Goal: Task Accomplishment & Management: Complete application form

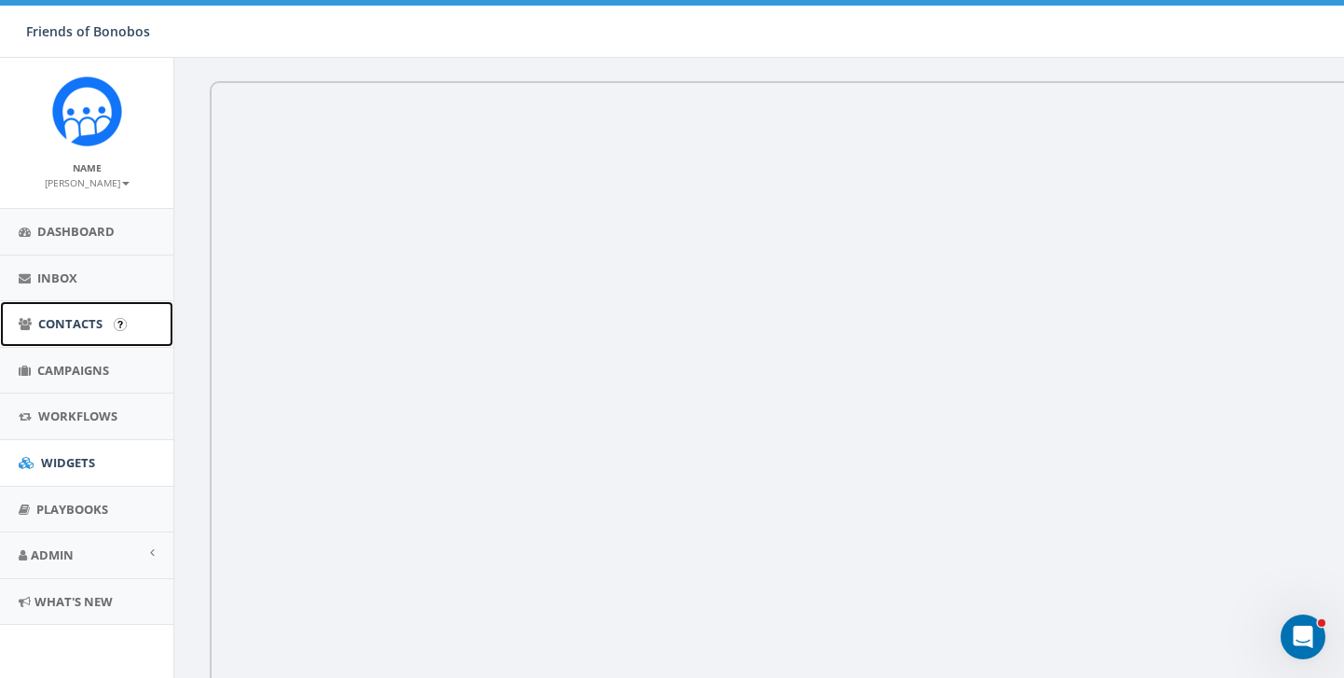
click at [68, 338] on link "Contacts" at bounding box center [86, 324] width 173 height 46
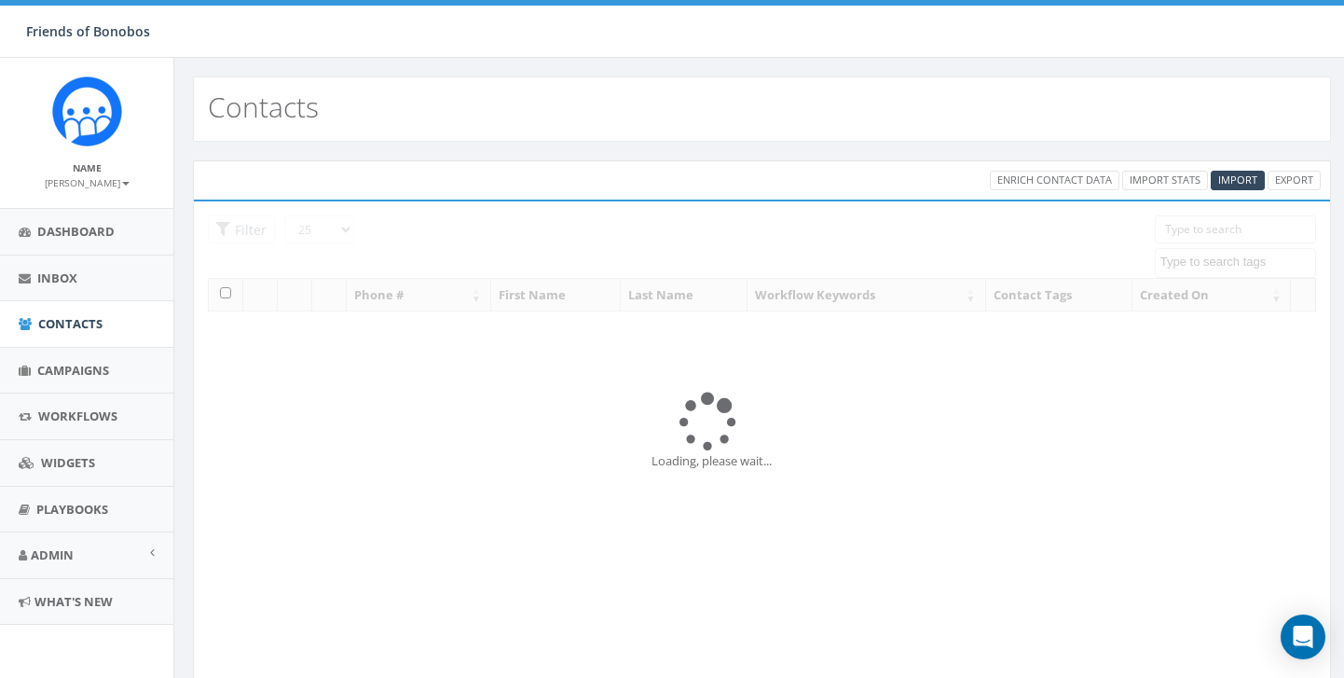
select select
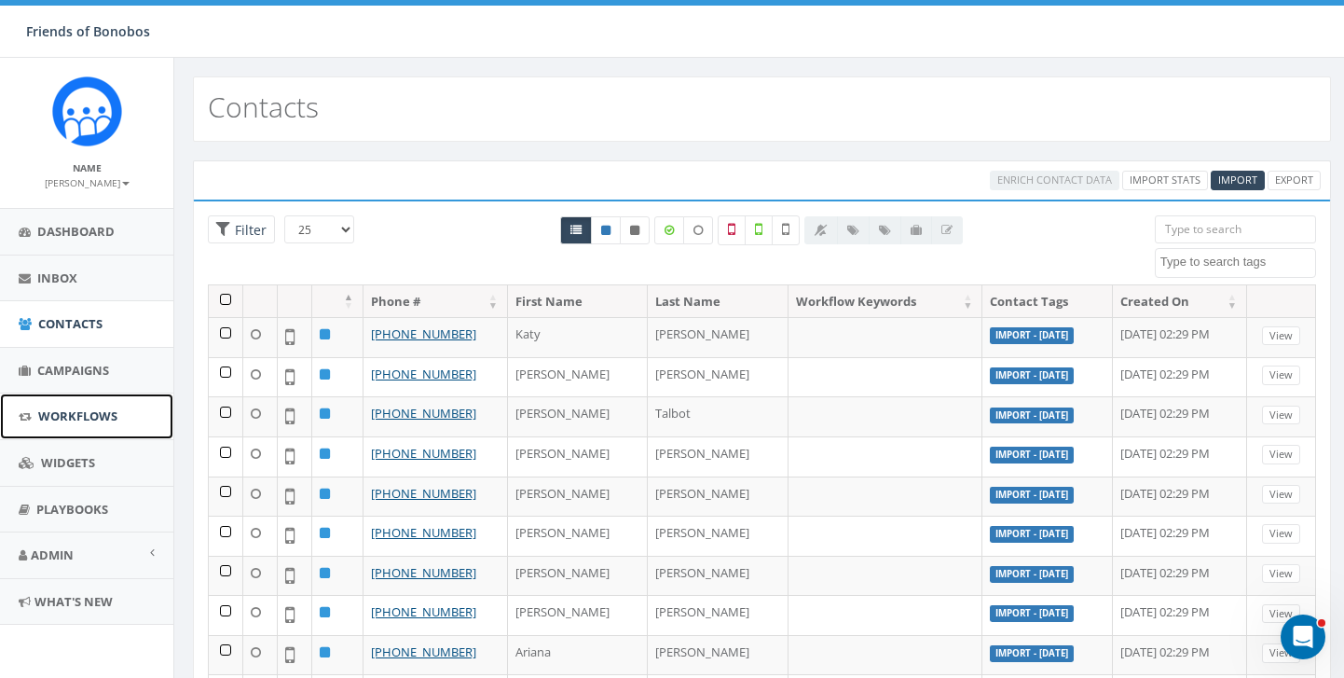
click at [65, 418] on span "Workflows" at bounding box center [77, 415] width 79 height 17
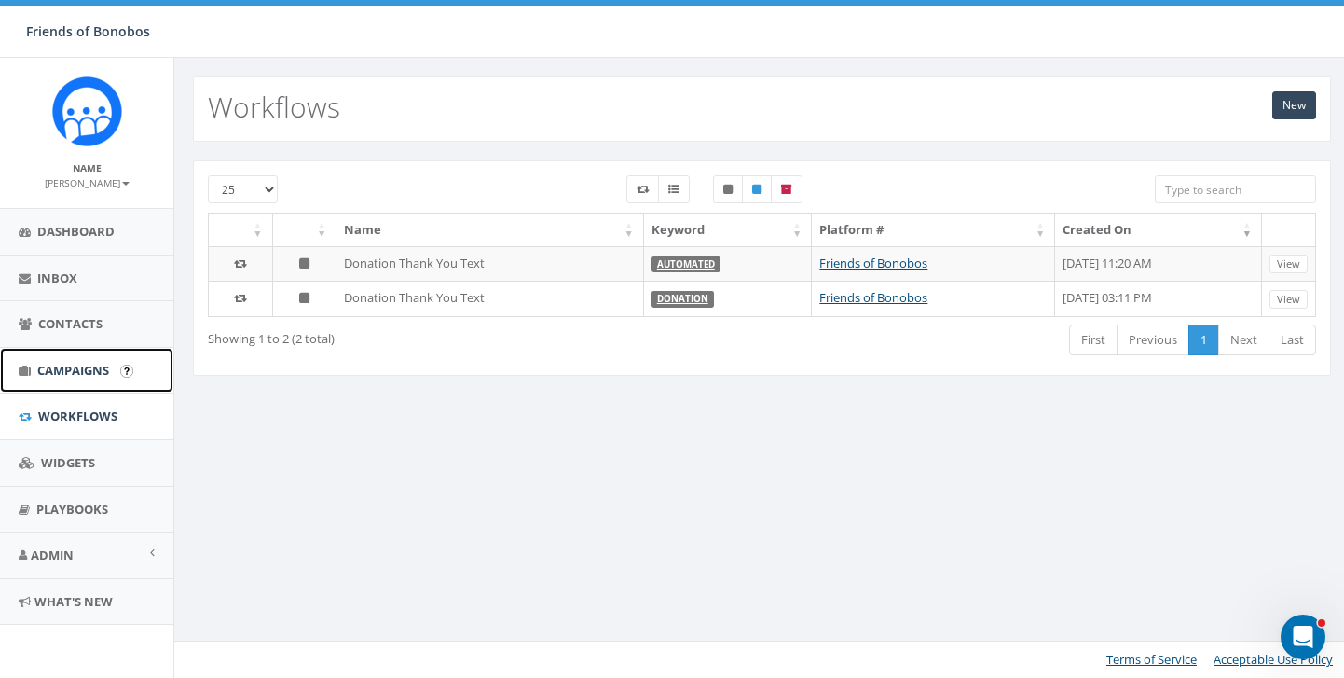
click at [92, 373] on span "Campaigns" at bounding box center [73, 370] width 72 height 17
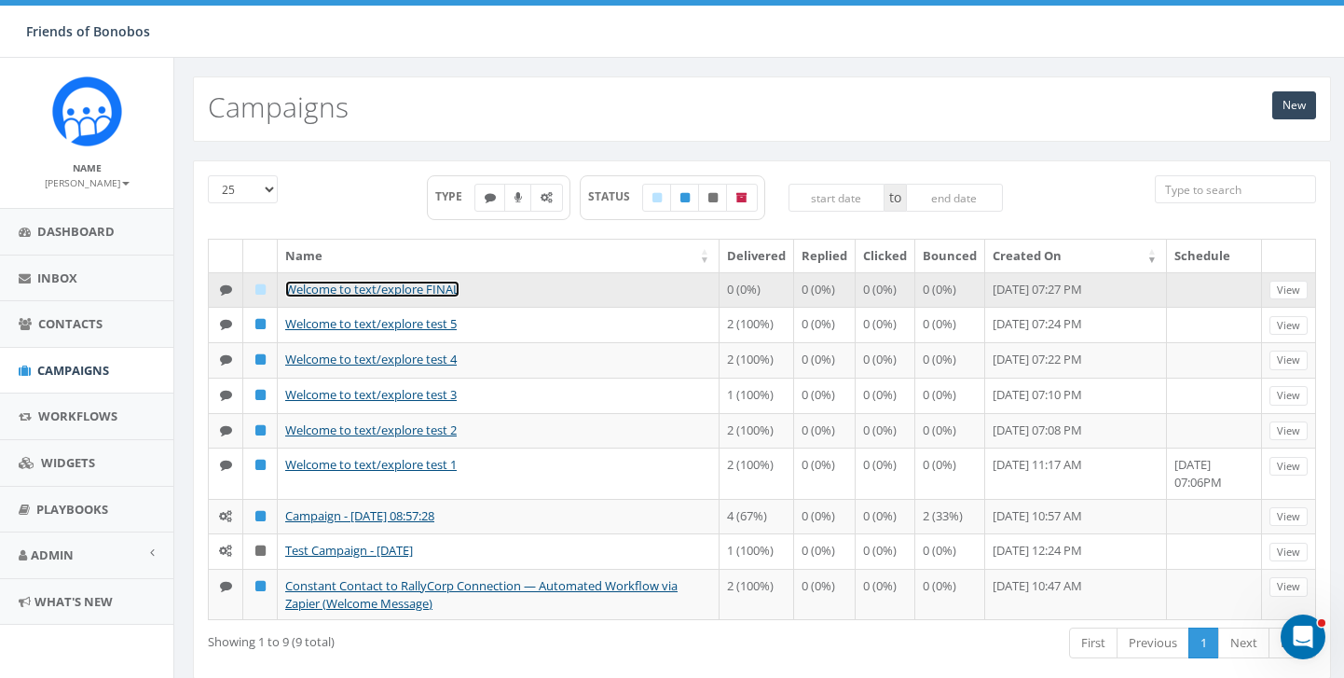
click at [330, 290] on link "Welcome to text/explore FINAL" at bounding box center [372, 289] width 174 height 17
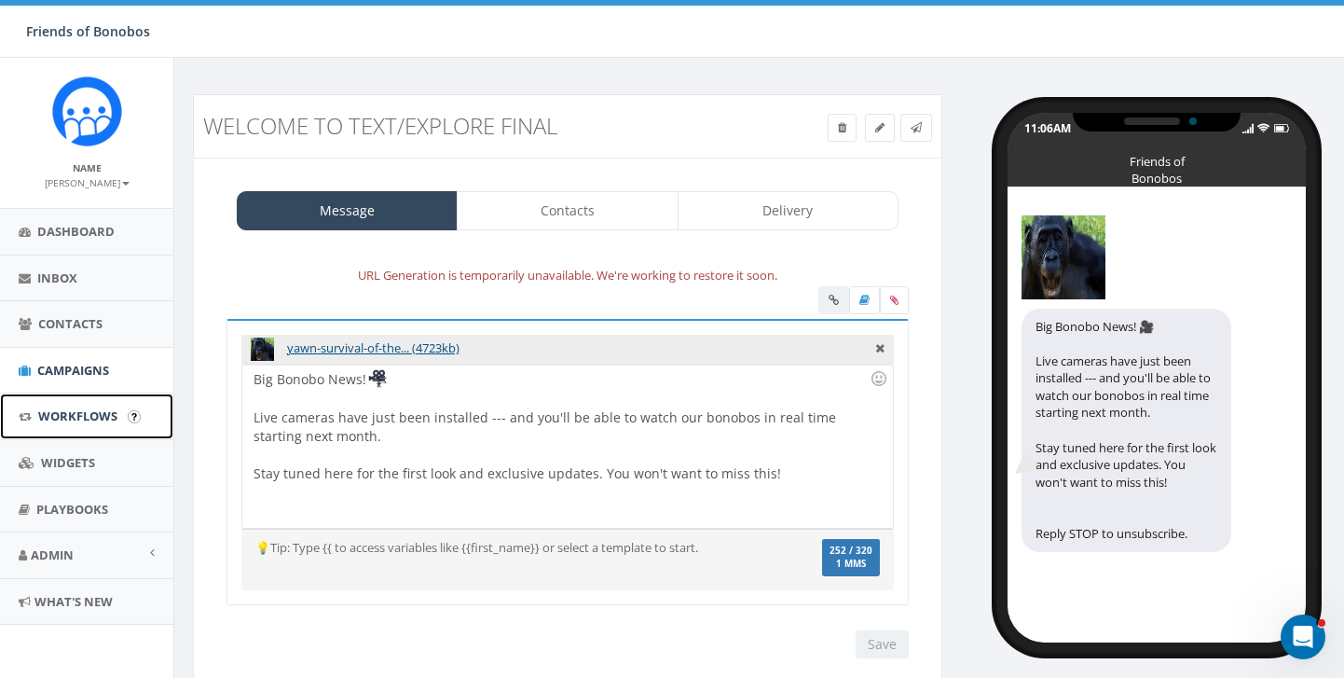
click at [75, 412] on span "Workflows" at bounding box center [77, 415] width 79 height 17
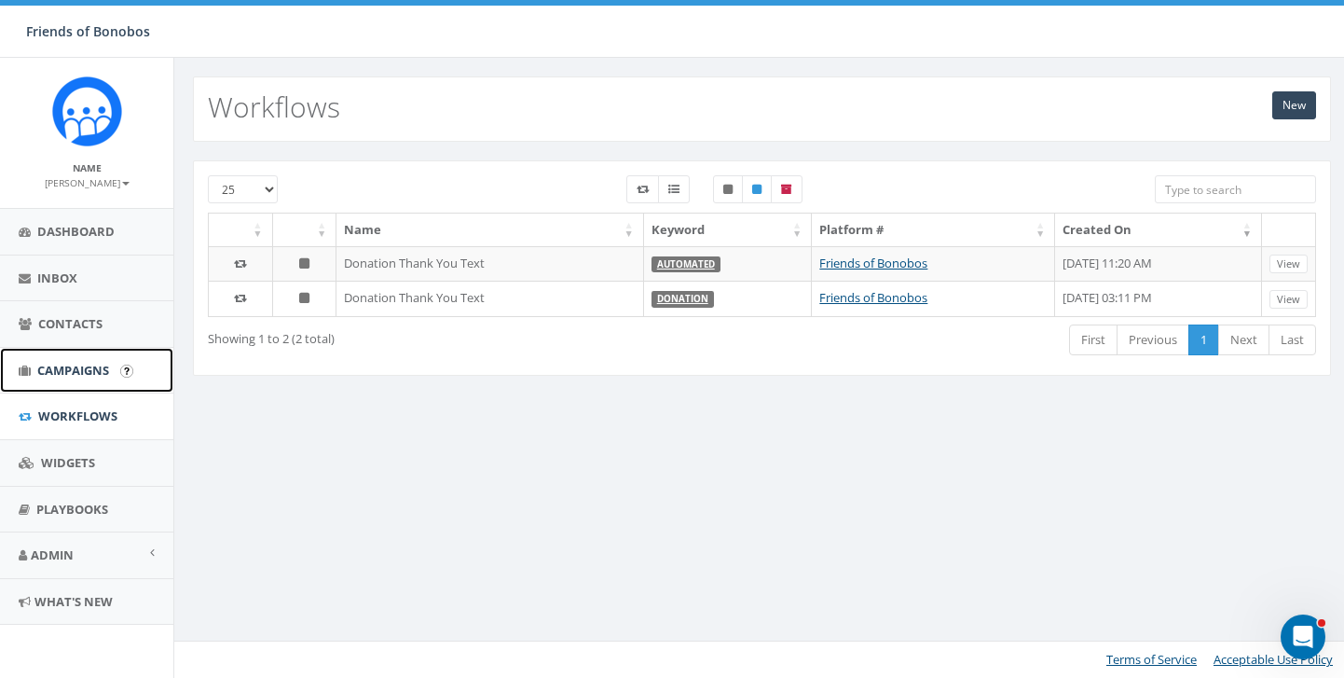
click at [75, 377] on span "Campaigns" at bounding box center [73, 370] width 72 height 17
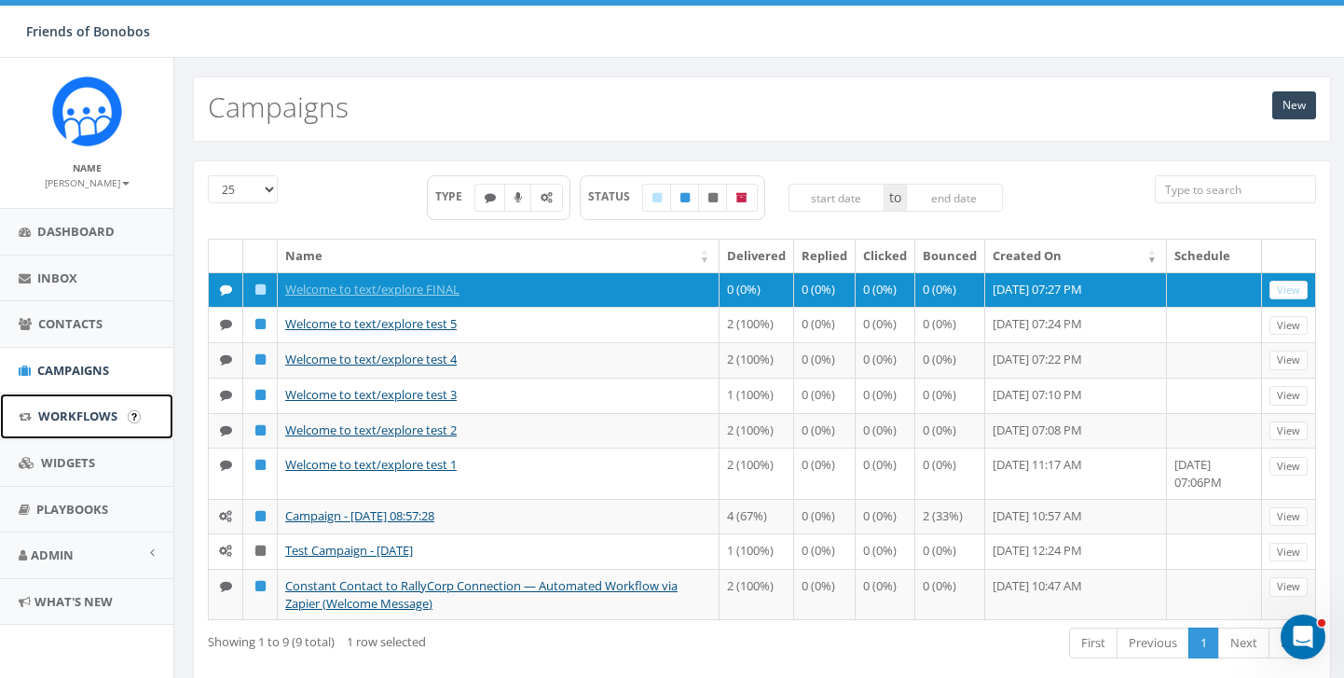
click at [48, 405] on link "Workflows" at bounding box center [86, 416] width 173 height 46
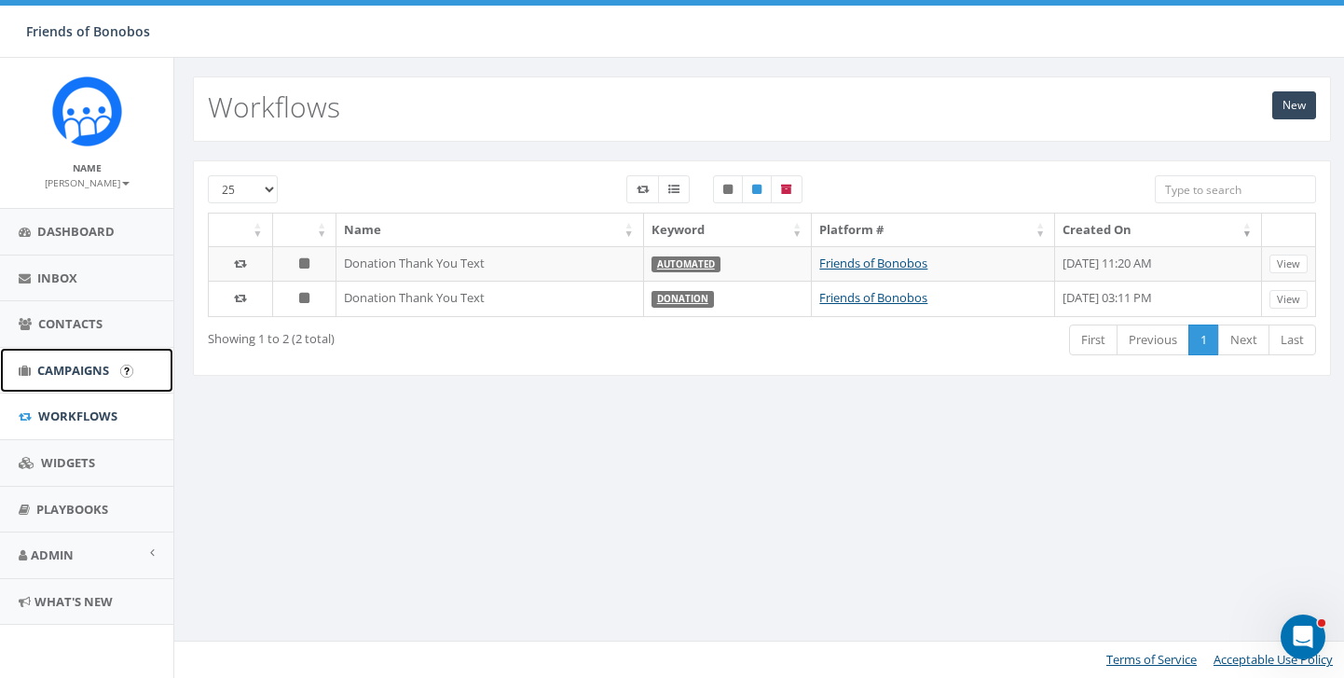
click at [55, 368] on span "Campaigns" at bounding box center [73, 370] width 72 height 17
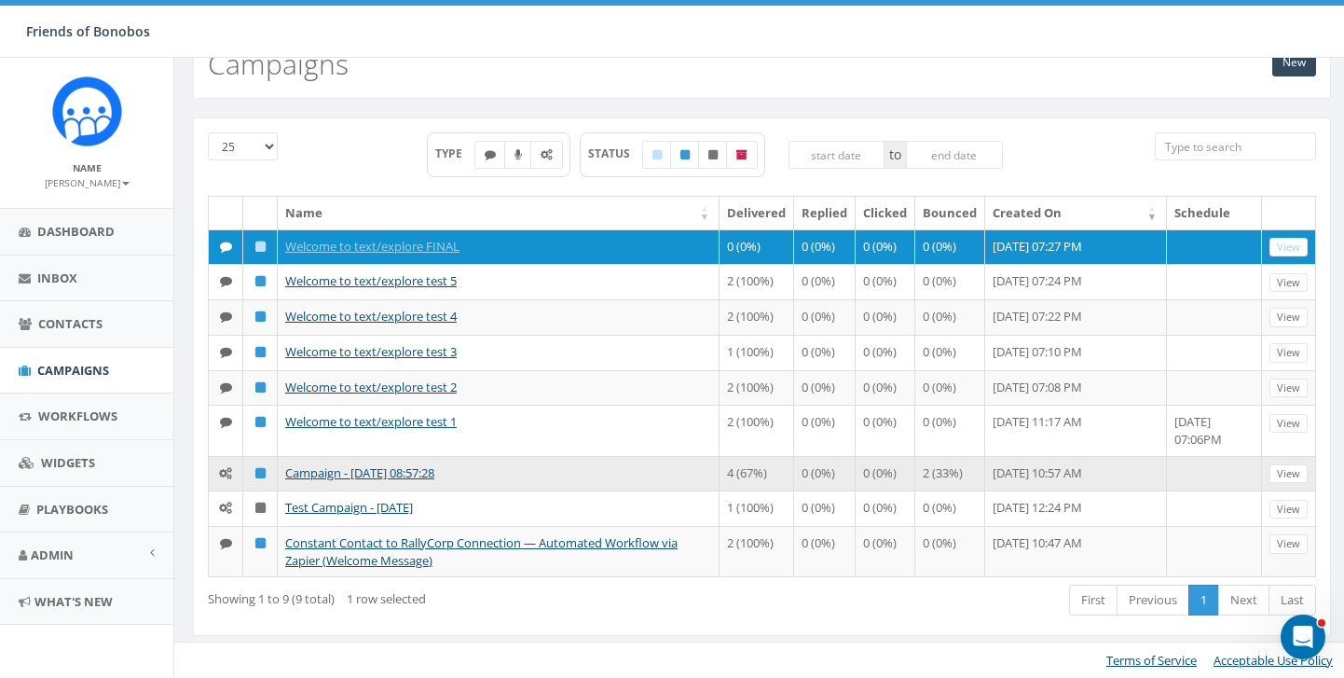
scroll to position [92, 0]
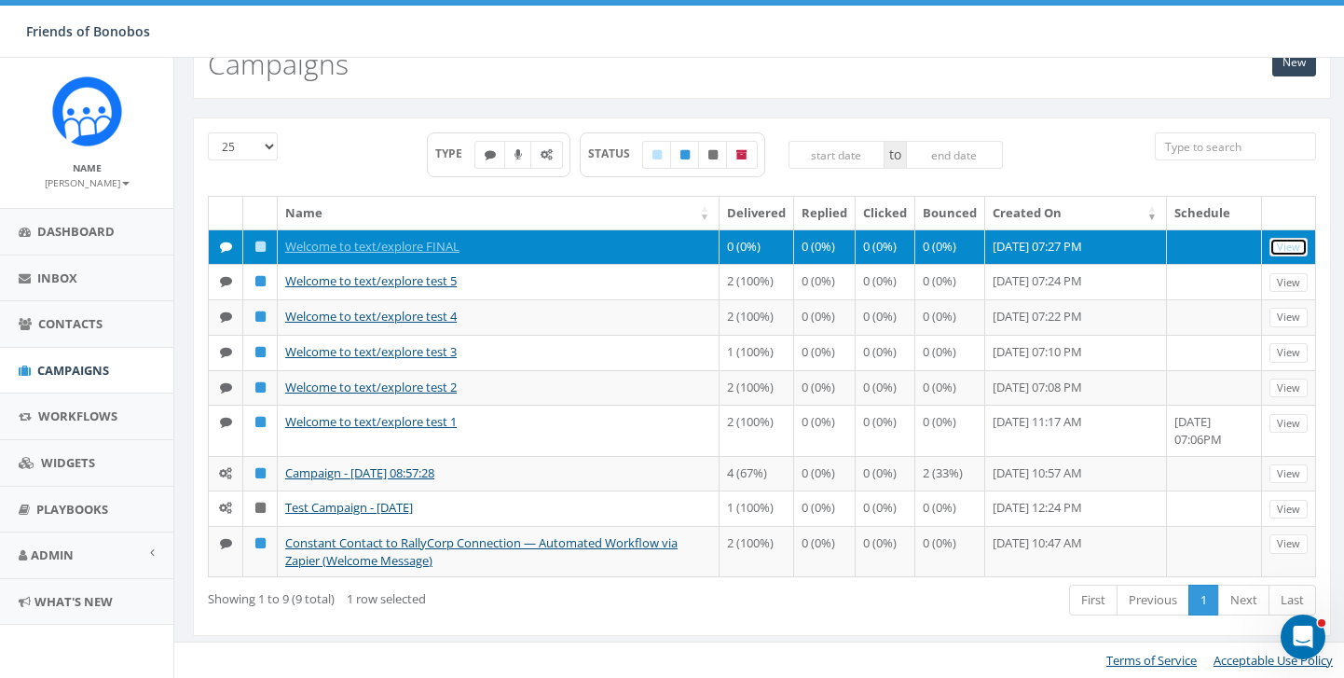
click at [1283, 238] on link "View" at bounding box center [1288, 248] width 38 height 20
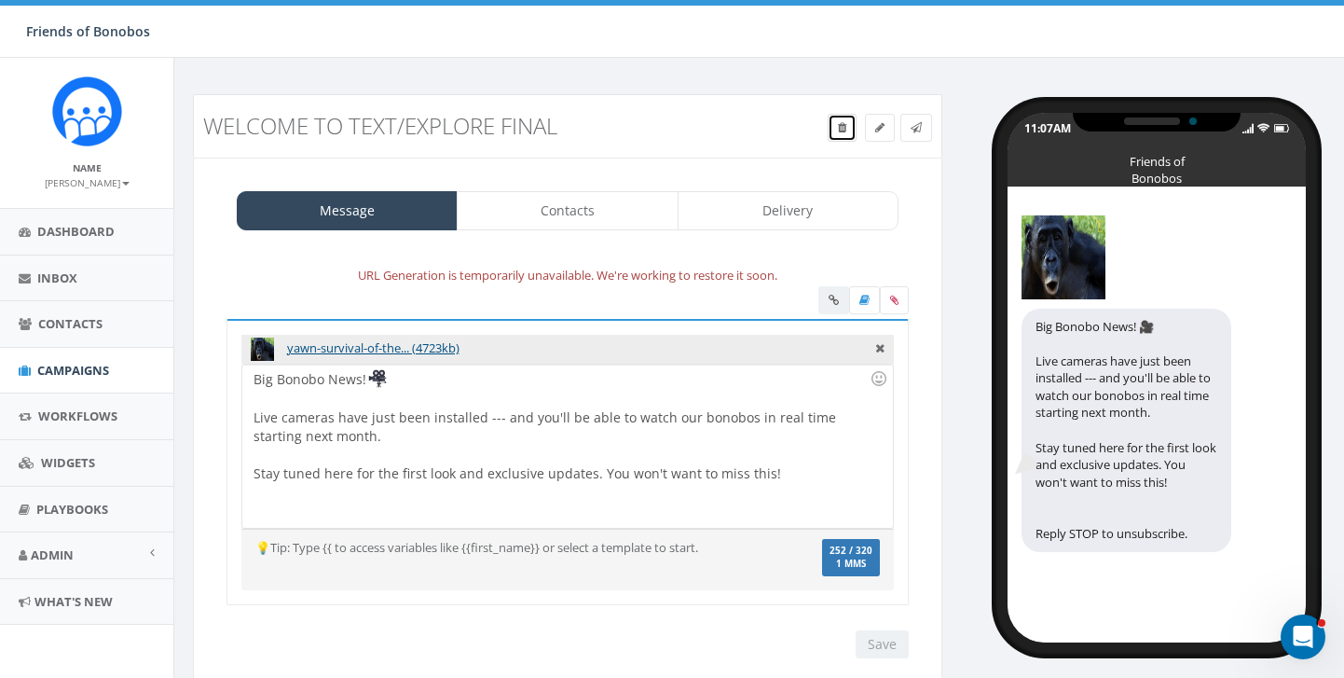
click at [838, 132] on icon at bounding box center [842, 127] width 8 height 11
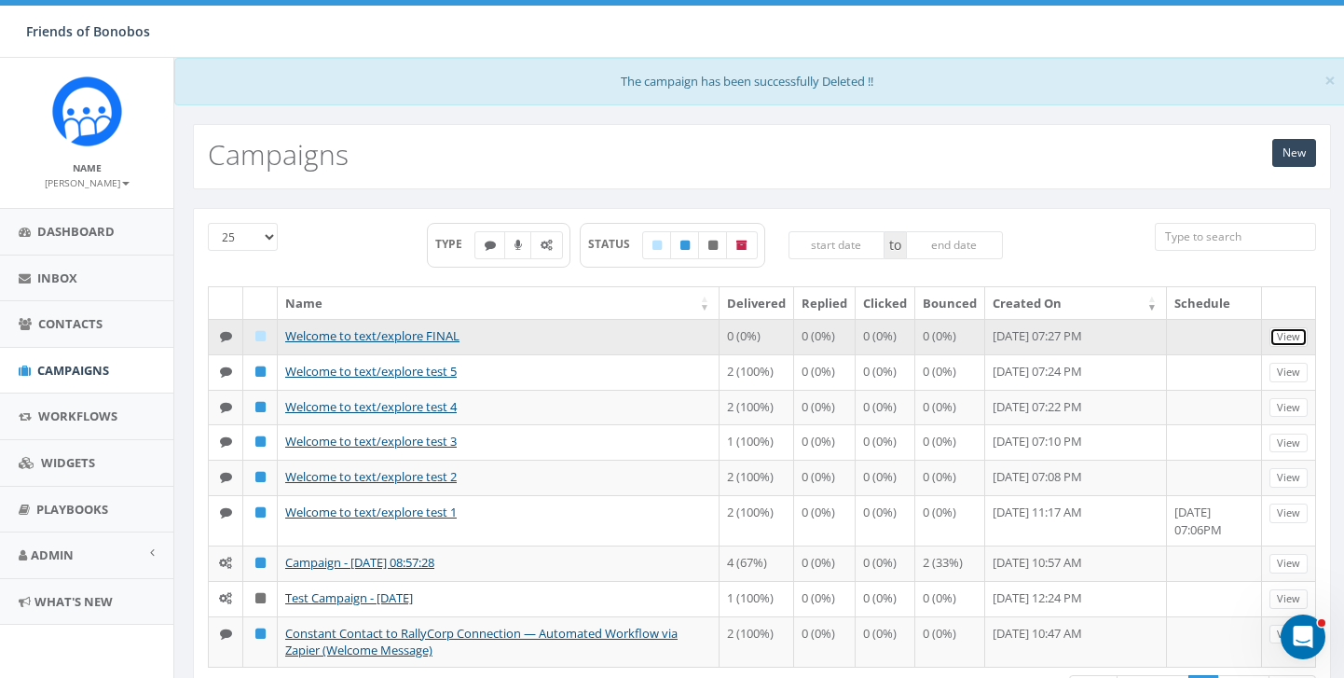
click at [1288, 339] on link "View" at bounding box center [1288, 337] width 38 height 20
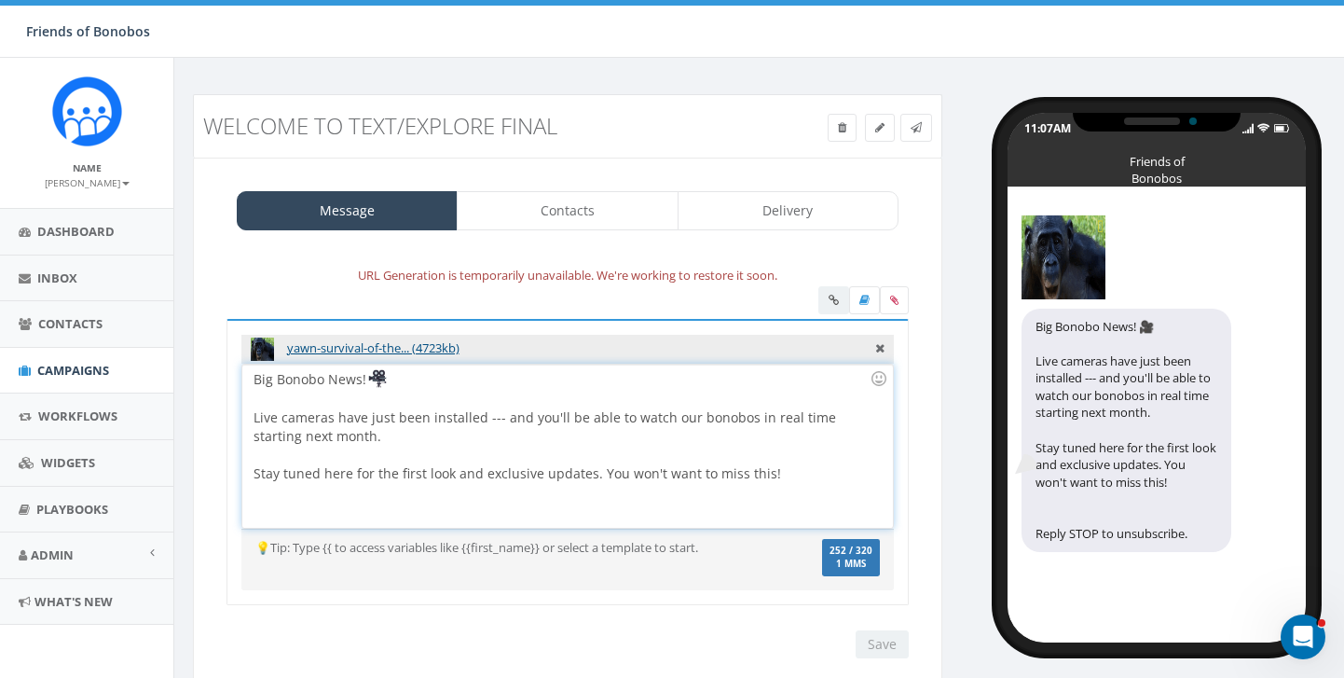
click at [494, 418] on div "Big Bonobo News! Live cameras have just been installed --- and you'll be able t…" at bounding box center [567, 445] width 650 height 163
click at [874, 649] on input "Save" at bounding box center [882, 644] width 53 height 28
click at [72, 380] on link "Campaigns" at bounding box center [86, 371] width 173 height 46
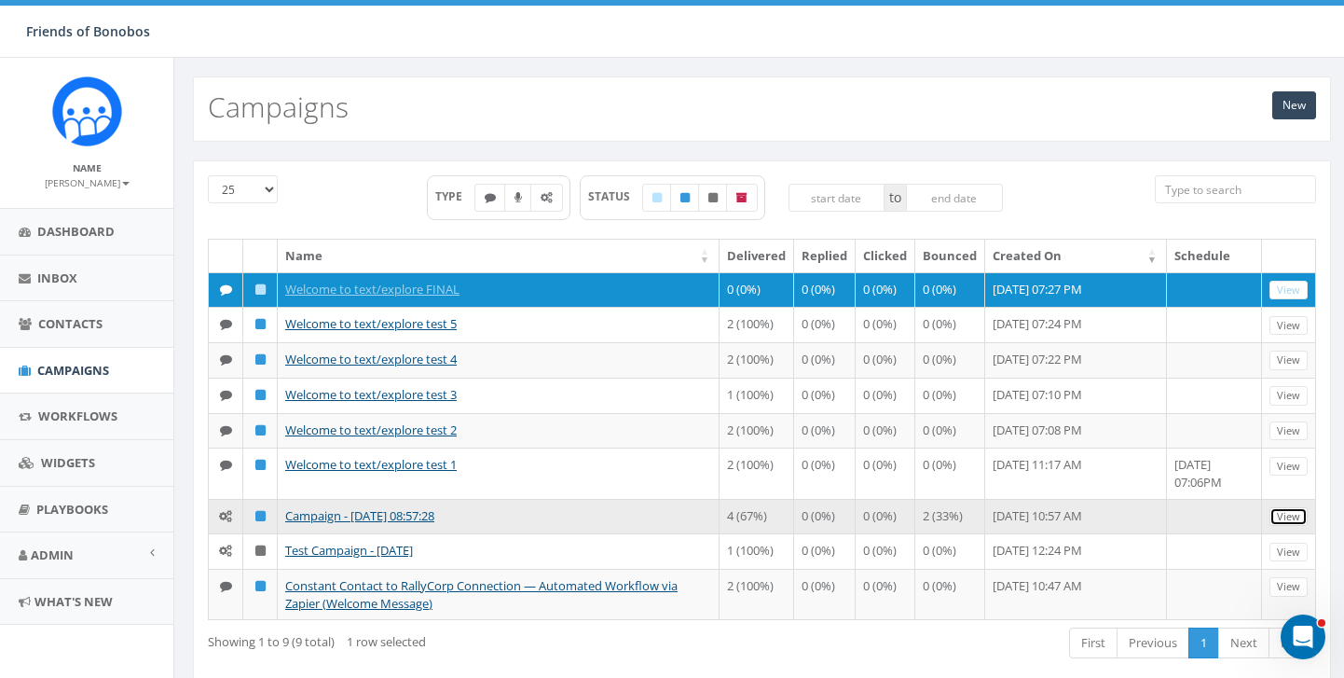
click at [1280, 527] on link "View" at bounding box center [1288, 517] width 38 height 20
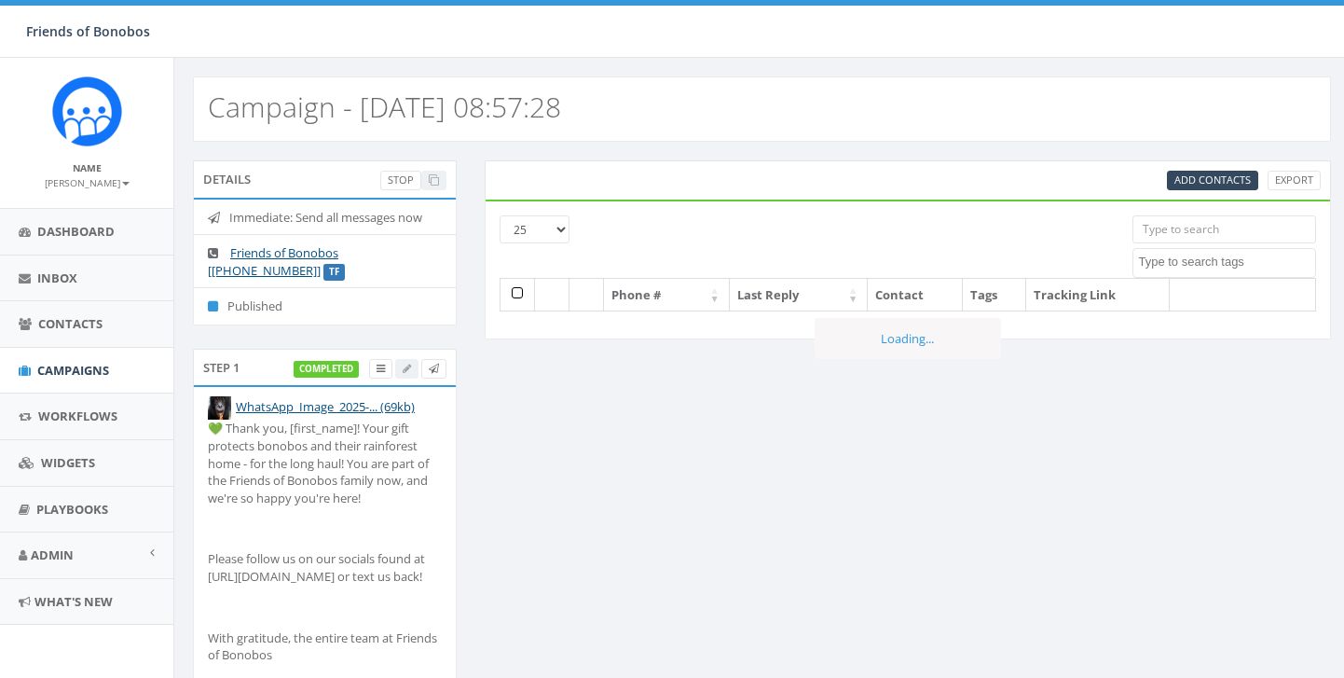
select select
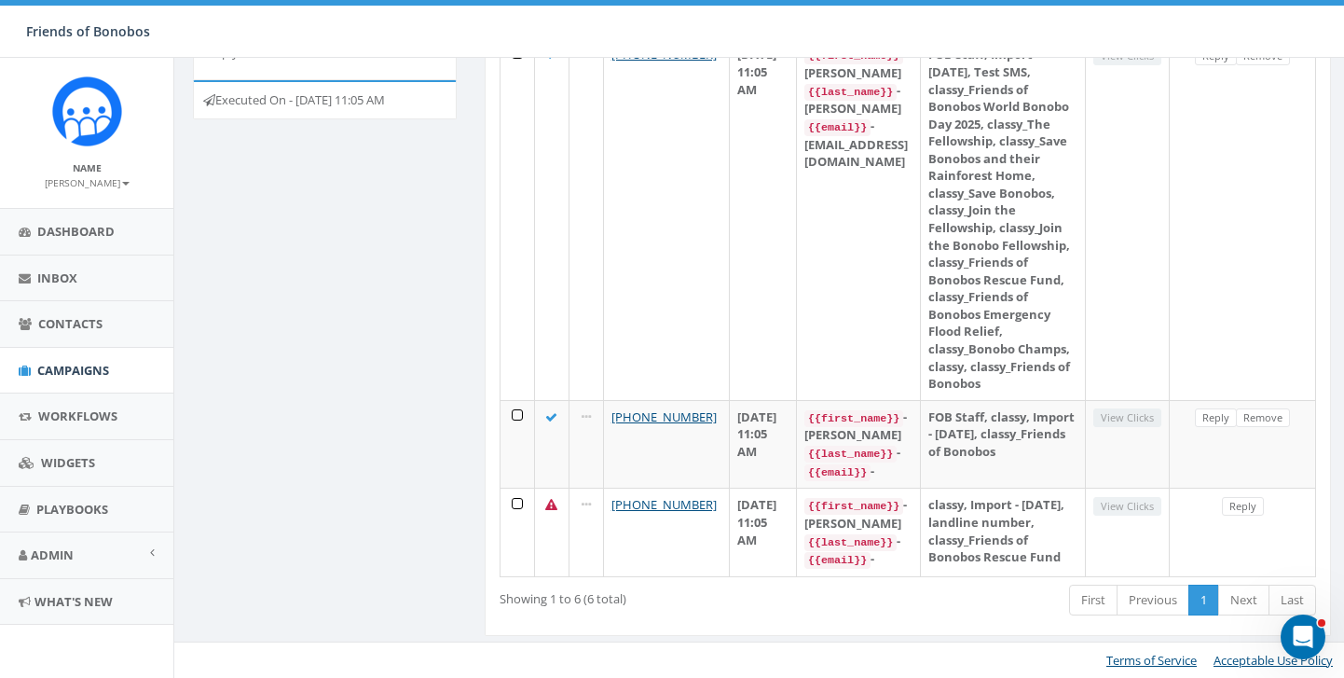
scroll to position [994, 0]
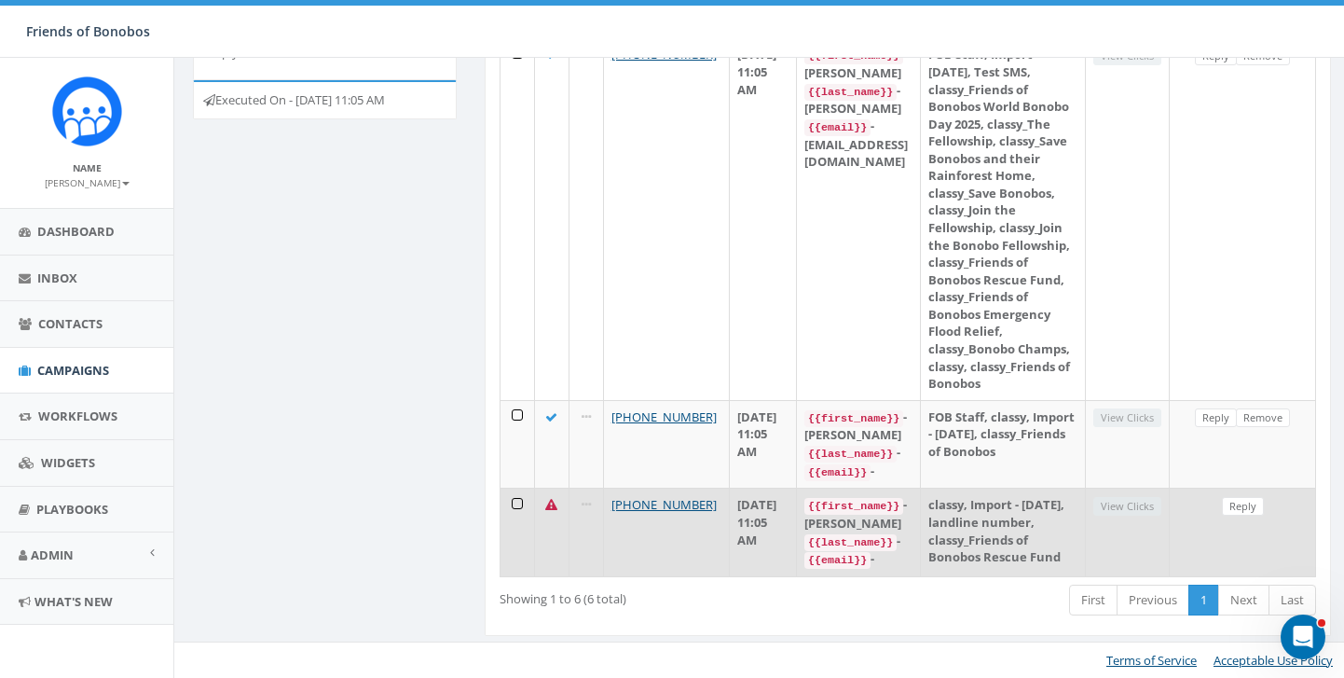
click at [552, 499] on icon at bounding box center [551, 505] width 12 height 12
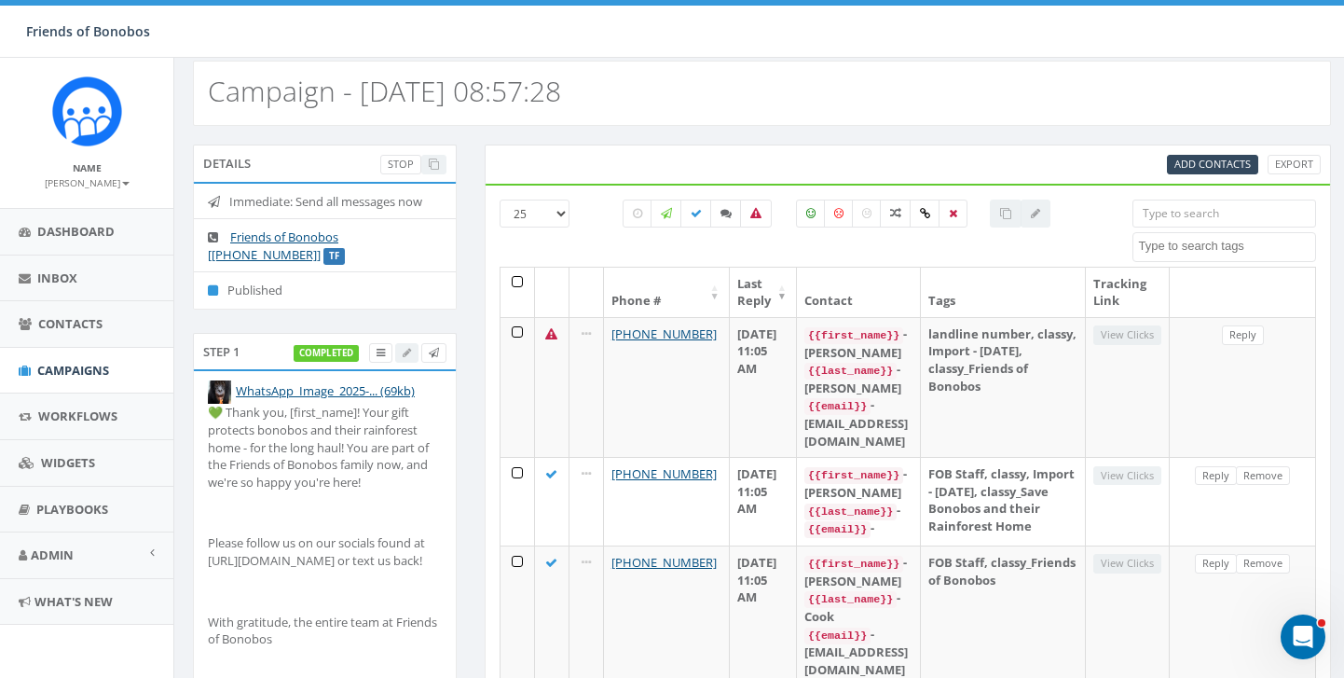
scroll to position [0, 0]
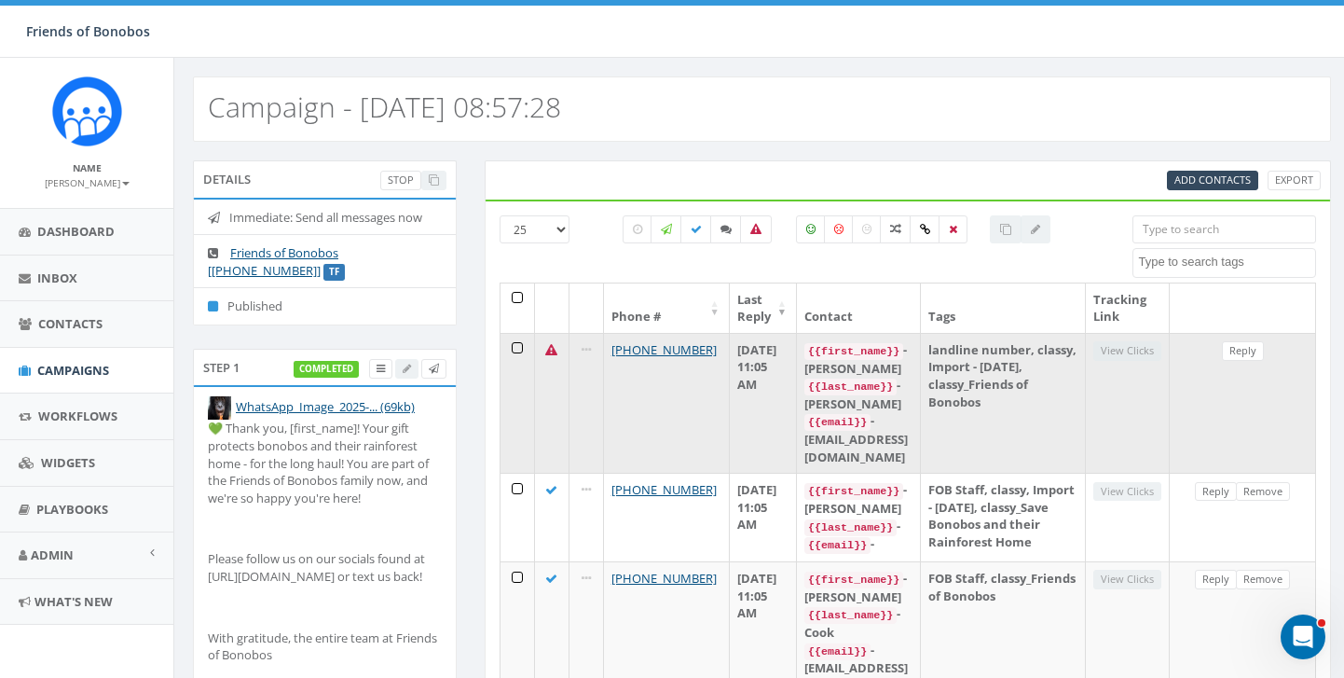
click at [897, 378] on code "{{last_name}}" at bounding box center [850, 386] width 92 height 17
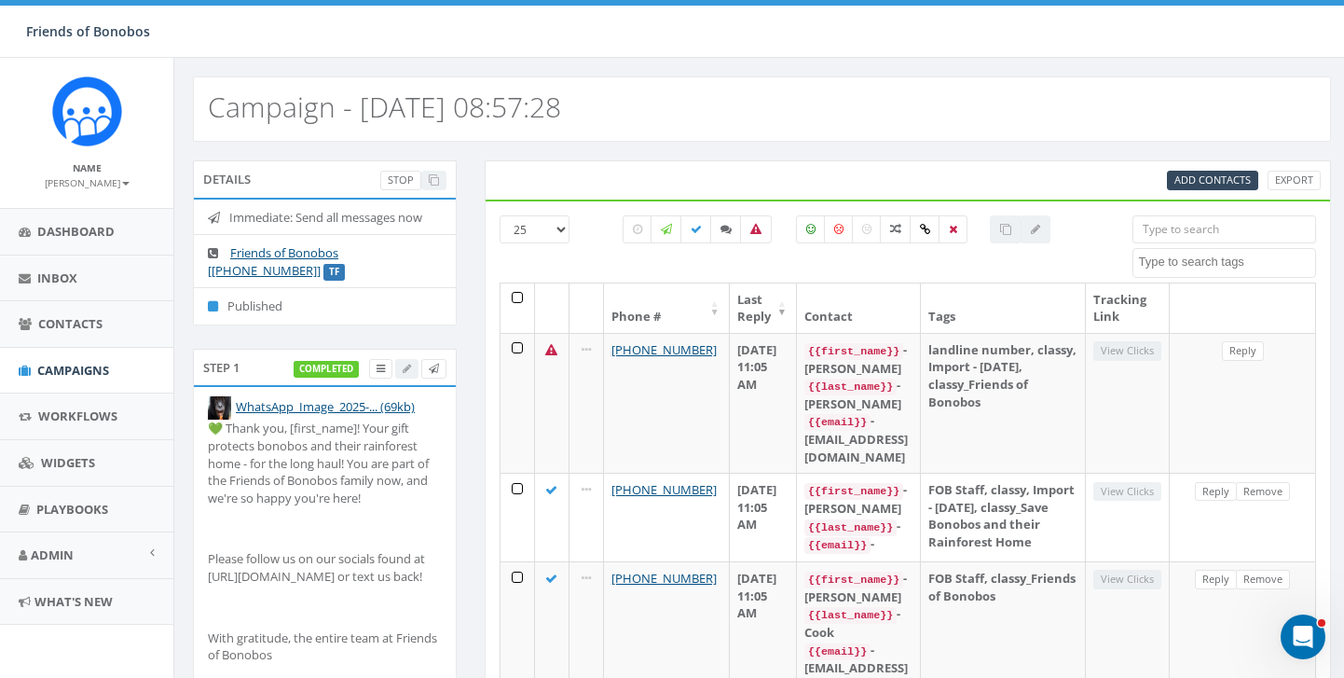
click at [317, 428] on p "💚 Thank you, [first_name]! Your gift protects bonobos and their rainforest home…" at bounding box center [325, 462] width 234 height 87
click at [310, 250] on link "Friends of Bonobos [[PHONE_NUMBER]]" at bounding box center [273, 261] width 130 height 34
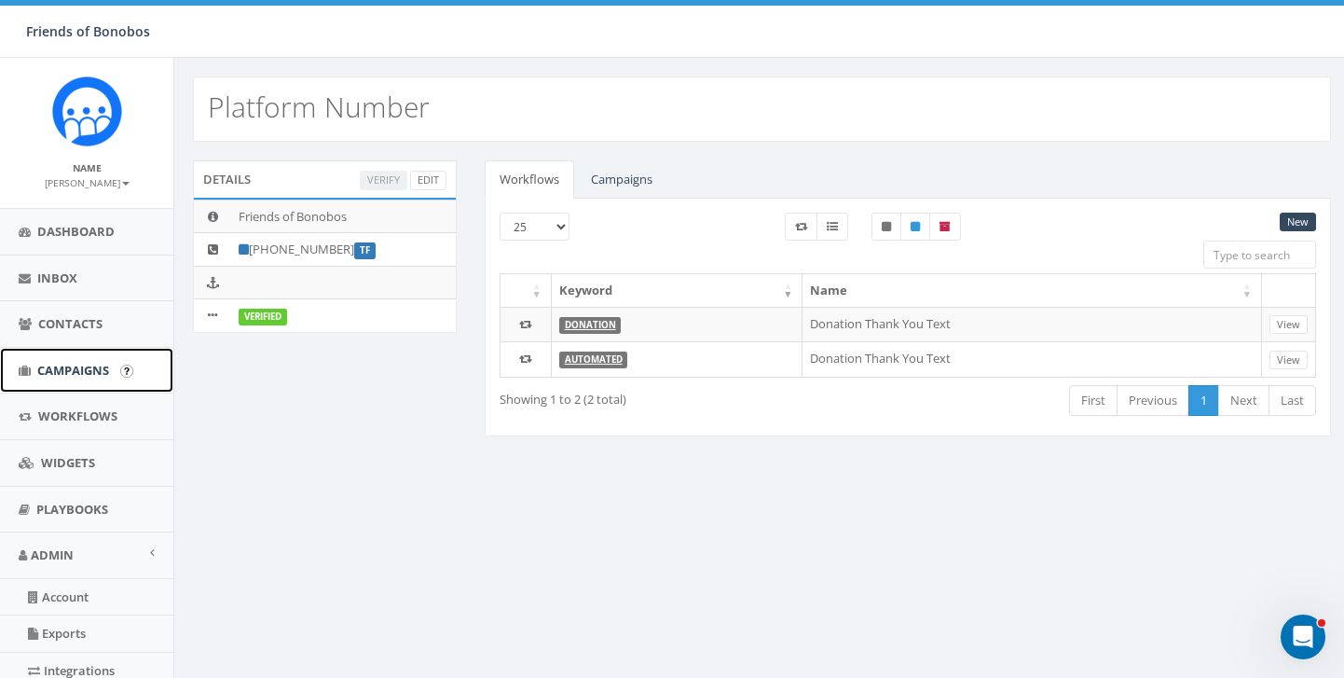
click at [63, 377] on span "Campaigns" at bounding box center [73, 370] width 72 height 17
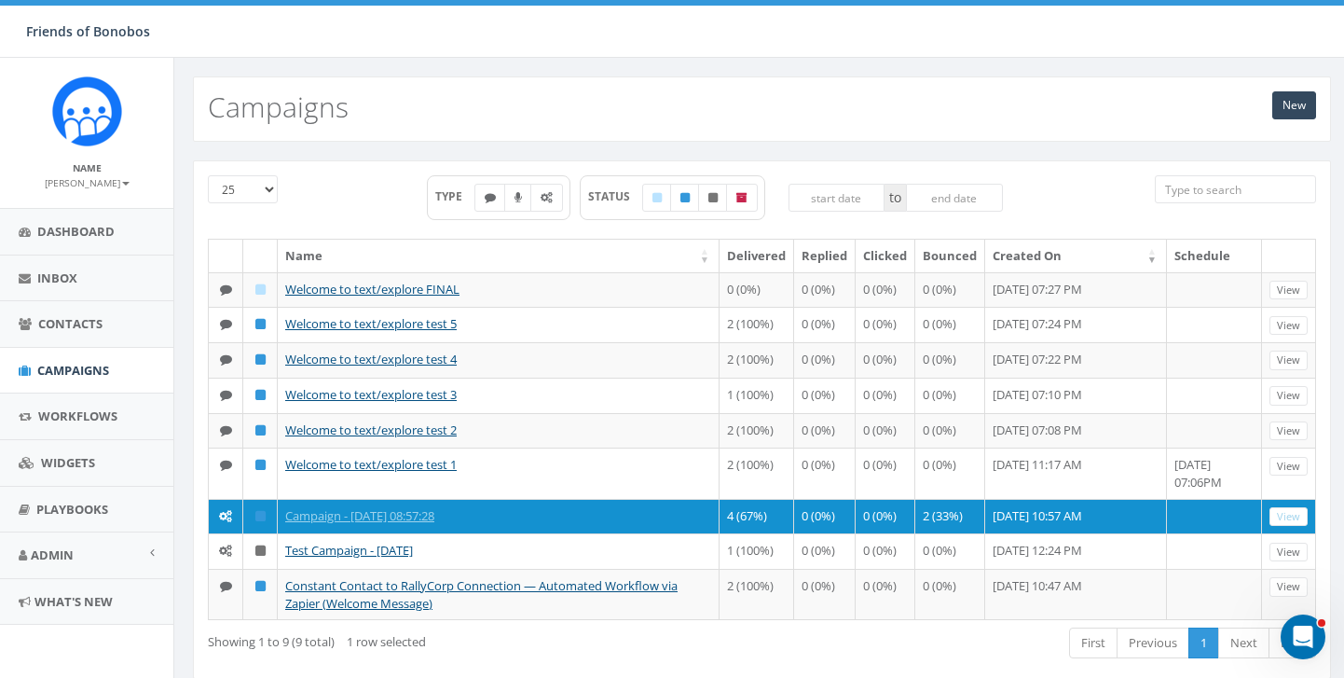
click at [677, 142] on div "25 50 100 TYPE STATUS to Name Delivered Replied Clicked Bounced Created On Sche…" at bounding box center [761, 431] width 1175 height 579
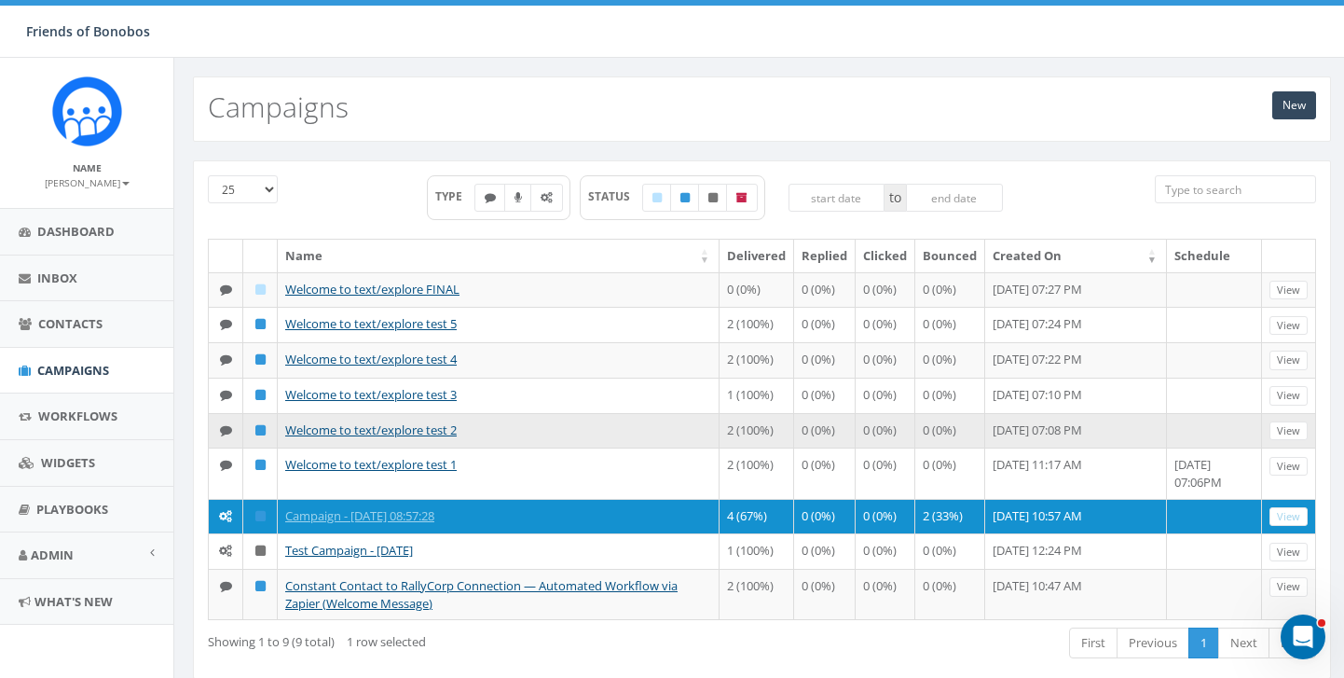
scroll to position [86, 0]
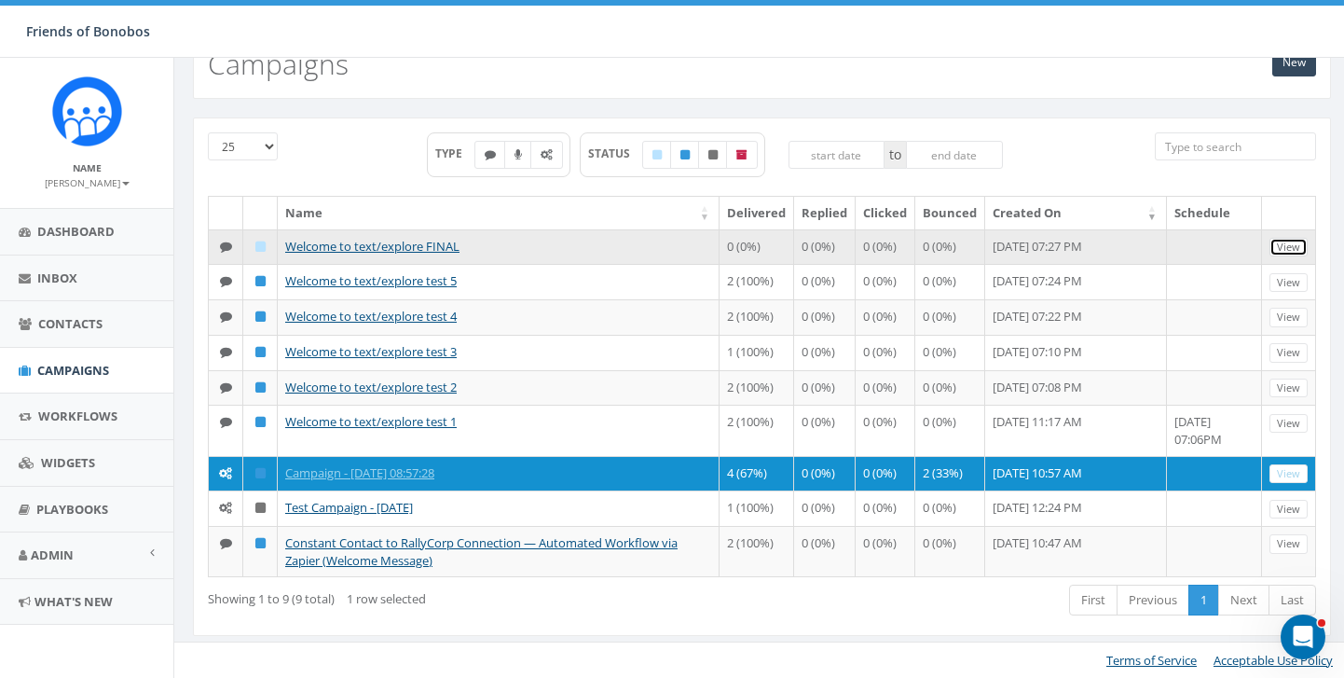
click at [1300, 238] on link "View" at bounding box center [1288, 248] width 38 height 20
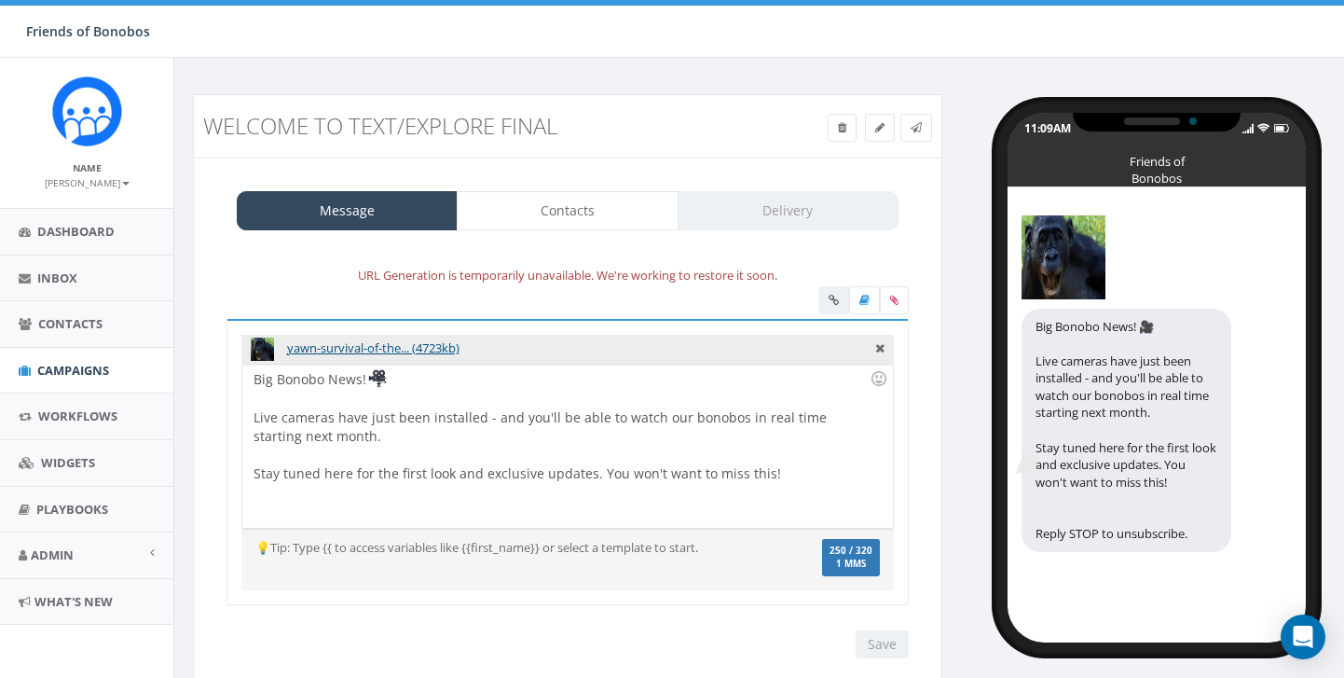
select select "1433"
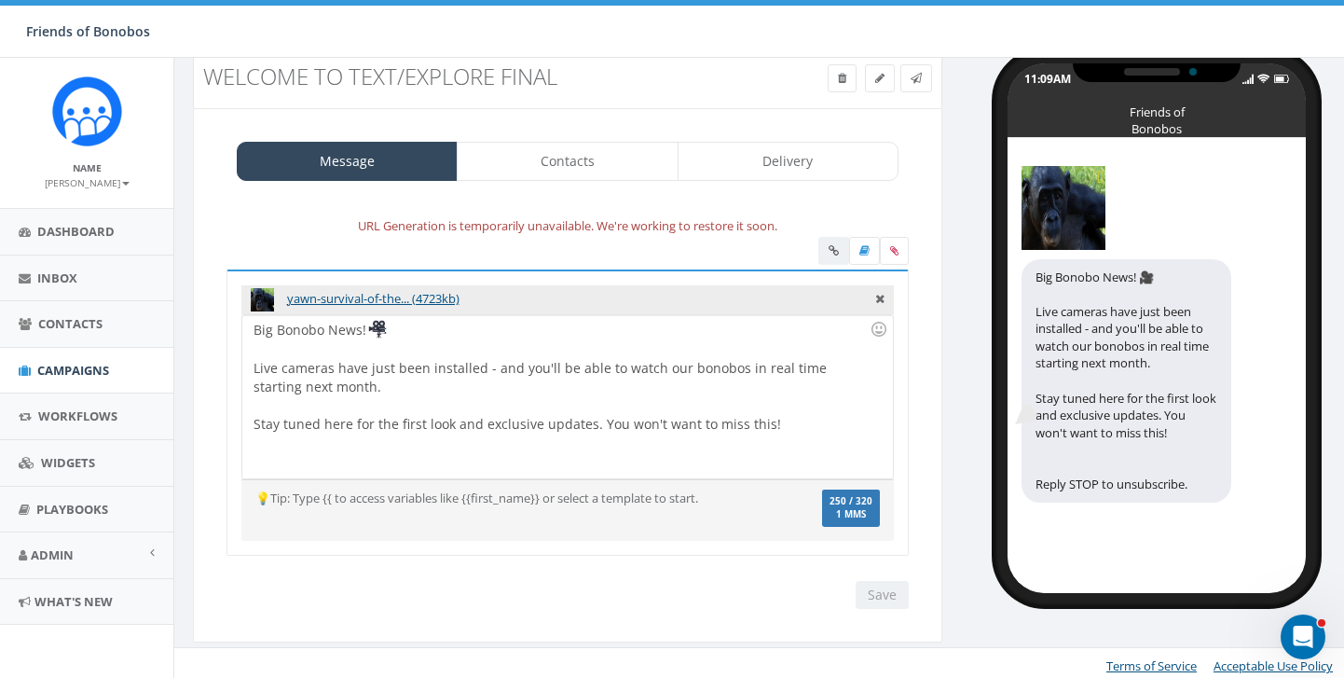
scroll to position [56, 0]
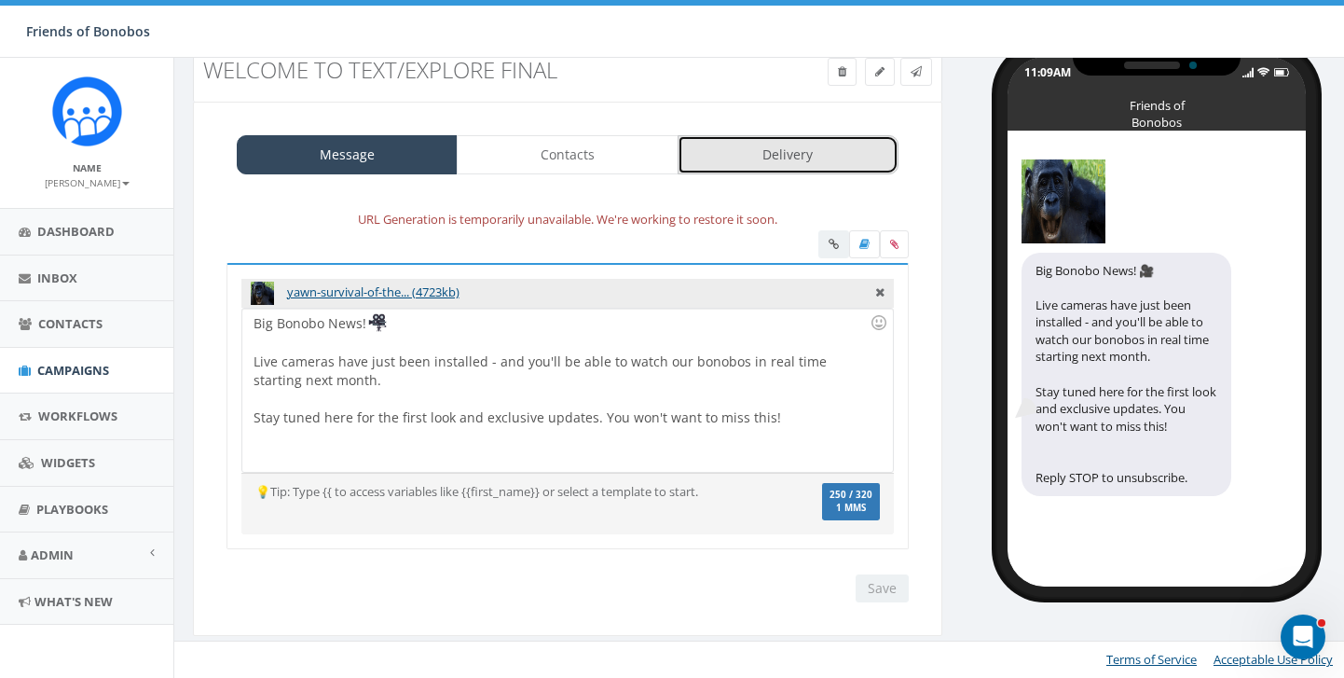
click at [844, 162] on link "Delivery" at bounding box center [788, 154] width 221 height 39
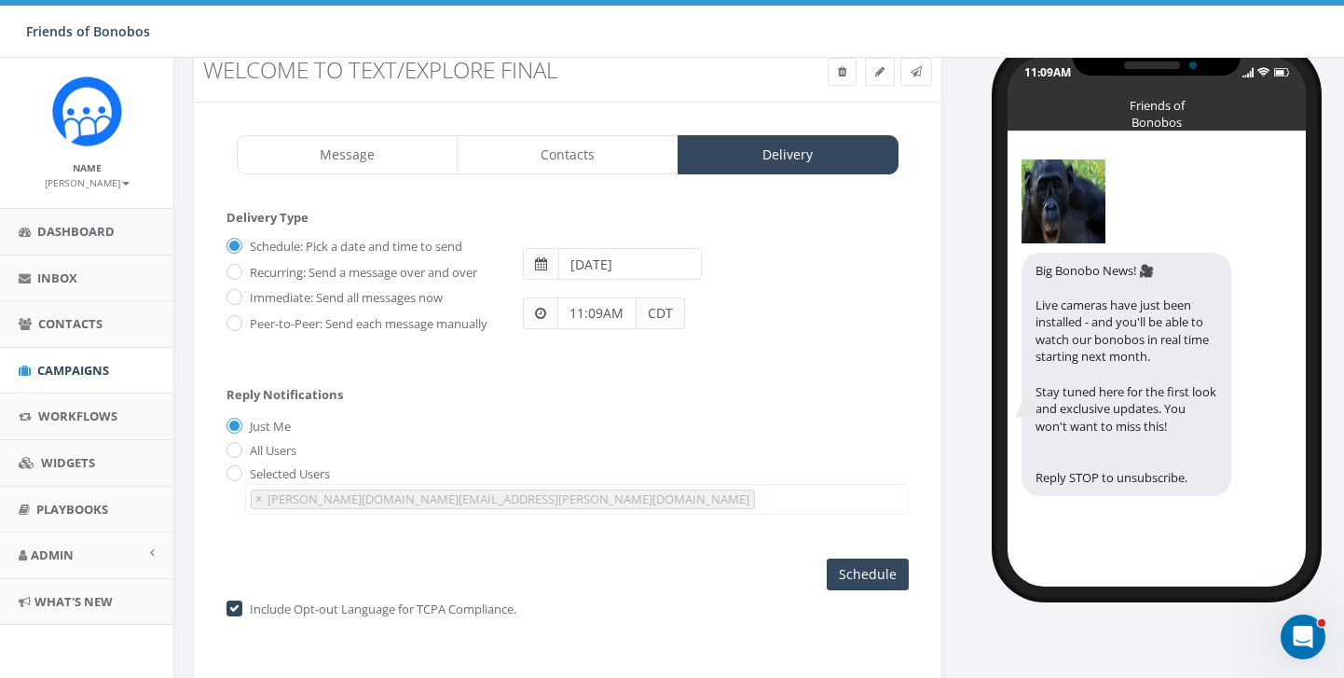
click at [626, 334] on div "Schedule: Pick a date and time to send Recurring: Send a message over and over …" at bounding box center [567, 291] width 682 height 121
click at [609, 309] on input "11:09AM" at bounding box center [596, 313] width 79 height 32
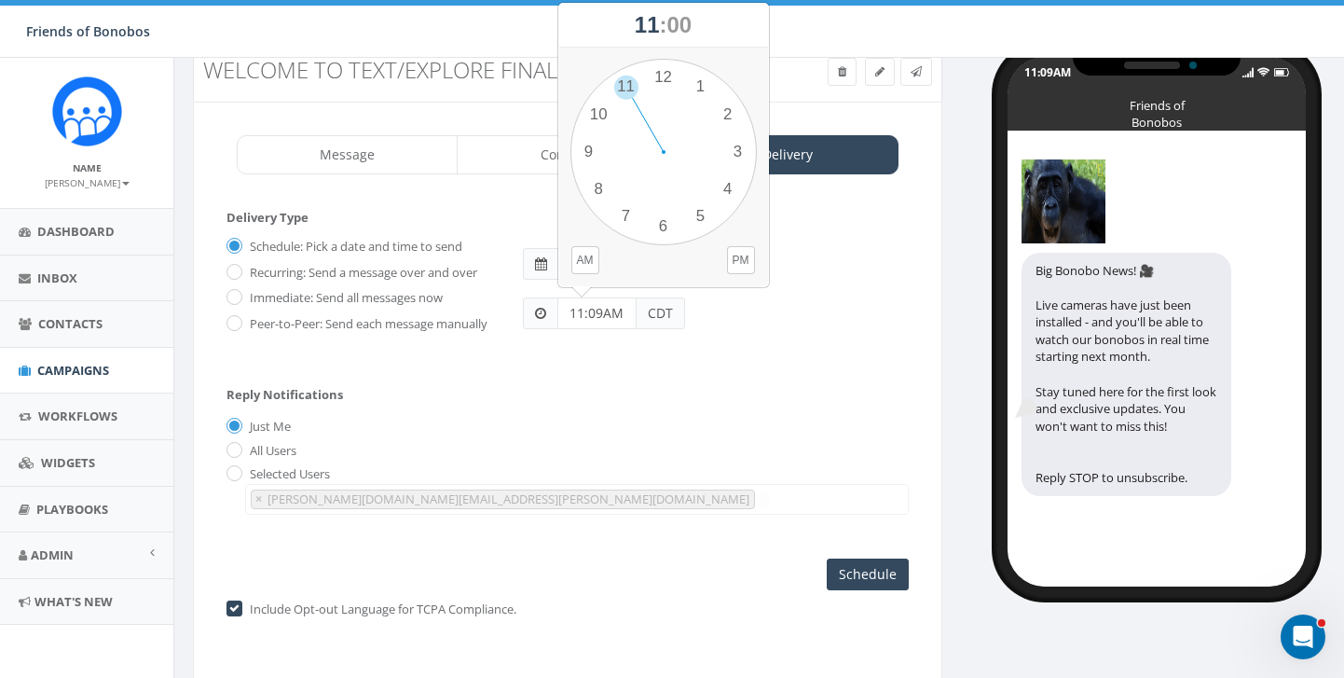
click at [551, 363] on form "Delivery Type Schedule: Pick a date and time to send Recurring: Send a message …" at bounding box center [567, 289] width 682 height 160
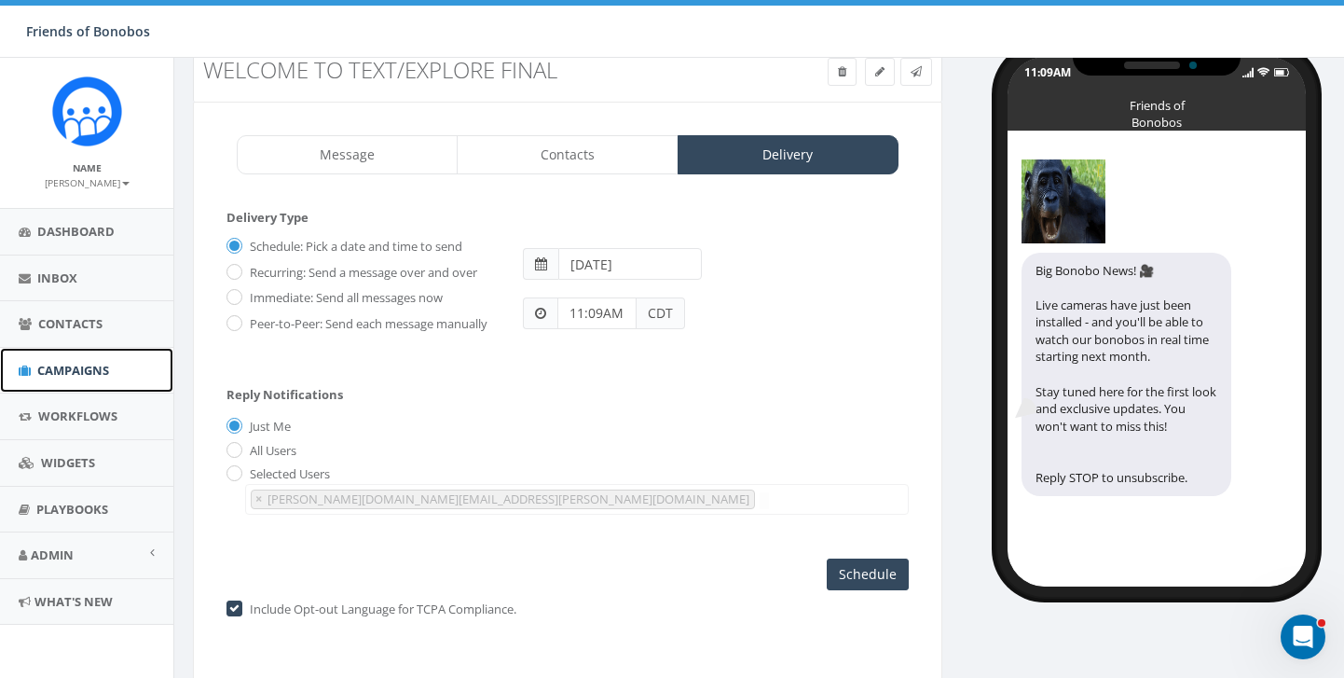
click at [56, 377] on span "Campaigns" at bounding box center [73, 370] width 72 height 17
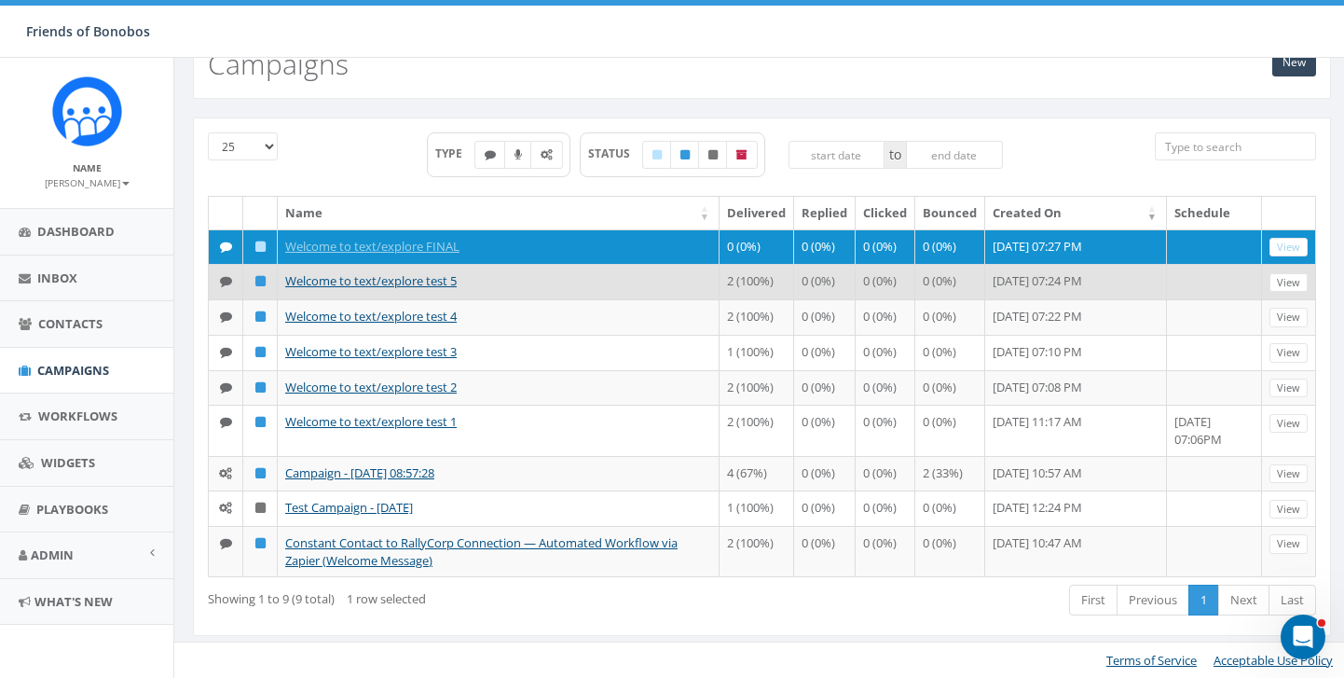
scroll to position [134, 0]
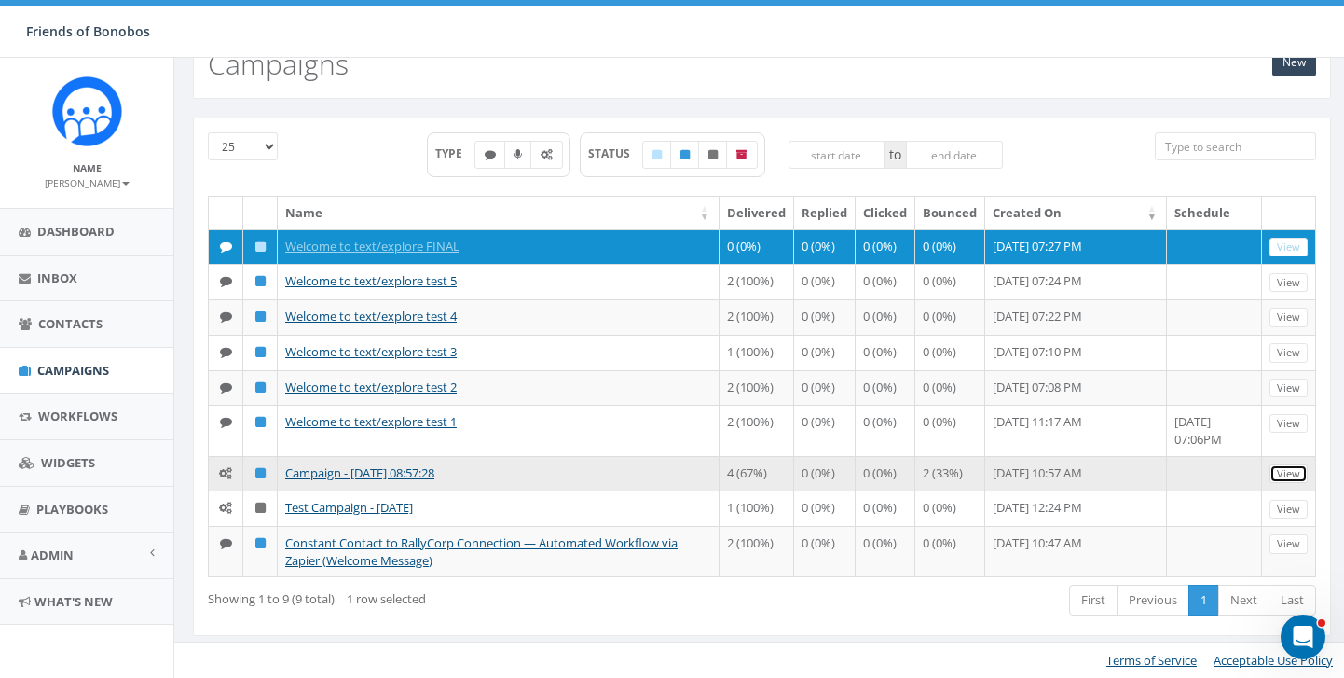
click at [1290, 464] on link "View" at bounding box center [1288, 474] width 38 height 20
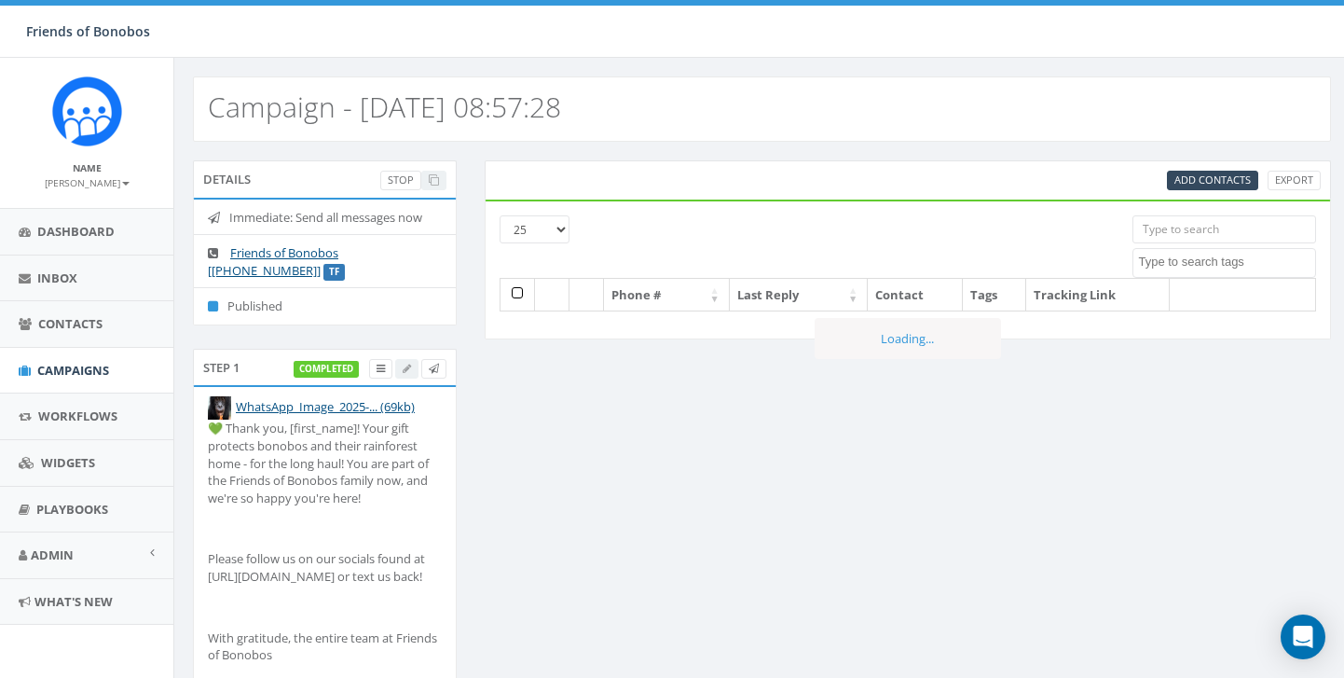
select select
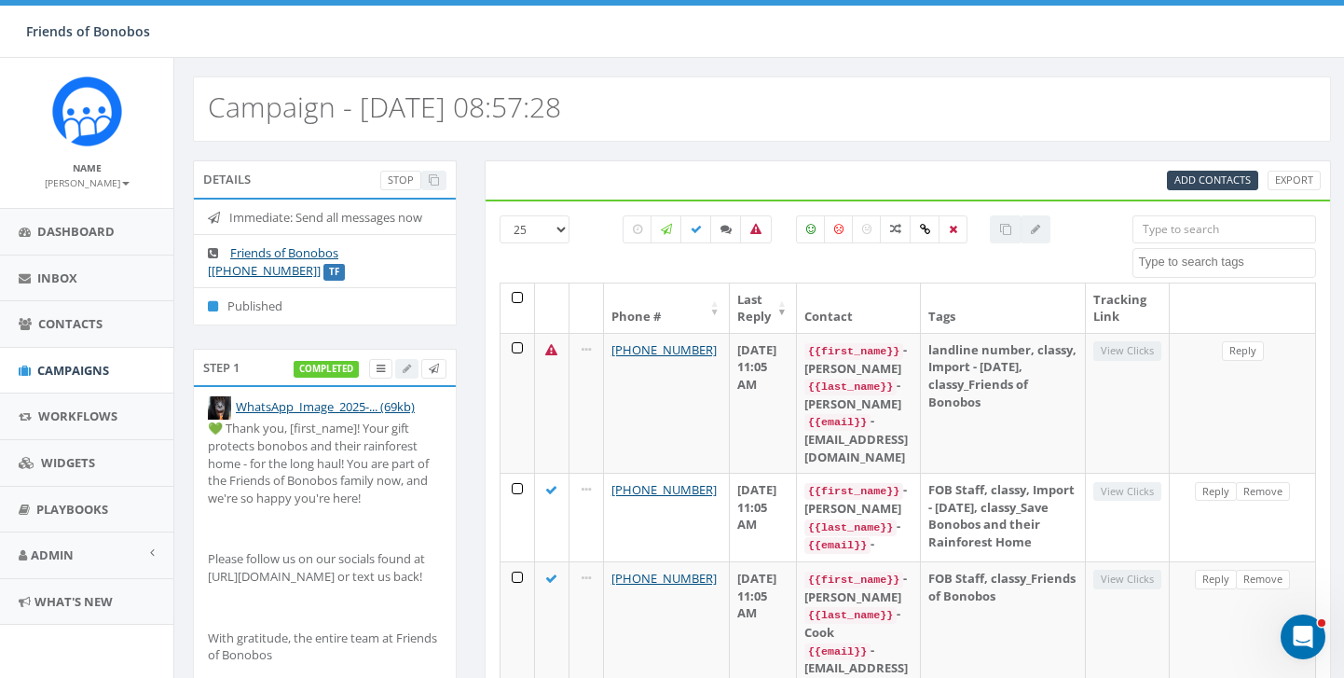
click at [293, 428] on p "💚 Thank you, [first_name]! Your gift protects bonobos and their rainforest home…" at bounding box center [325, 462] width 234 height 87
click at [331, 429] on p "💚 Thank you, [first_name]! Your gift protects bonobos and their rainforest home…" at bounding box center [325, 462] width 234 height 87
click at [408, 369] on div "completed" at bounding box center [370, 369] width 153 height 20
click at [383, 365] on icon at bounding box center [381, 369] width 8 height 10
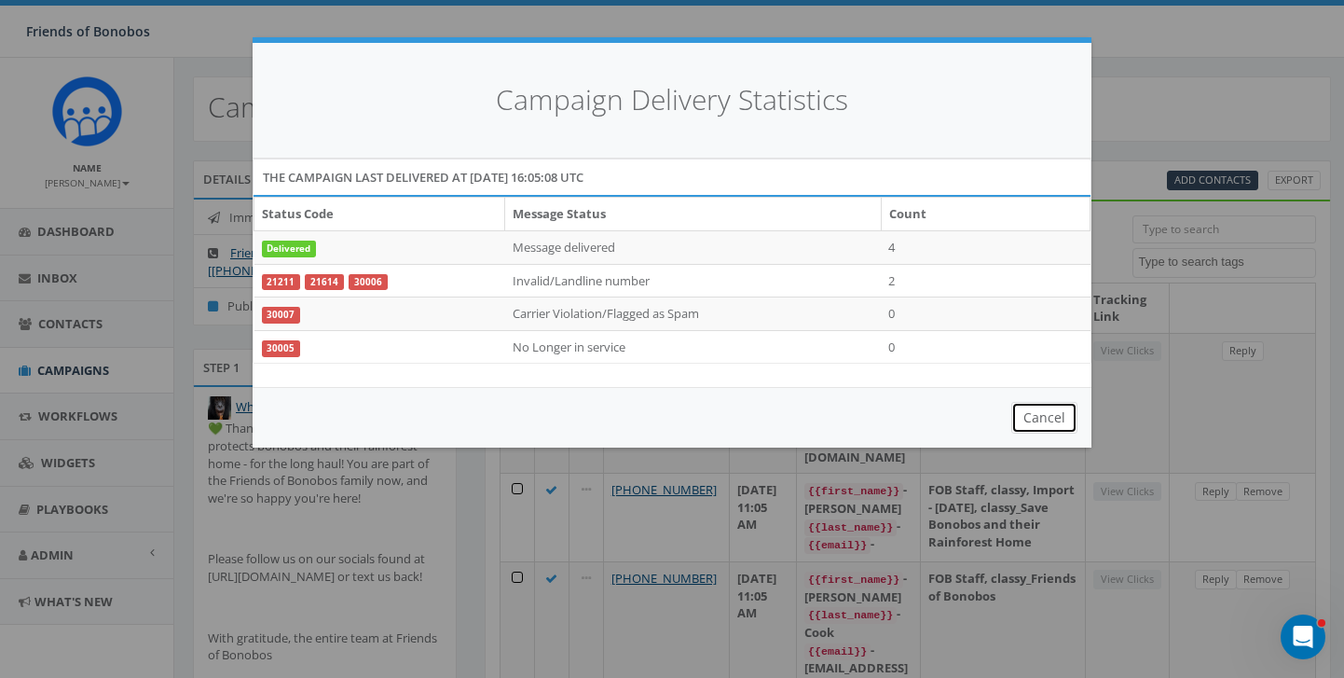
click at [1040, 418] on button "Cancel" at bounding box center [1044, 418] width 66 height 32
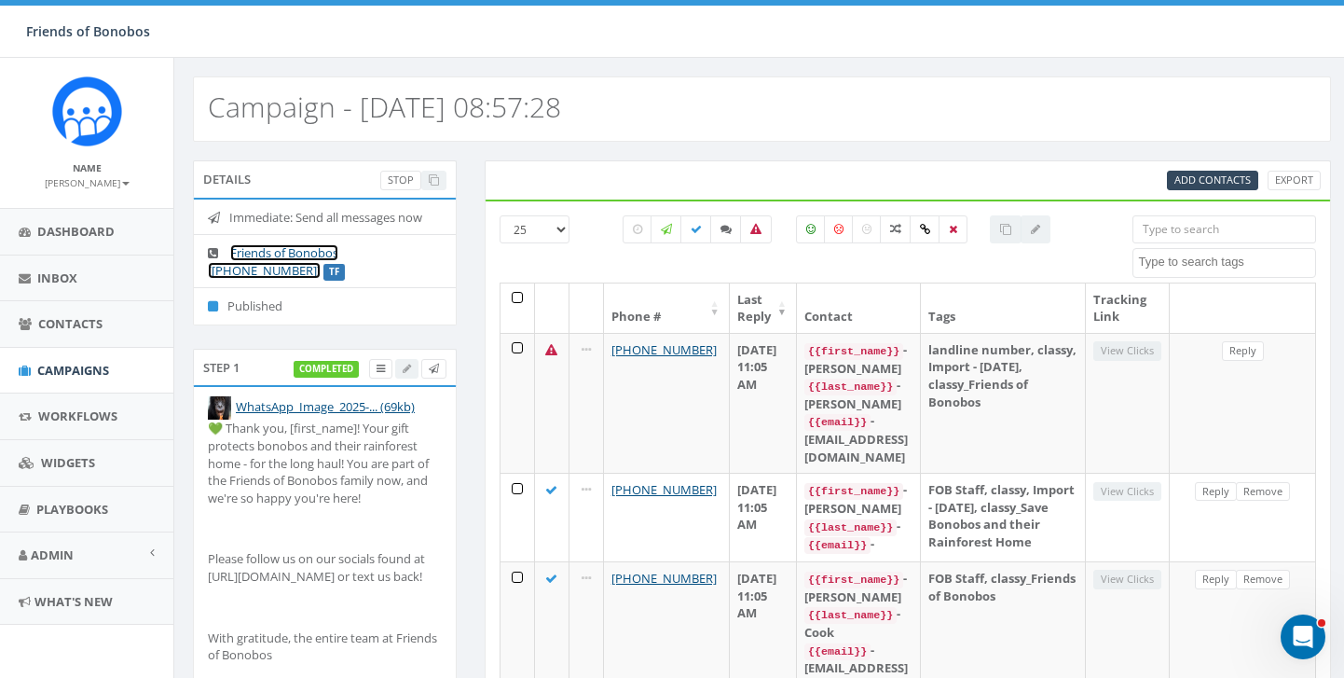
click at [333, 252] on link "Friends of Bonobos [[PHONE_NUMBER]]" at bounding box center [273, 261] width 130 height 34
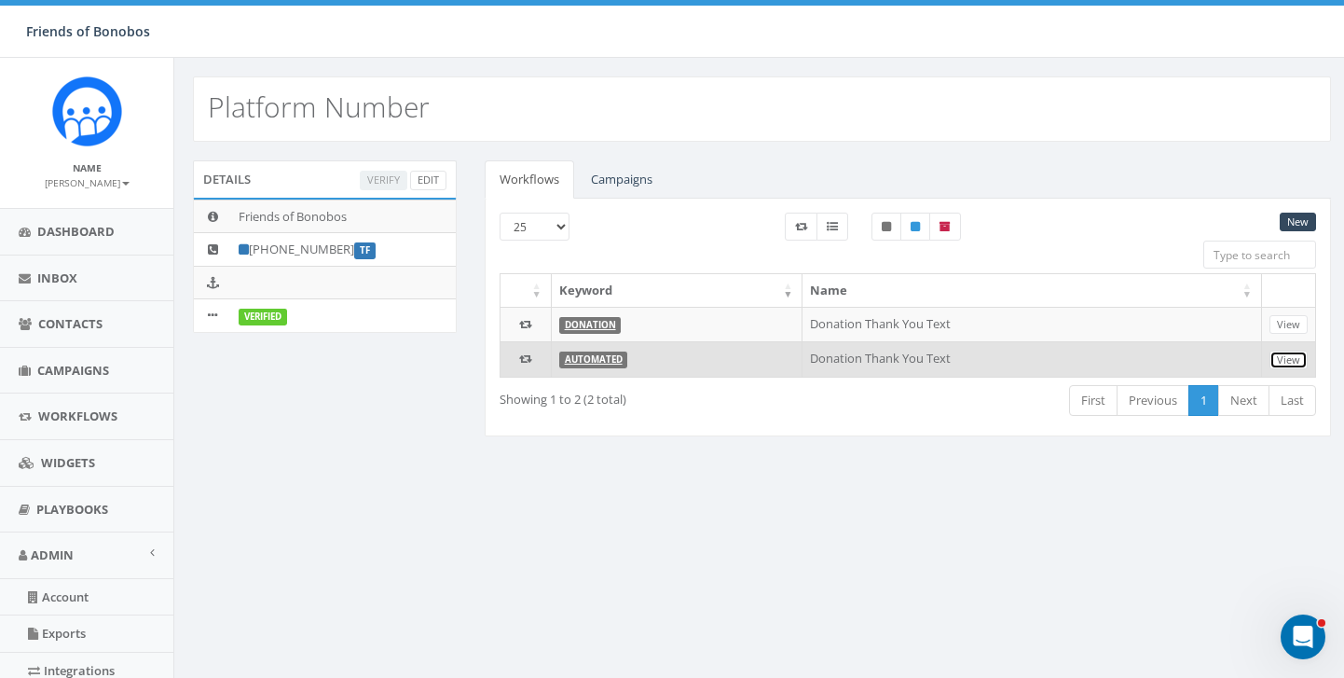
click at [1294, 364] on link "View" at bounding box center [1288, 360] width 38 height 20
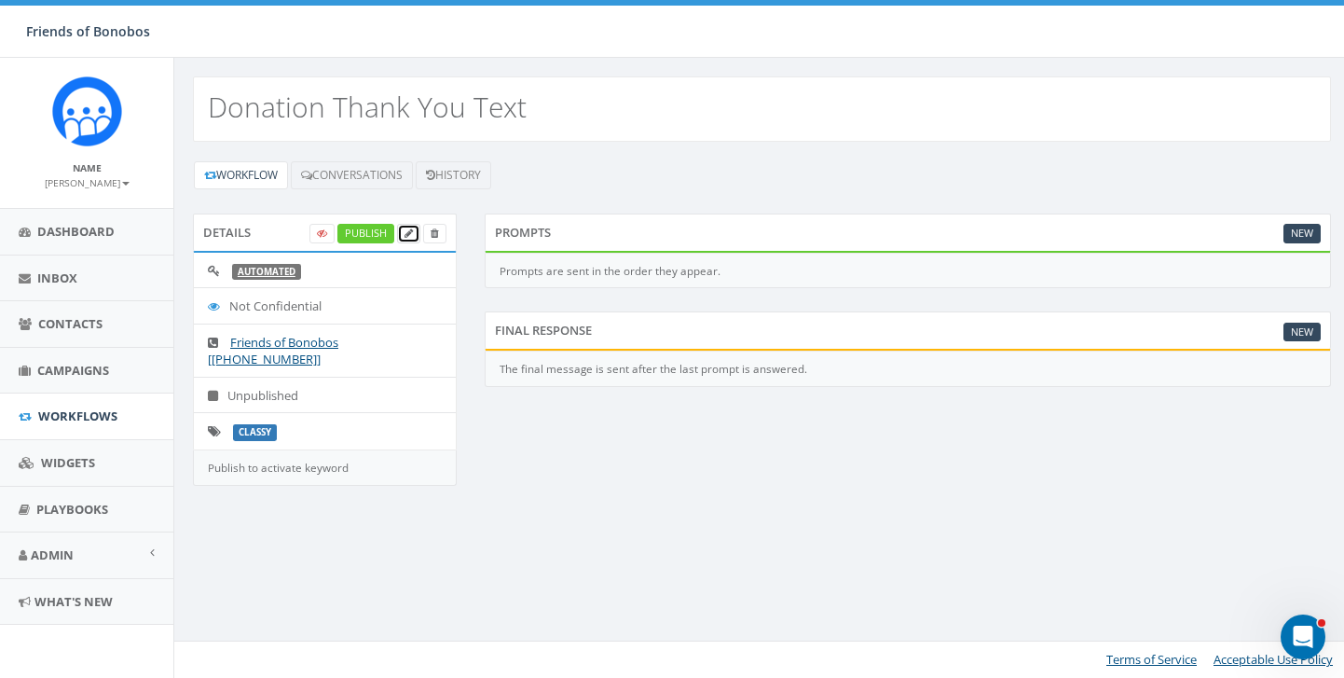
click at [409, 230] on icon at bounding box center [409, 233] width 8 height 10
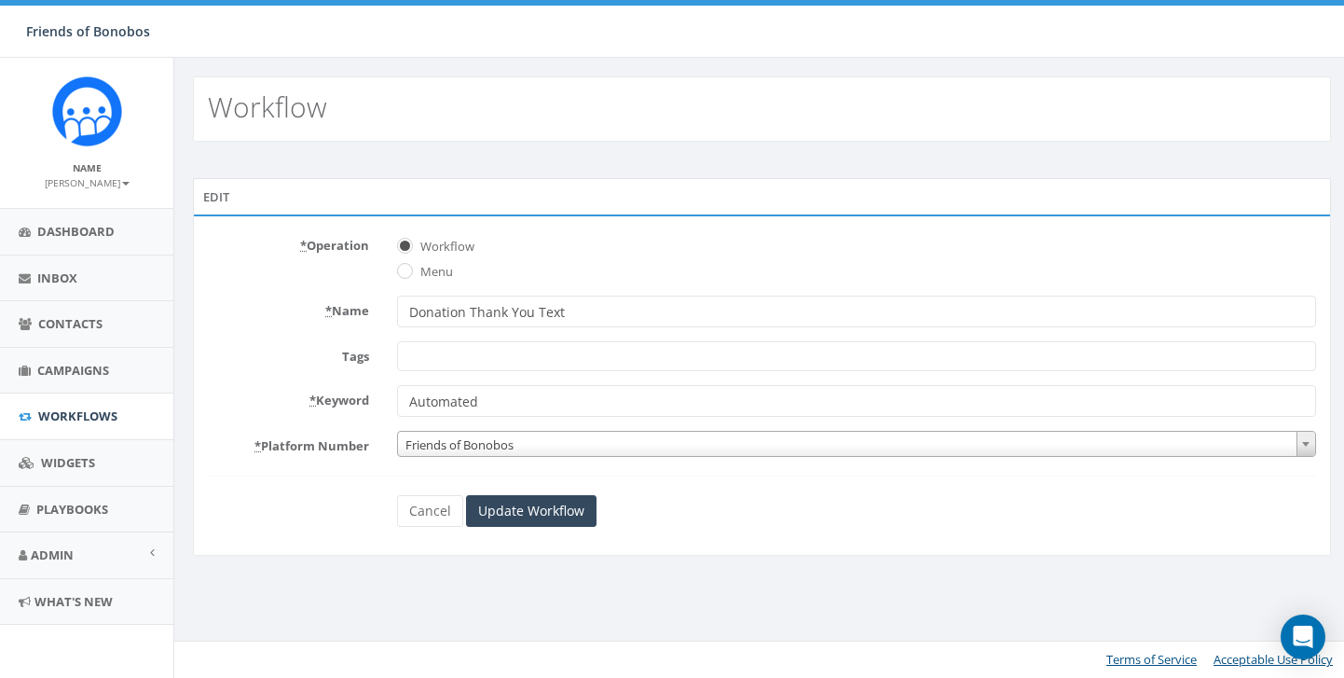
select select
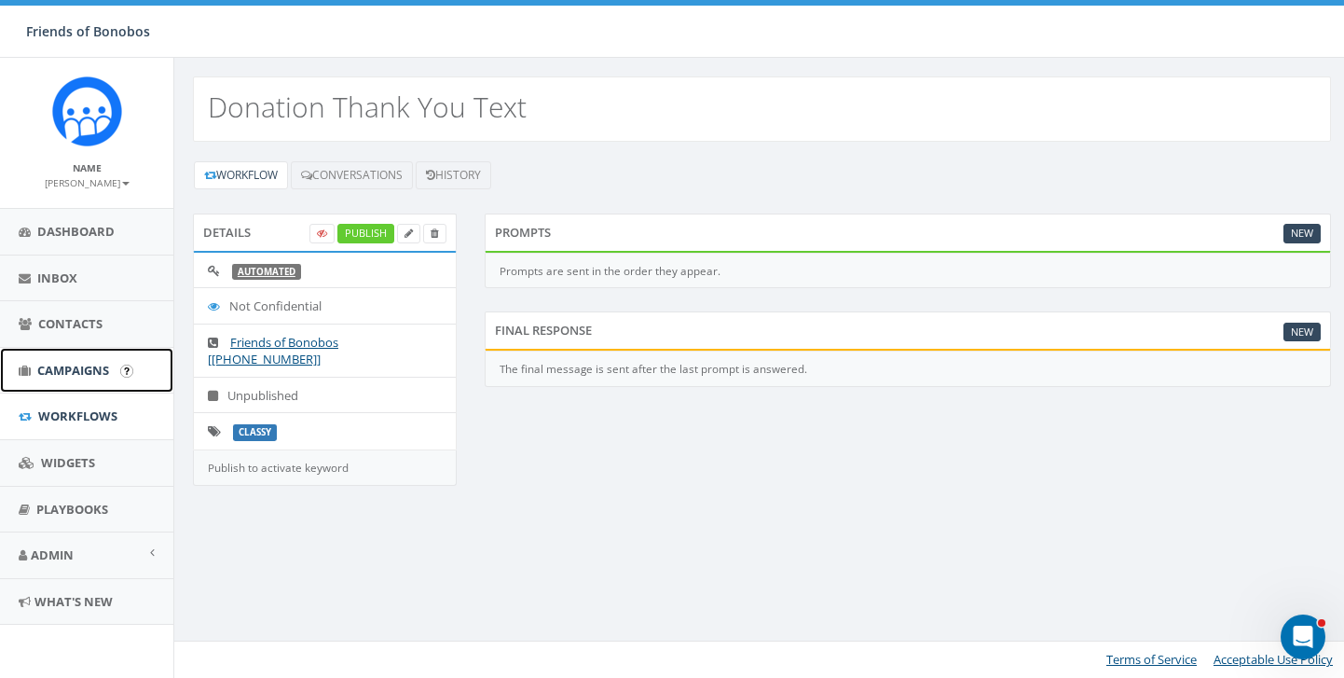
click at [102, 373] on span "Campaigns" at bounding box center [73, 370] width 72 height 17
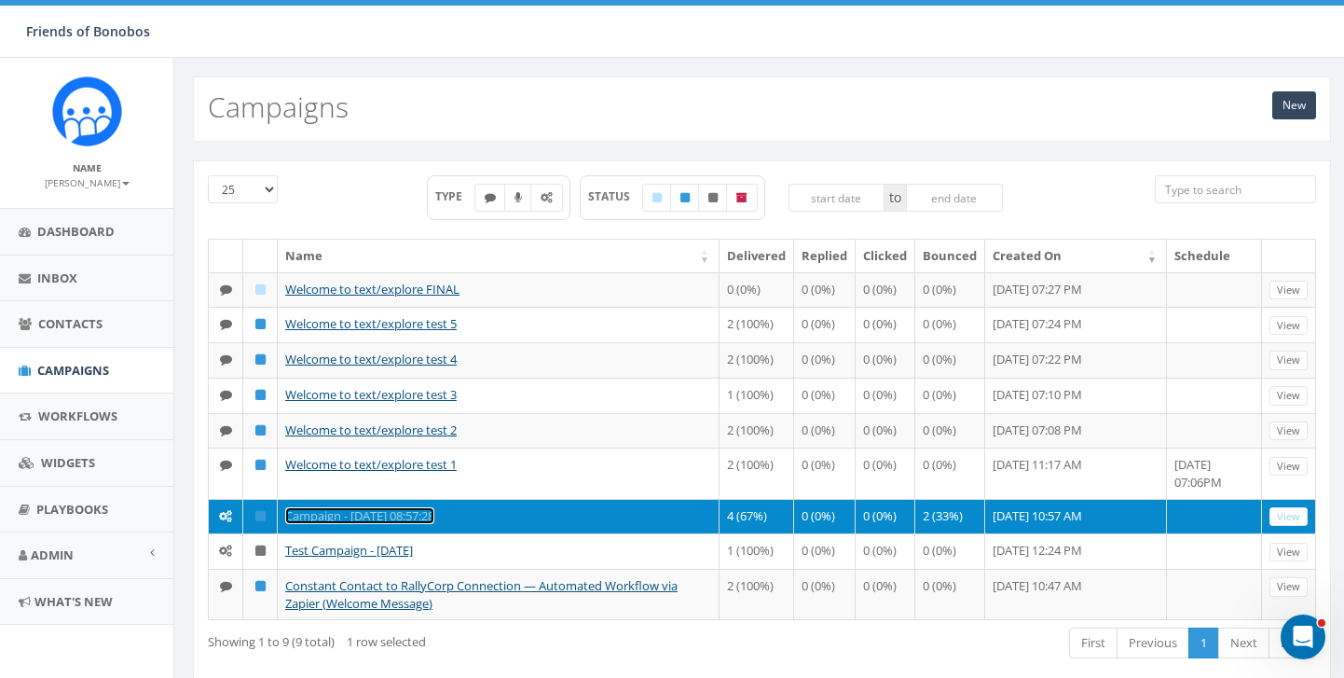
click at [414, 524] on link "Campaign - [DATE] 08:57:28" at bounding box center [359, 515] width 149 height 17
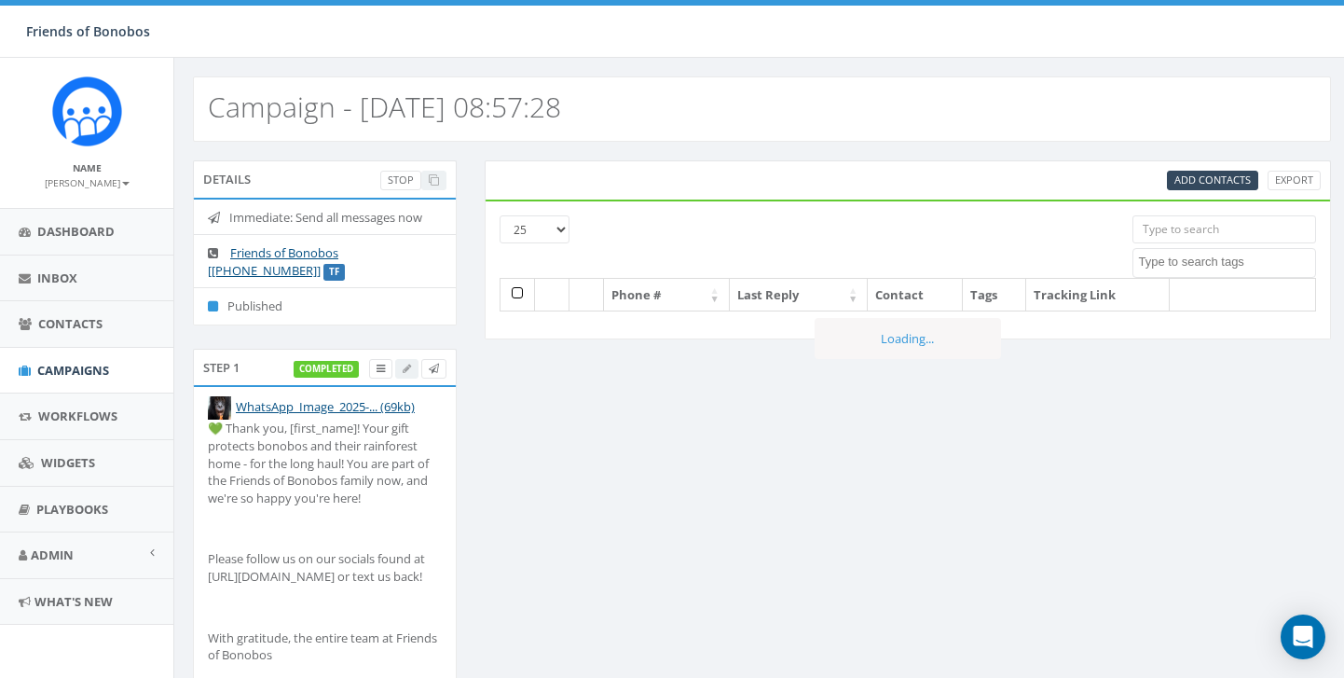
select select
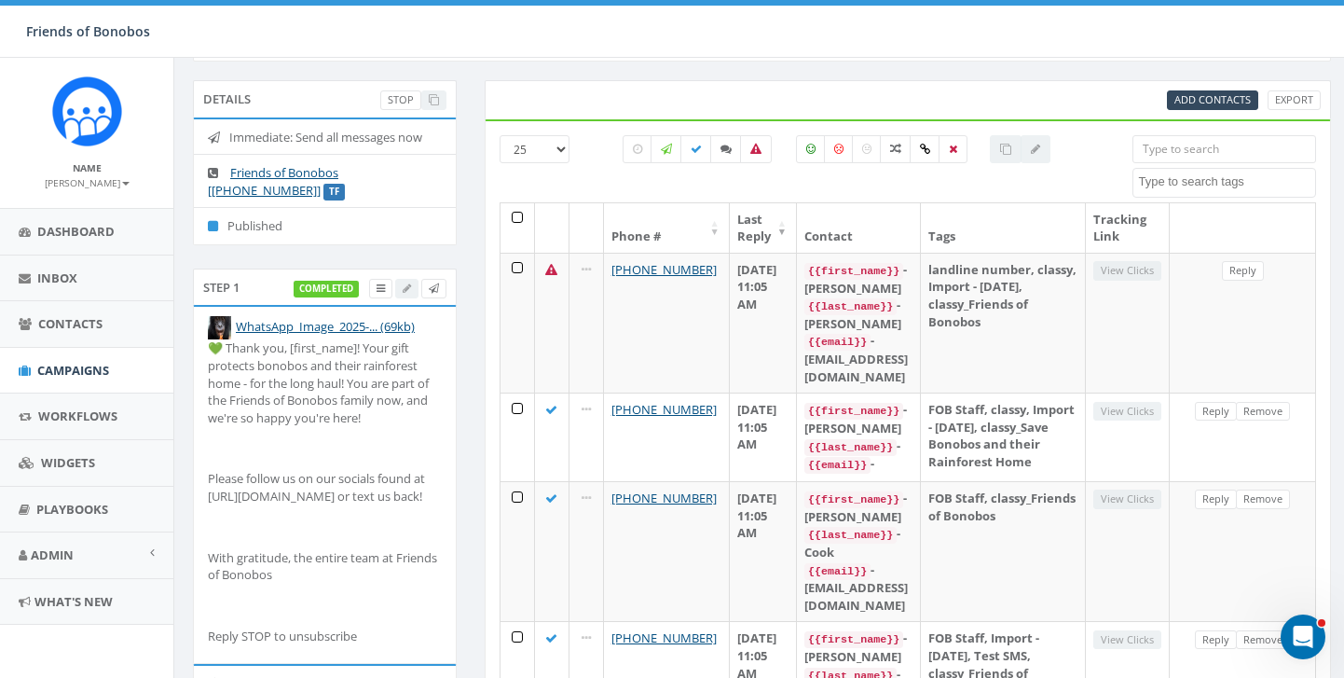
scroll to position [127, 0]
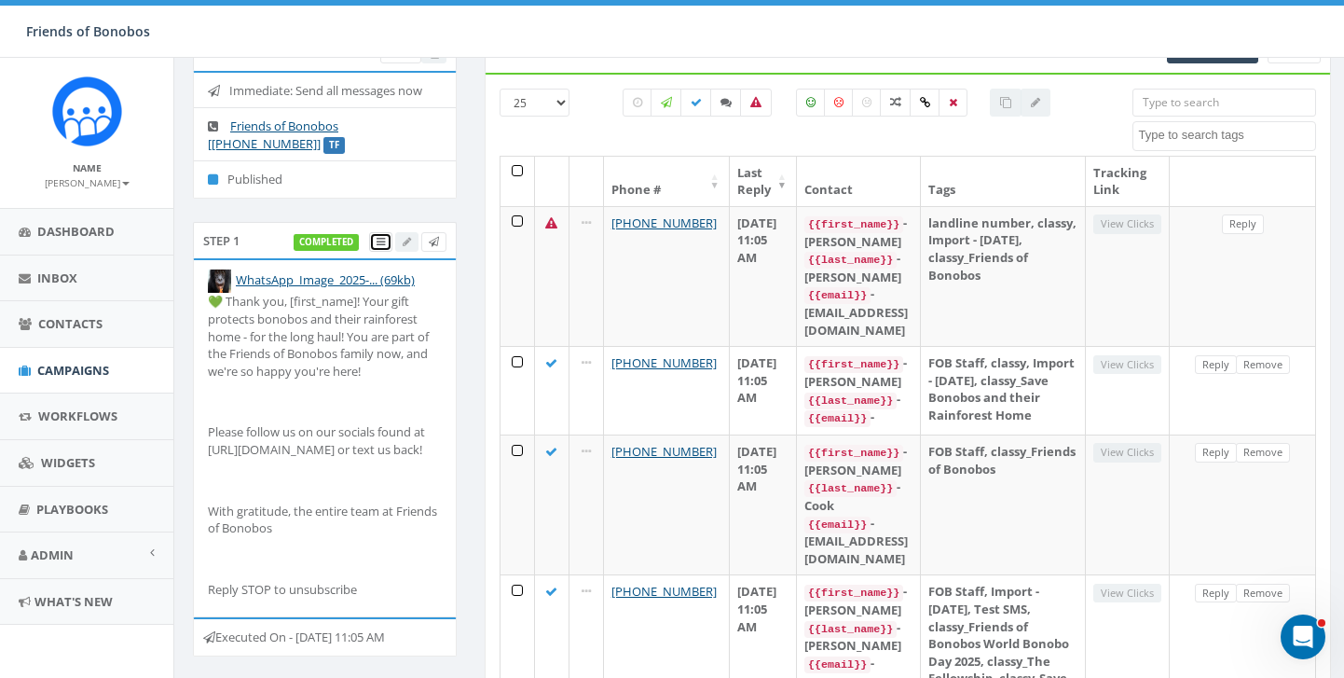
click at [377, 241] on icon at bounding box center [381, 242] width 8 height 10
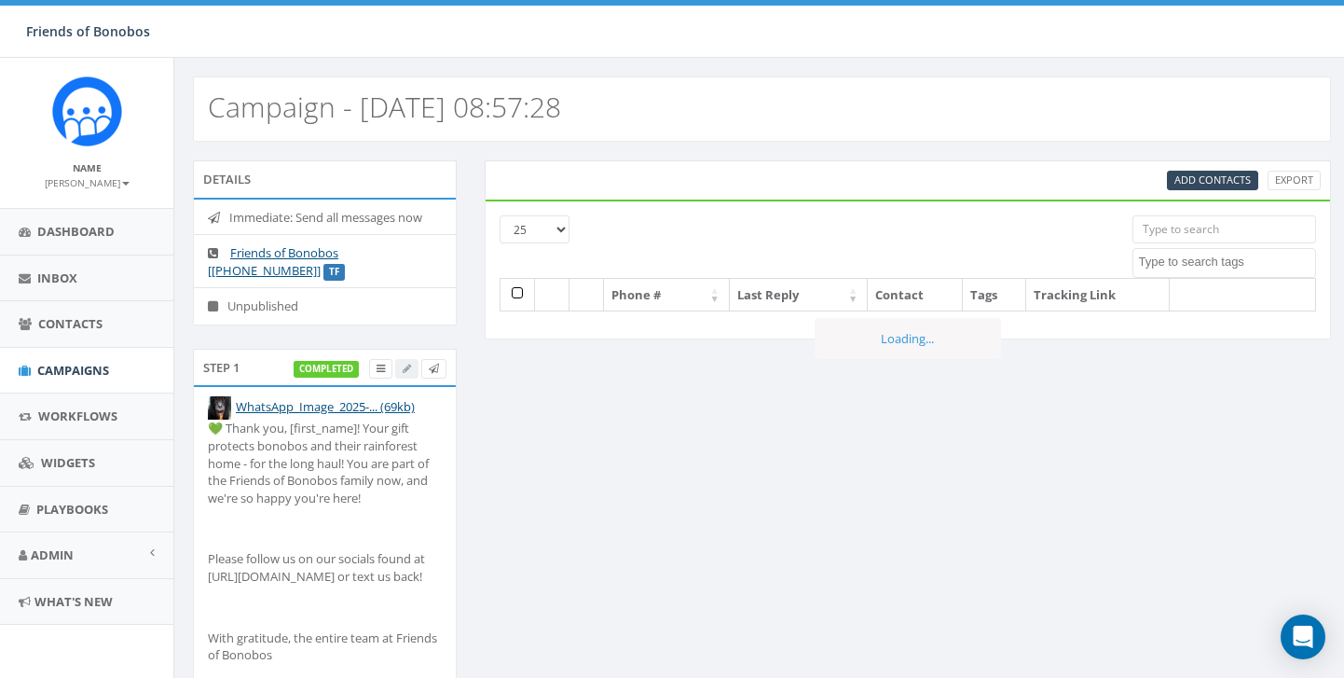
select select
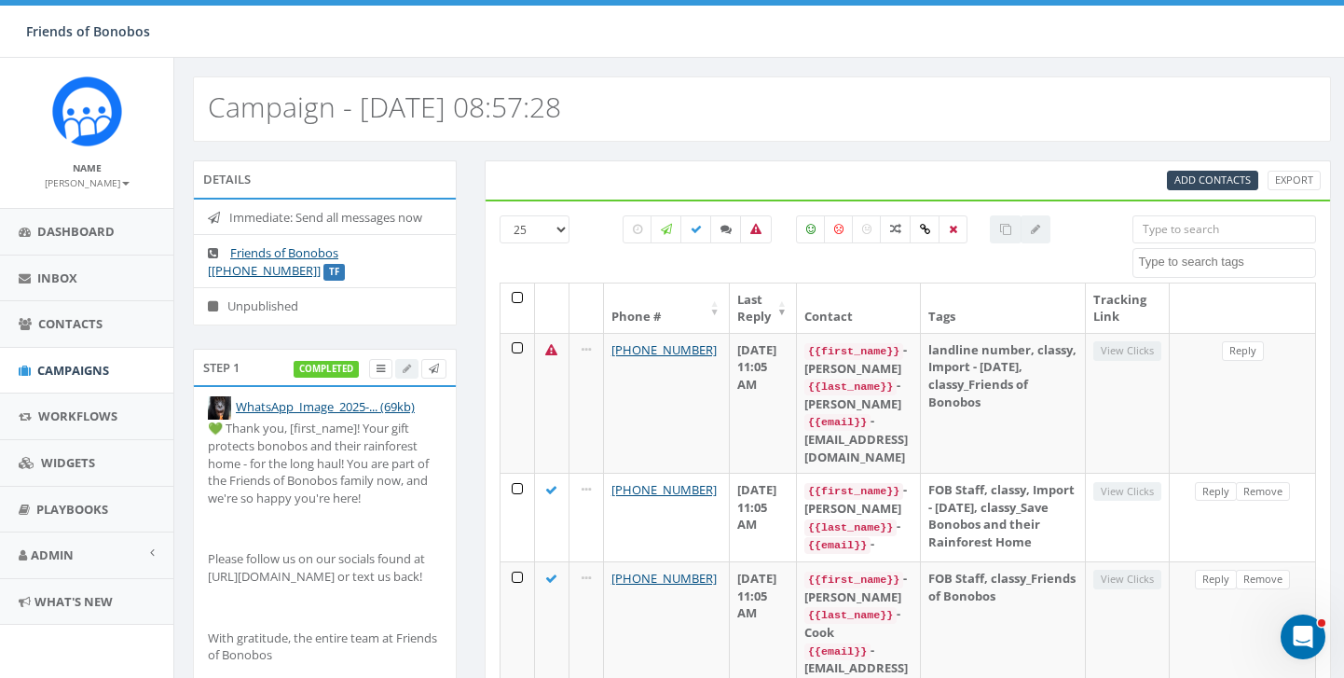
click at [403, 370] on div "completed" at bounding box center [370, 369] width 153 height 20
click at [381, 367] on icon at bounding box center [381, 369] width 8 height 10
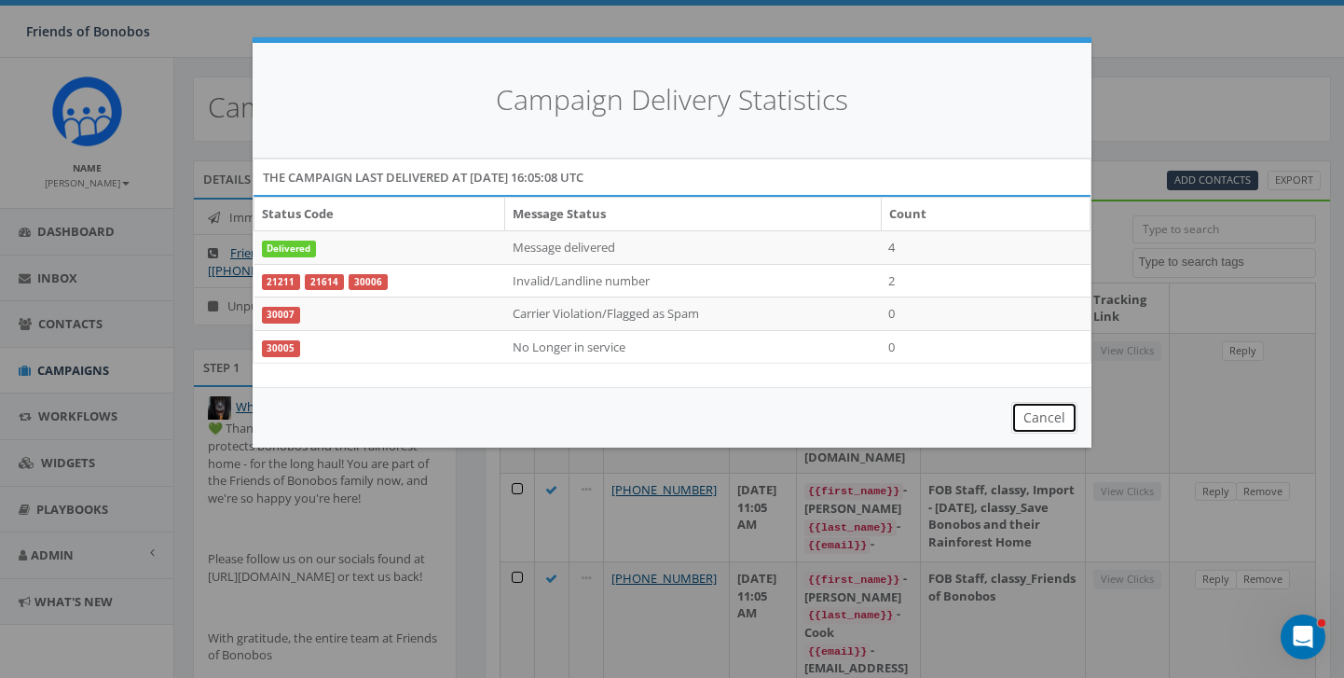
click at [1064, 412] on button "Cancel" at bounding box center [1044, 418] width 66 height 32
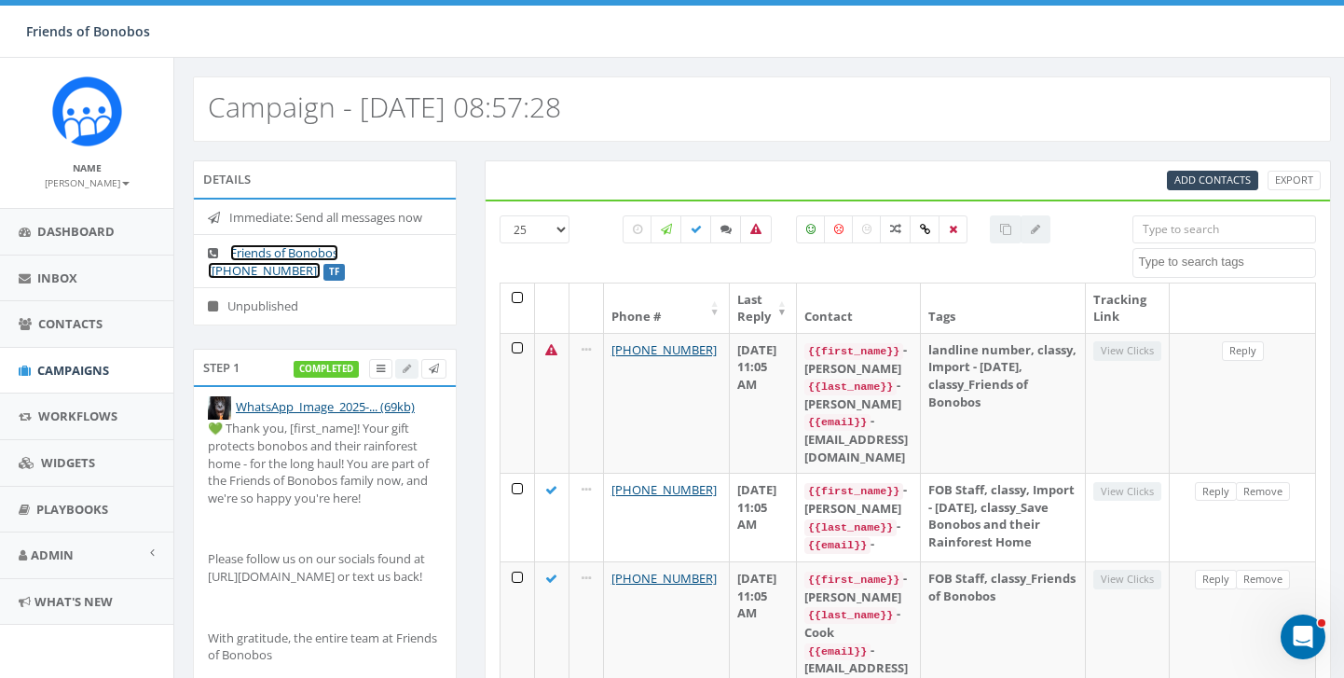
click at [298, 258] on link "Friends of Bonobos [[PHONE_NUMBER]]" at bounding box center [273, 261] width 130 height 34
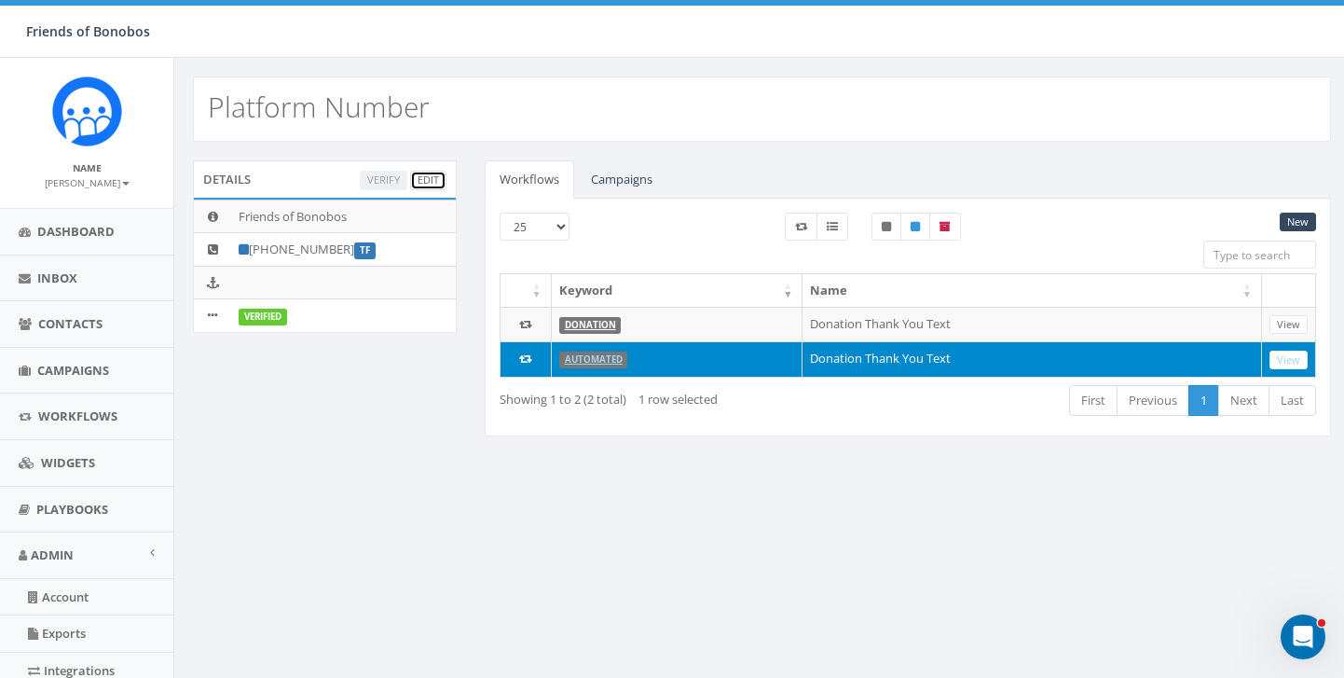
click at [424, 182] on link "Edit" at bounding box center [428, 181] width 36 height 20
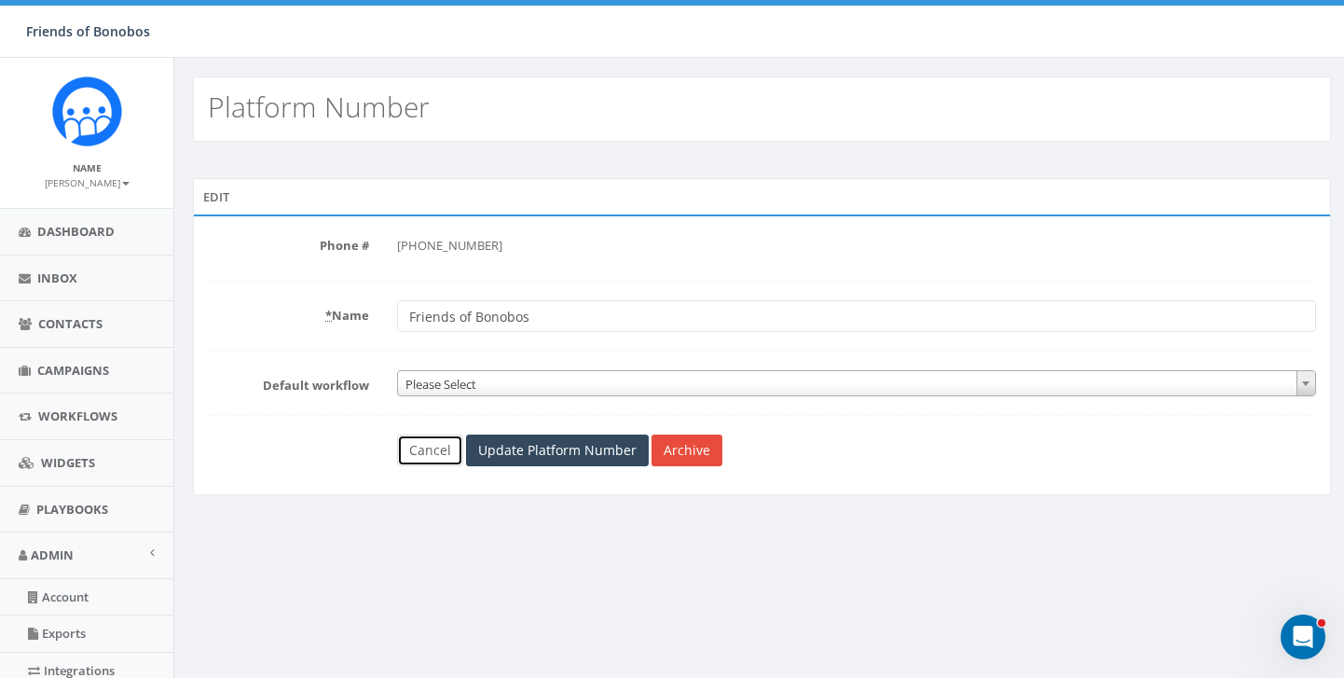
click at [446, 440] on link "Cancel" at bounding box center [430, 450] width 66 height 32
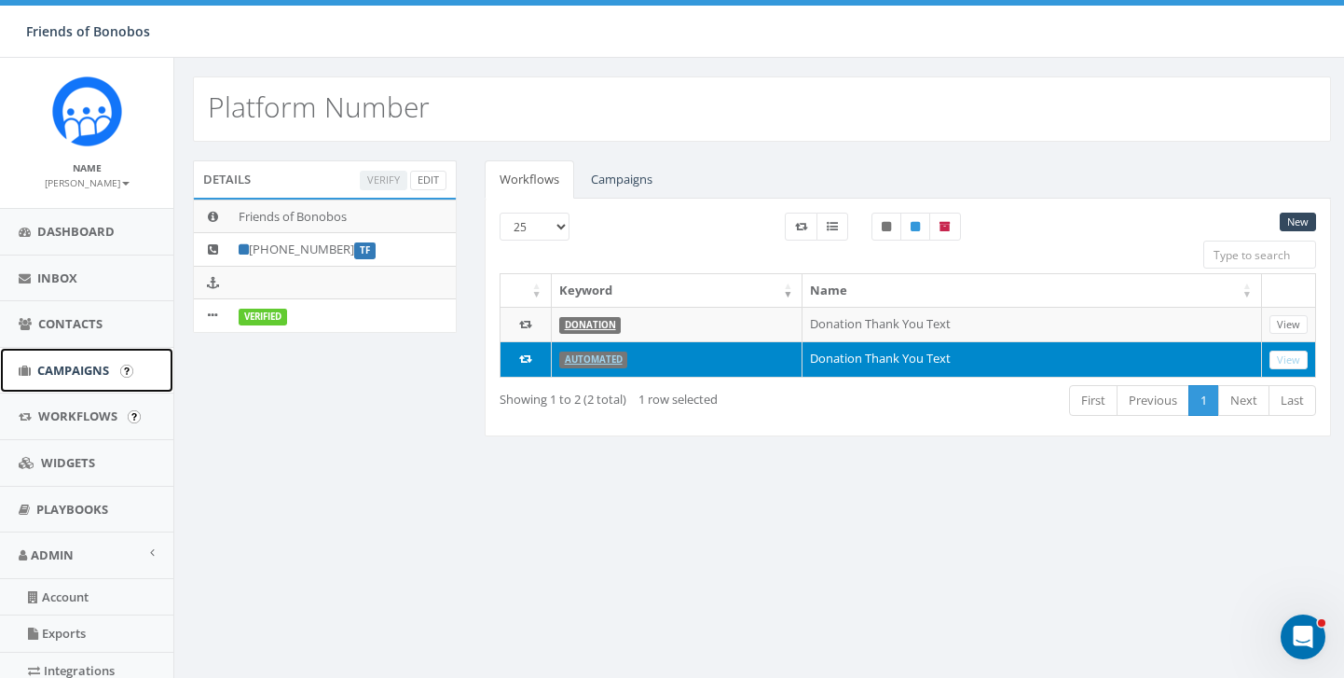
click at [62, 364] on span "Campaigns" at bounding box center [73, 370] width 72 height 17
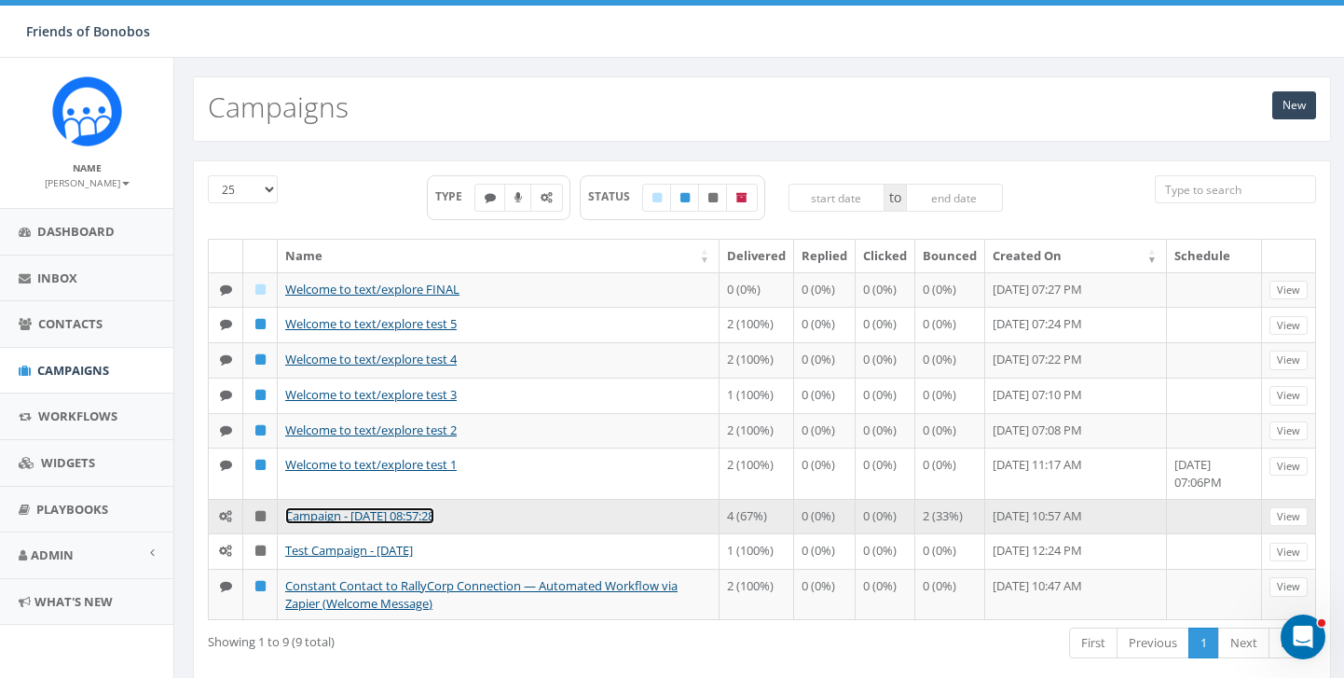
click at [376, 524] on link "Campaign - [DATE] 08:57:28" at bounding box center [359, 515] width 149 height 17
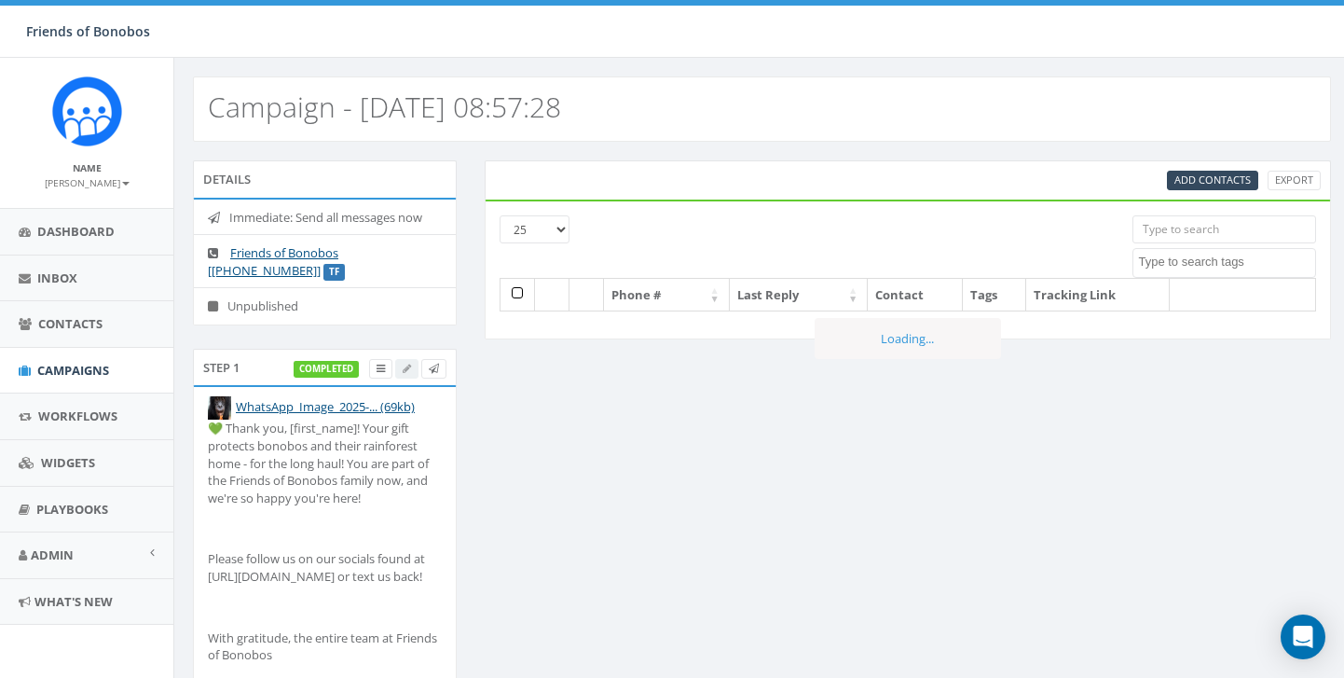
select select
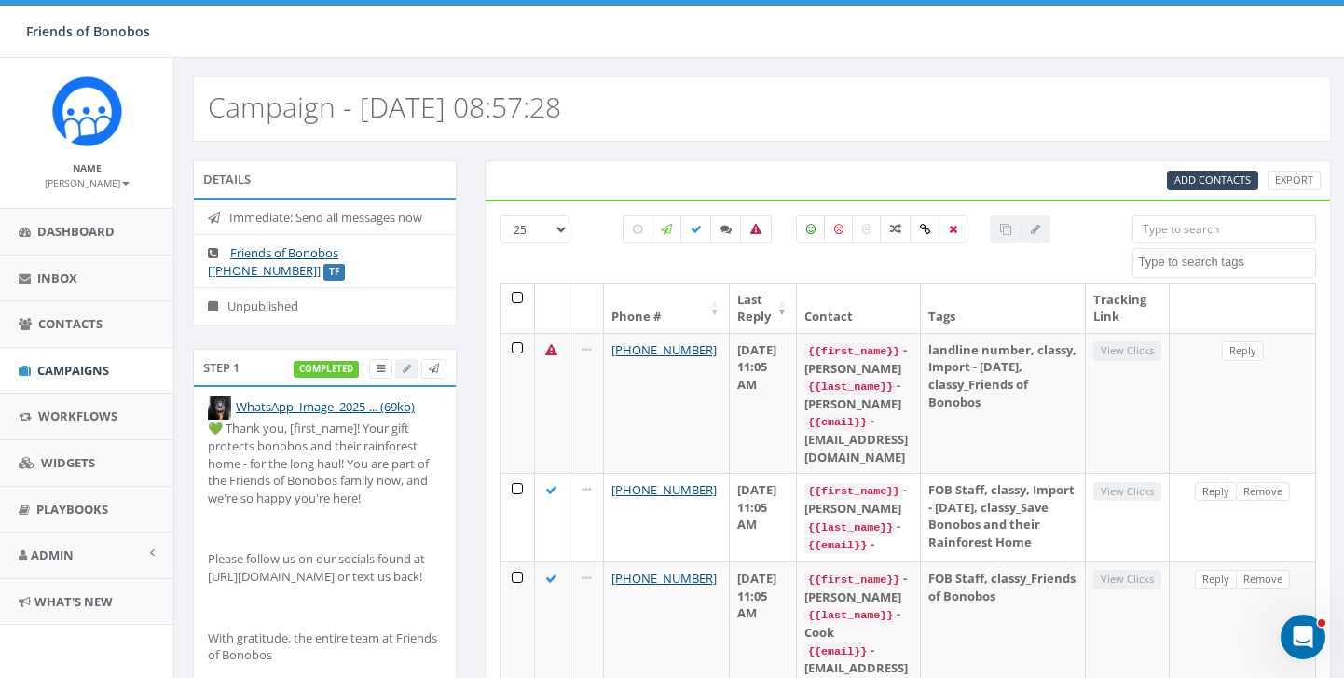
click at [1037, 232] on div at bounding box center [1036, 229] width 30 height 28
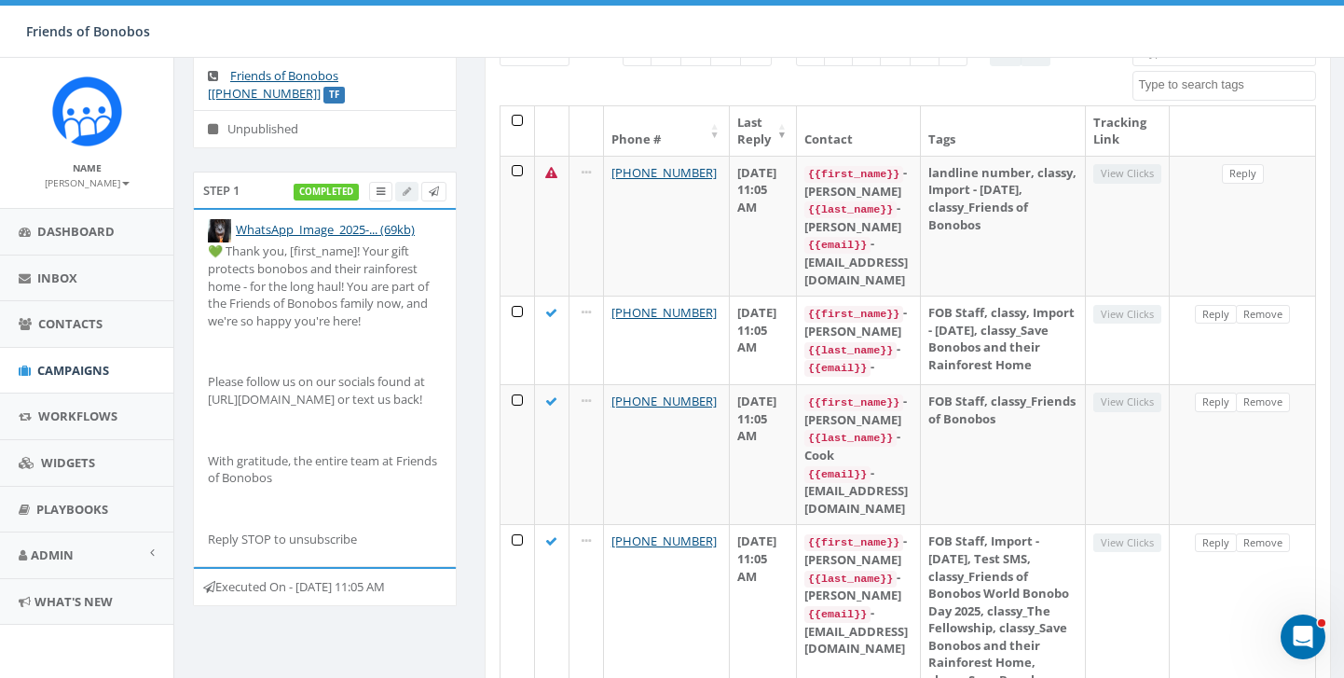
scroll to position [179, 0]
click at [383, 189] on link at bounding box center [380, 190] width 23 height 20
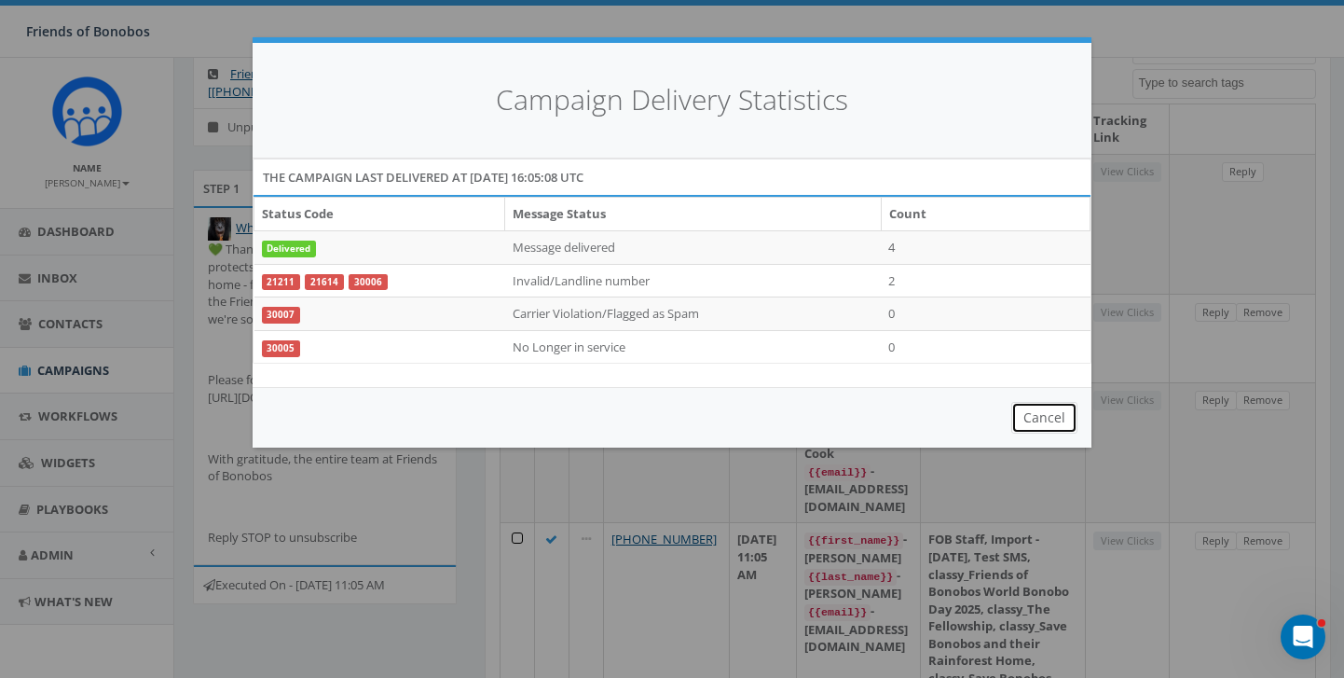
click at [1051, 424] on button "Cancel" at bounding box center [1044, 418] width 66 height 32
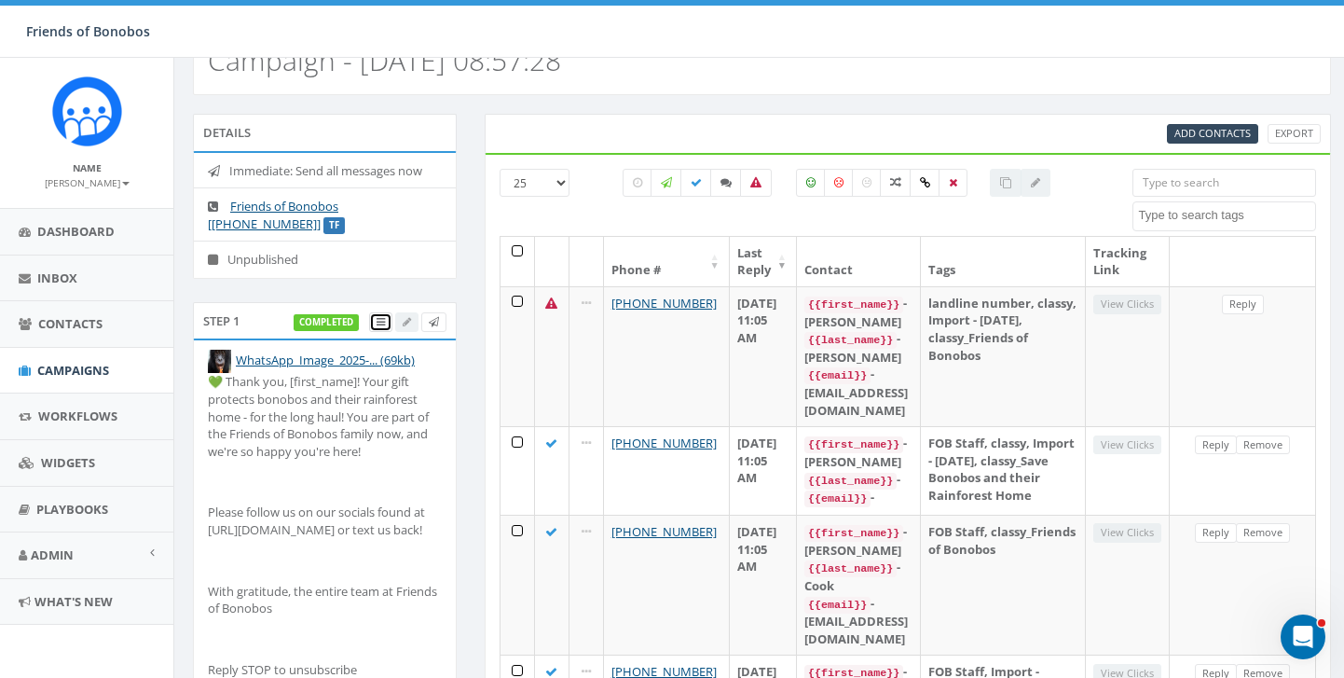
scroll to position [0, 0]
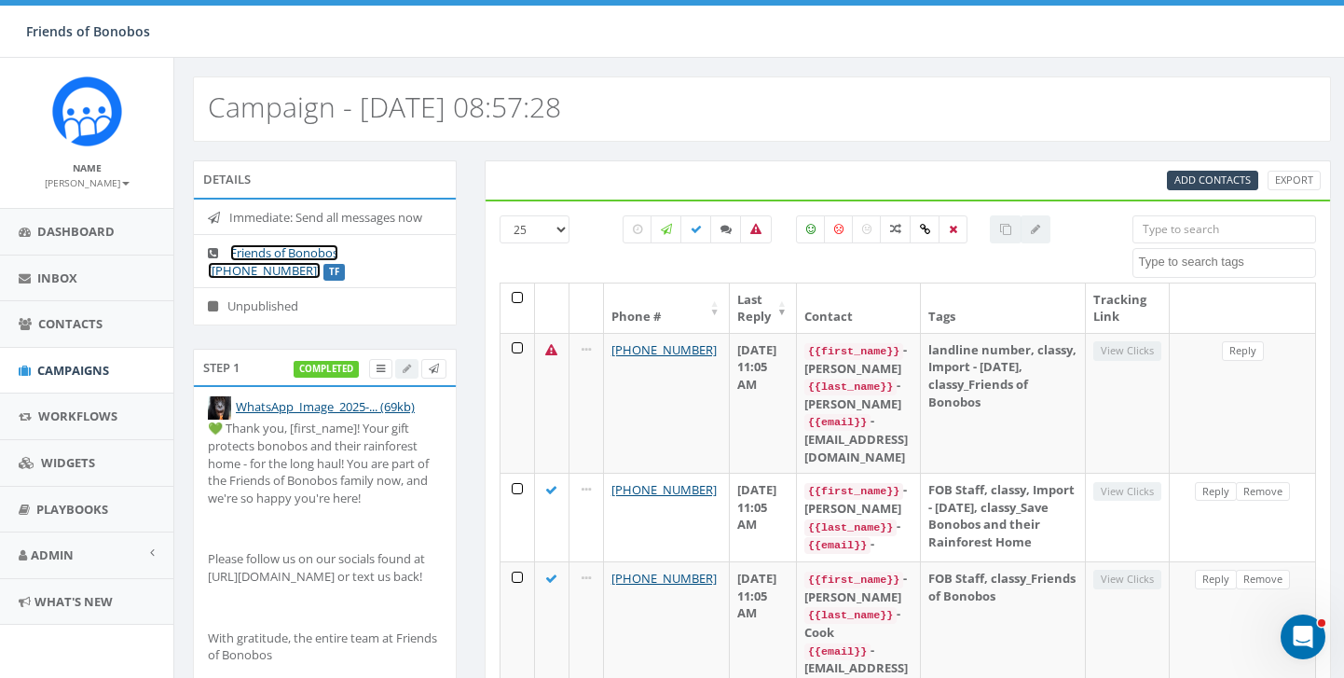
click at [322, 252] on link "Friends of Bonobos [[PHONE_NUMBER]]" at bounding box center [273, 261] width 130 height 34
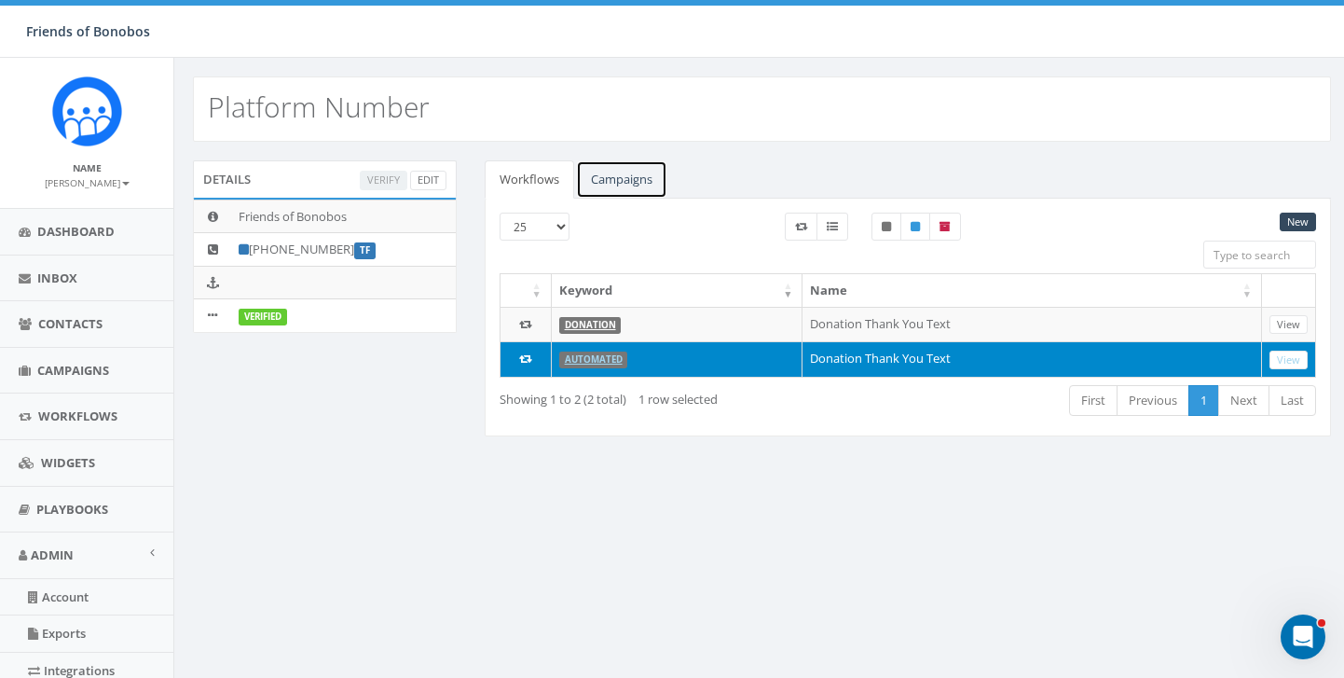
click at [628, 191] on link "Campaigns" at bounding box center [621, 179] width 91 height 38
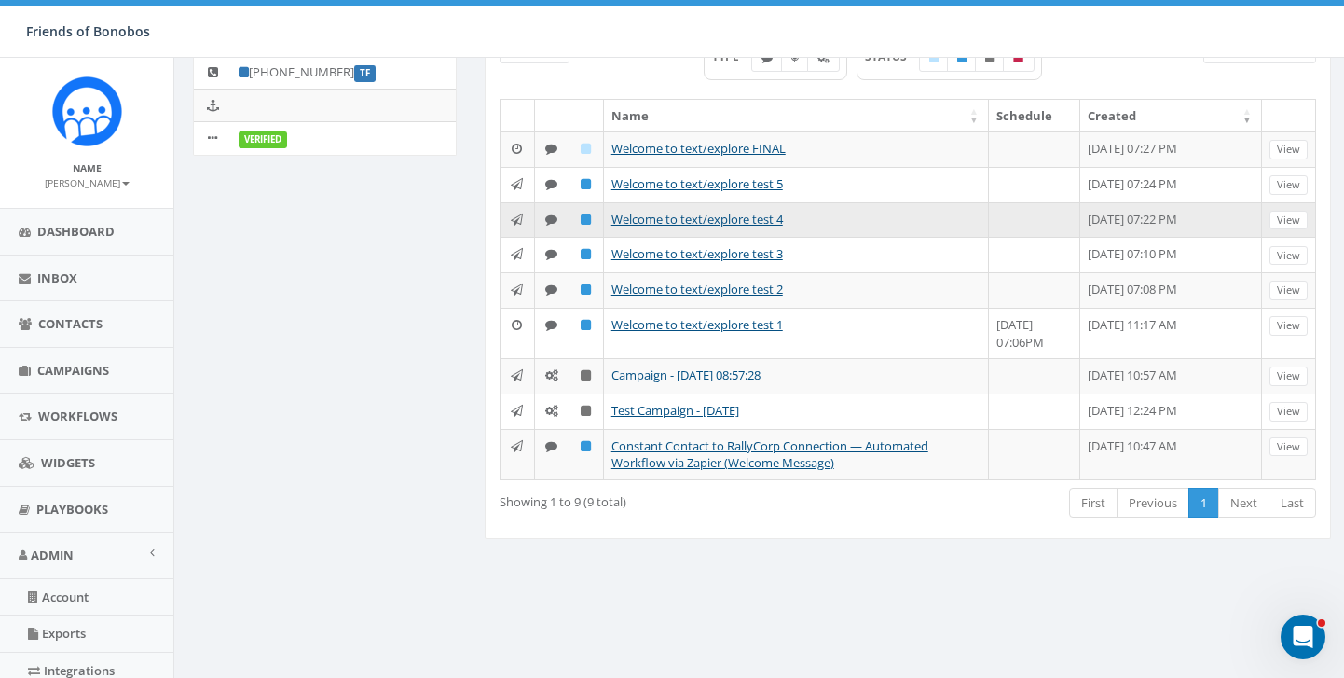
scroll to position [222, 0]
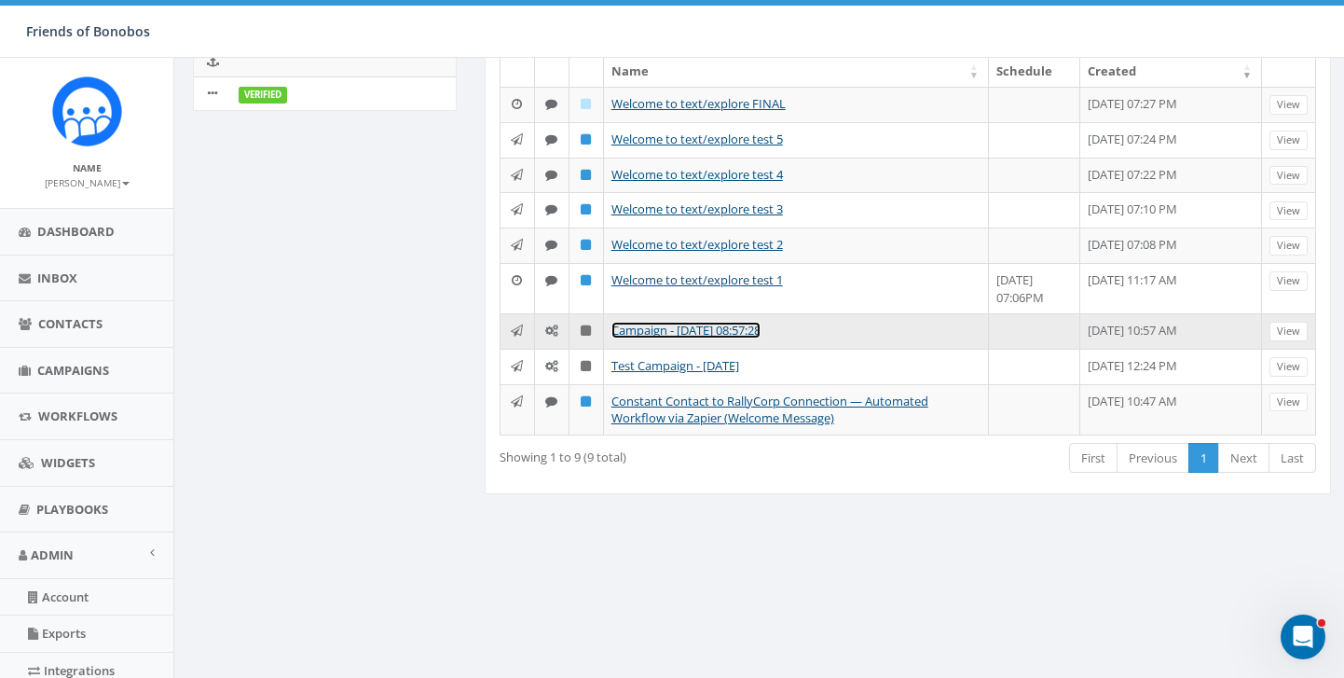
click at [703, 338] on link "Campaign - [DATE] 08:57:28" at bounding box center [685, 330] width 149 height 17
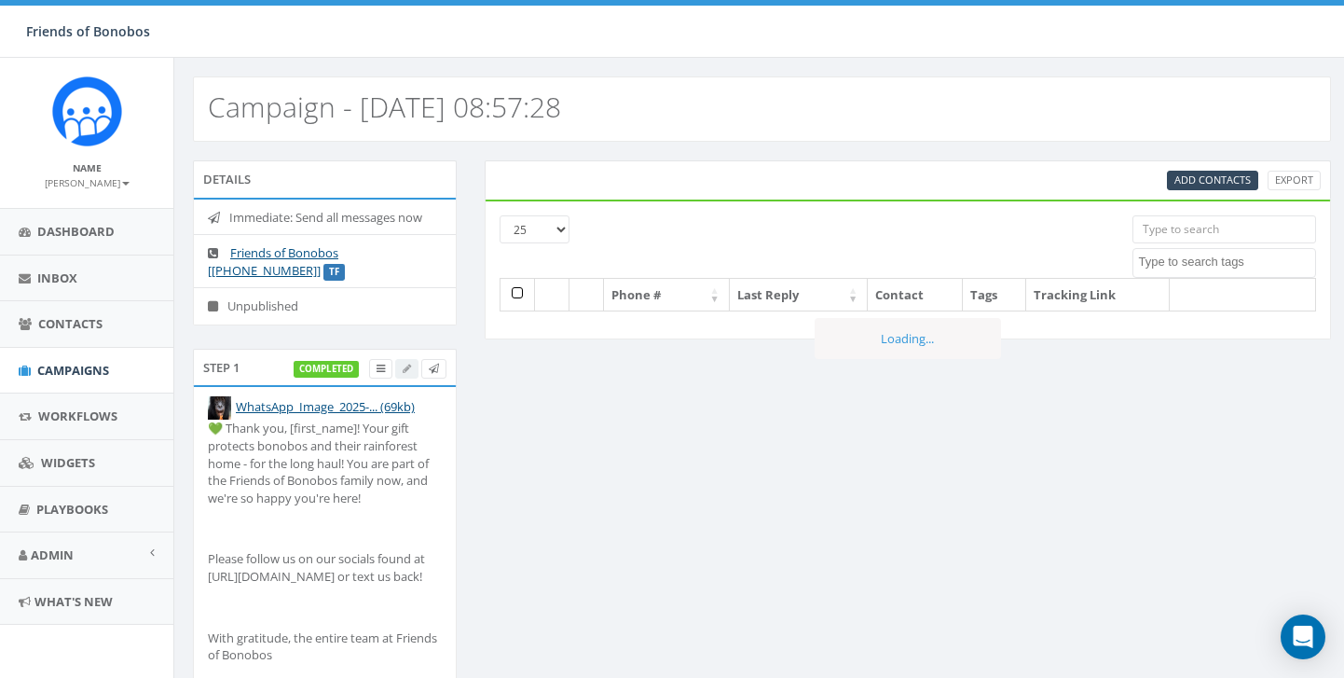
select select
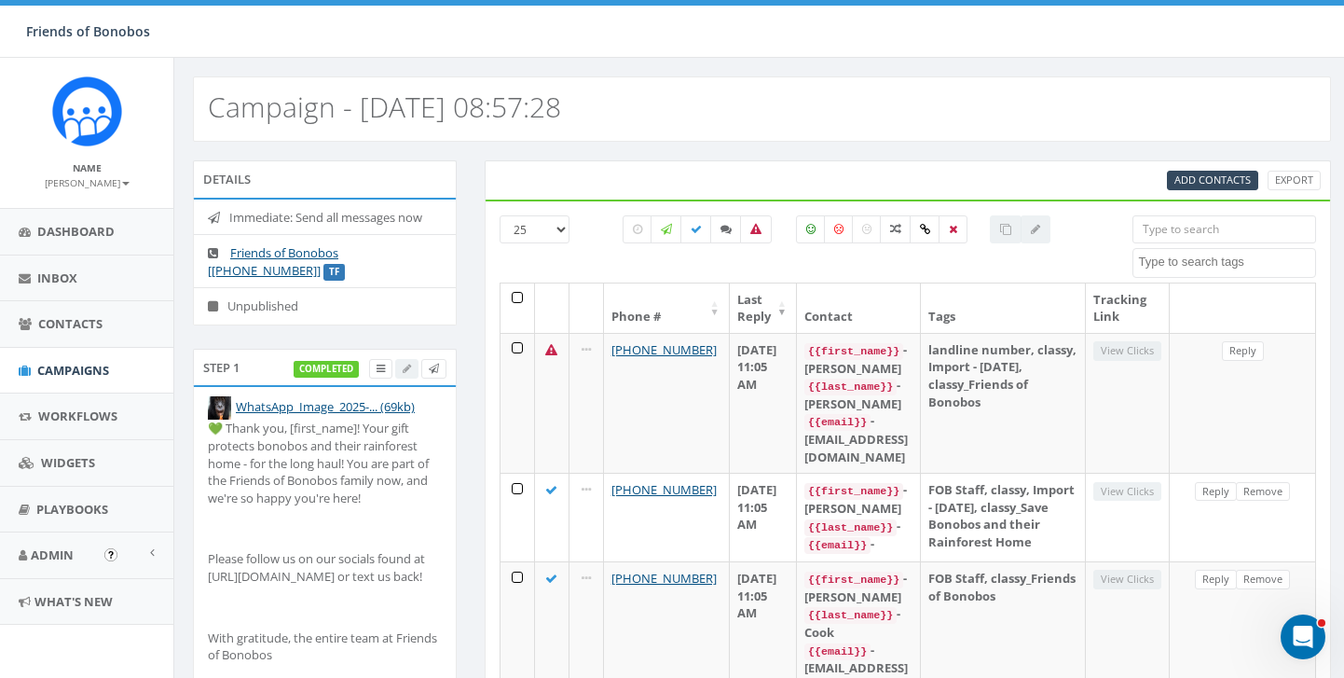
scroll to position [170, 0]
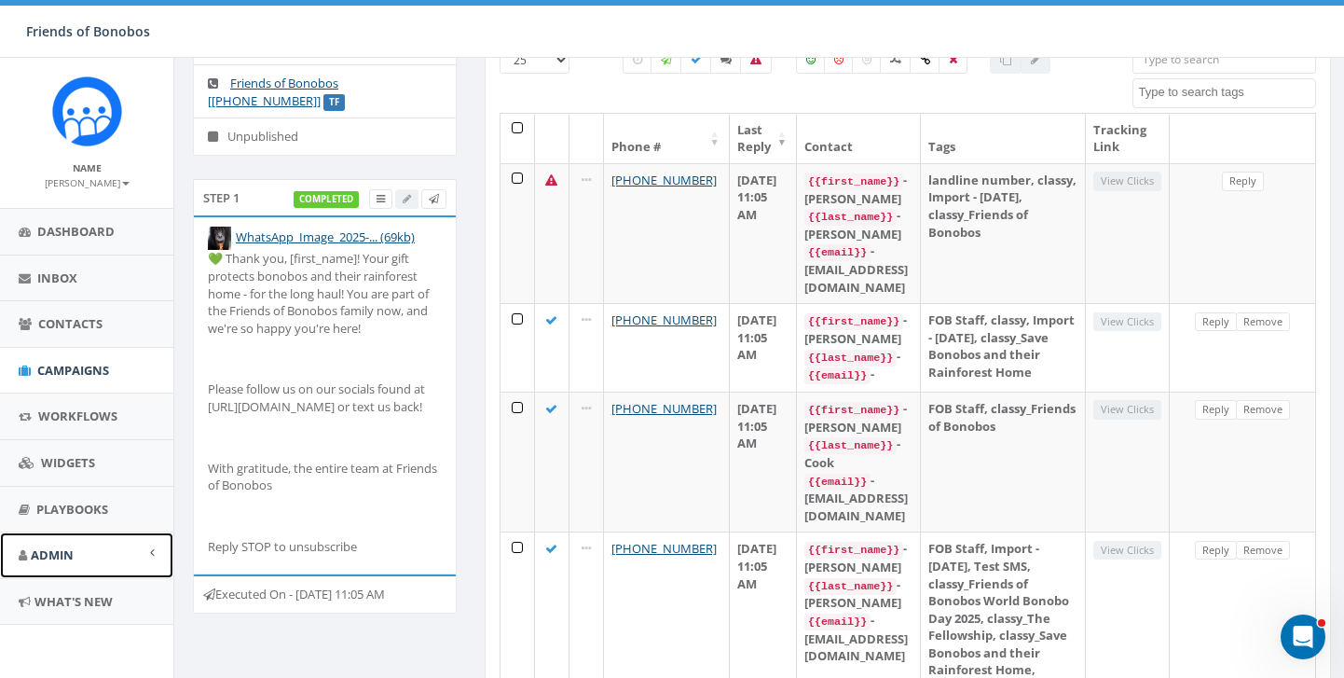
click at [80, 553] on link "Admin" at bounding box center [86, 555] width 173 height 46
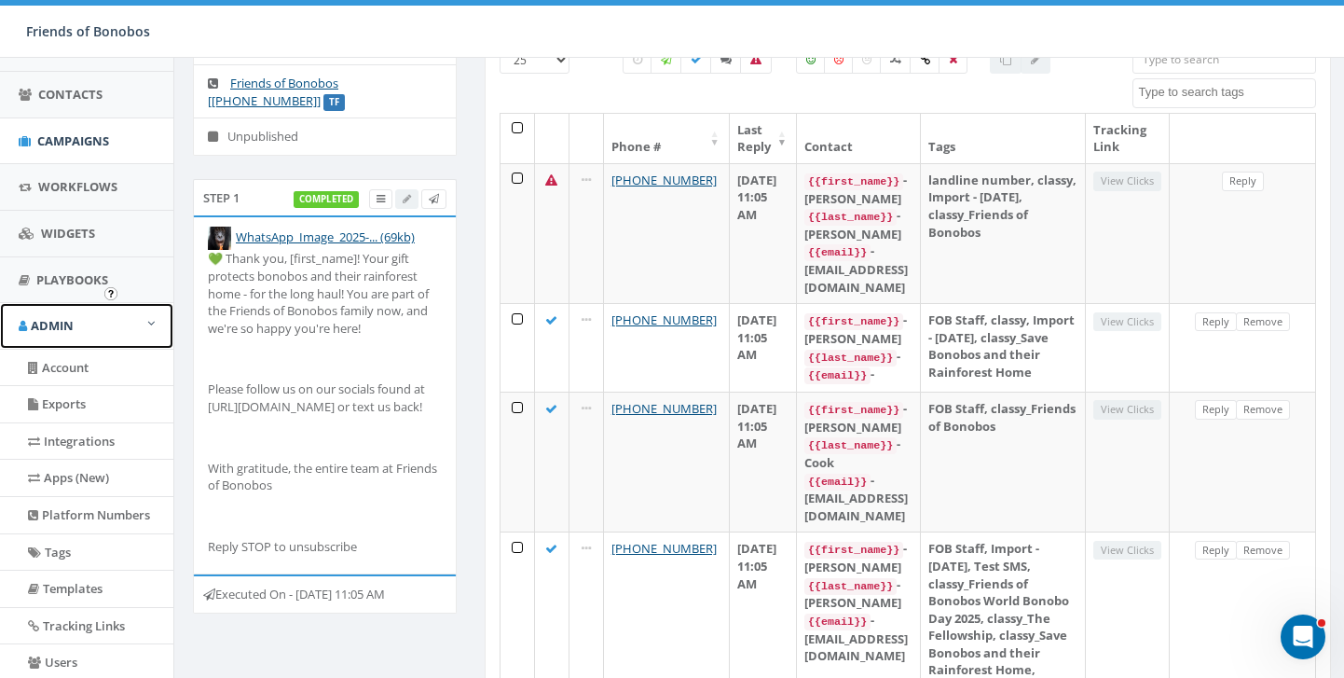
scroll to position [368, 0]
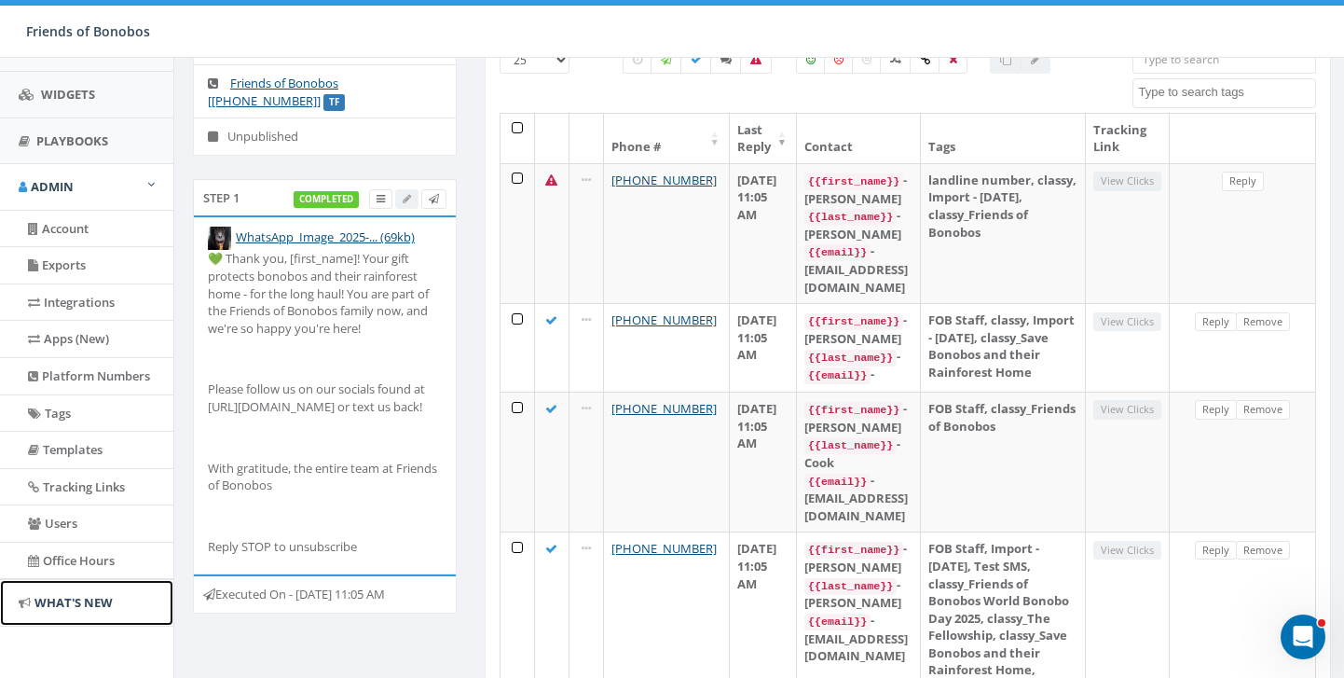
click at [74, 594] on span "What's New" at bounding box center [73, 602] width 78 height 17
click at [1289, 629] on icon "Open Intercom Messenger" at bounding box center [1300, 634] width 31 height 31
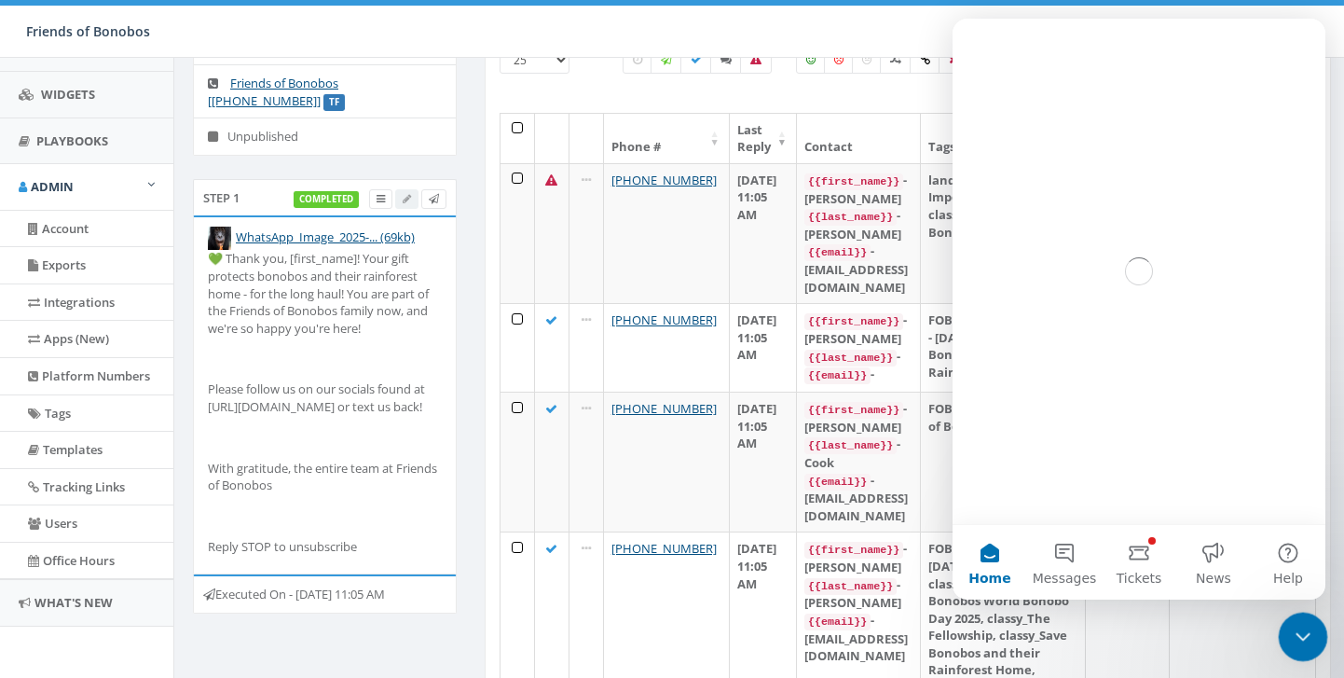
scroll to position [0, 0]
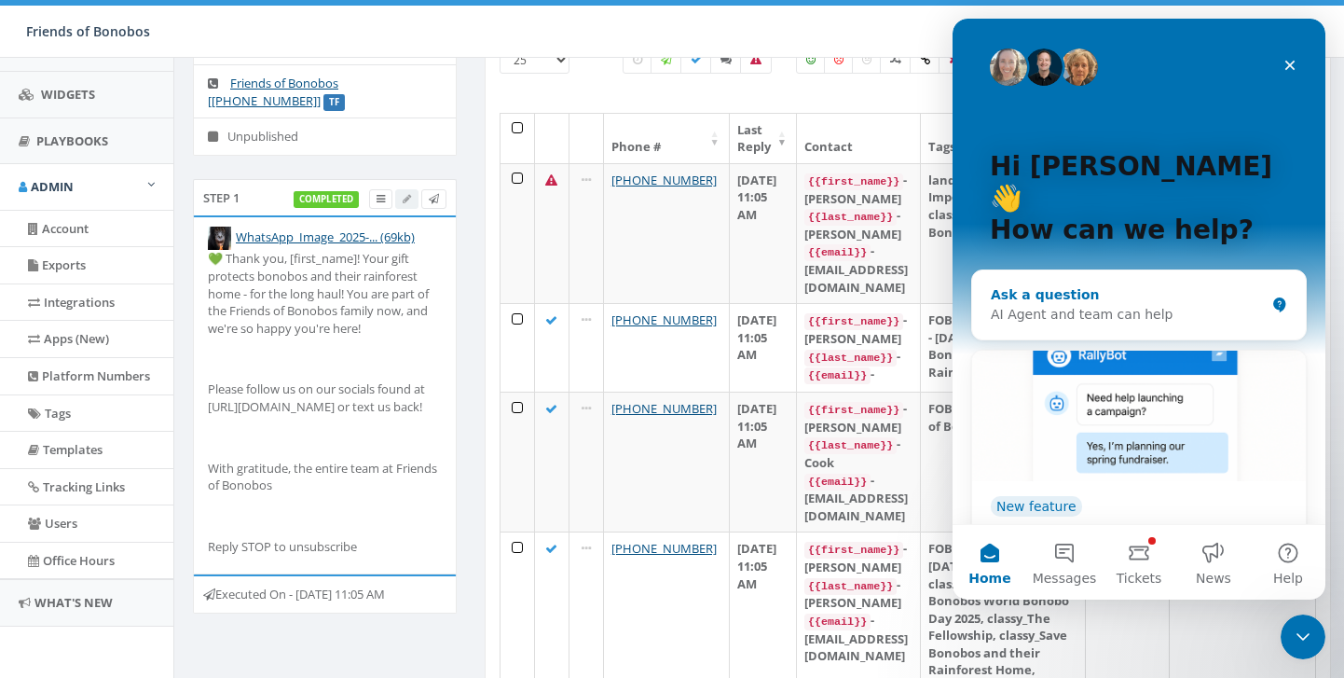
click at [1088, 305] on div "AI Agent and team can help" at bounding box center [1128, 315] width 274 height 20
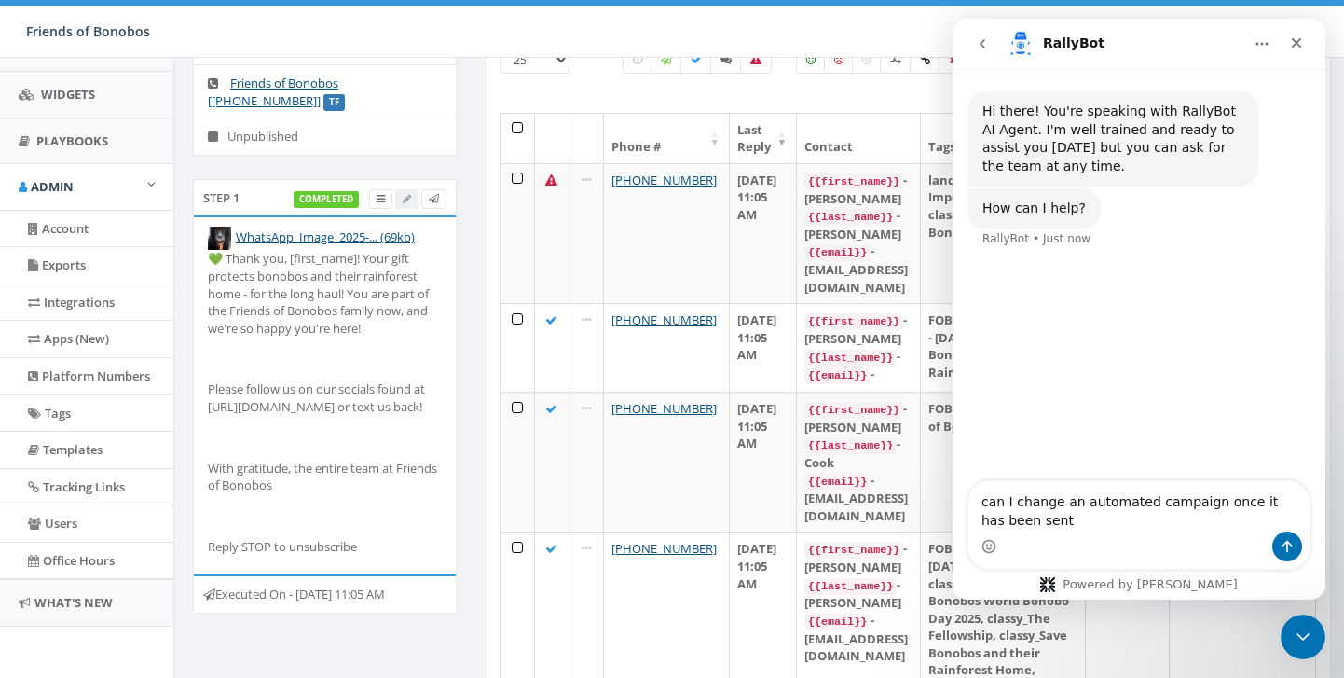
type textarea "can I change an automated campaign once it has been sent?"
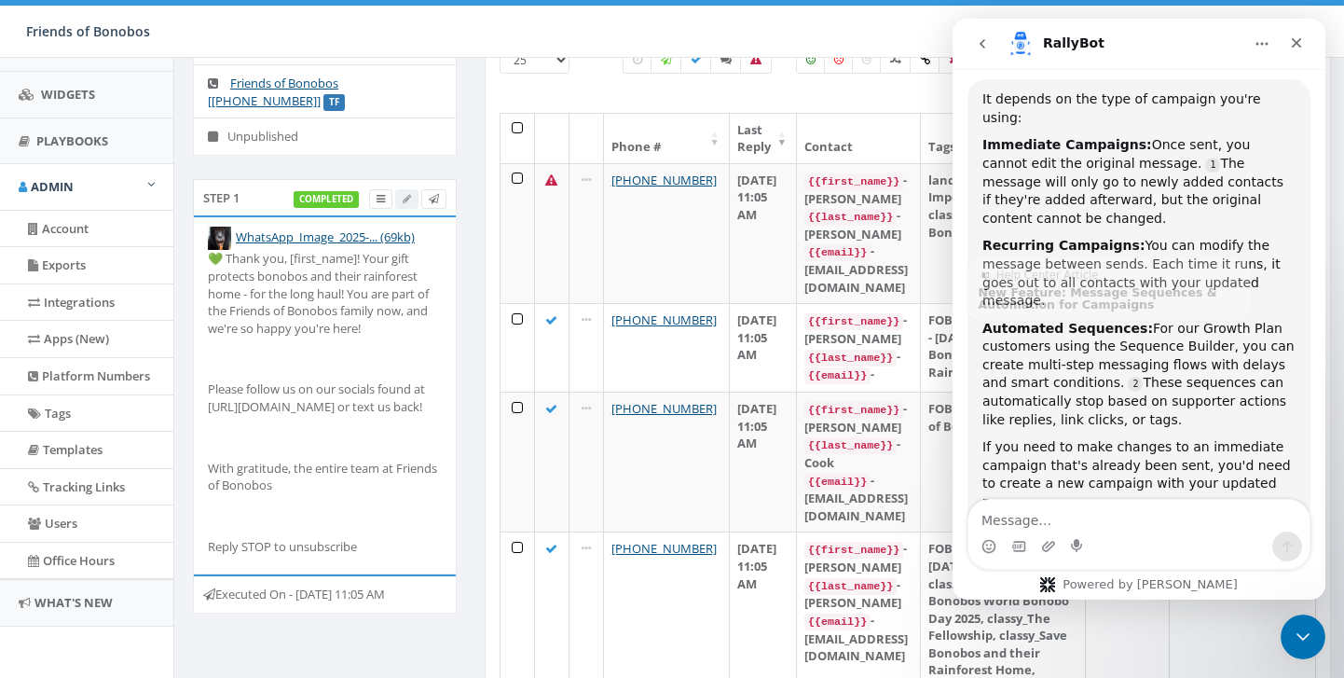
scroll to position [237, 0]
click at [1297, 43] on icon "Close" at bounding box center [1297, 43] width 10 height 10
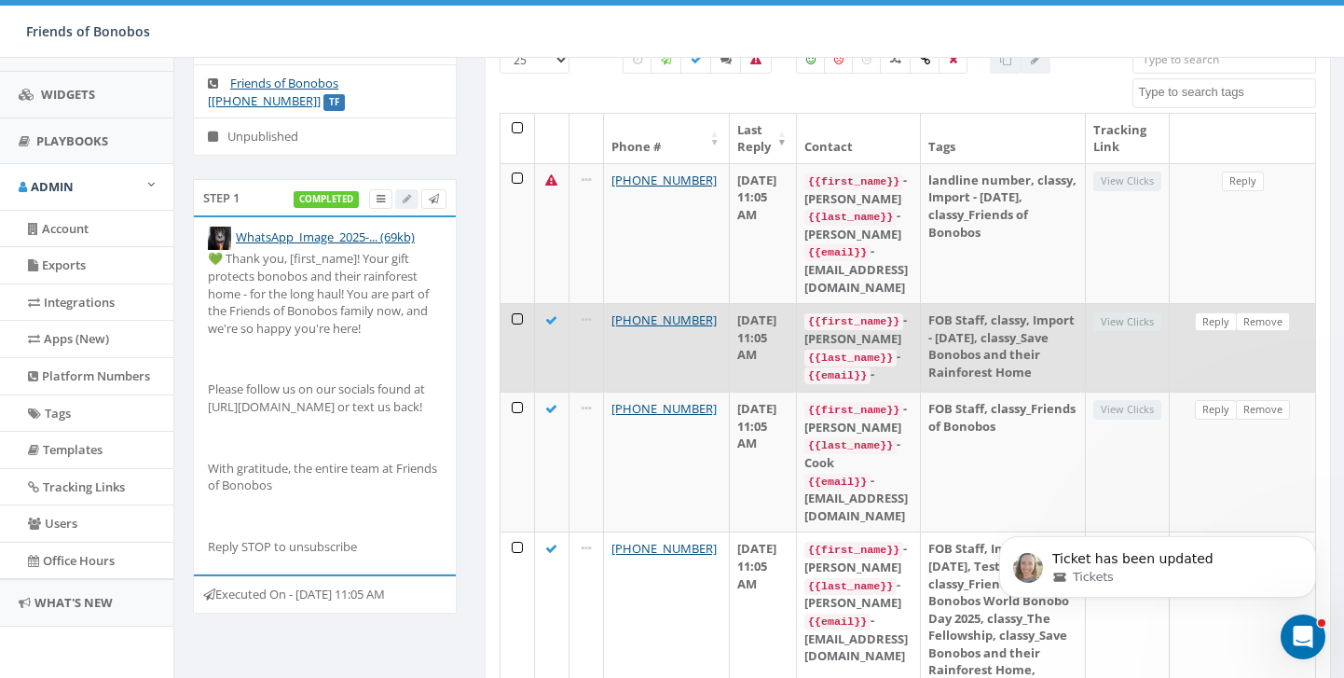
scroll to position [0, 0]
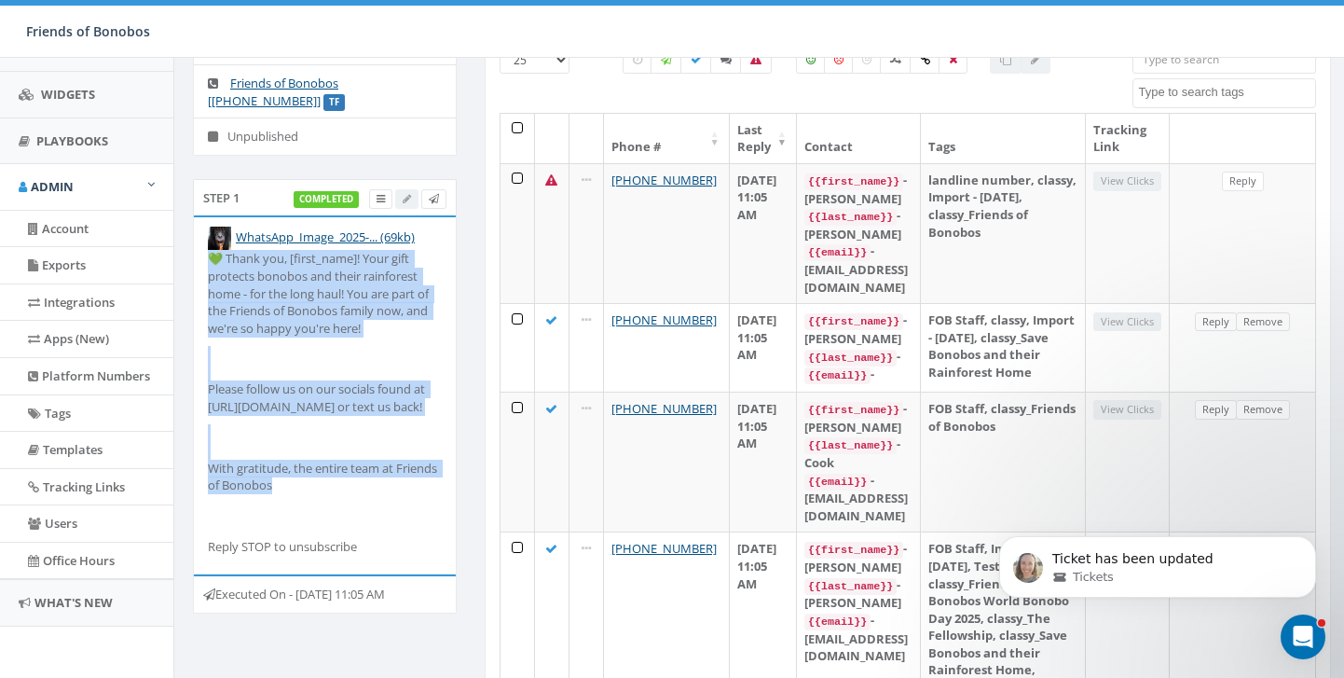
drag, startPoint x: 279, startPoint y: 501, endPoint x: 200, endPoint y: 265, distance: 248.5
click at [201, 262] on li "WhatsApp_Image_2025-... (69kb) 💚 Thank you, [first_name]! Your gift protects bo…" at bounding box center [325, 395] width 262 height 356
copy div "💚 Thank you, [first_name]! Your gift protects bonobos and their rainforest home…"
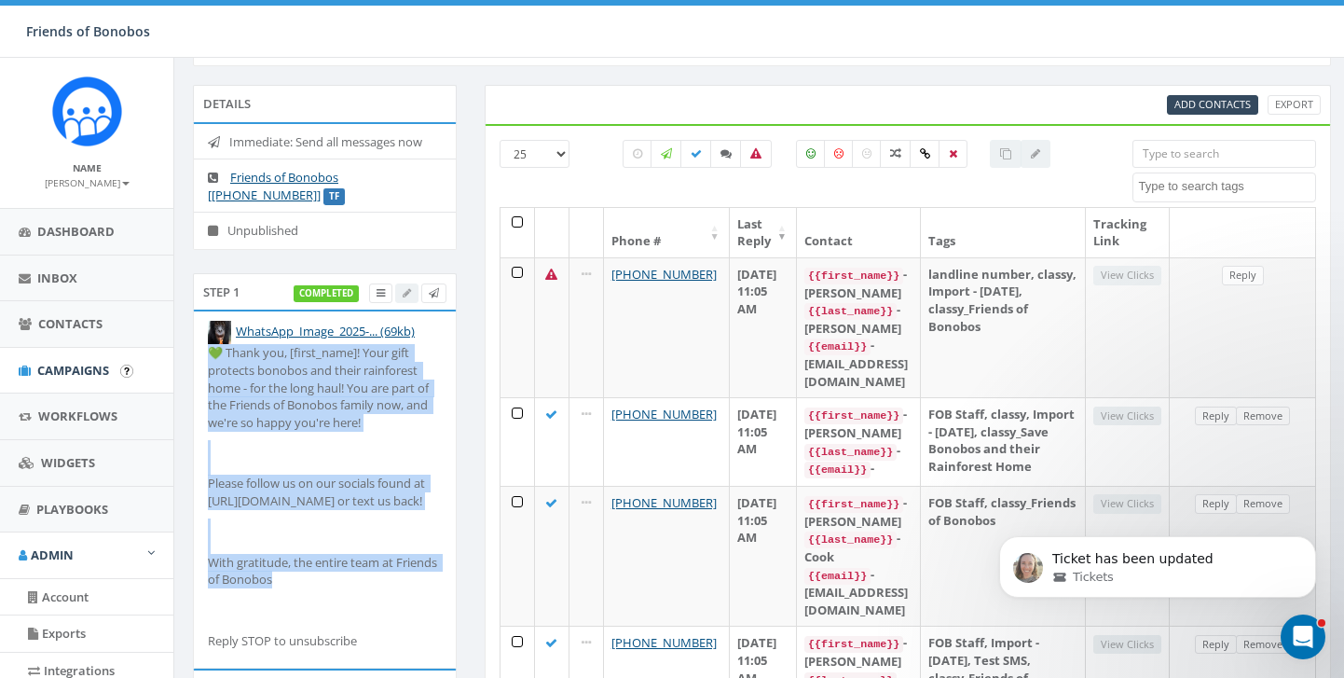
scroll to position [75, 0]
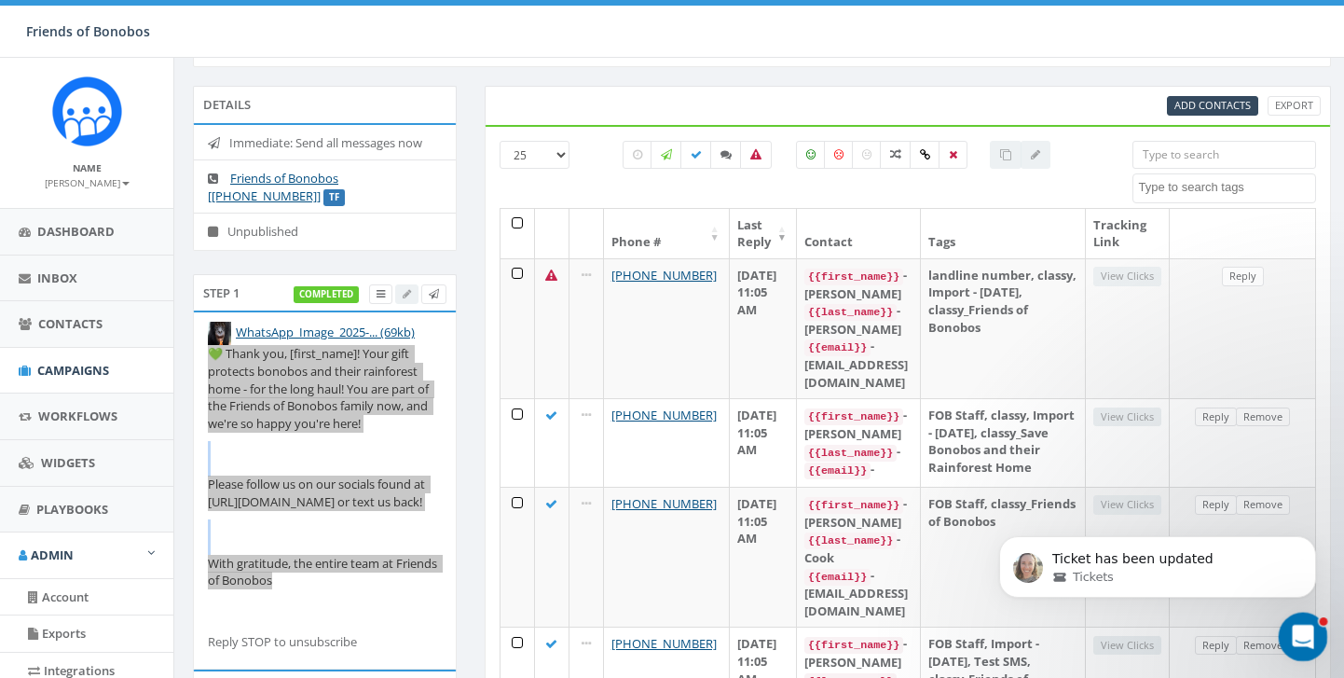
click at [1299, 626] on icon "Open Intercom Messenger" at bounding box center [1300, 634] width 31 height 31
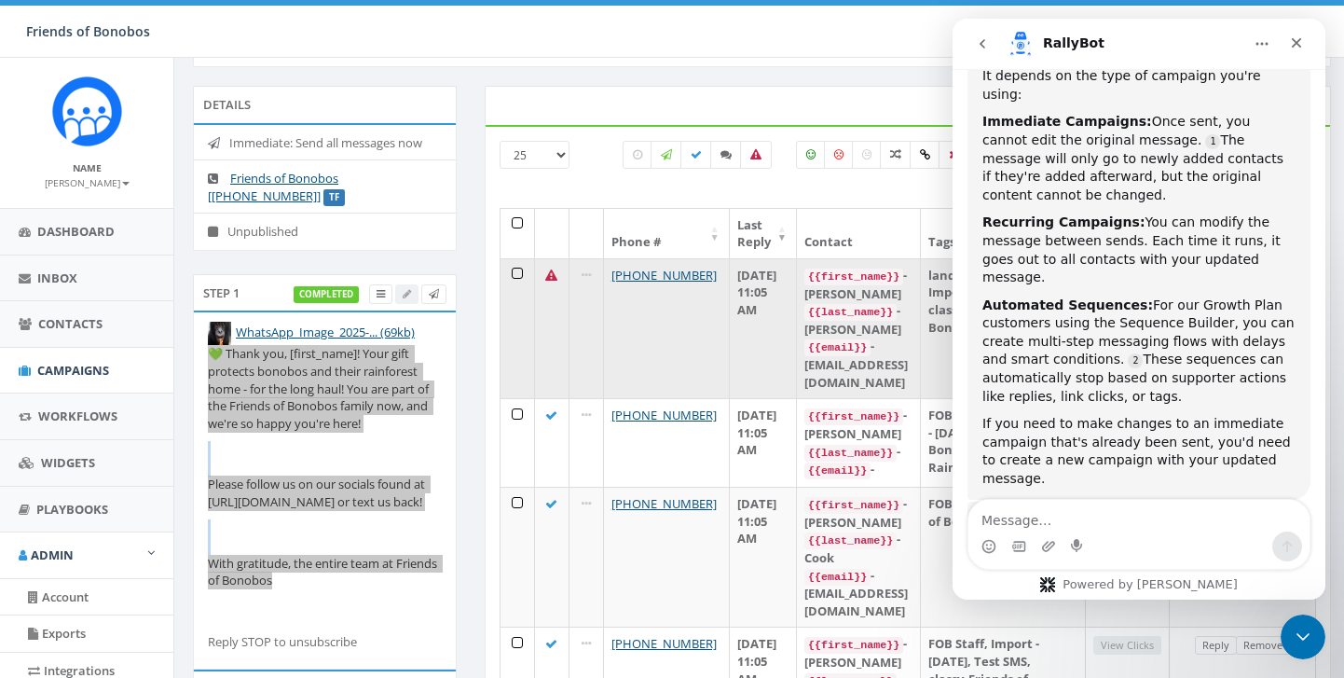
scroll to position [270, 0]
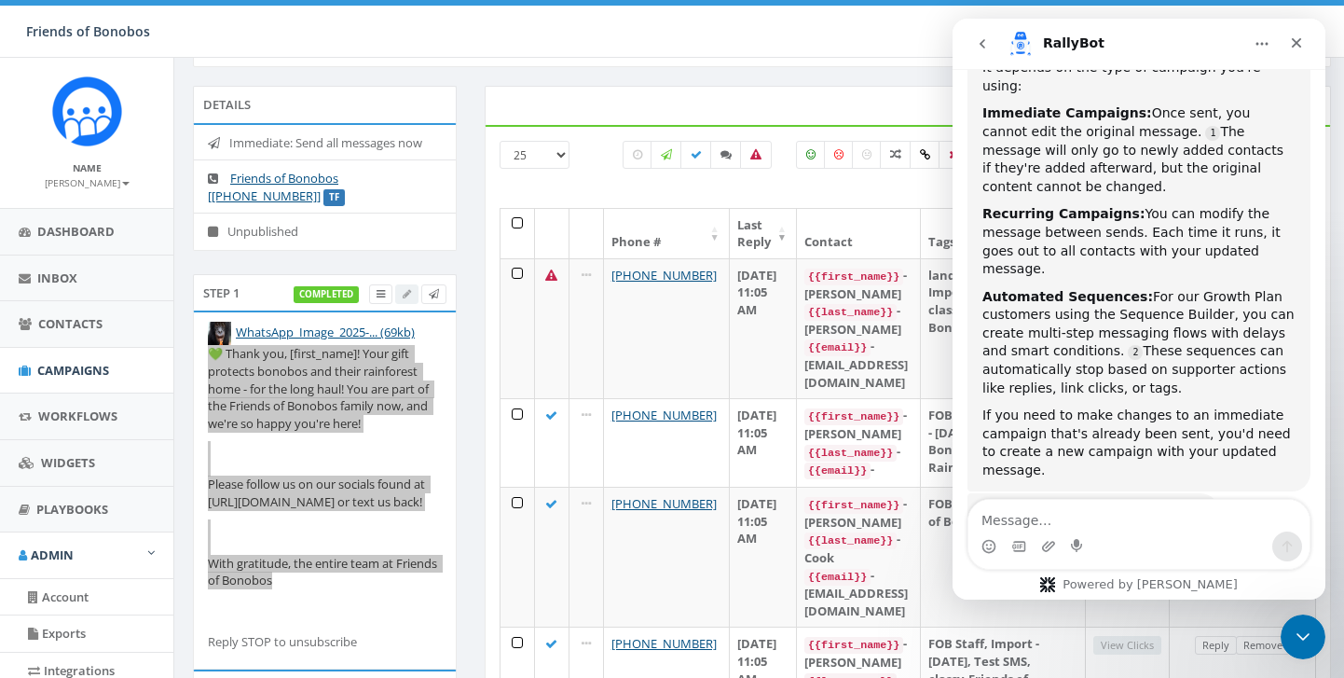
click at [1073, 525] on textarea "Message…" at bounding box center [1138, 516] width 341 height 32
type textarea "how do I insert personalized name field"
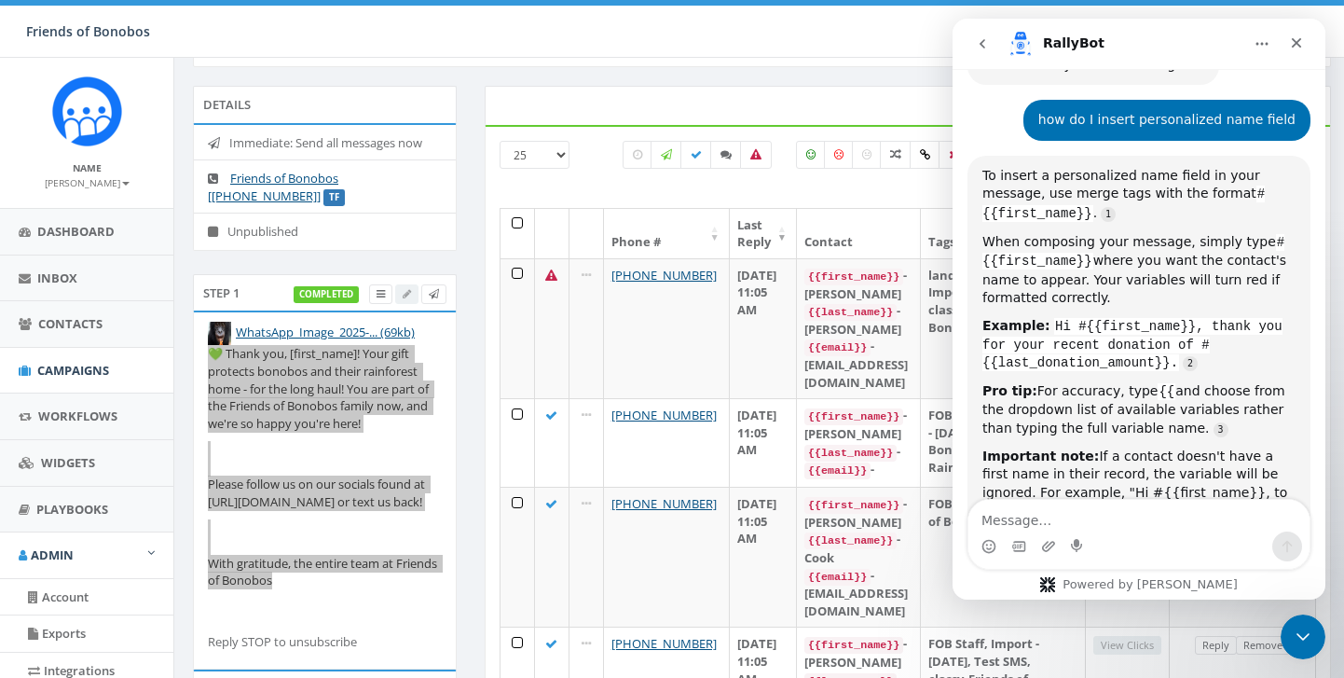
scroll to position [720, 0]
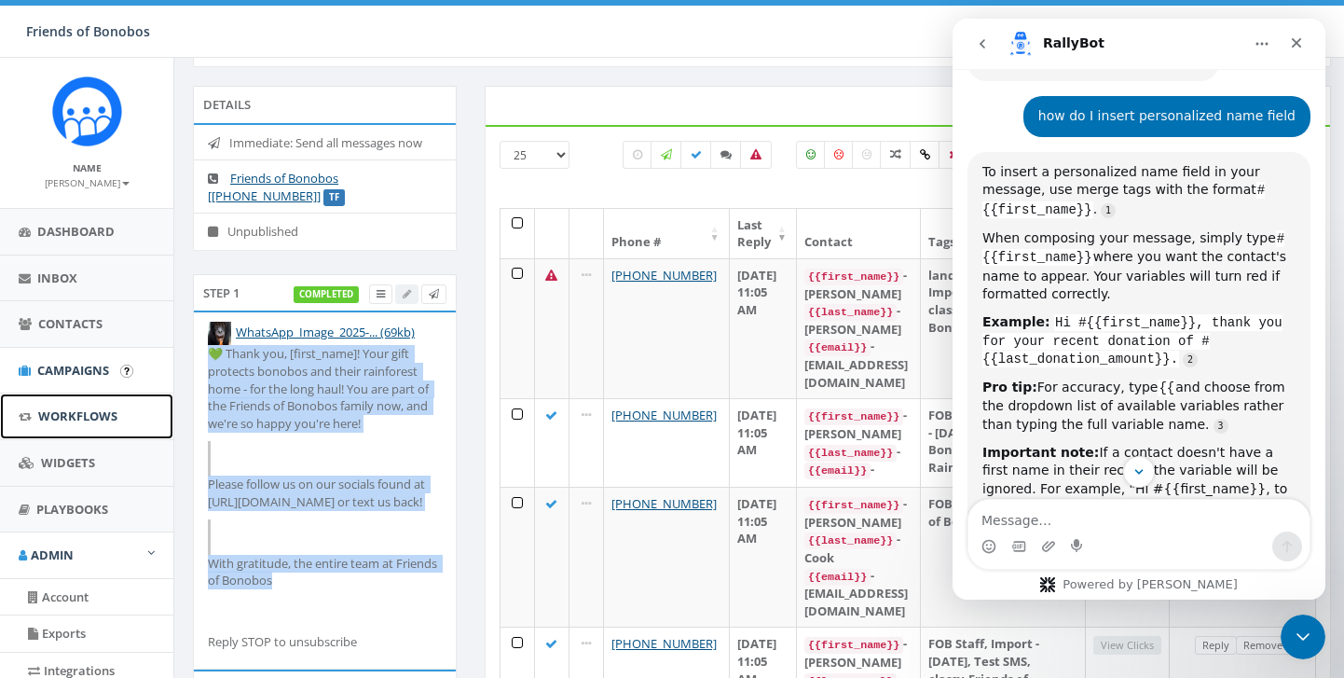
click at [89, 405] on link "Workflows" at bounding box center [86, 416] width 173 height 46
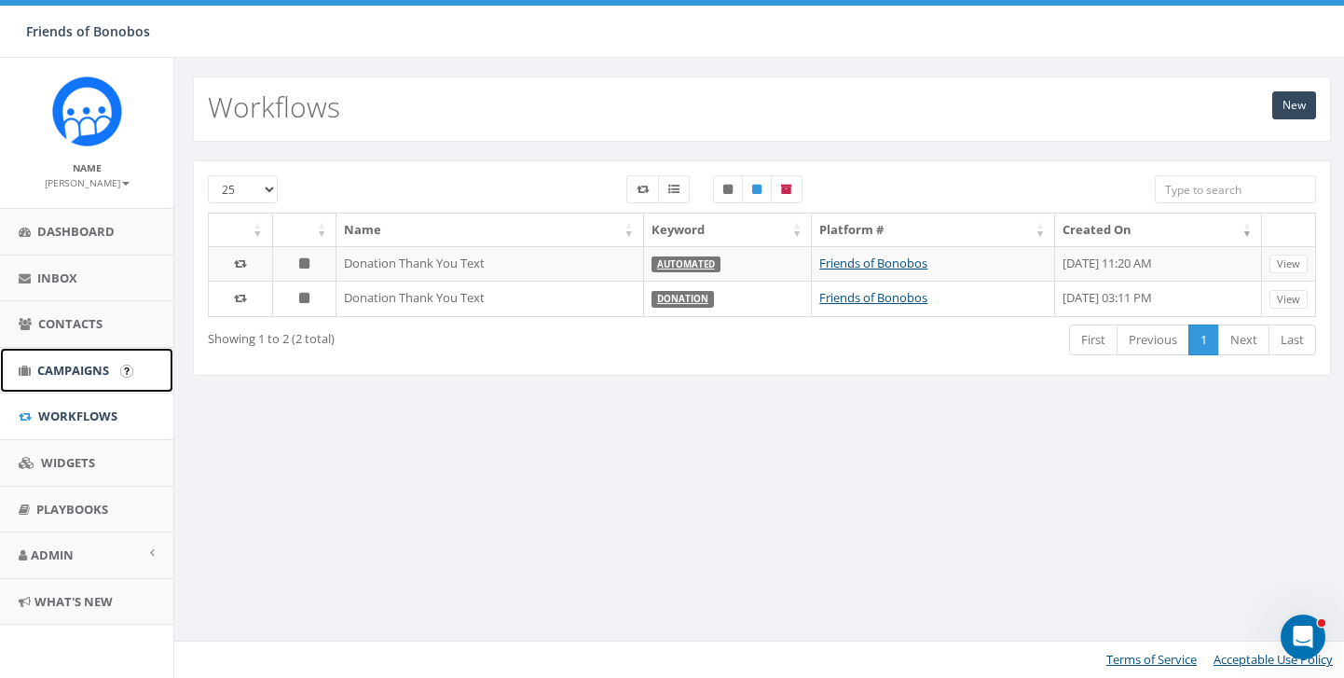
click at [100, 363] on span "Campaigns" at bounding box center [73, 370] width 72 height 17
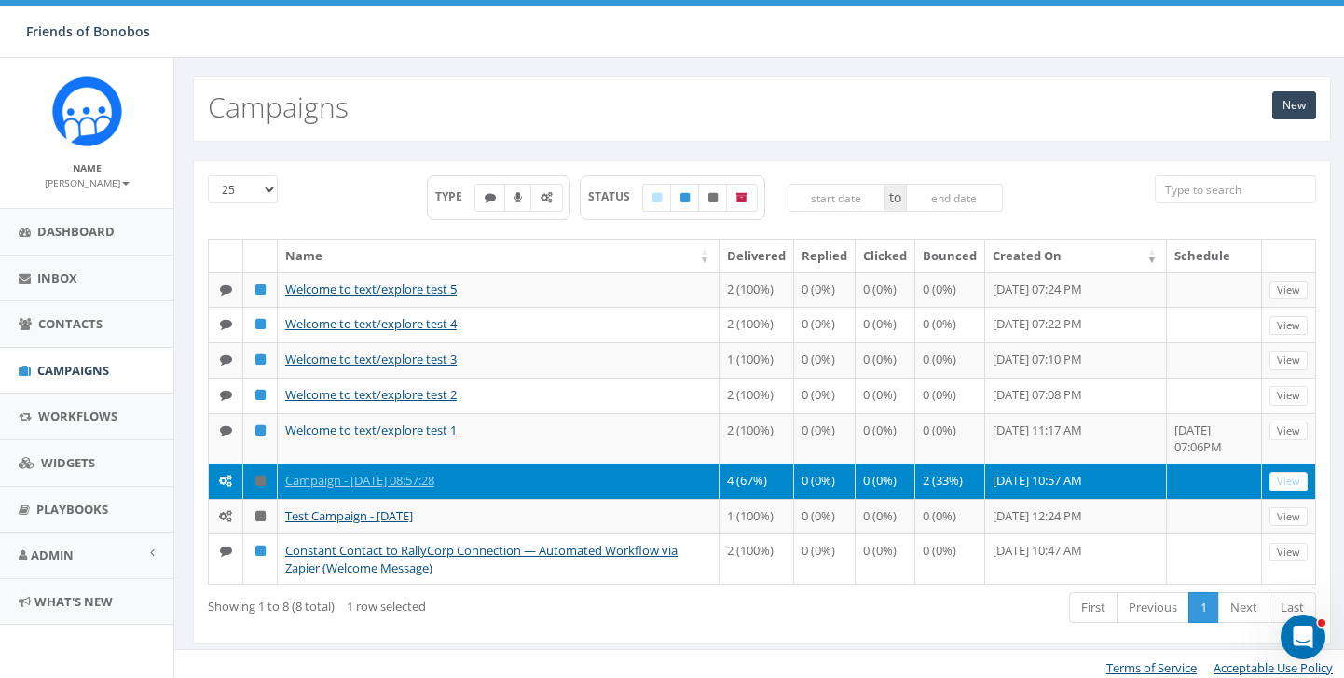
click at [1295, 120] on div "New Campaigns" at bounding box center [762, 108] width 1138 height 65
click at [1289, 105] on link "New" at bounding box center [1294, 105] width 44 height 28
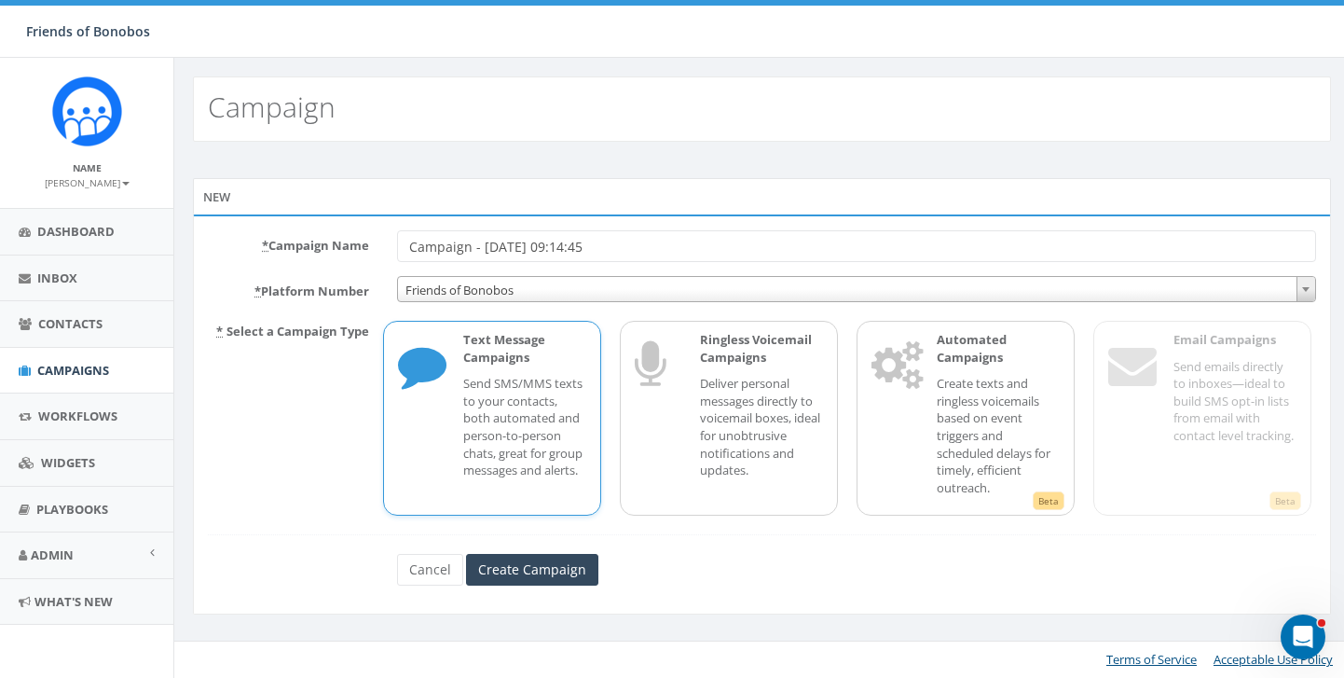
drag, startPoint x: 621, startPoint y: 243, endPoint x: 364, endPoint y: 234, distance: 256.5
click at [365, 236] on div "* Campaign Name Campaign - [DATE] 09:14:45" at bounding box center [762, 246] width 1136 height 32
type input "T"
type input "Thank you Classy Donation Auto Text"
click at [993, 447] on p "Create texts and ringless voicemails based on event triggers and scheduled dela…" at bounding box center [998, 435] width 123 height 121
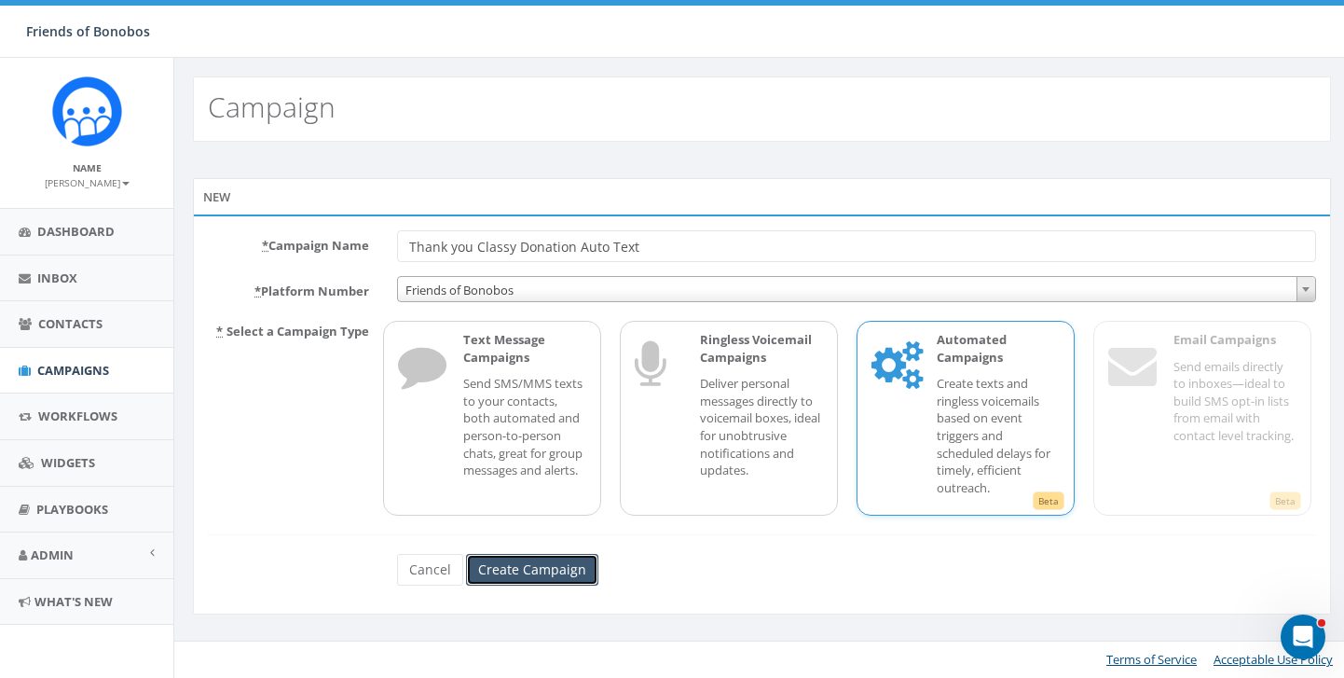
click at [505, 560] on input "Create Campaign" at bounding box center [532, 570] width 132 height 32
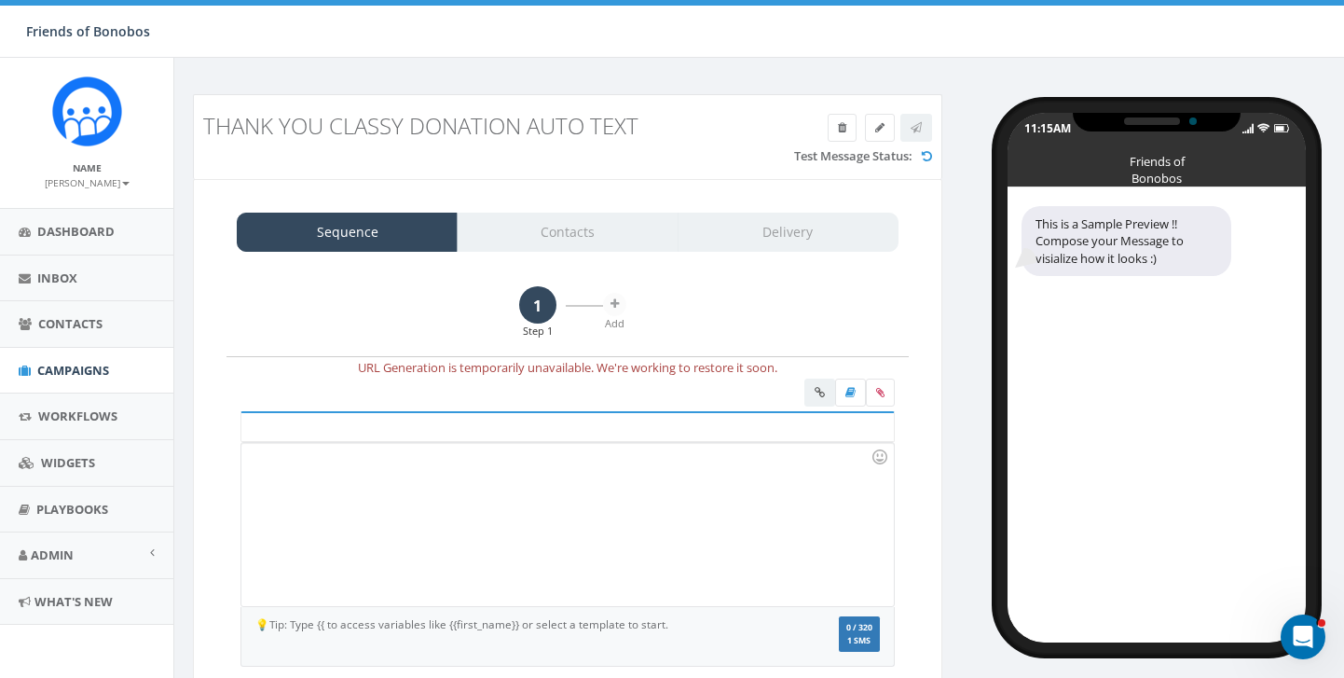
click at [400, 470] on div at bounding box center [567, 524] width 652 height 163
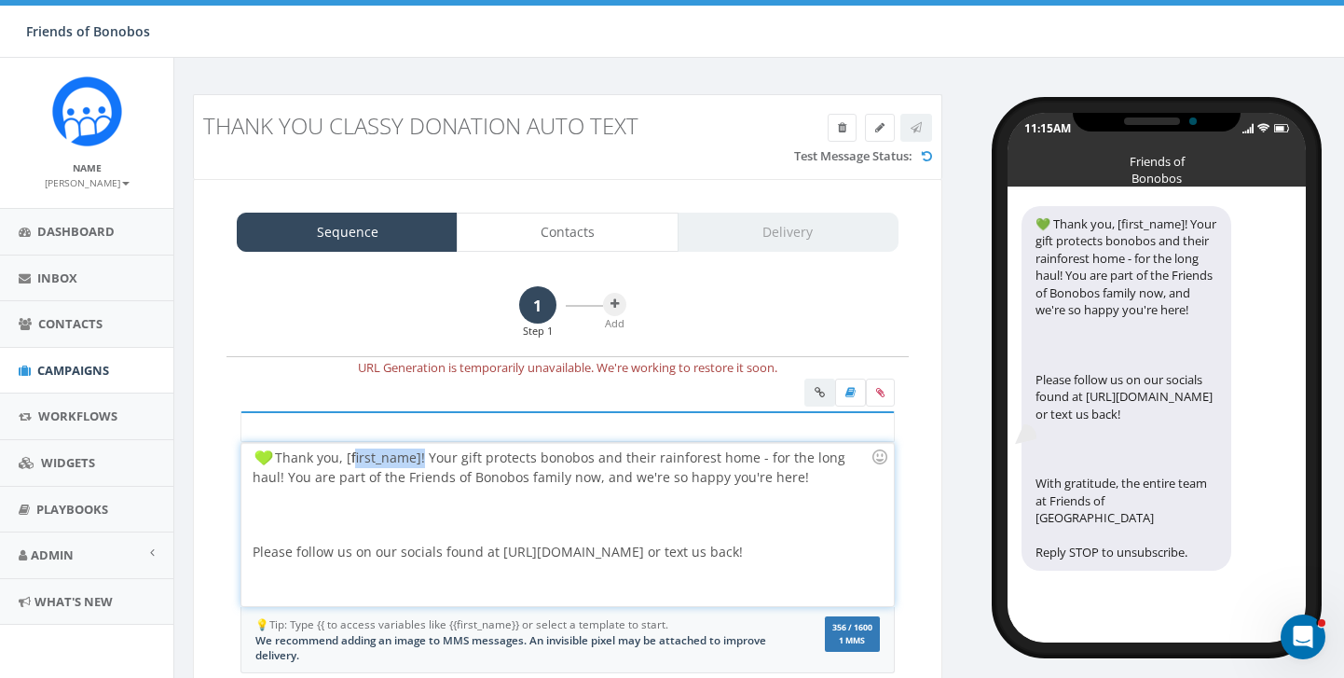
drag, startPoint x: 421, startPoint y: 457, endPoint x: 350, endPoint y: 449, distance: 71.2
click at [350, 452] on div "Thank you, [first_name]! Your gift protects bonobos and their rainforest home -…" at bounding box center [567, 524] width 652 height 163
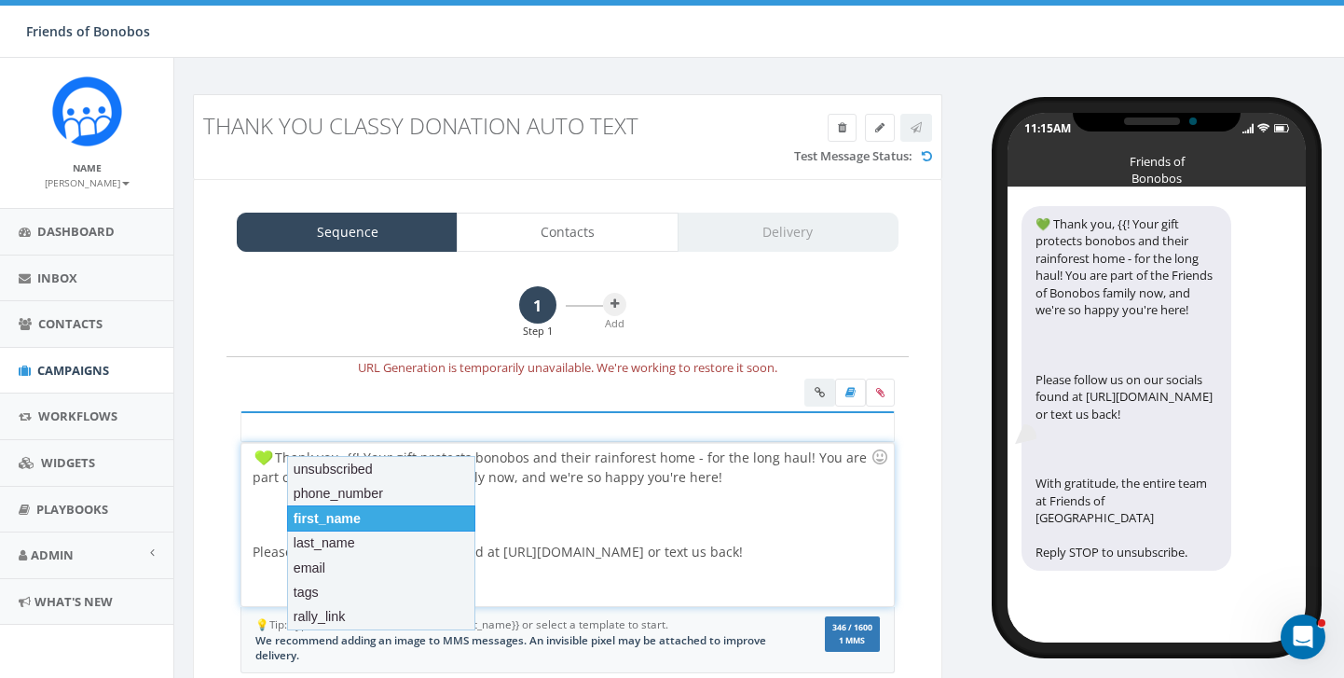
click at [394, 511] on div "first_name" at bounding box center [381, 518] width 188 height 26
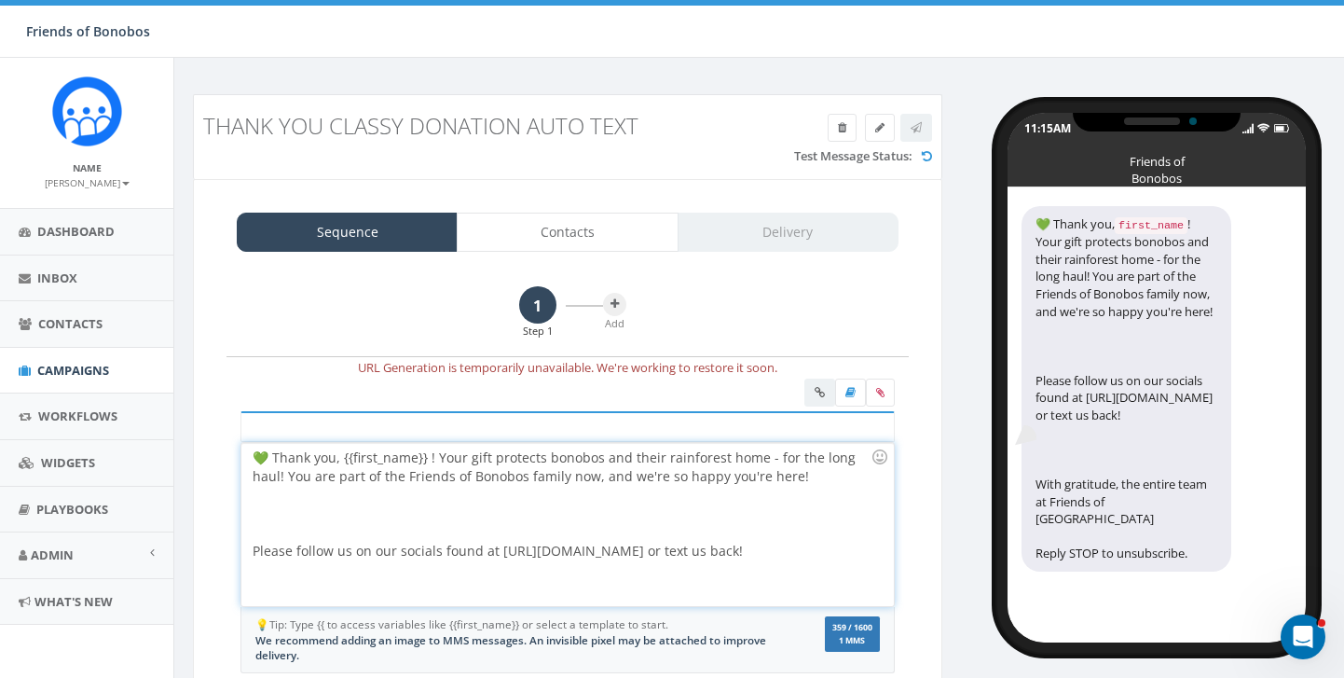
click at [427, 456] on div "💚 Thank you, {{first_name}} ! Your gift protects bonobos and their rainforest h…" at bounding box center [567, 524] width 652 height 163
click at [702, 494] on div at bounding box center [562, 514] width 618 height 56
click at [291, 528] on div at bounding box center [562, 514] width 618 height 56
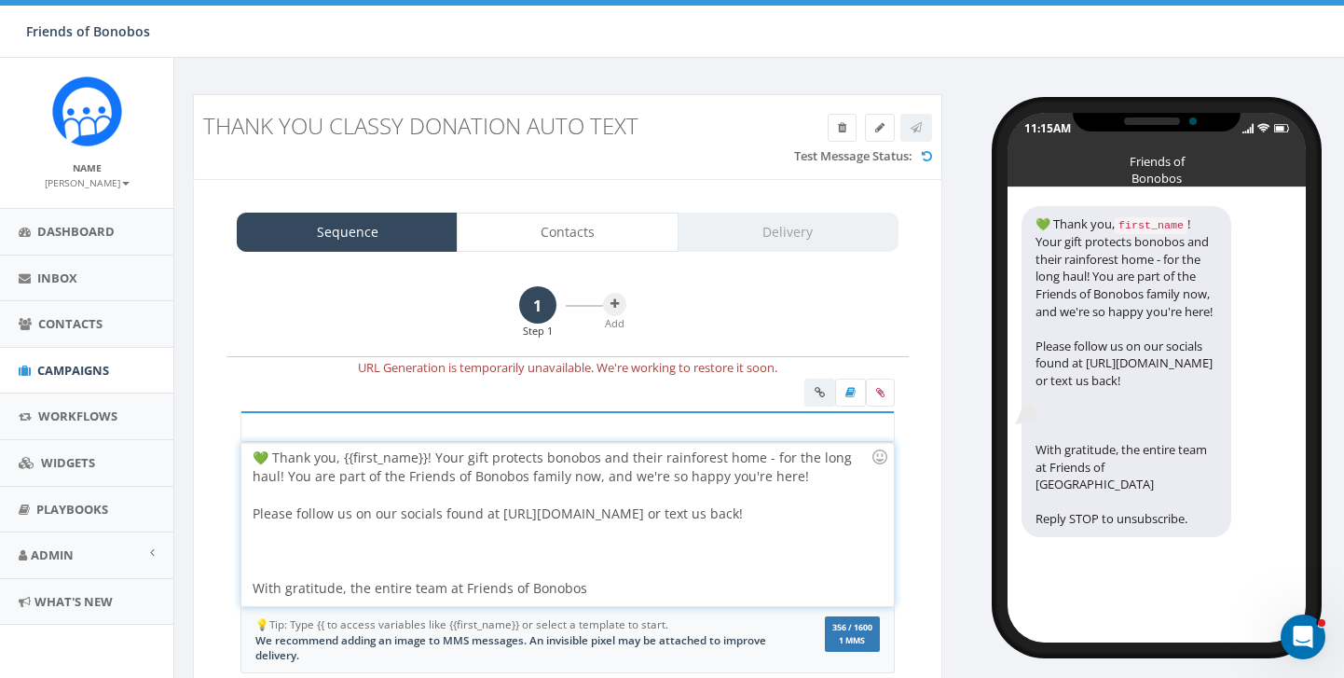
click at [536, 561] on div at bounding box center [562, 551] width 618 height 56
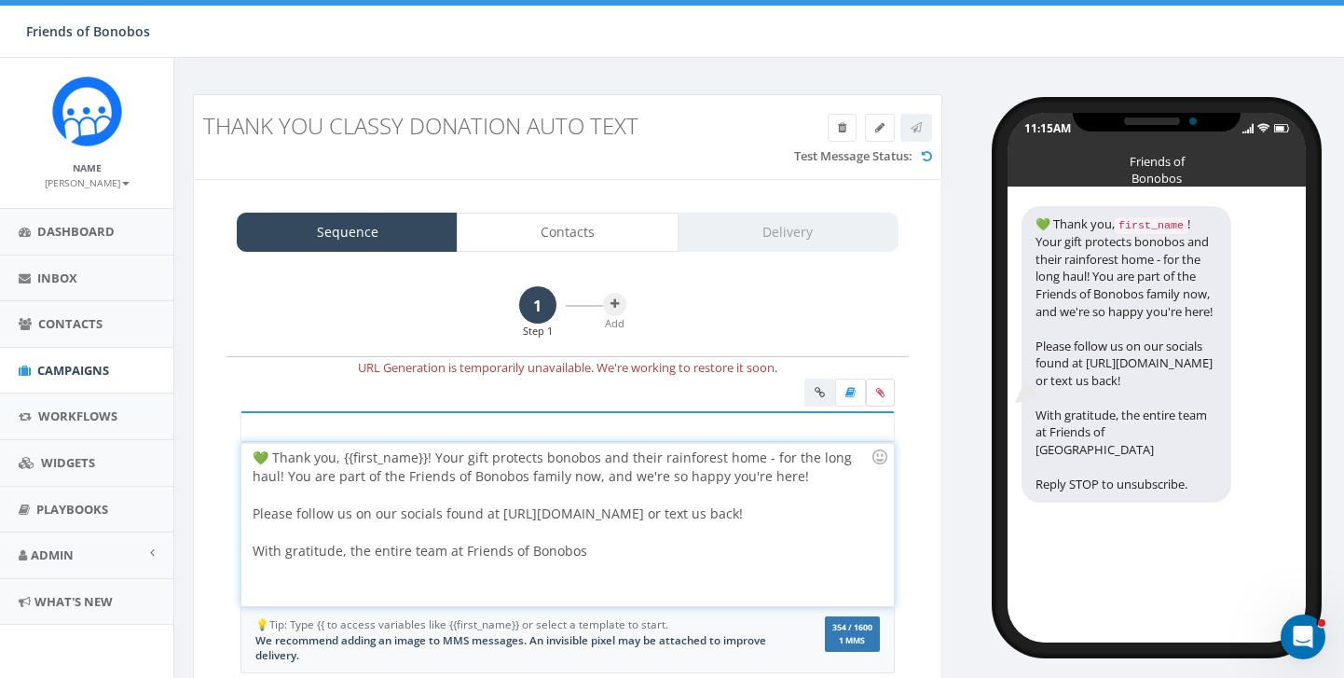
click at [882, 396] on icon at bounding box center [880, 392] width 8 height 11
click at [0, 0] on input "file" at bounding box center [0, 0] width 0 height 0
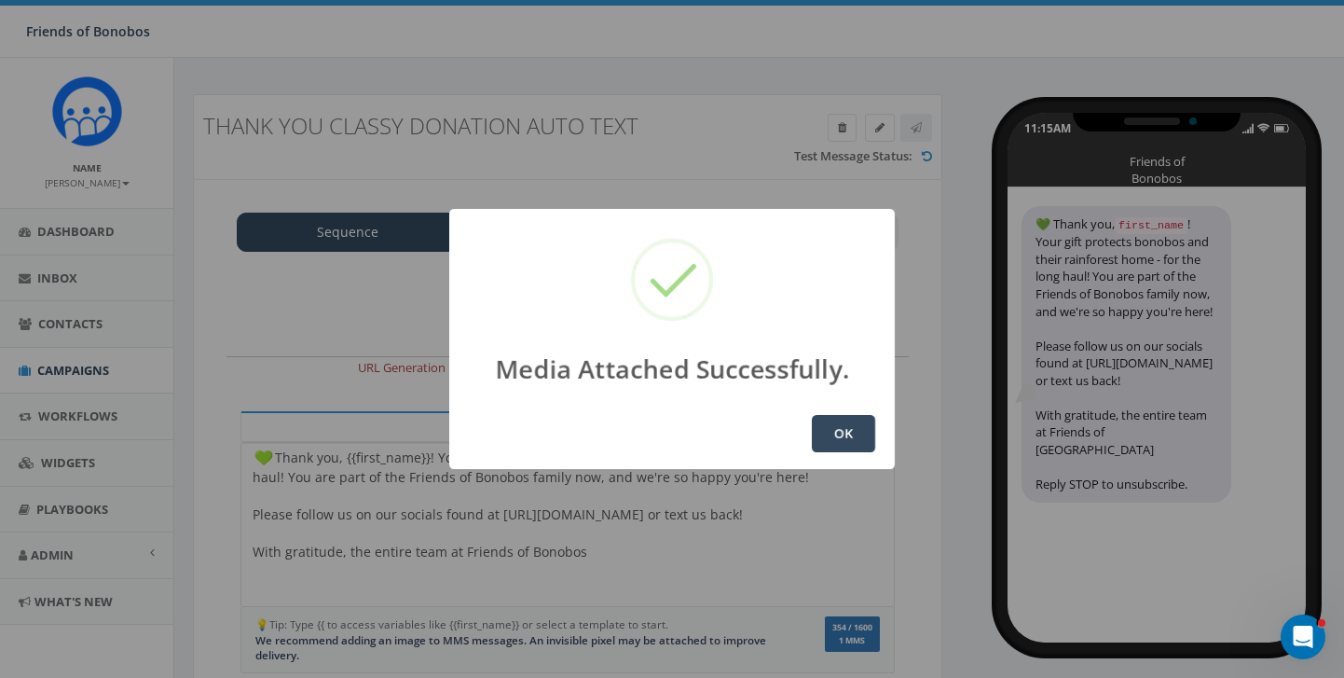
click at [839, 434] on button "OK" at bounding box center [843, 433] width 63 height 37
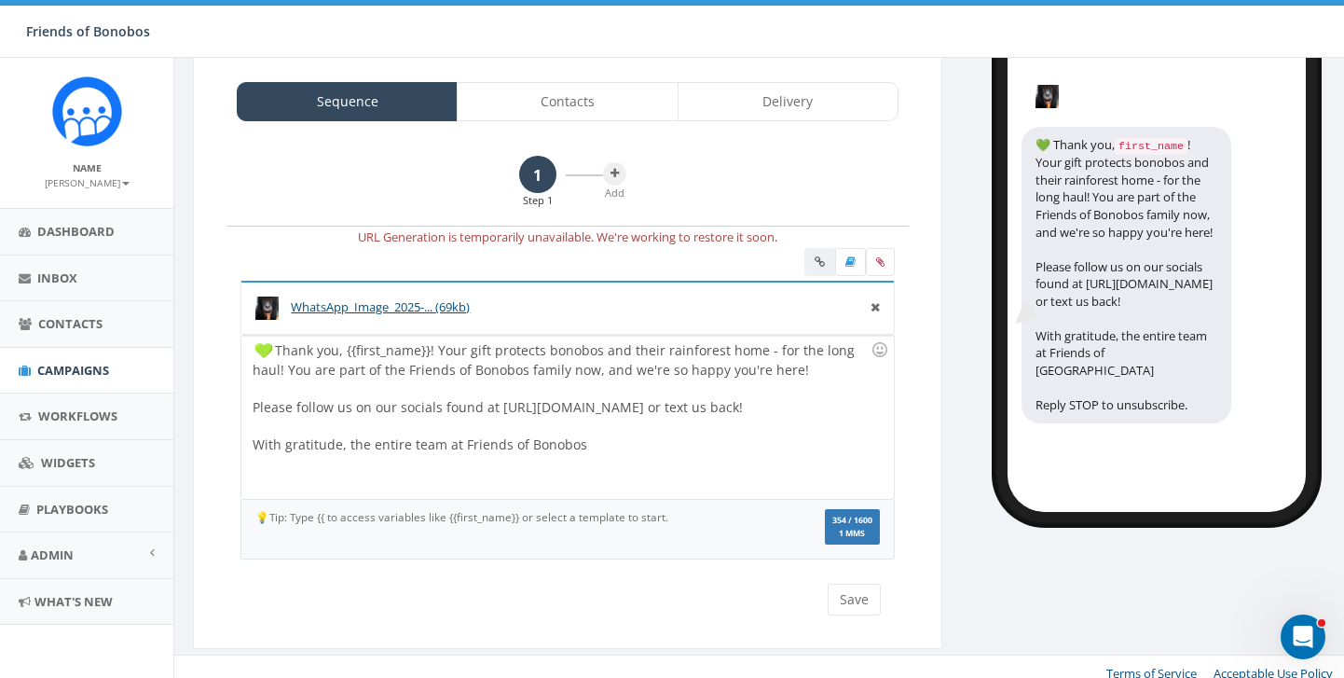
scroll to position [135, 0]
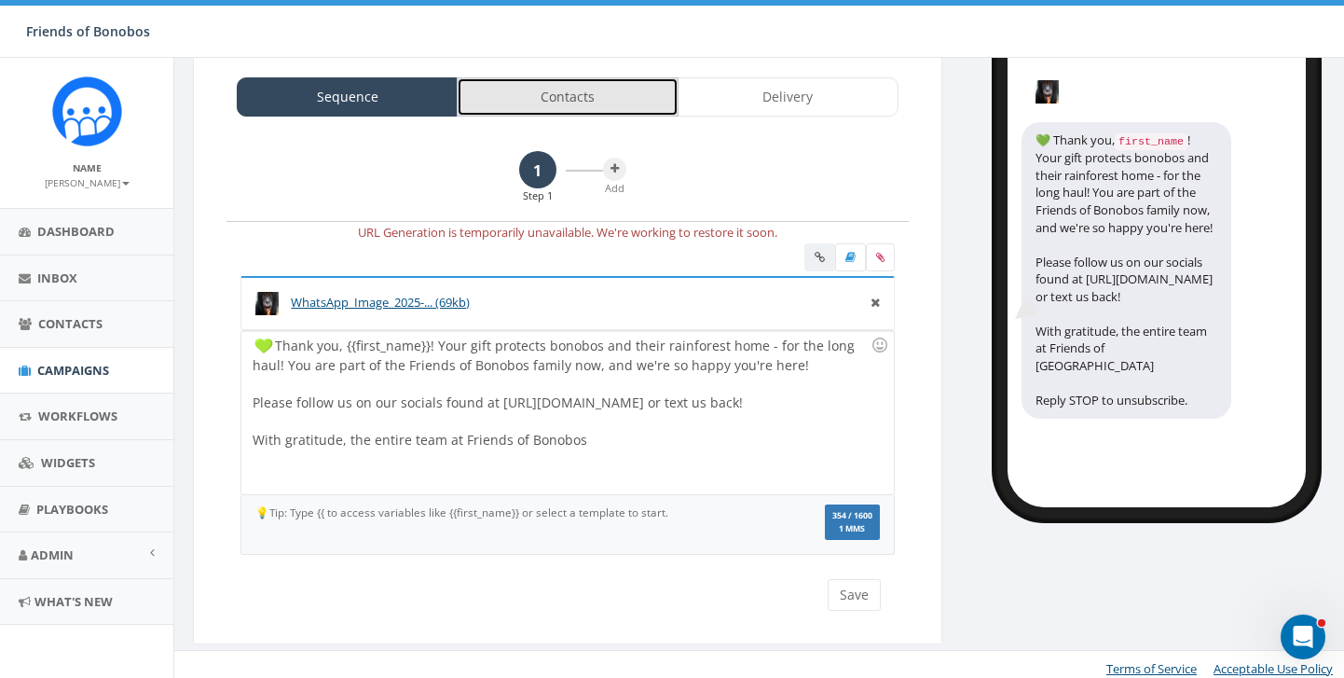
click at [595, 100] on link "Contacts" at bounding box center [567, 96] width 221 height 39
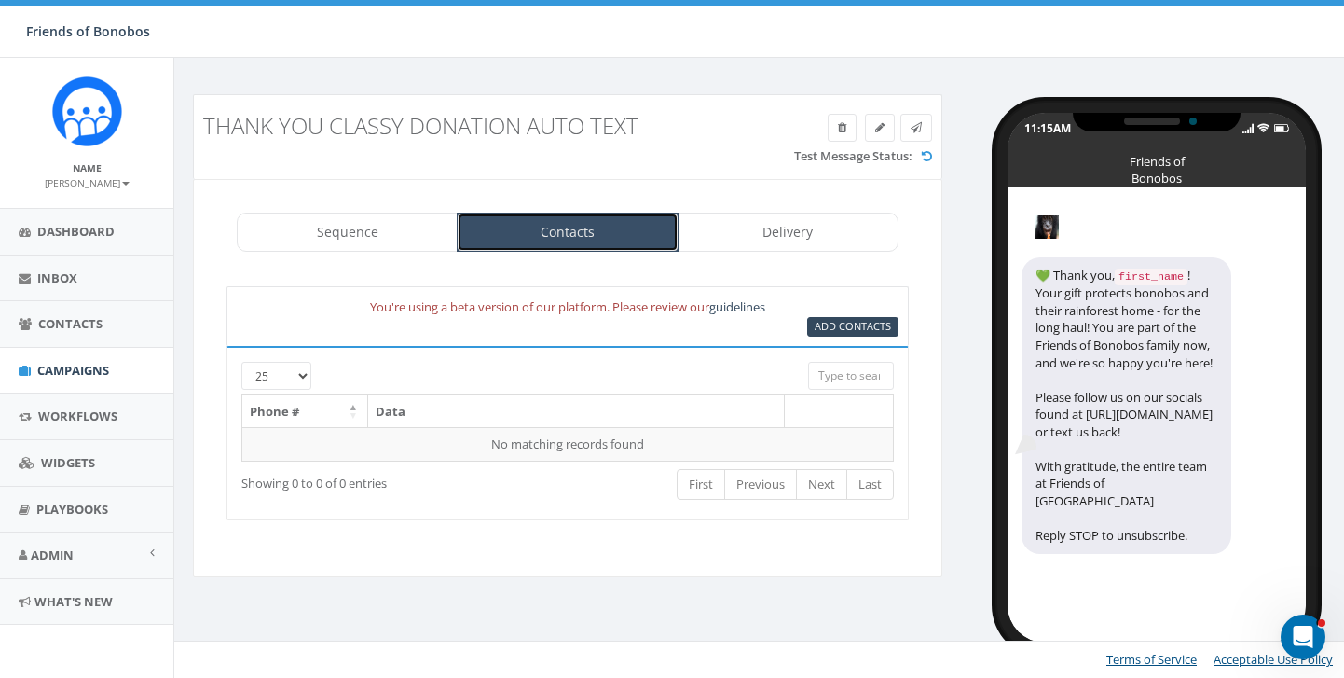
scroll to position [0, 0]
click at [846, 333] on span "Add Contacts" at bounding box center [853, 326] width 76 height 14
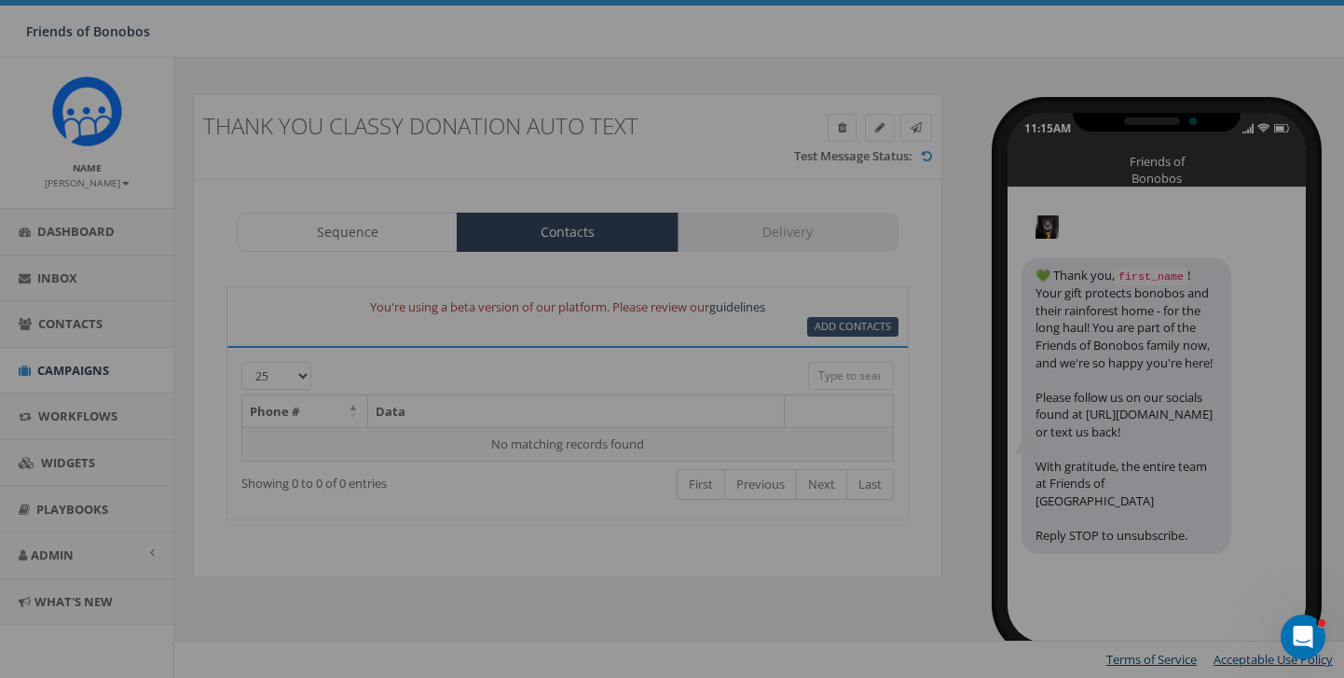
click at [846, 333] on body "Friends of Bonobos Friends of Bonobos Profile Sign Out 0.00 % of Available Amou…" at bounding box center [672, 339] width 1344 height 678
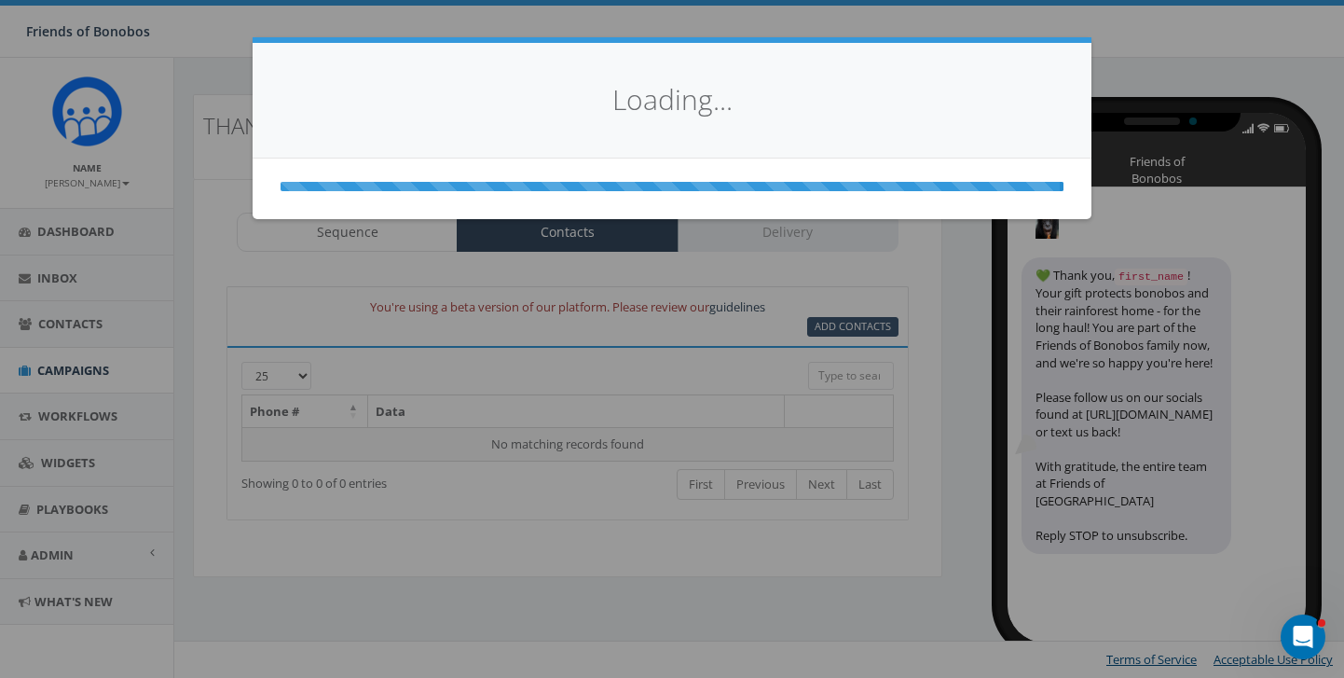
select select
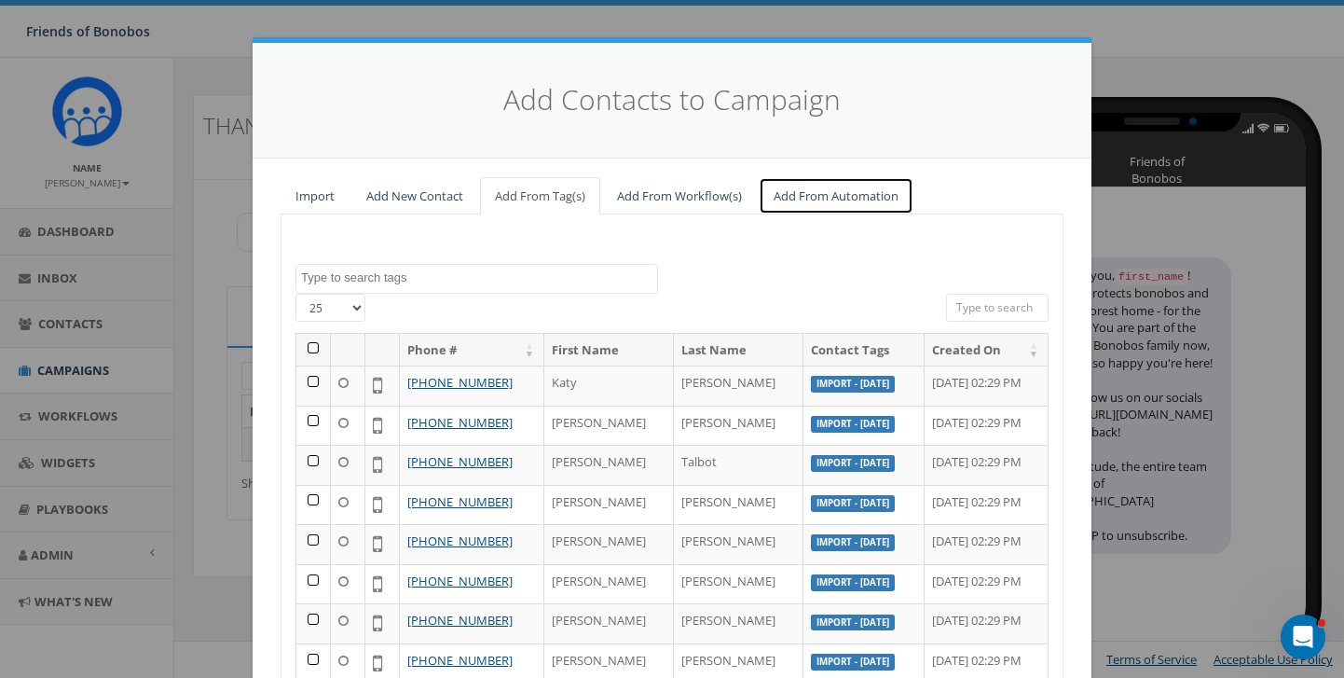
click at [799, 200] on link "Add From Automation" at bounding box center [836, 196] width 155 height 38
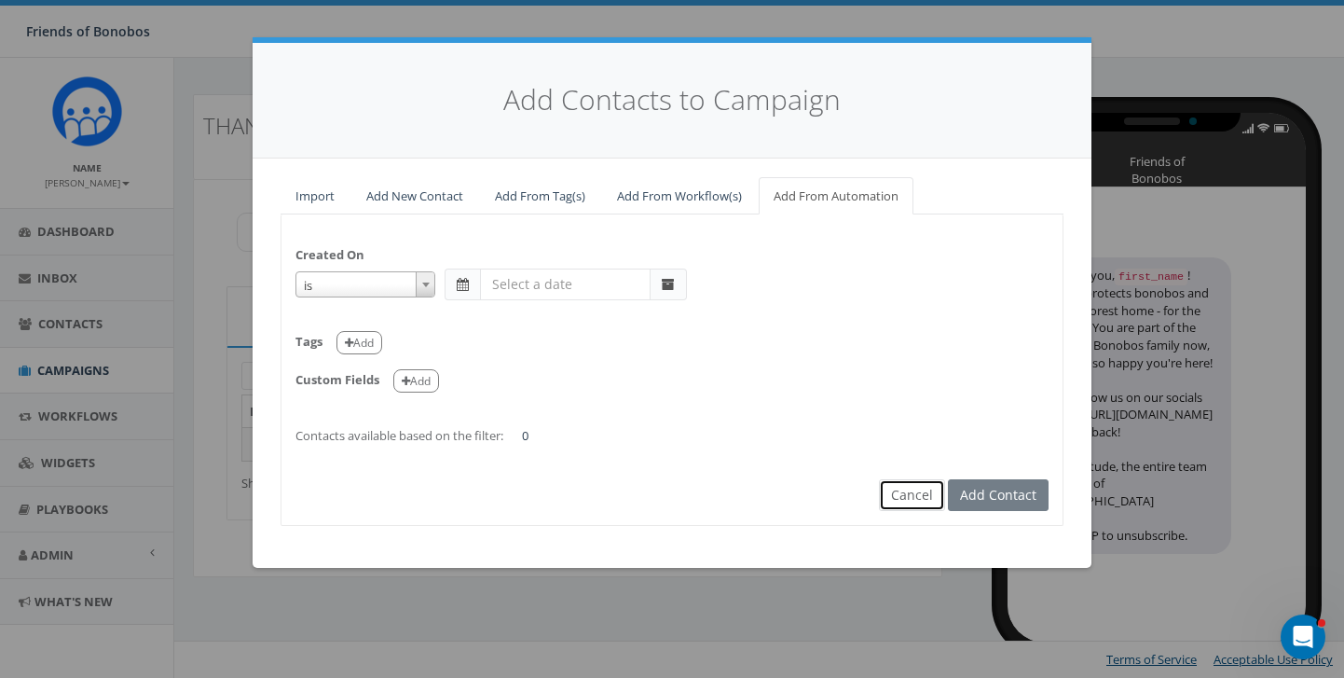
click at [916, 495] on button "Cancel" at bounding box center [912, 495] width 66 height 32
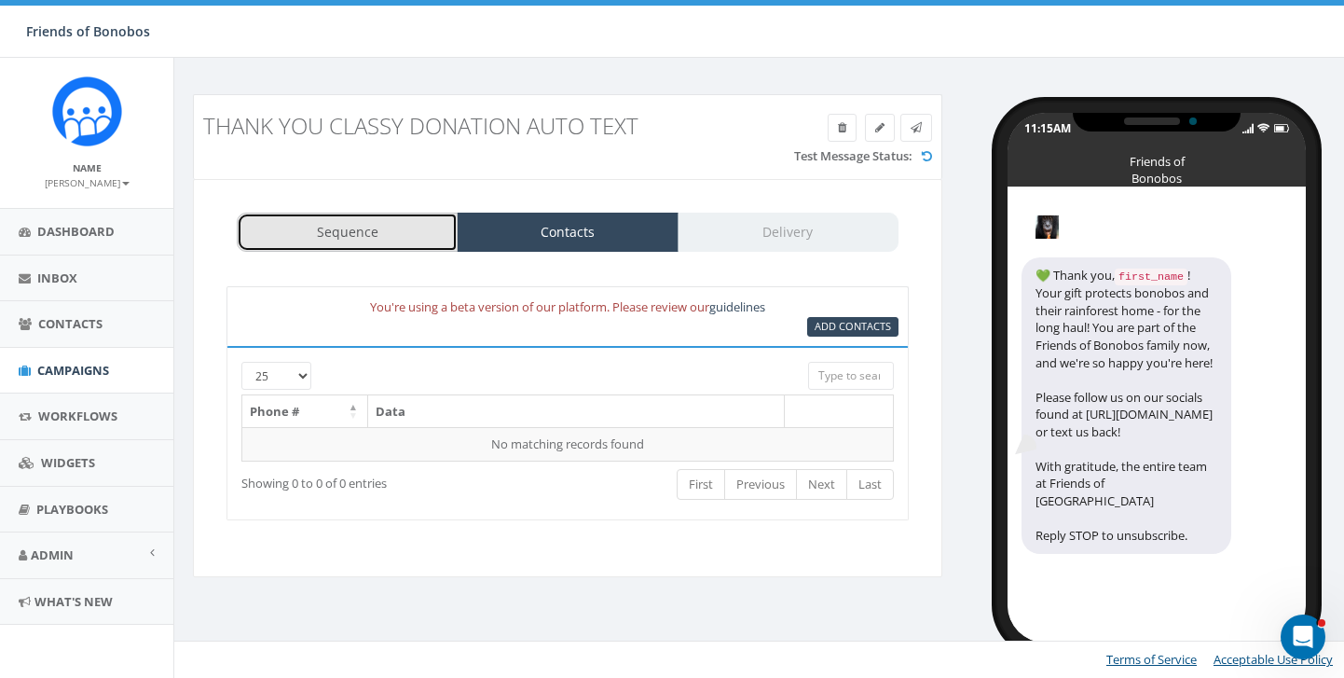
click at [357, 239] on link "Sequence" at bounding box center [347, 232] width 221 height 39
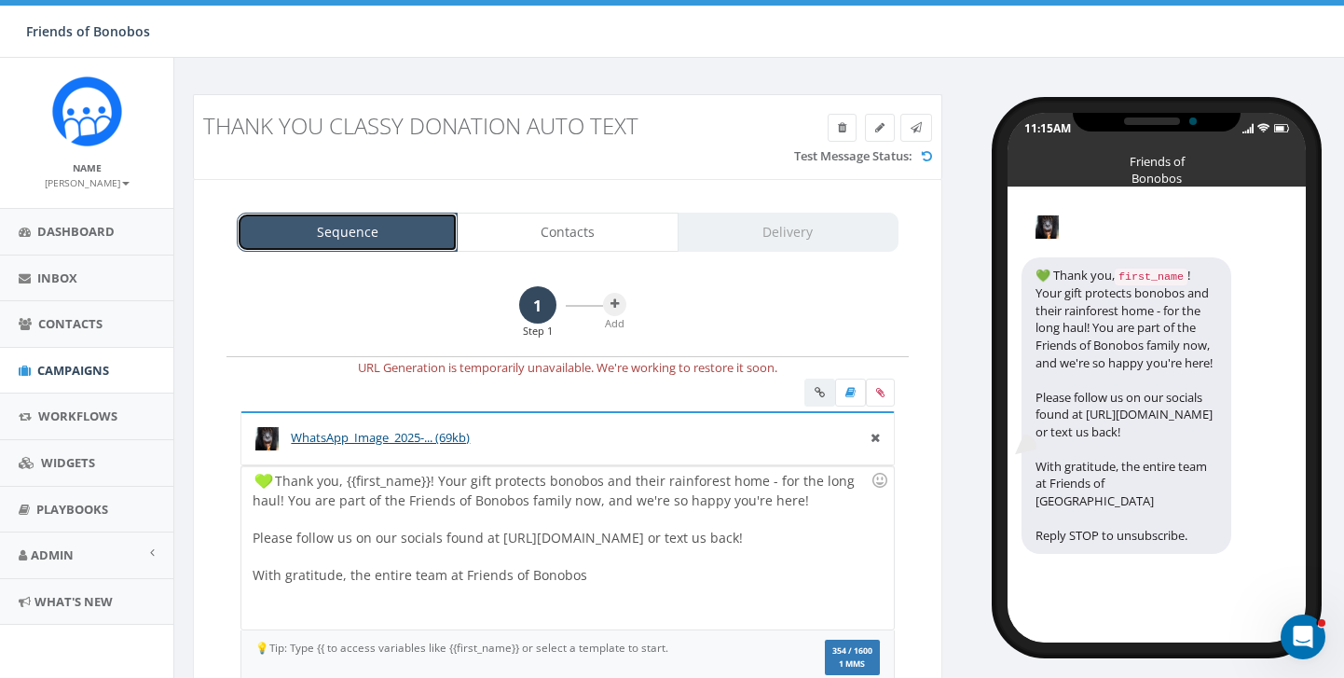
scroll to position [144, 0]
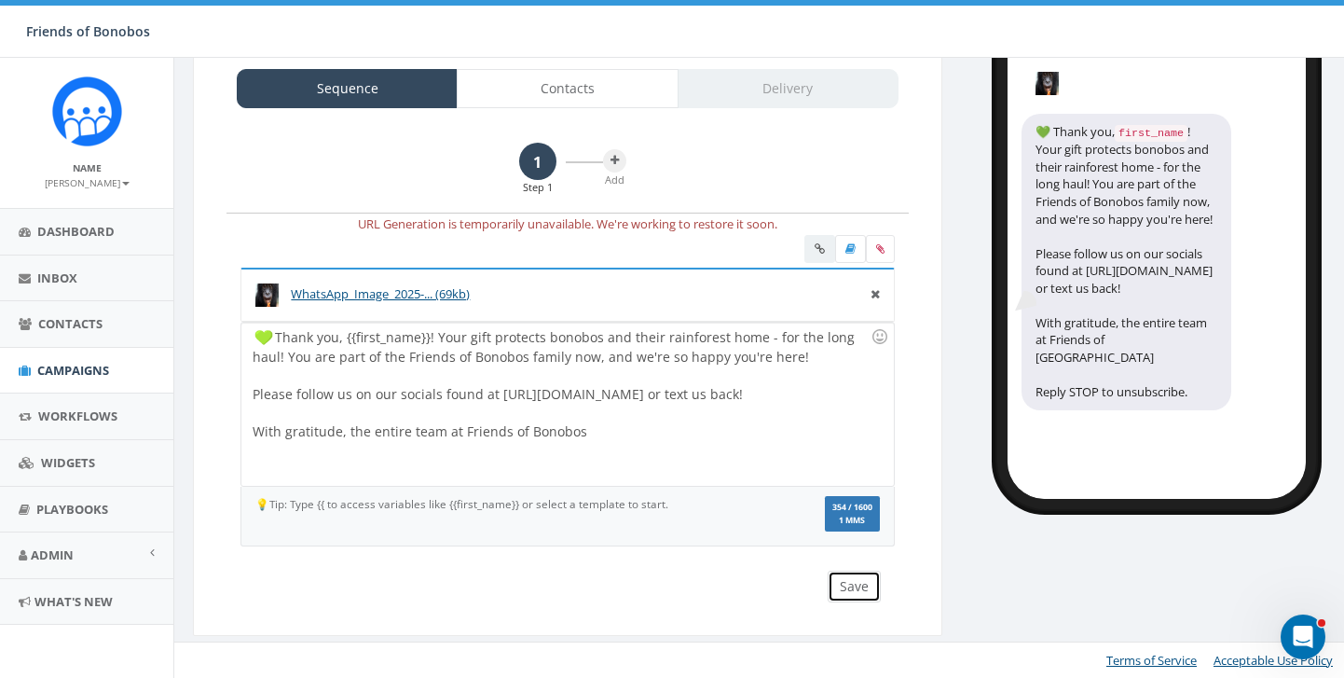
click at [849, 594] on button "Save" at bounding box center [854, 586] width 53 height 32
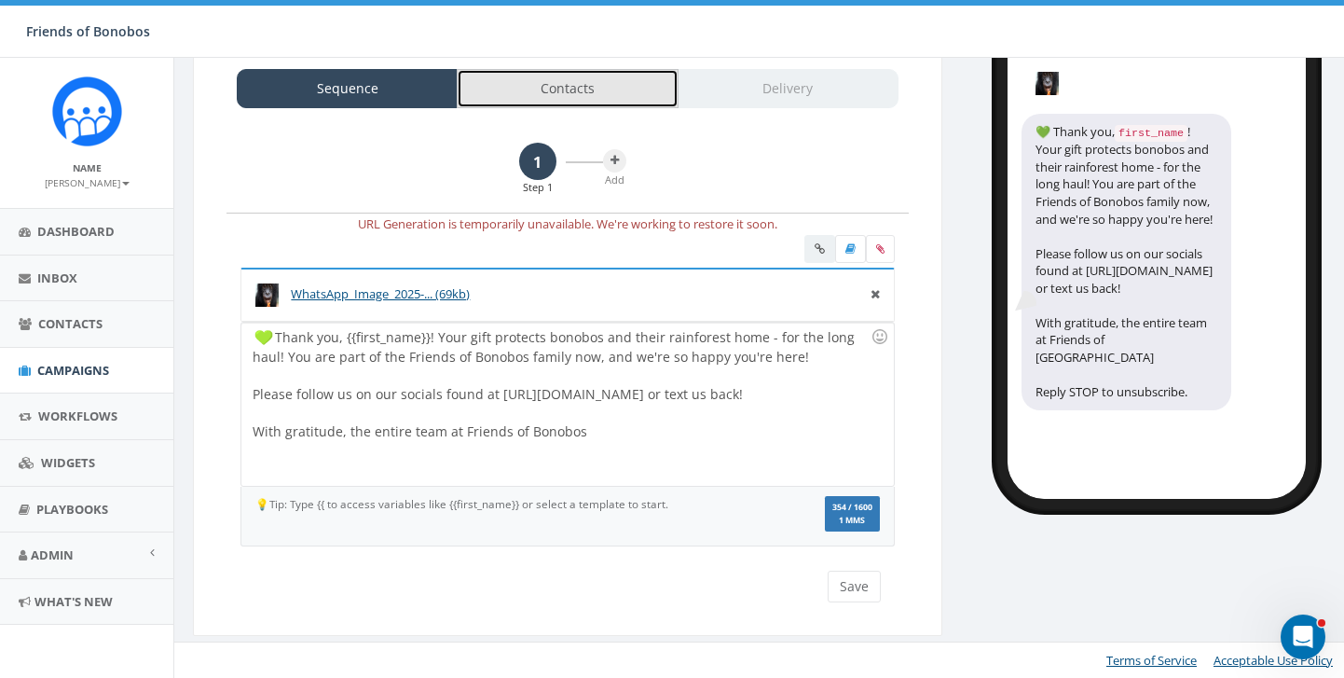
click at [571, 95] on link "Contacts" at bounding box center [567, 88] width 221 height 39
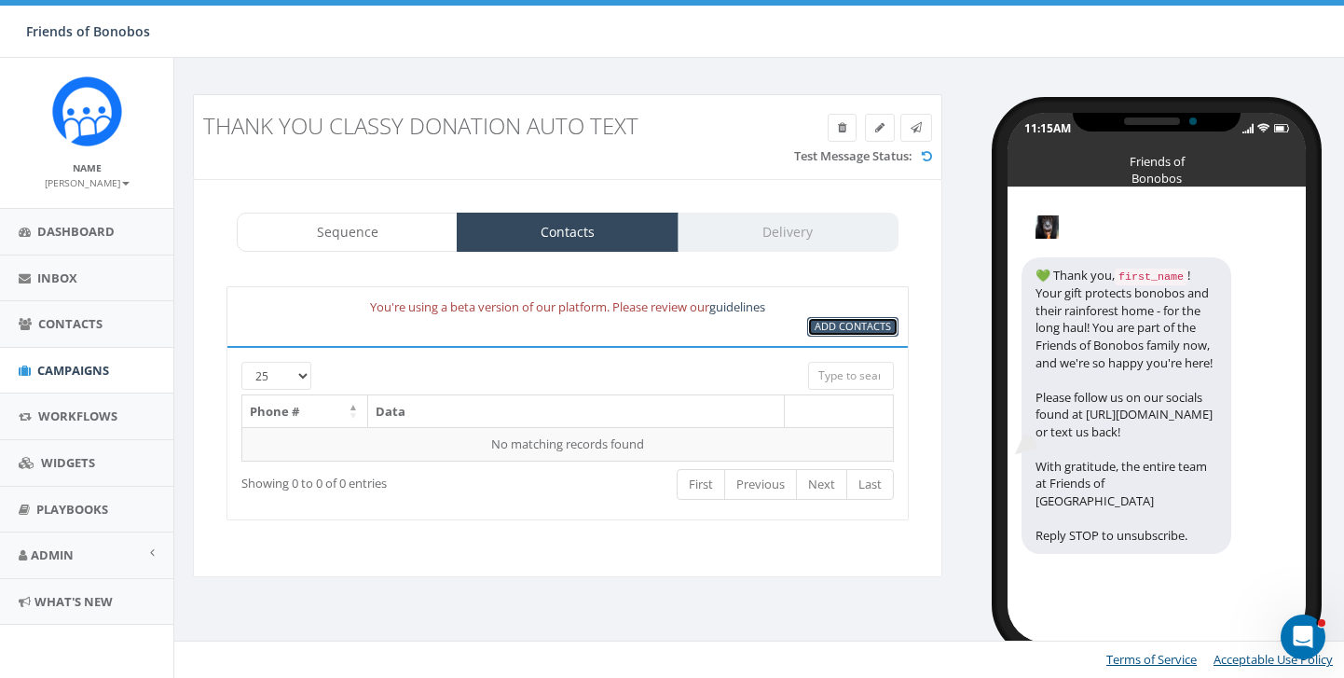
click at [839, 335] on link "Add Contacts" at bounding box center [852, 327] width 91 height 20
select select
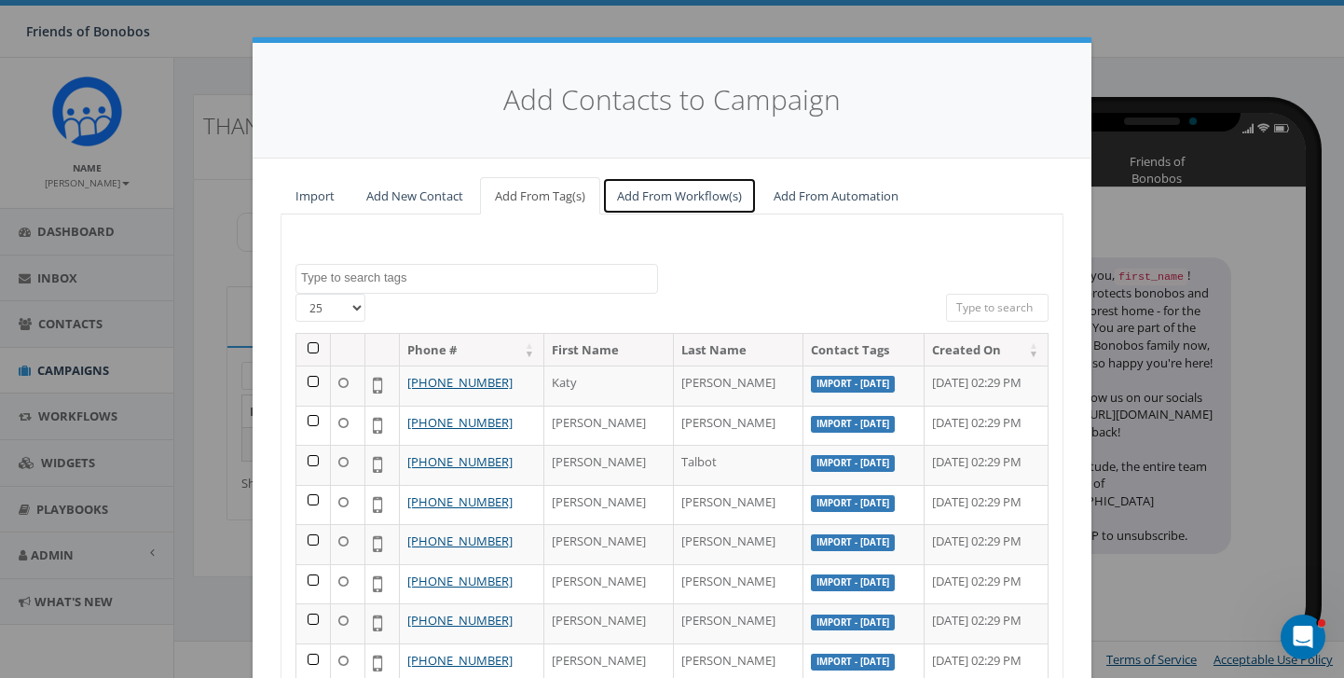
click at [679, 188] on link "Add From Workflow(s)" at bounding box center [679, 196] width 155 height 38
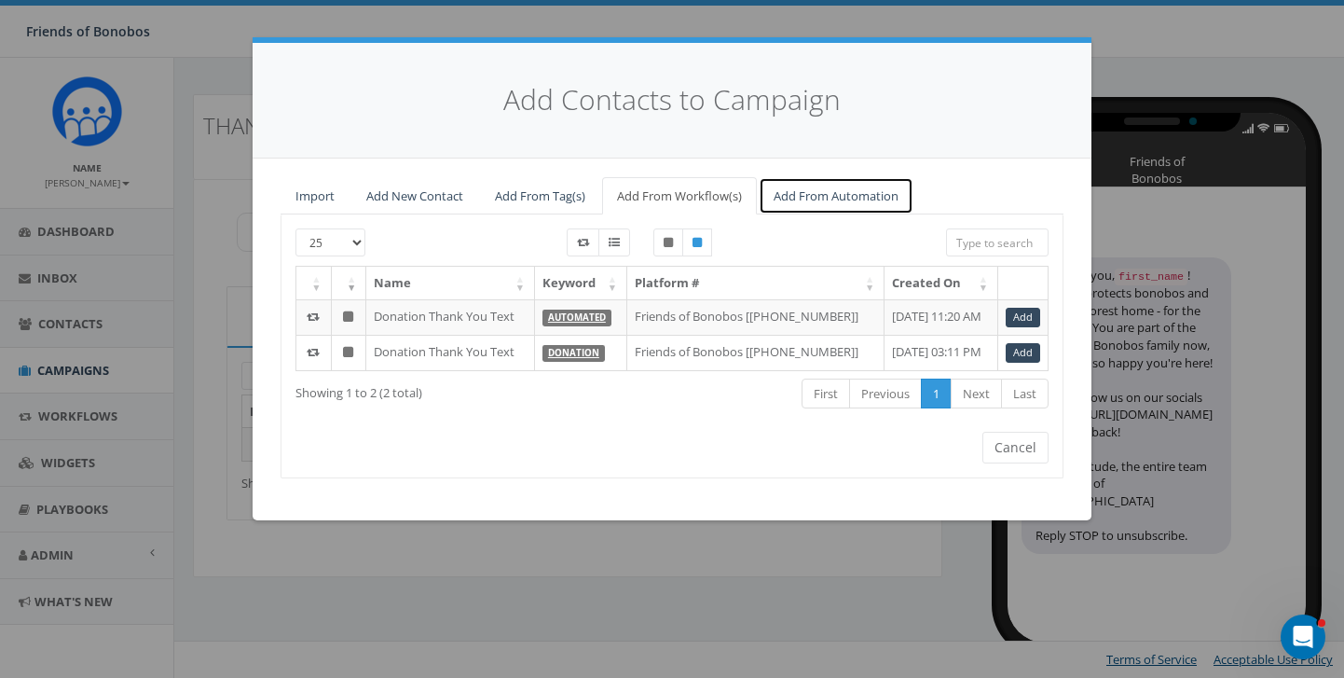
click at [811, 203] on link "Add From Automation" at bounding box center [836, 196] width 155 height 38
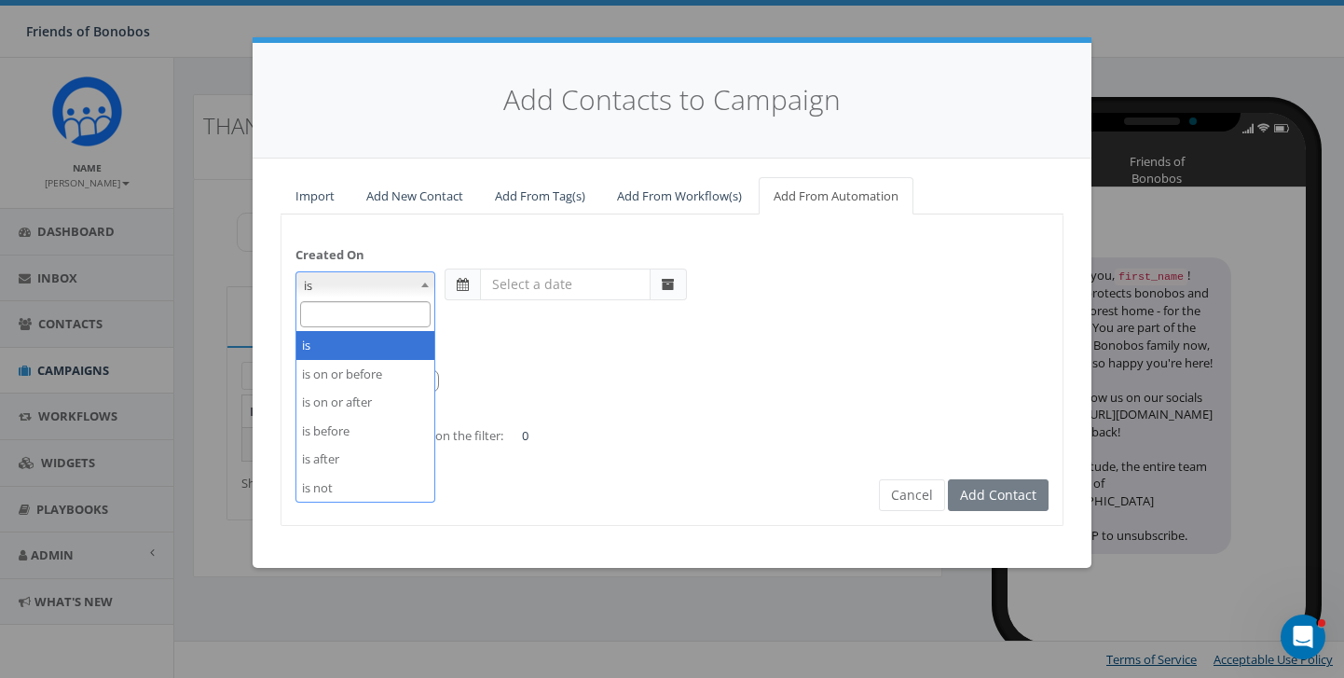
click at [423, 288] on span at bounding box center [425, 284] width 19 height 24
select select "is on or after"
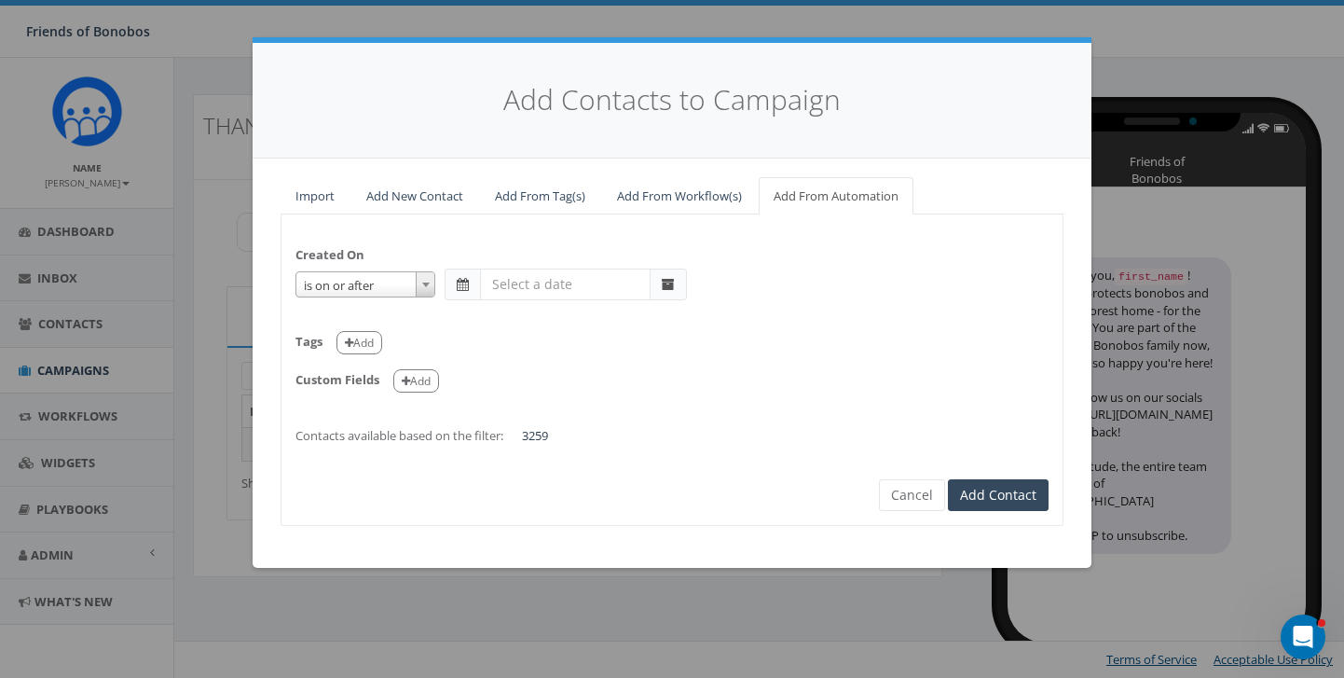
click at [665, 280] on span at bounding box center [668, 284] width 13 height 13
click at [466, 285] on span at bounding box center [463, 284] width 12 height 13
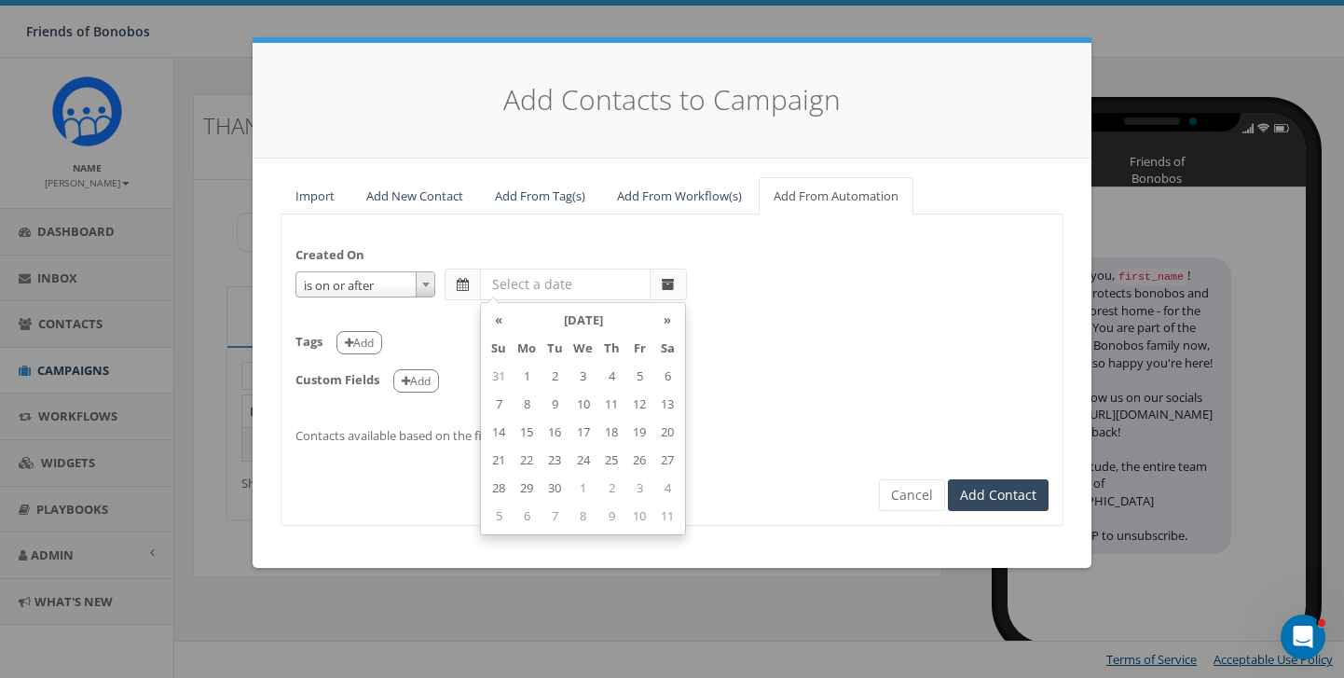
click at [559, 287] on input "text" at bounding box center [565, 284] width 171 height 32
type input "2025-09-10"
click at [720, 284] on div "is is on or before is on or after is before is after is not is on or after 2025…" at bounding box center [671, 284] width 753 height 32
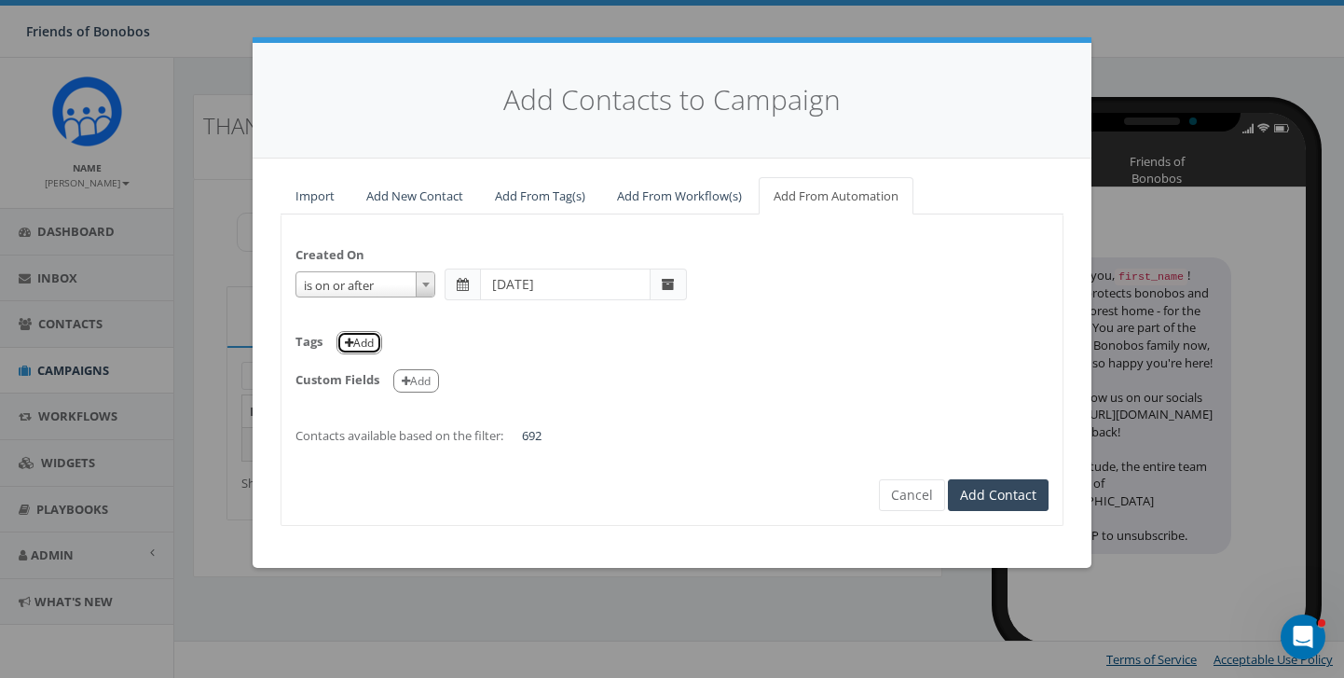
click at [355, 346] on button "Add" at bounding box center [359, 342] width 46 height 23
select select
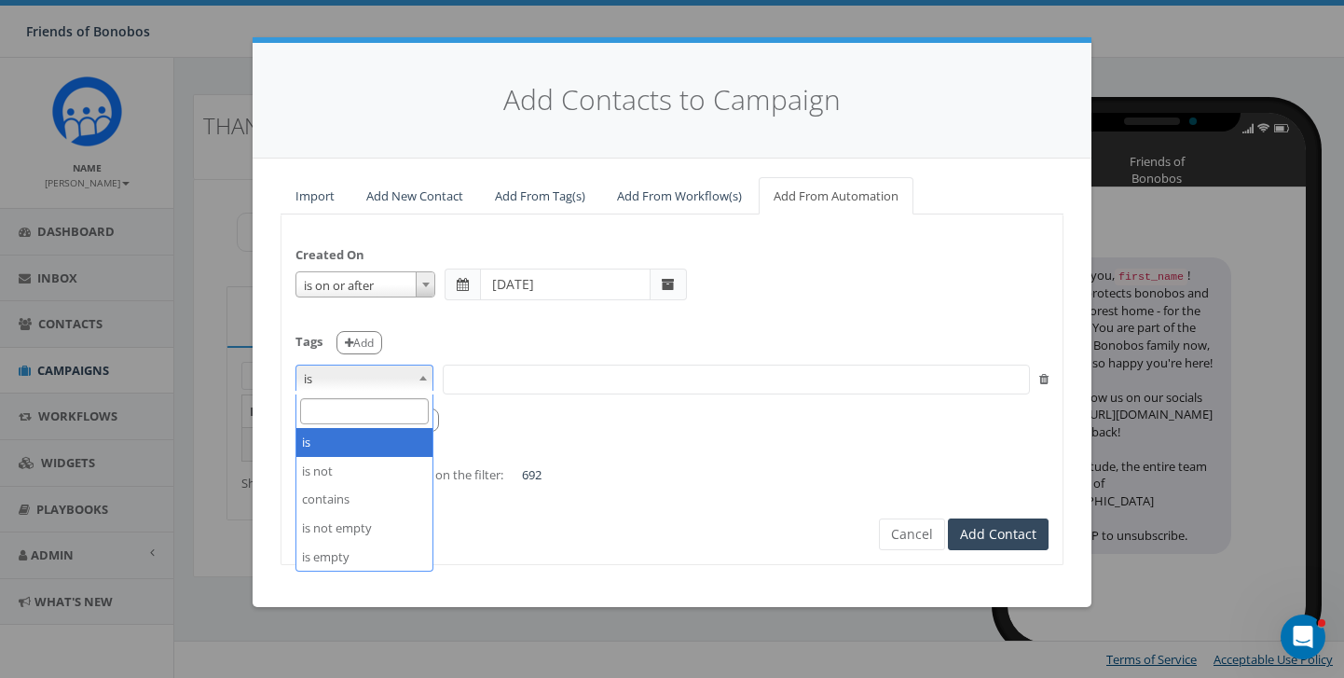
click at [422, 377] on b at bounding box center [422, 378] width 7 height 5
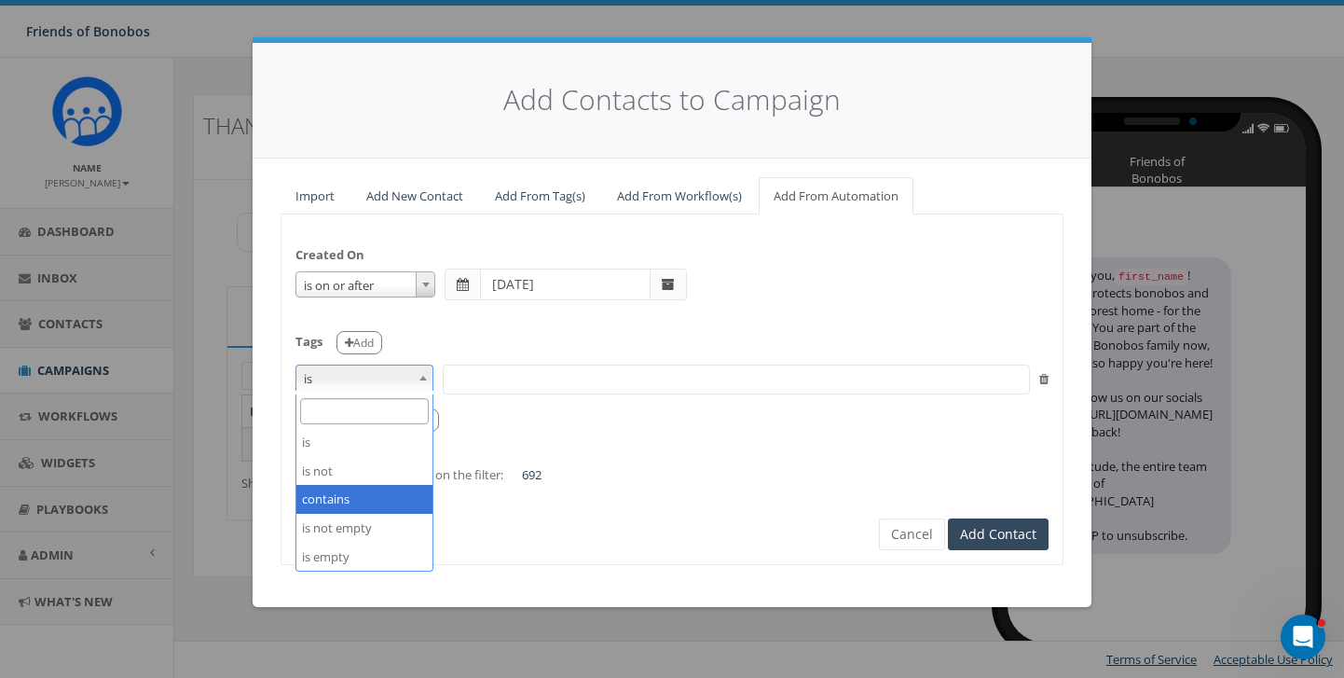
select select "contains"
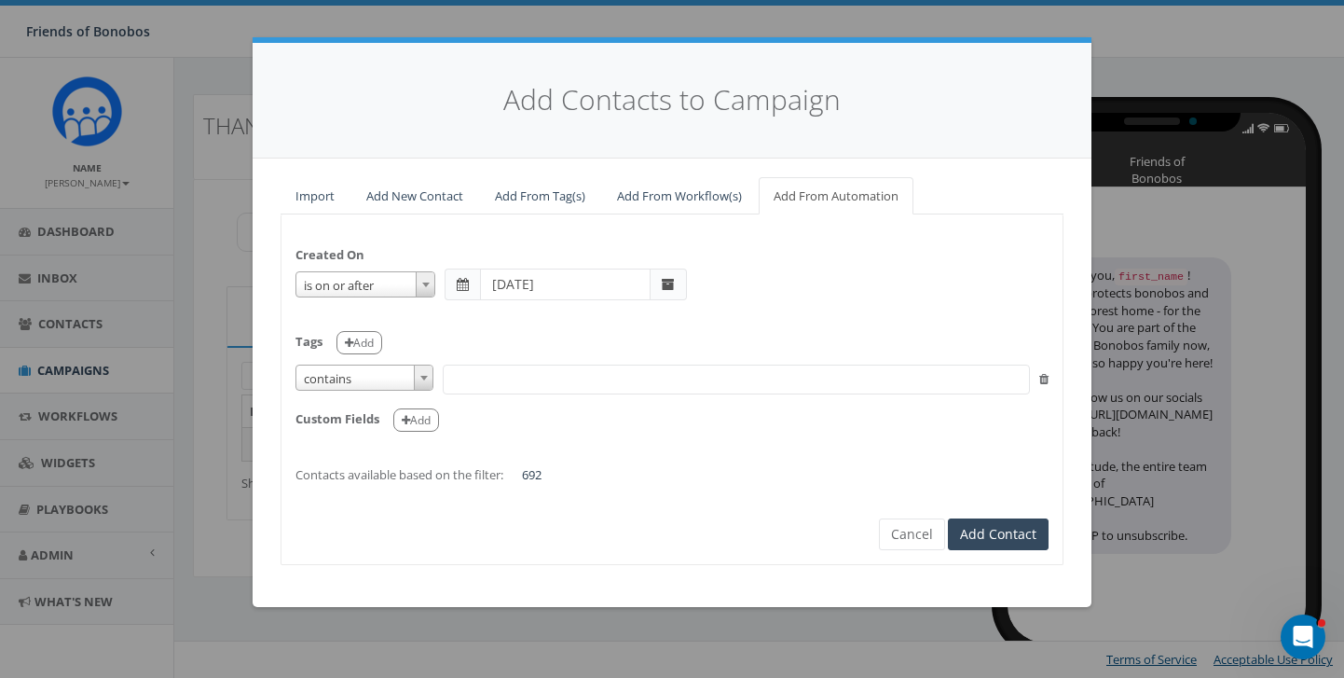
click at [469, 366] on span at bounding box center [736, 379] width 587 height 30
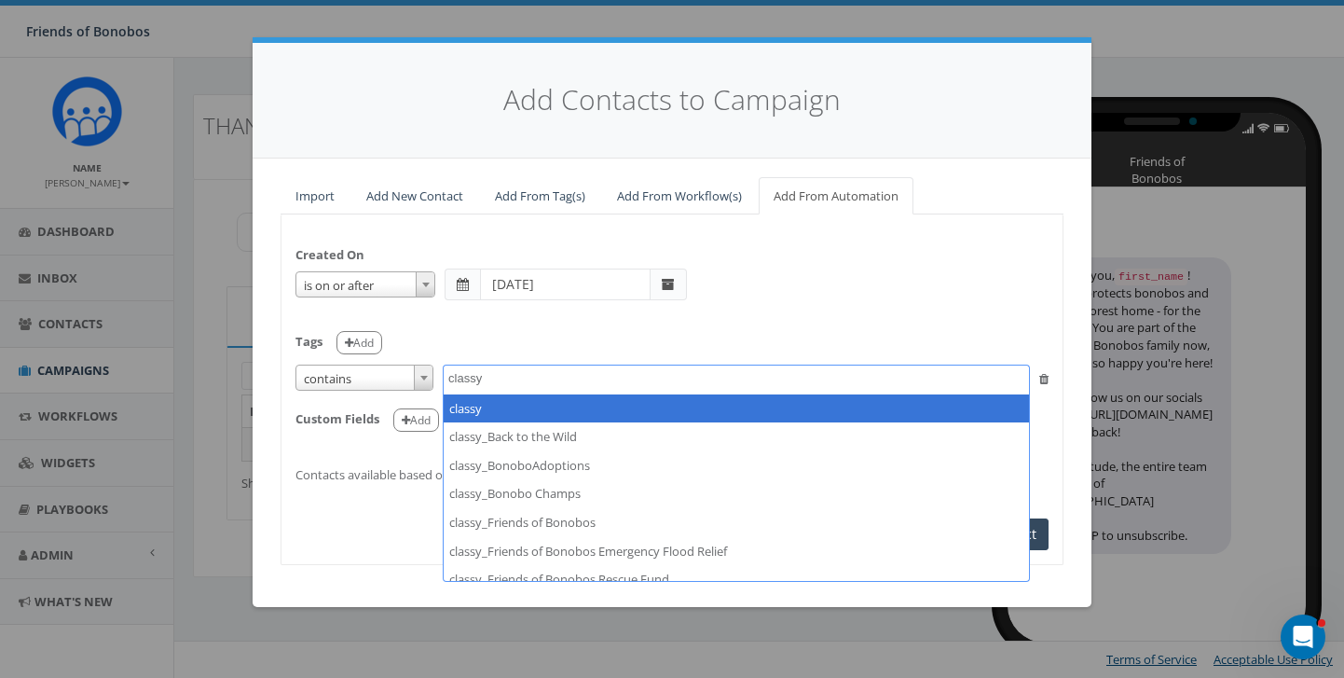
type textarea "classy"
select select "classy"
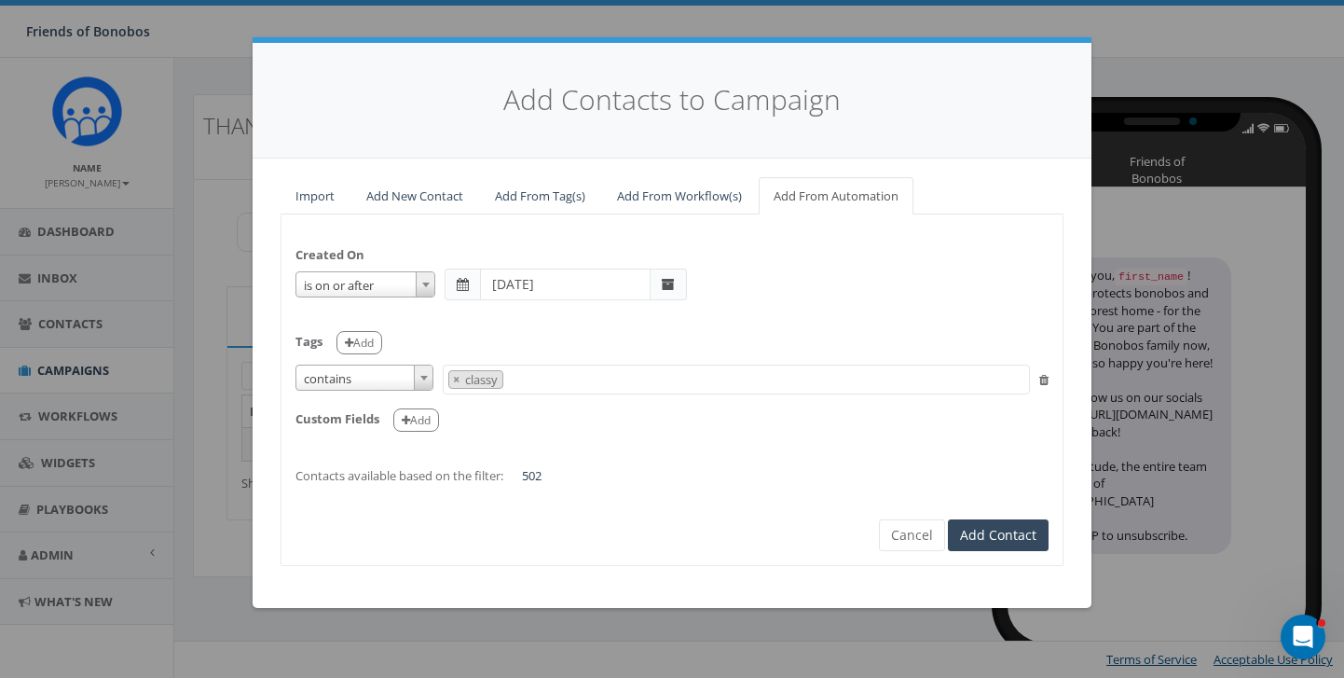
click at [665, 282] on span at bounding box center [668, 284] width 13 height 13
click at [566, 285] on input "text" at bounding box center [565, 284] width 171 height 32
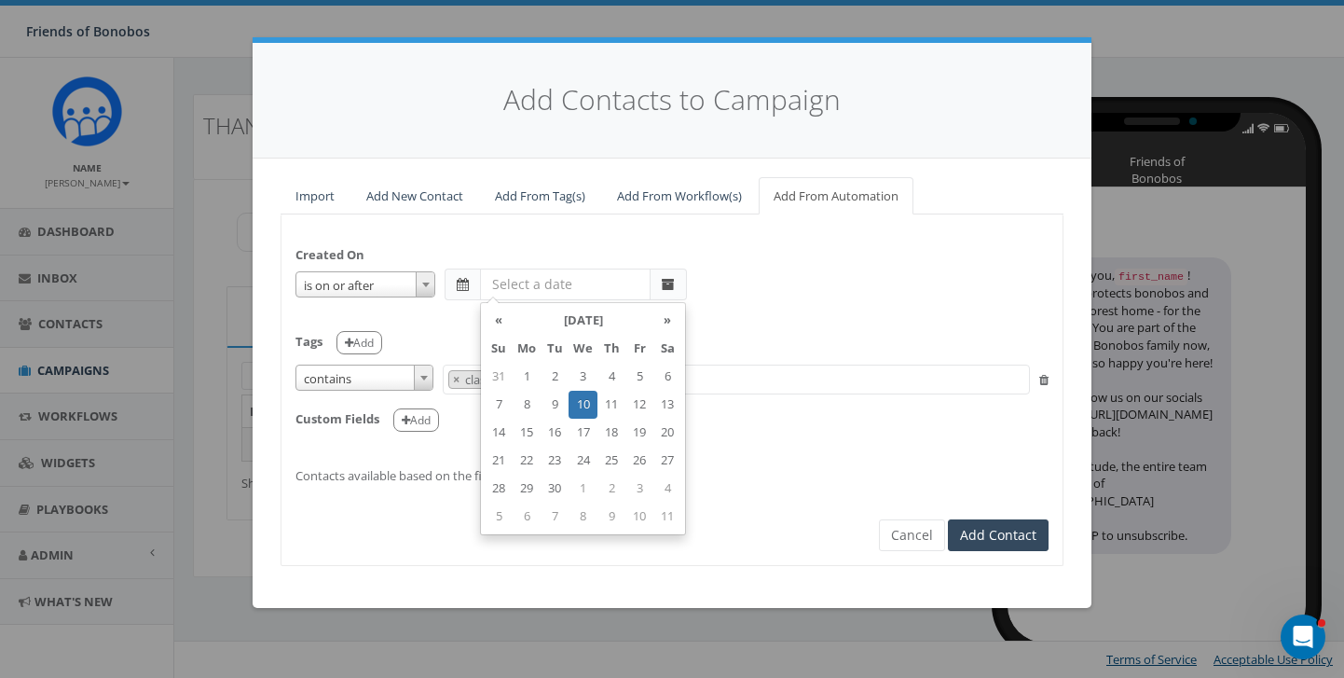
click at [460, 284] on span at bounding box center [463, 284] width 12 height 13
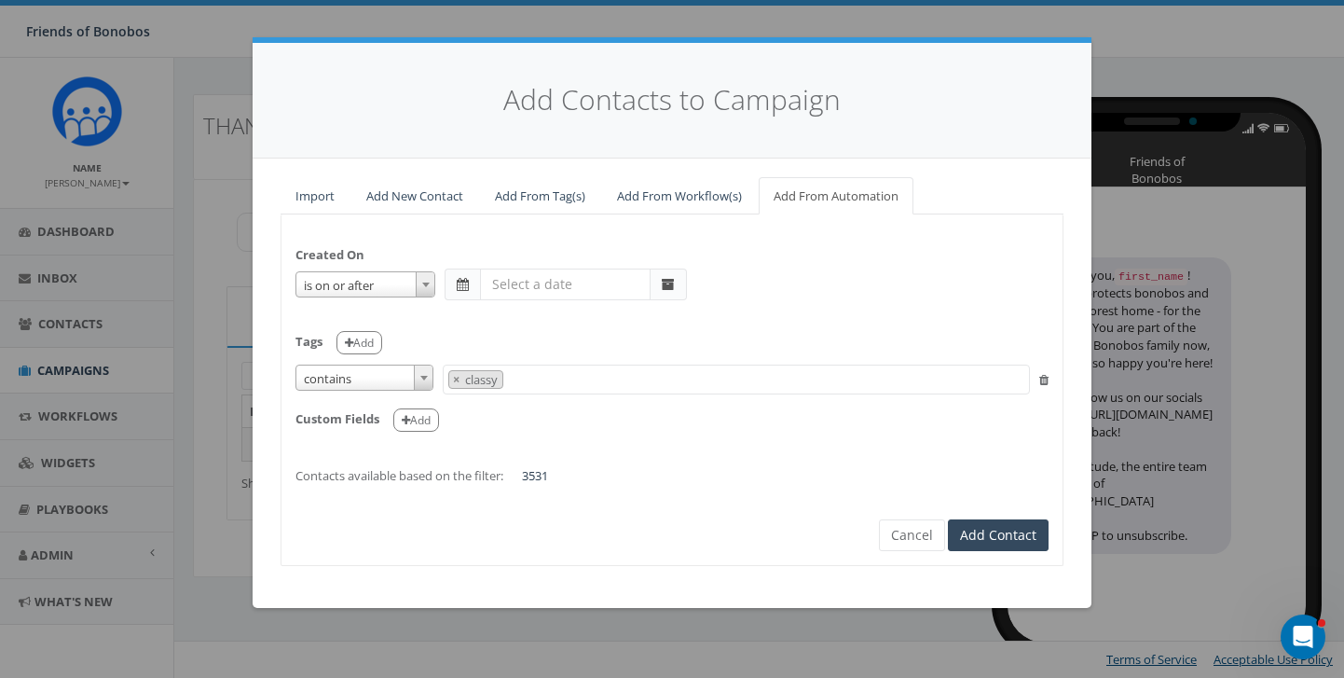
click at [469, 280] on span at bounding box center [462, 284] width 35 height 32
click at [426, 282] on b at bounding box center [425, 284] width 7 height 5
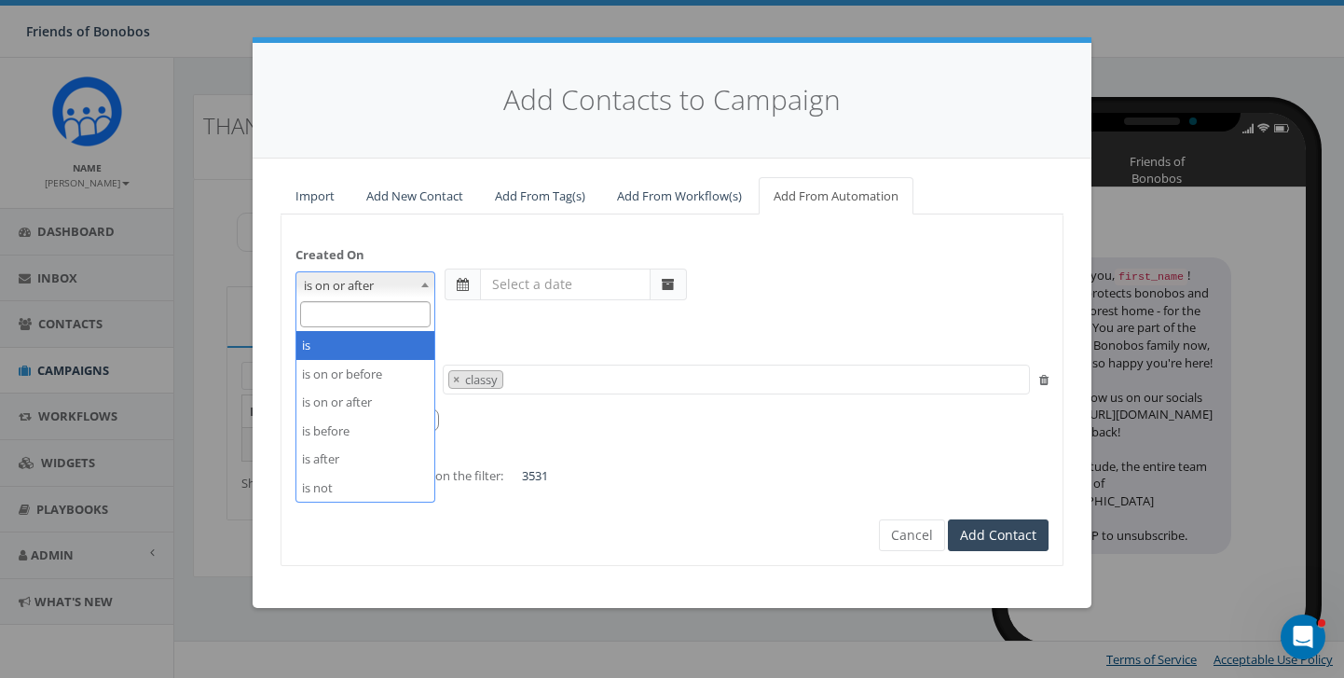
select select "is"
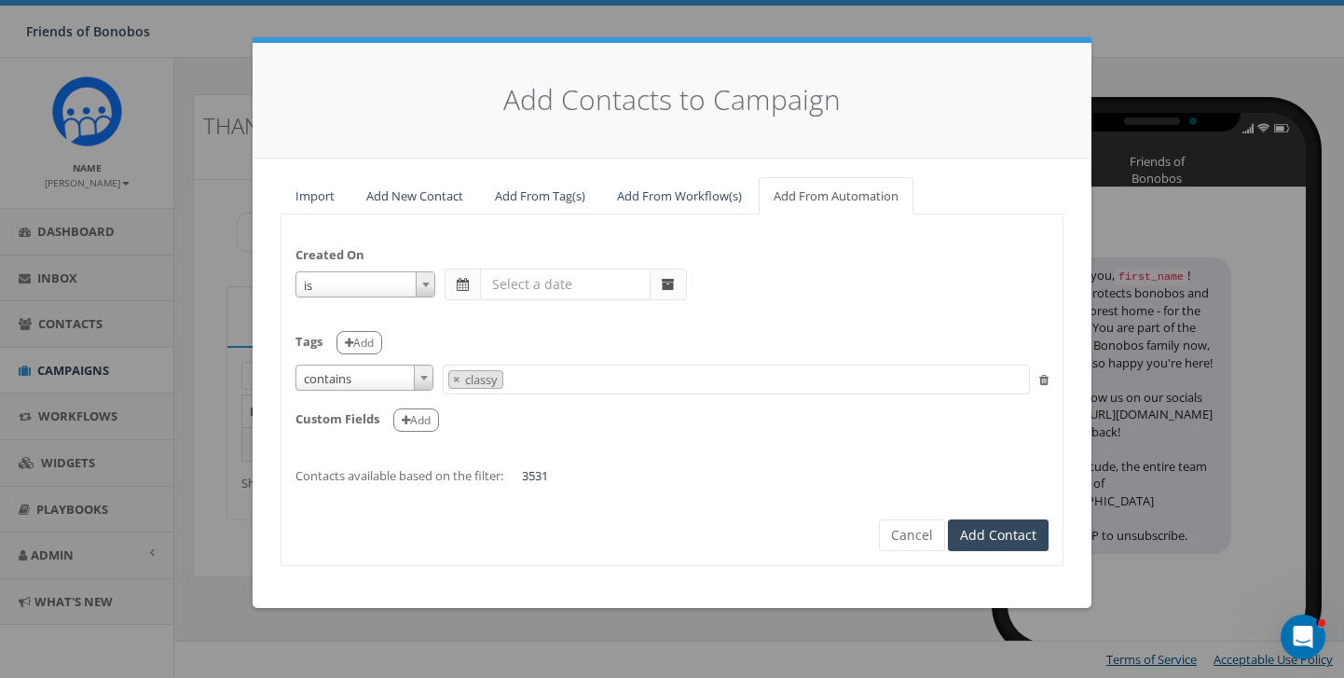
click at [467, 280] on span at bounding box center [463, 284] width 12 height 13
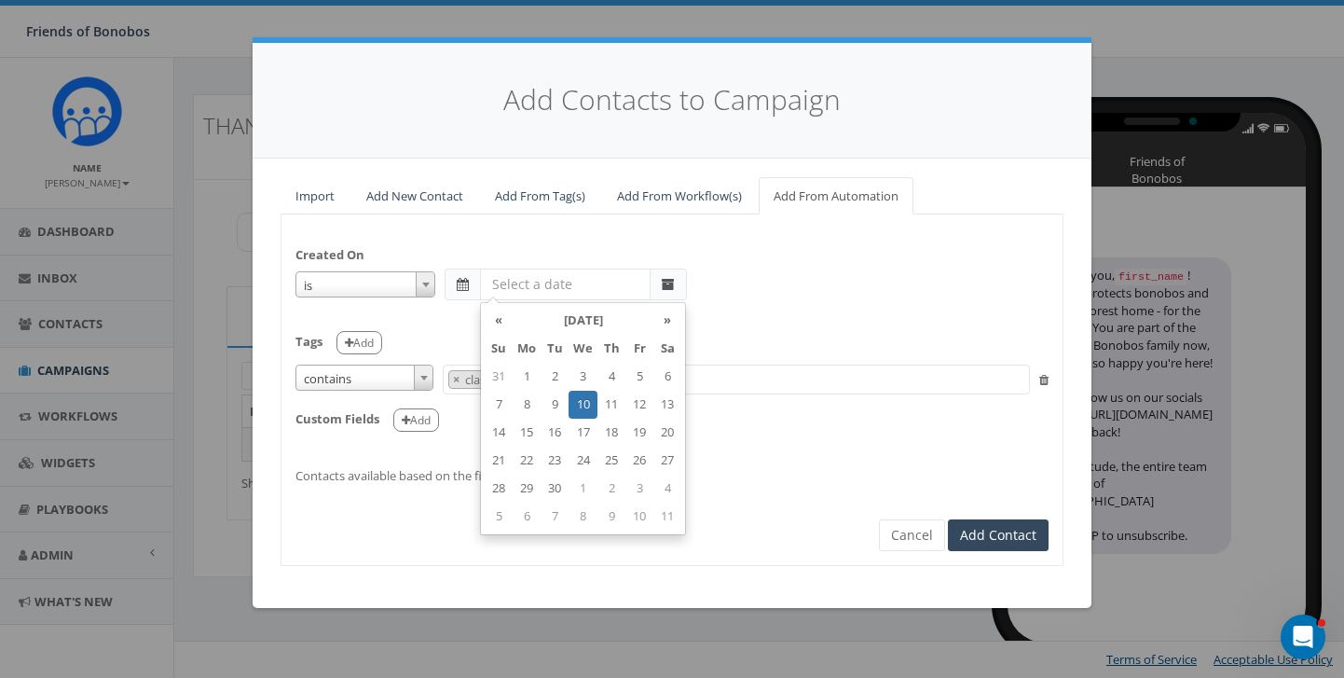
click at [534, 280] on input "text" at bounding box center [565, 284] width 171 height 32
click at [571, 476] on td "1" at bounding box center [583, 488] width 29 height 28
type input "2025-10-01"
click at [379, 280] on span "is" at bounding box center [365, 285] width 138 height 26
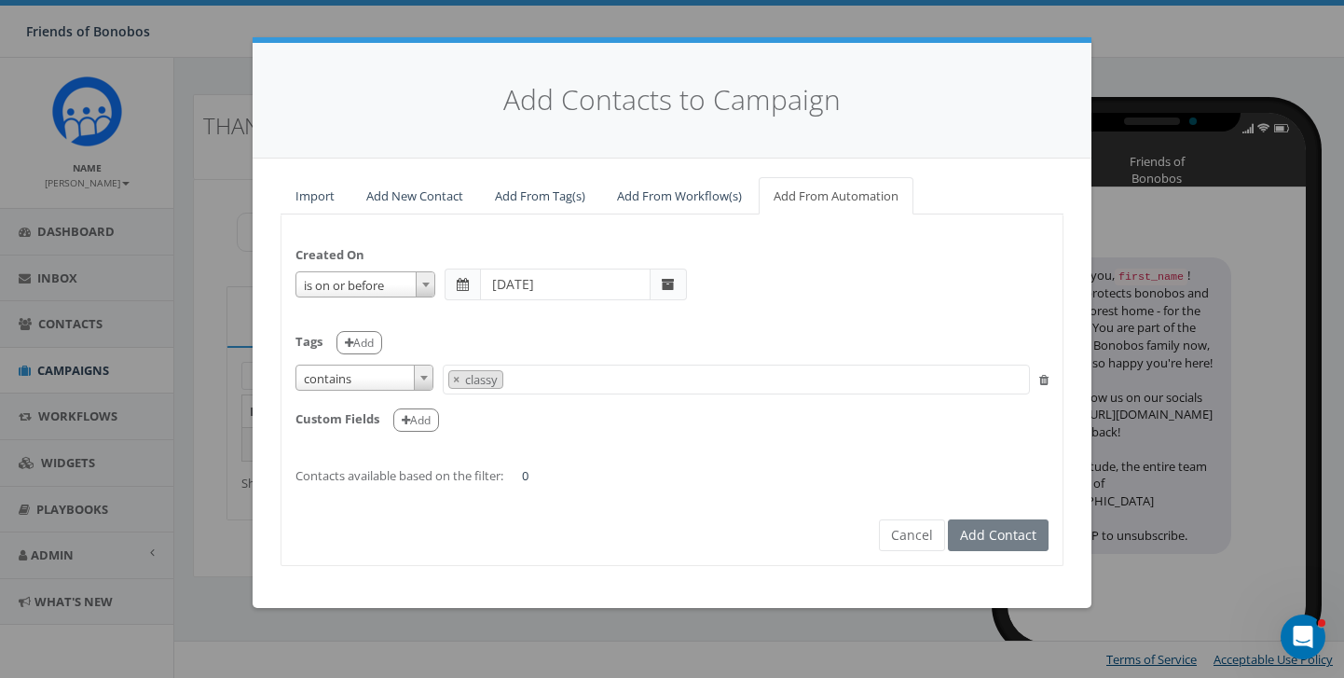
click at [369, 279] on span "is on or before" at bounding box center [365, 285] width 138 height 26
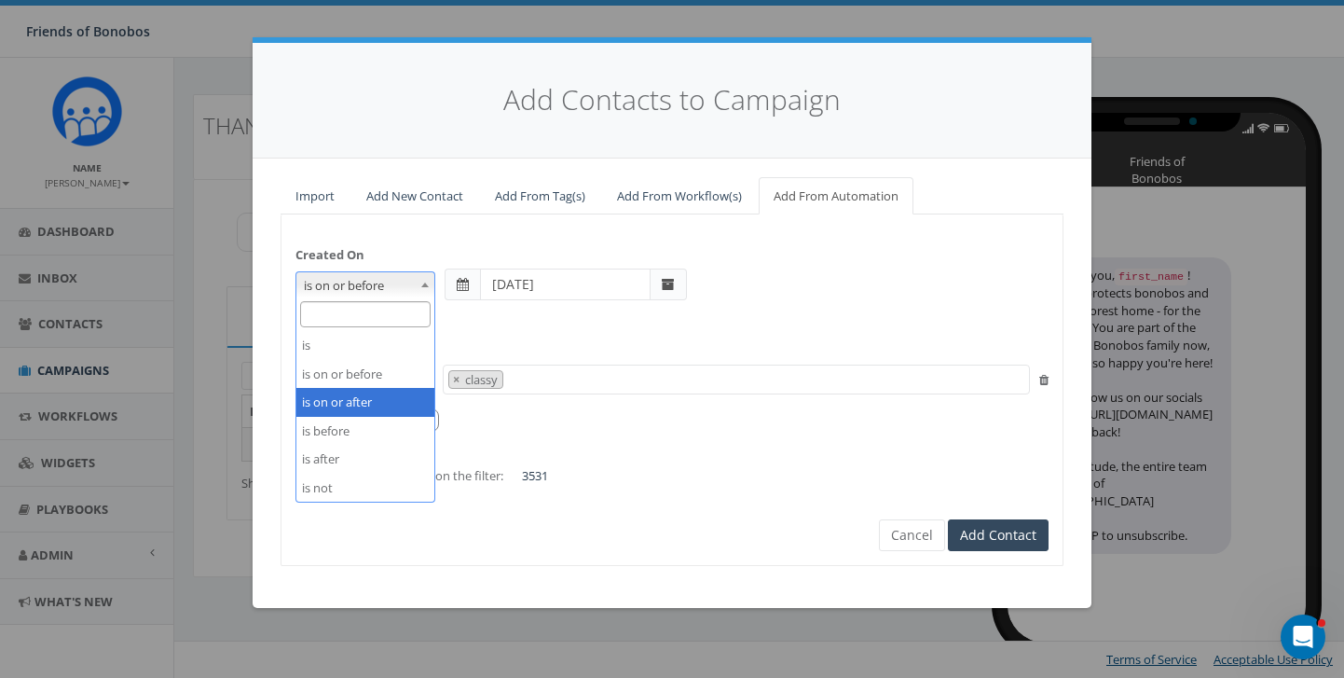
select select "is on or after"
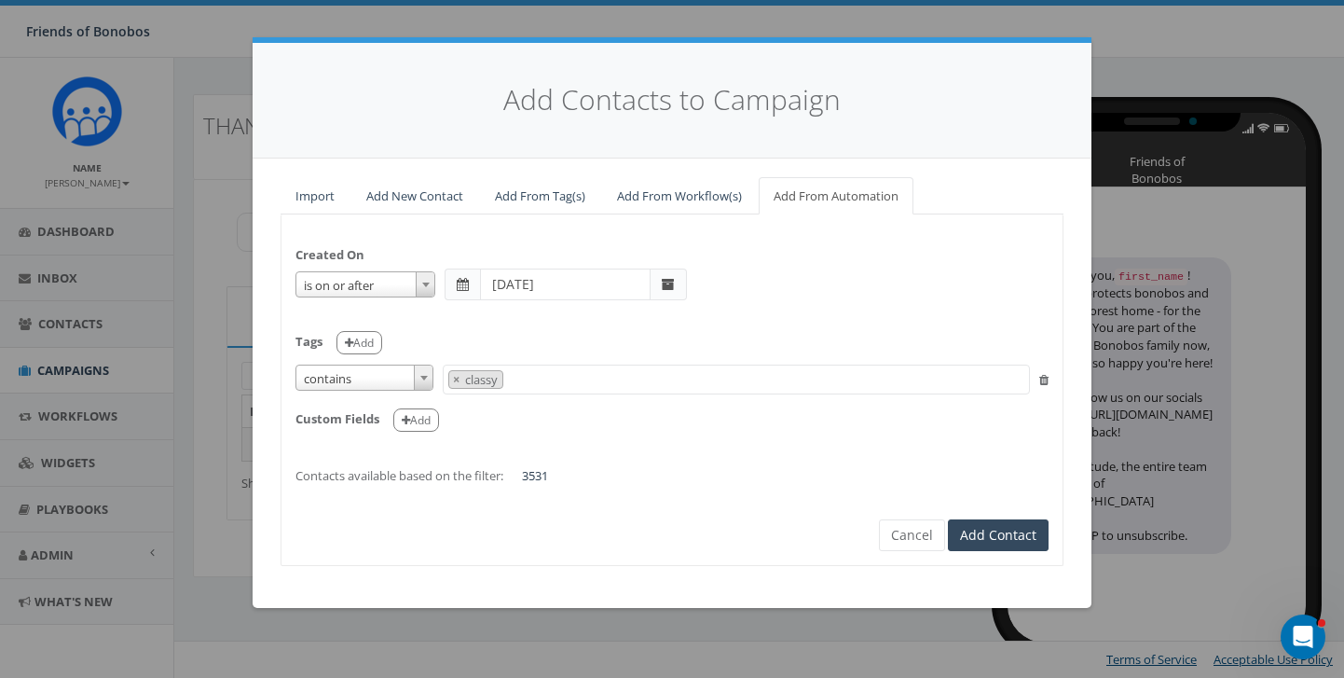
click at [476, 290] on span at bounding box center [462, 284] width 35 height 32
click at [458, 286] on span at bounding box center [463, 284] width 12 height 13
click at [520, 287] on input "2025-10-01" at bounding box center [565, 284] width 171 height 32
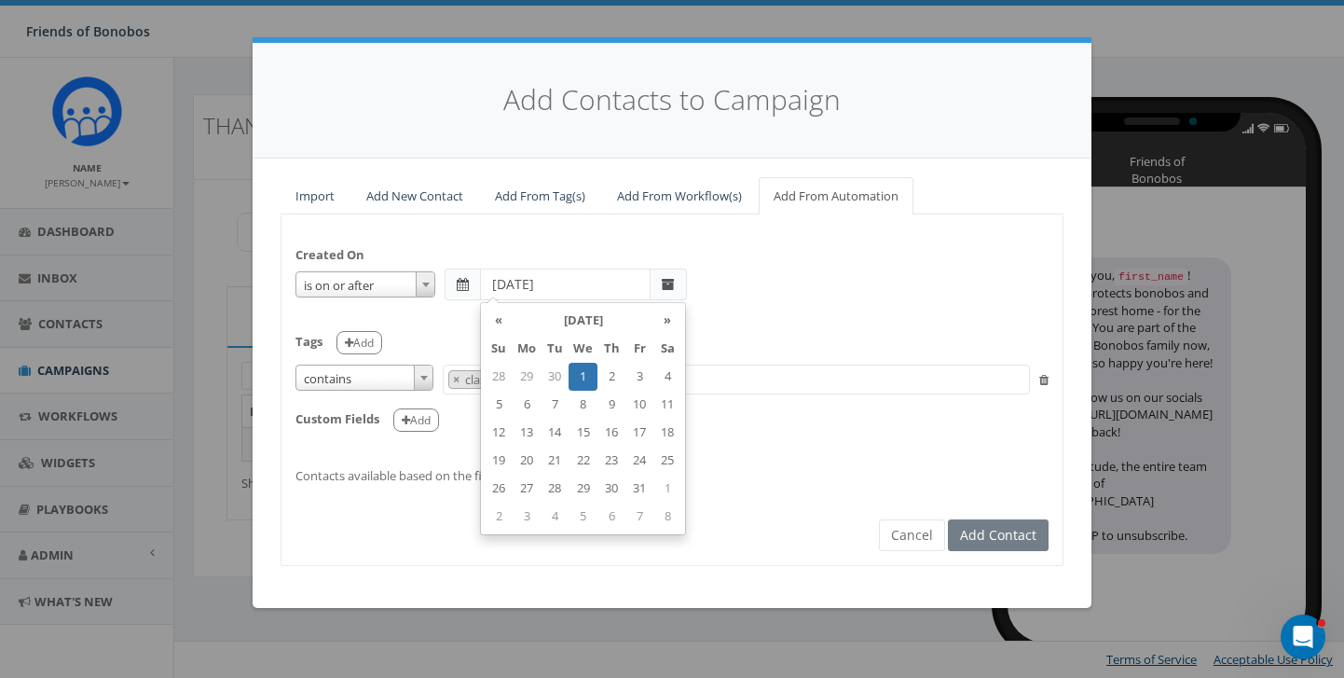
click at [538, 279] on input "2025-10-01" at bounding box center [565, 284] width 171 height 32
click at [497, 328] on th "«" at bounding box center [499, 321] width 28 height 28
click at [605, 406] on td "11" at bounding box center [611, 405] width 28 height 28
click at [697, 247] on div "Created On is is on or before is on or after is before is after is not is on or…" at bounding box center [671, 355] width 781 height 255
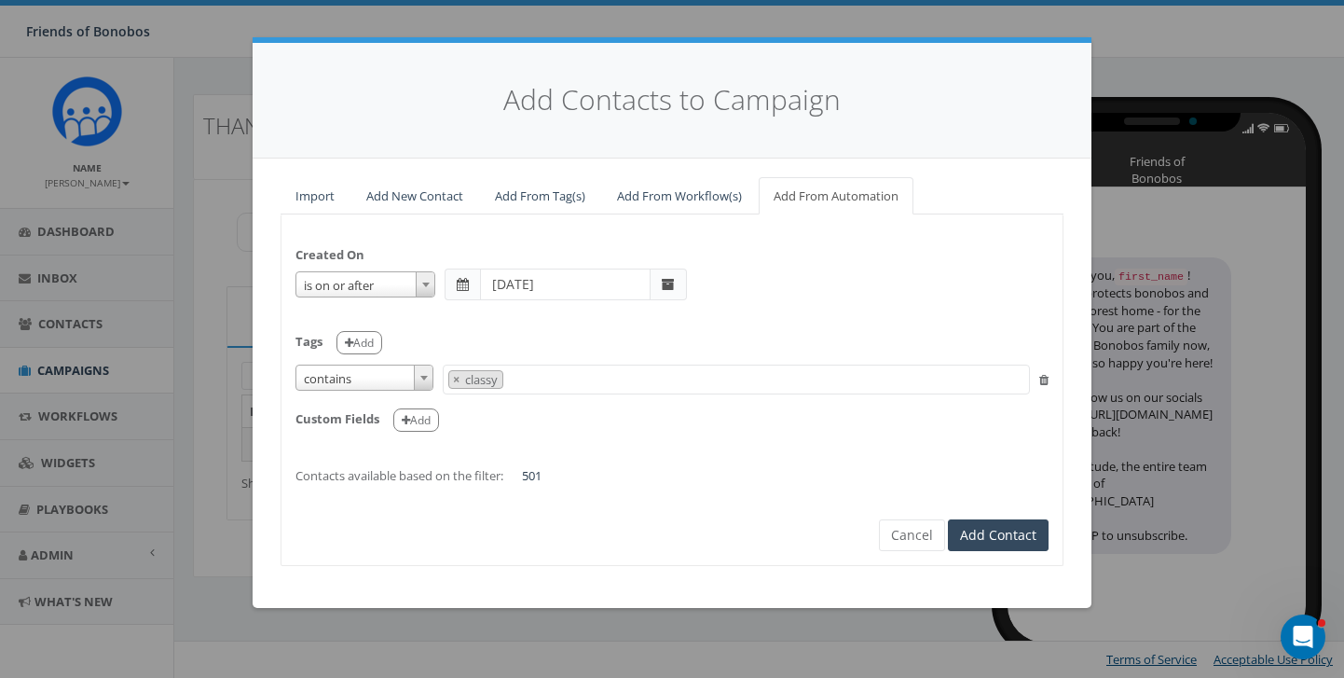
click at [458, 289] on span at bounding box center [463, 284] width 12 height 13
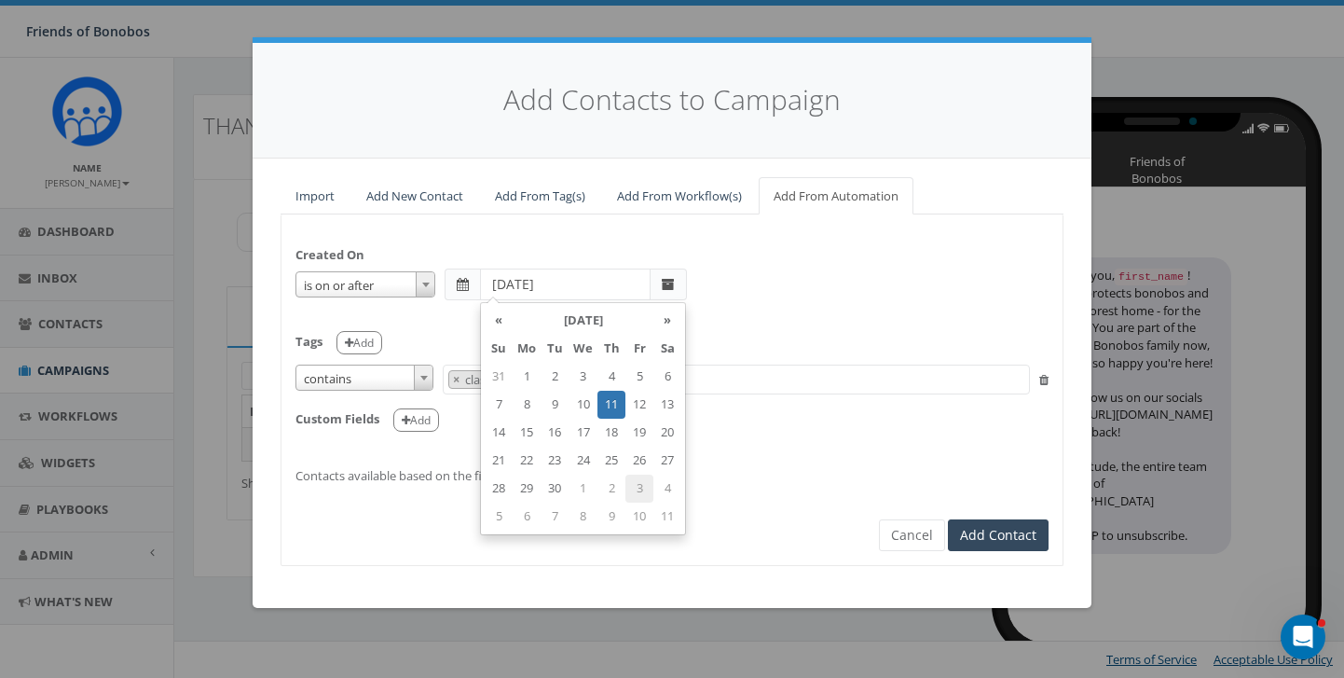
click at [529, 281] on input "2025-09-11" at bounding box center [565, 284] width 171 height 32
click at [561, 281] on input "2025-09-11" at bounding box center [565, 284] width 171 height 32
type input "[DATE]"
click at [641, 398] on td "12" at bounding box center [639, 405] width 28 height 28
click at [750, 334] on div "Tags Add" at bounding box center [671, 336] width 753 height 38
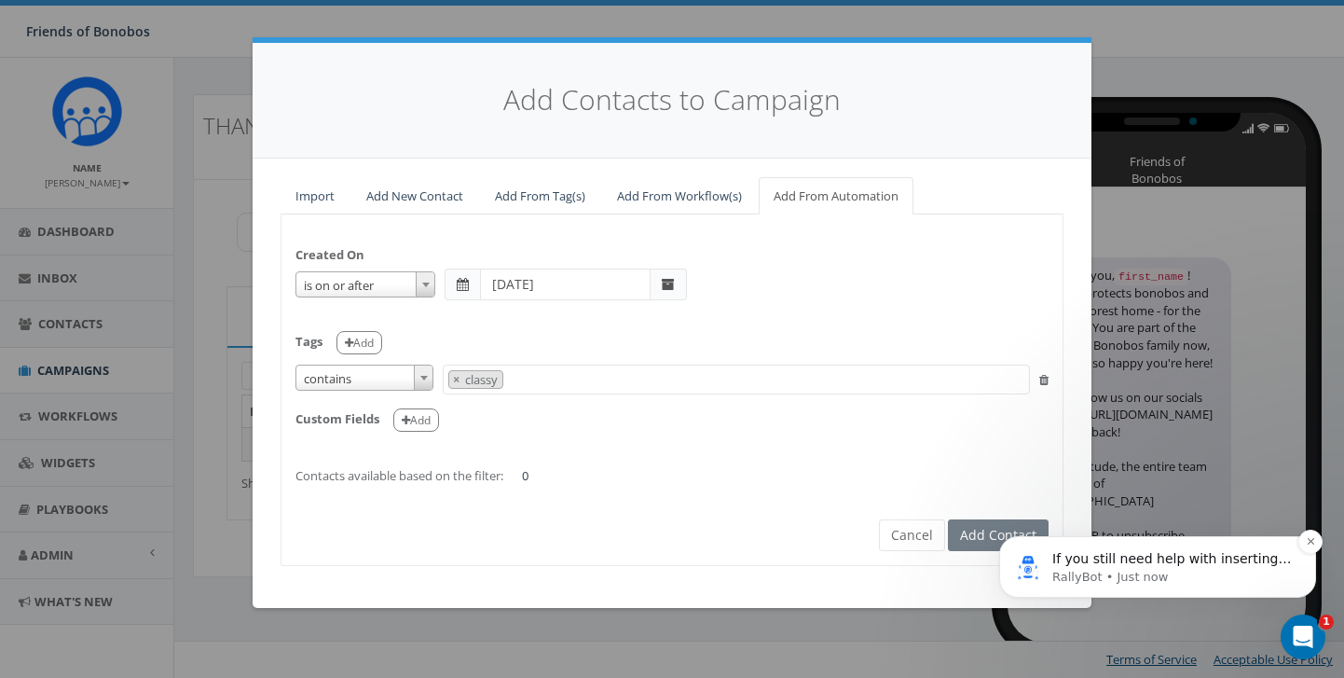
click at [1202, 572] on p "RallyBot • Just now" at bounding box center [1172, 577] width 240 height 17
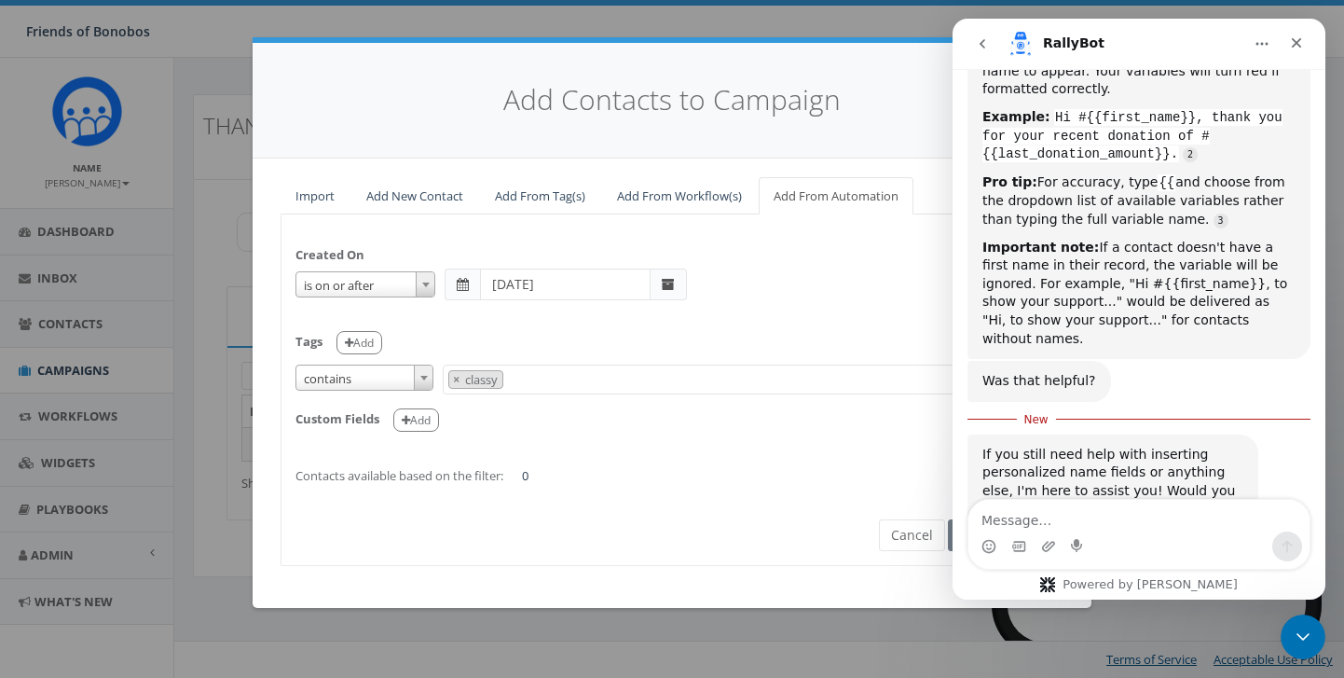
scroll to position [941, 0]
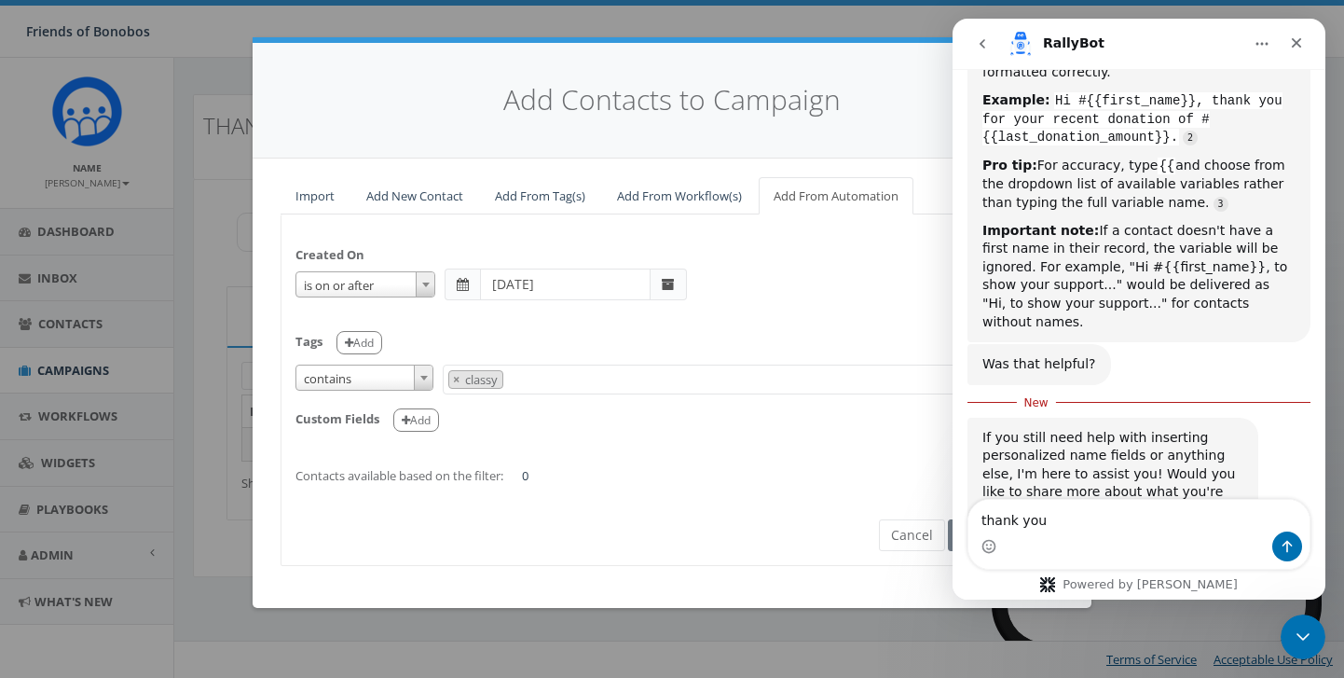
type textarea "thank you!"
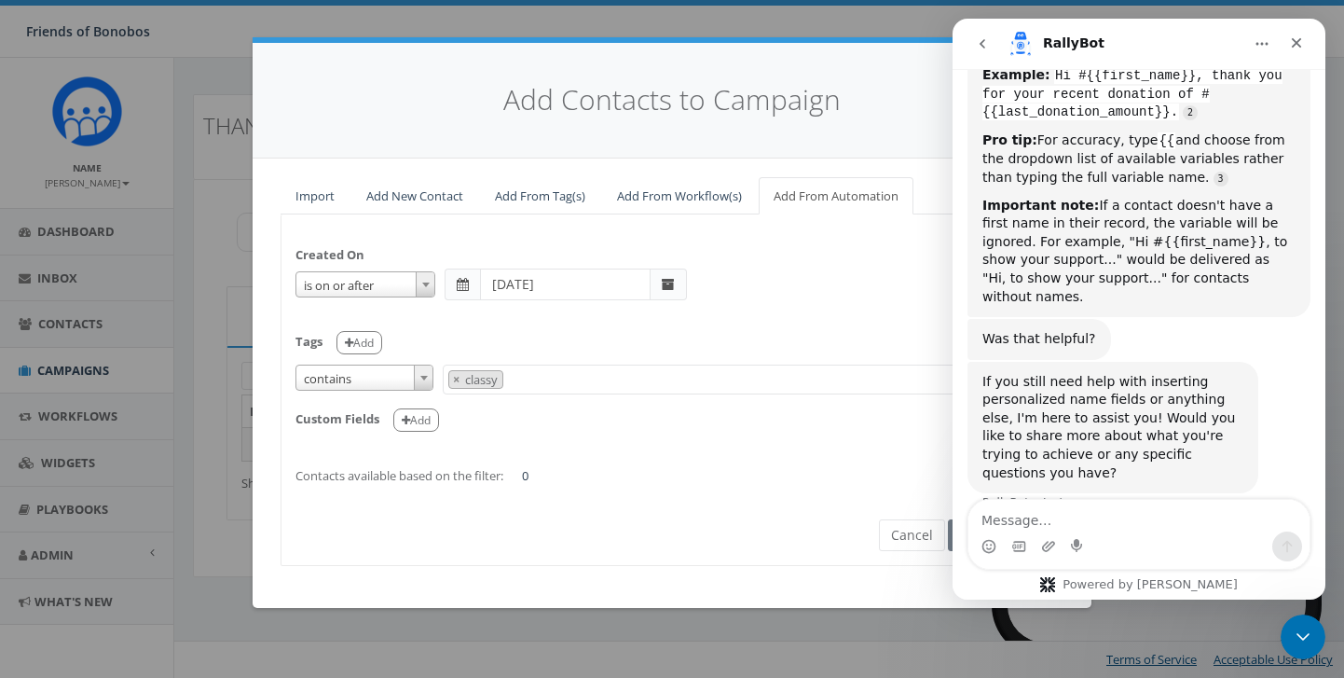
scroll to position [1027, 0]
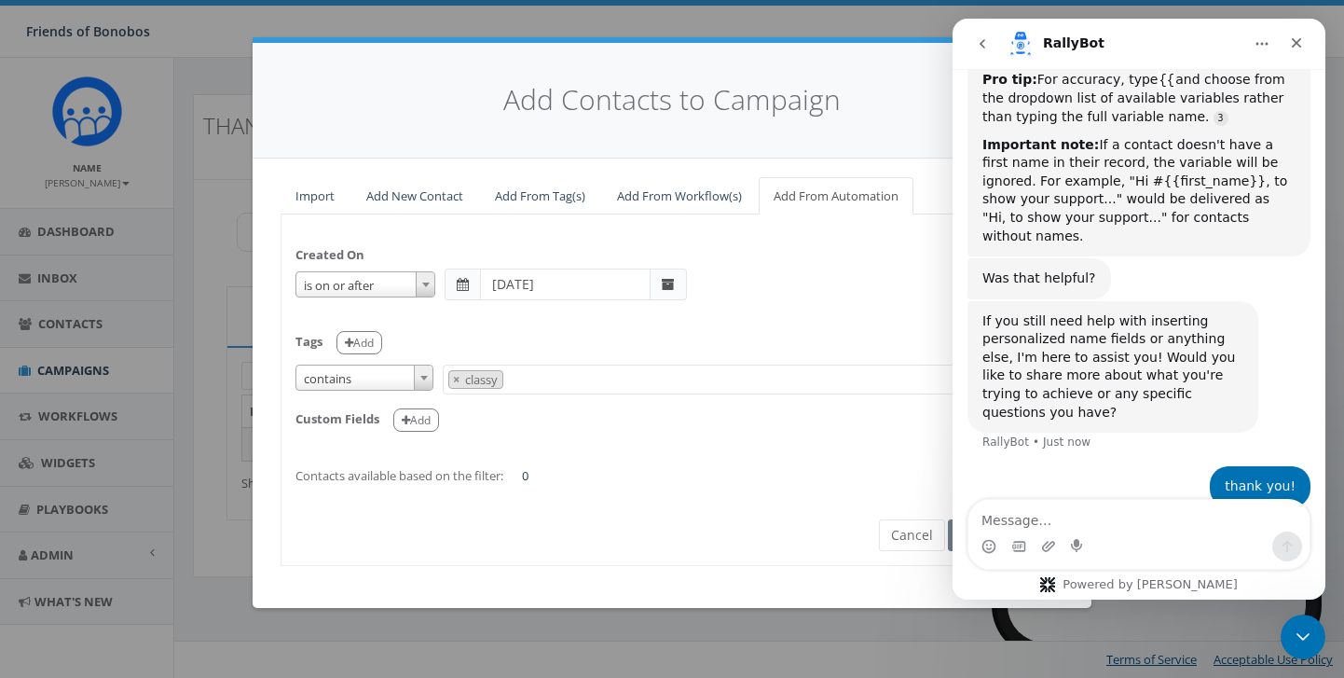
click at [664, 457] on div "Created On is is on or before is on or after is before is after is not is on or…" at bounding box center [671, 355] width 781 height 255
click at [1300, 47] on icon "Close" at bounding box center [1296, 42] width 15 height 15
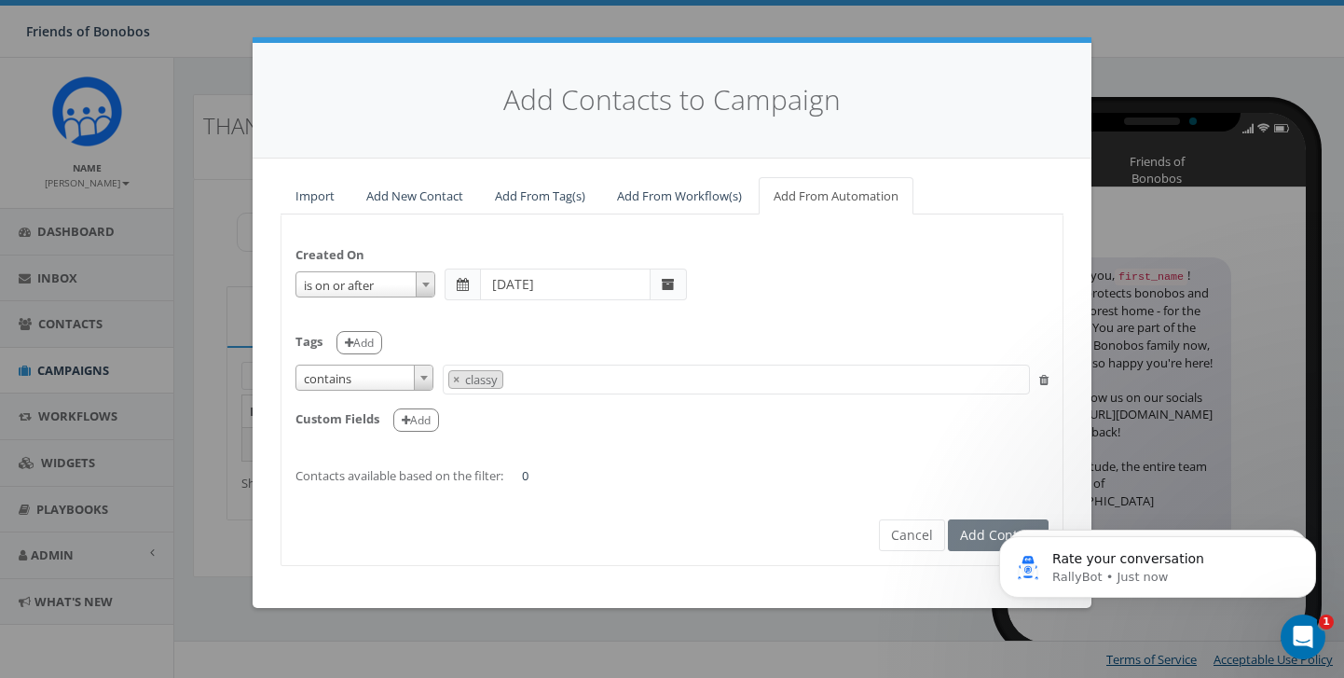
scroll to position [1213, 0]
click at [920, 536] on button "Cancel" at bounding box center [912, 535] width 66 height 32
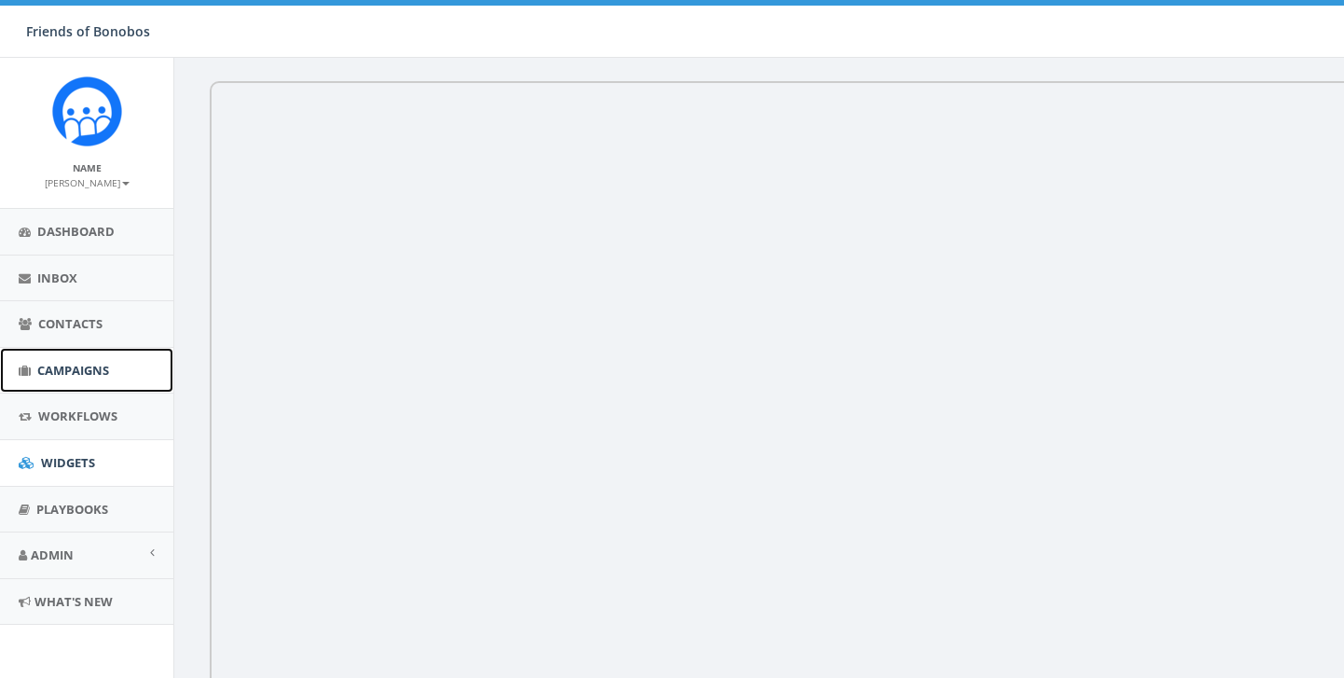
click at [91, 355] on link "Campaigns" at bounding box center [86, 371] width 173 height 46
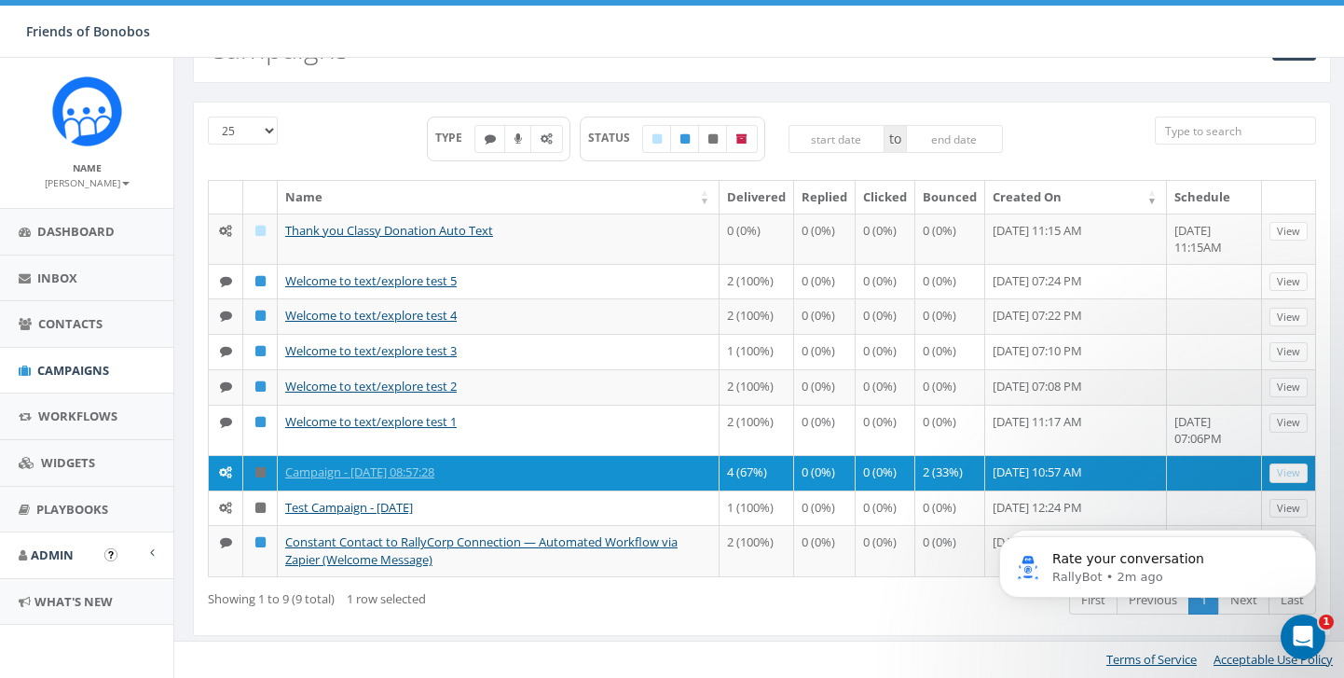
scroll to position [134, 0]
click at [73, 564] on link "Admin" at bounding box center [86, 555] width 173 height 46
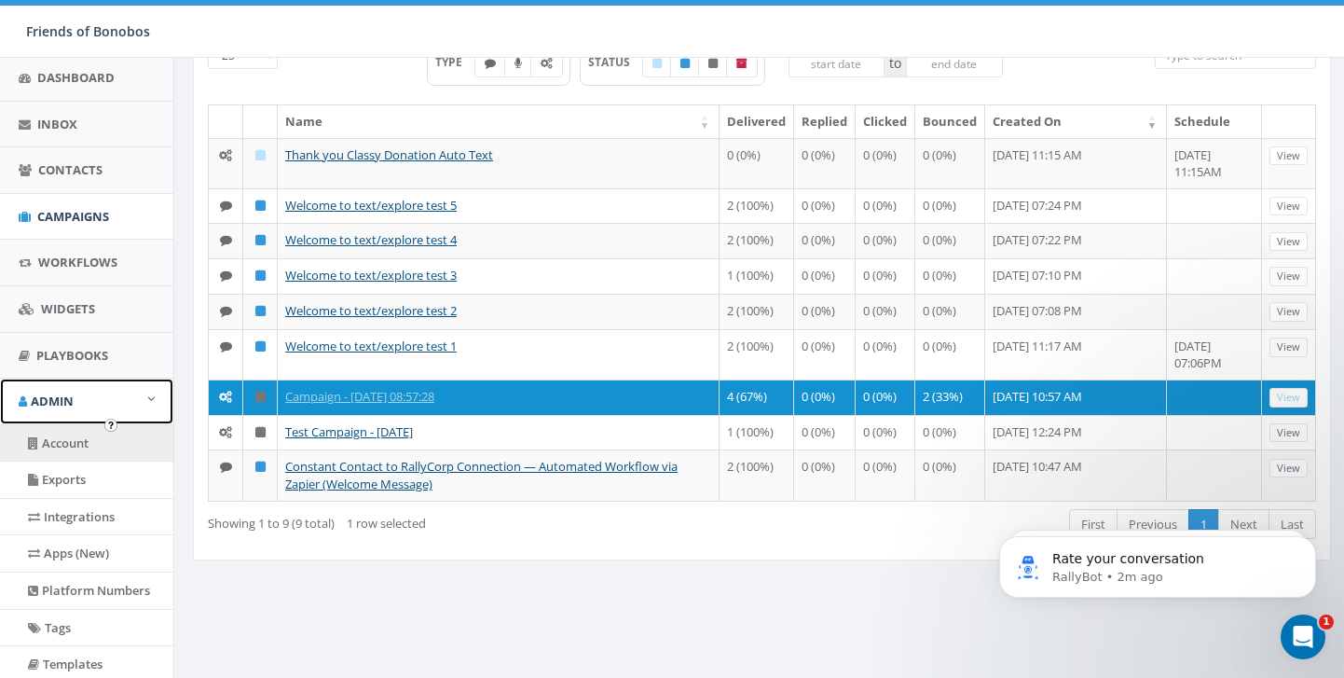
scroll to position [156, 0]
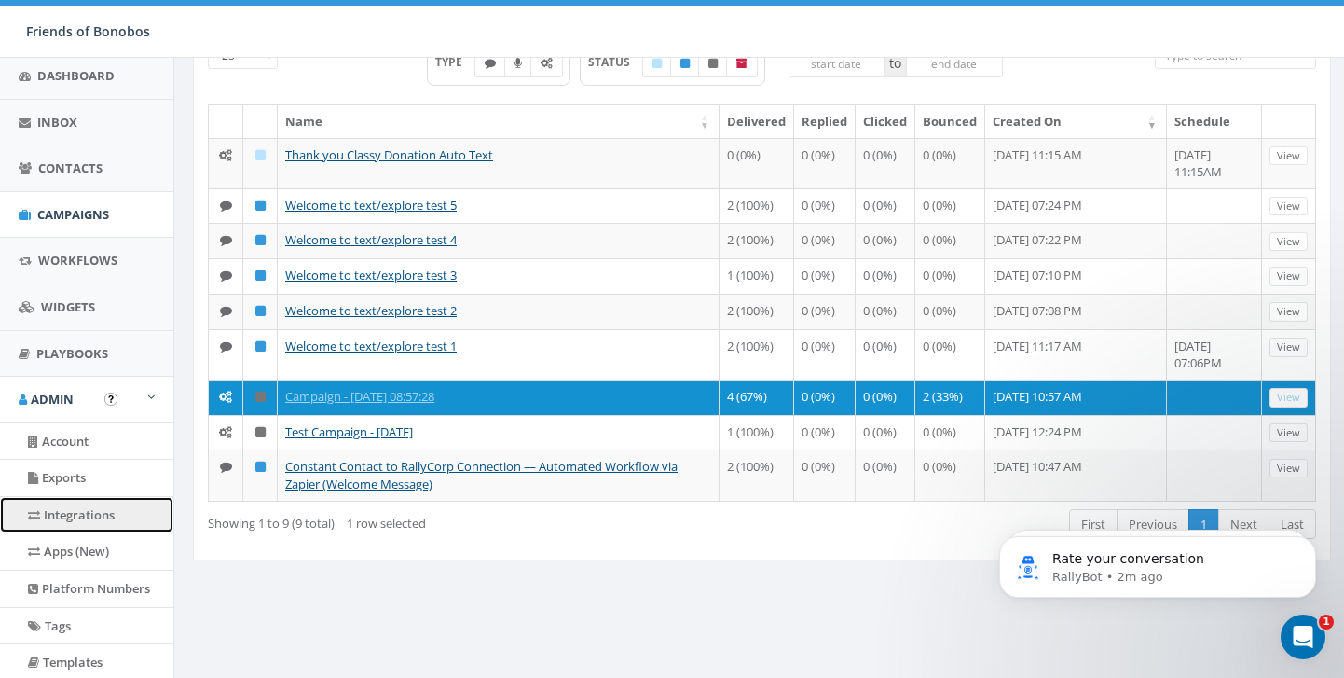
click at [60, 524] on link "Integrations" at bounding box center [86, 515] width 173 height 36
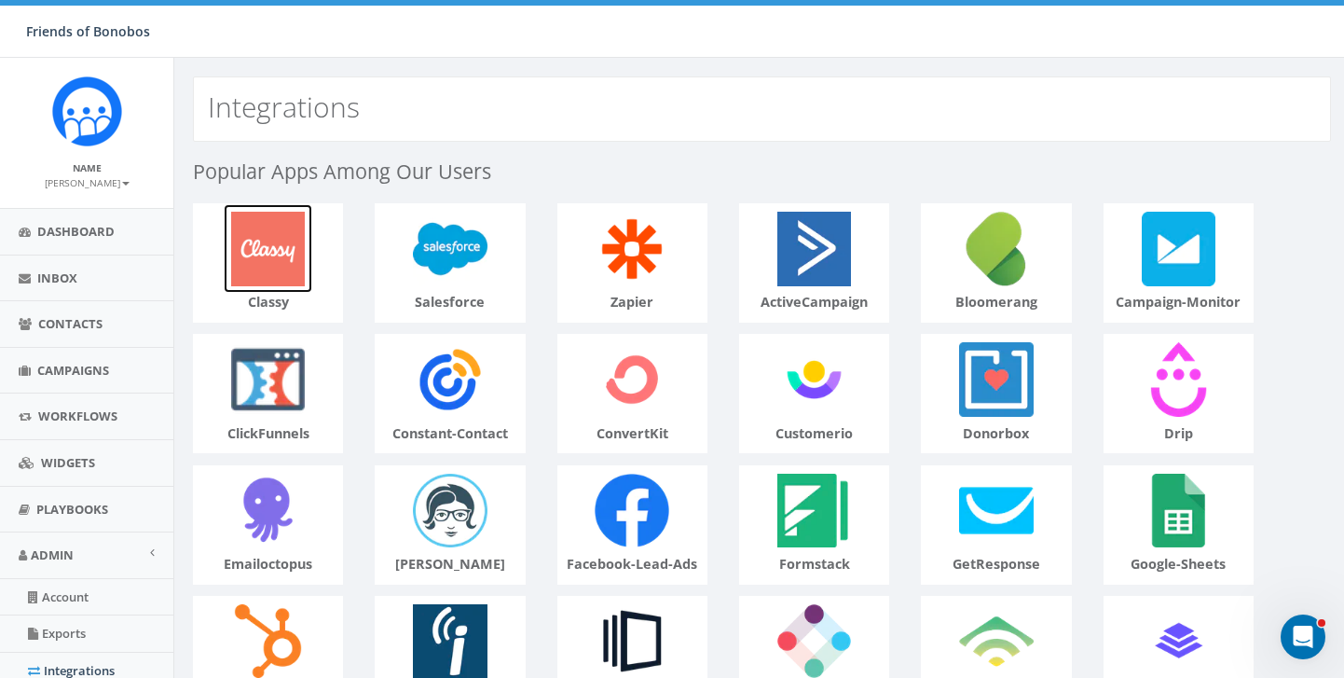
click at [259, 269] on img at bounding box center [268, 248] width 89 height 89
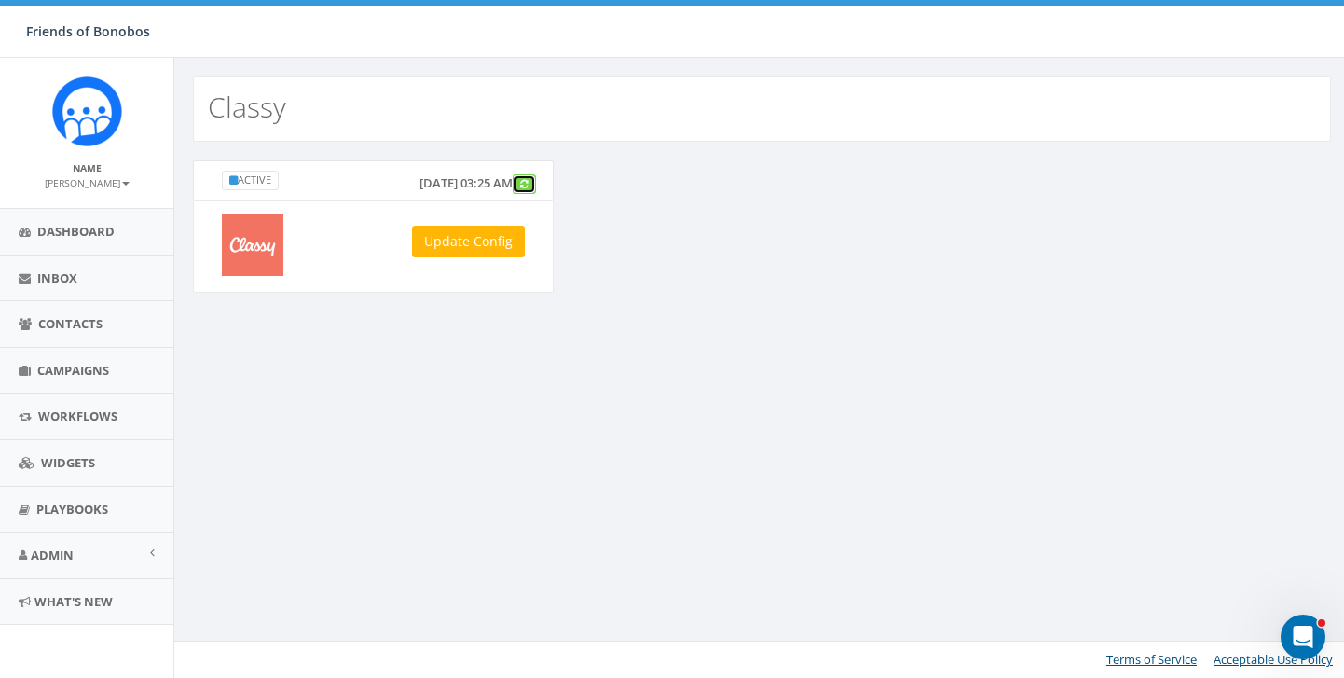
click at [532, 189] on link at bounding box center [524, 184] width 23 height 20
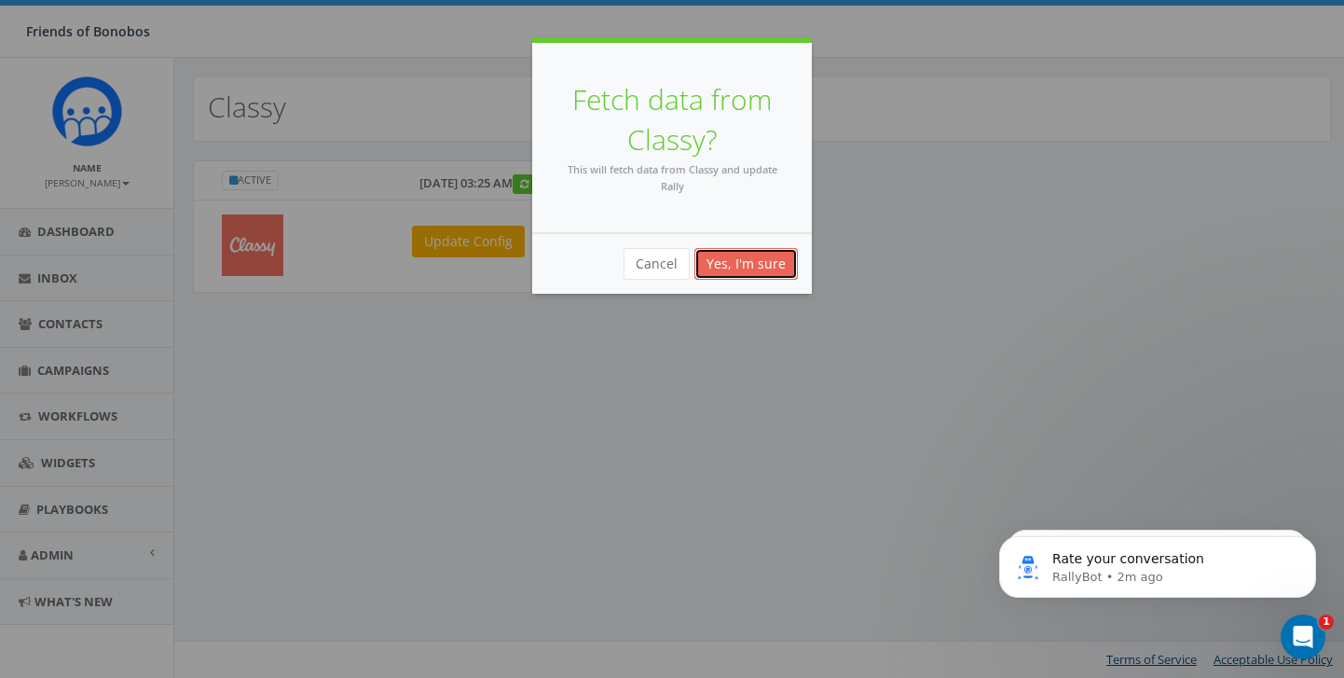
click at [768, 262] on button "Yes, I'm sure" at bounding box center [745, 264] width 103 height 32
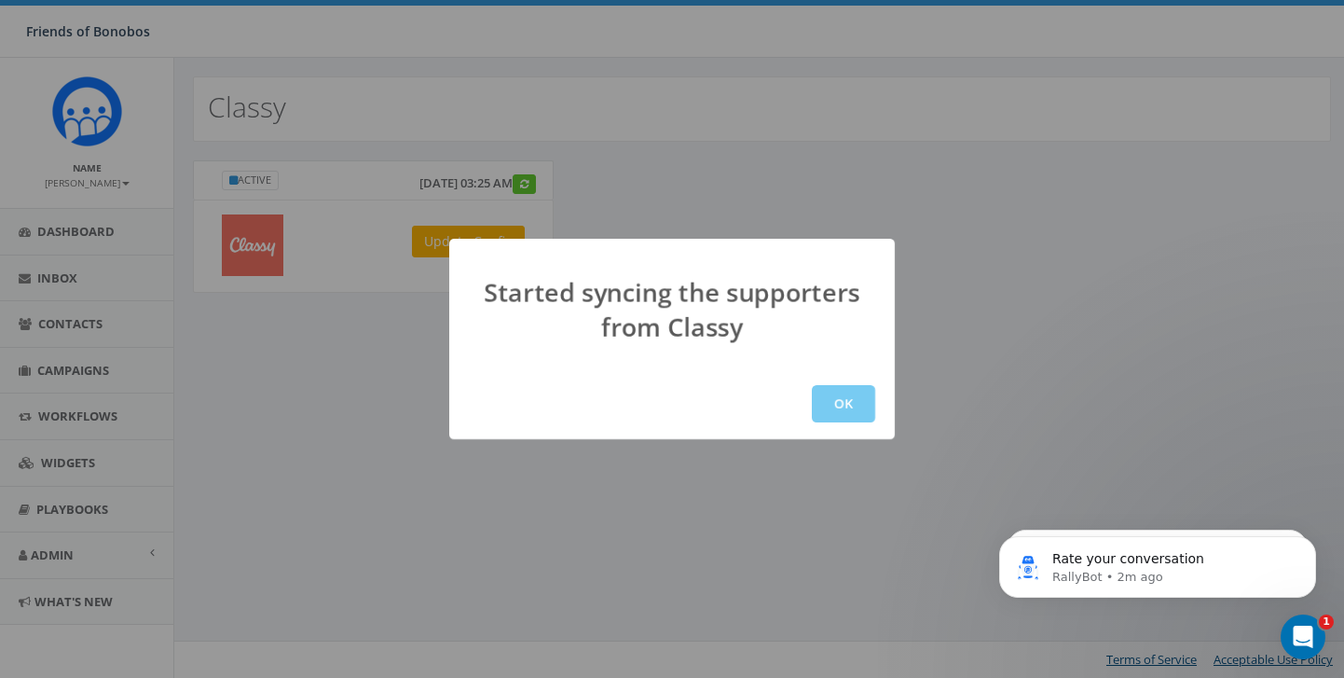
click at [834, 398] on button "OK" at bounding box center [843, 403] width 63 height 37
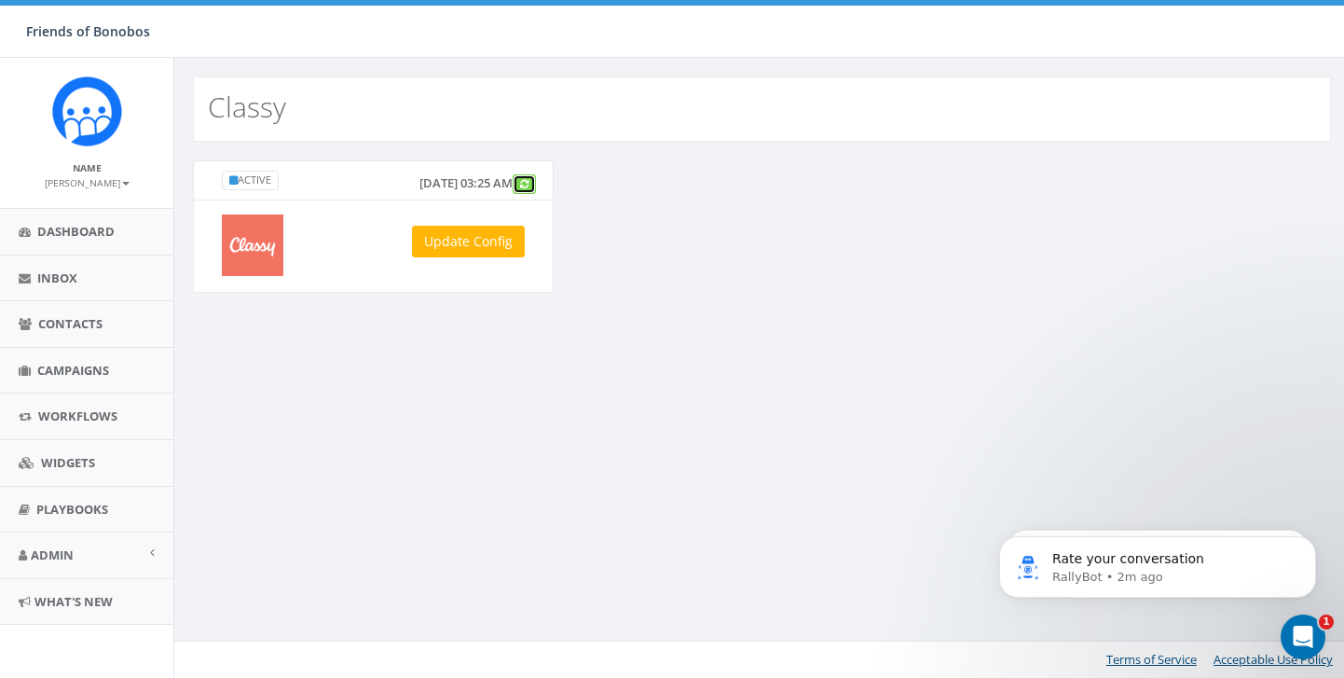
click at [528, 183] on icon at bounding box center [524, 184] width 8 height 10
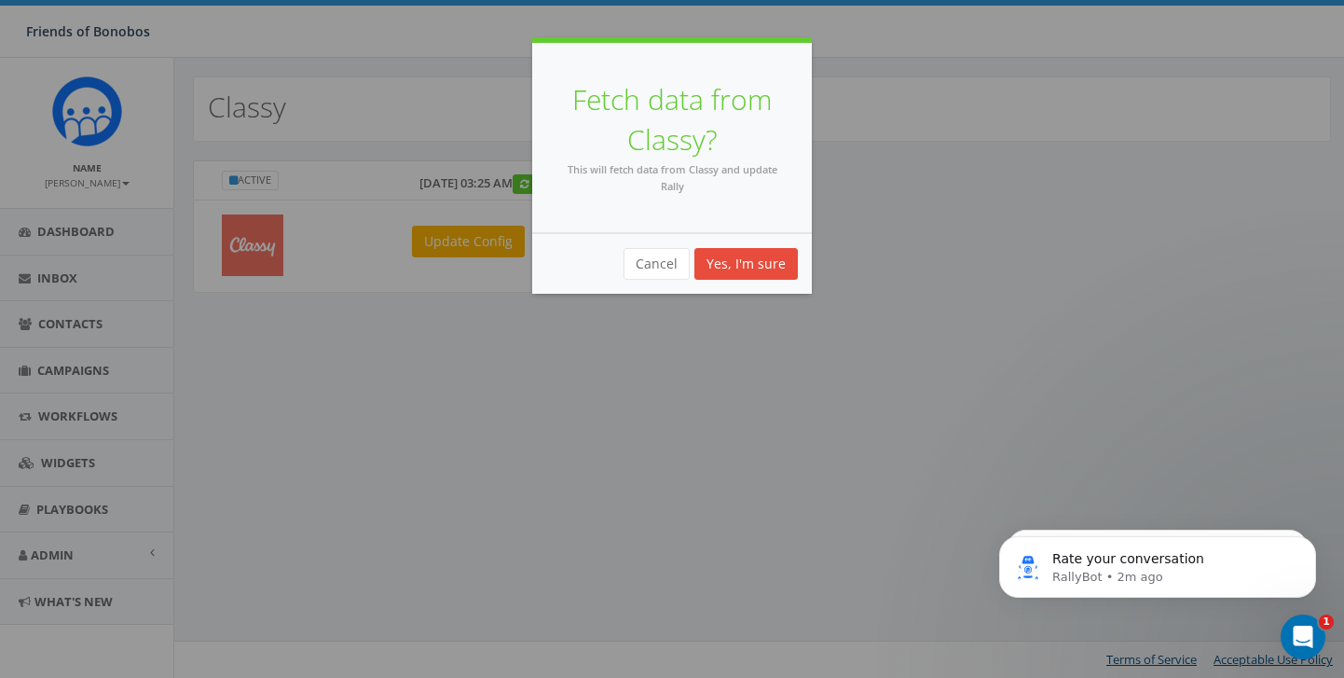
click at [720, 280] on div "Cancel Yes, I'm sure" at bounding box center [672, 263] width 280 height 61
click at [741, 275] on button "Yes, I'm sure" at bounding box center [745, 264] width 103 height 32
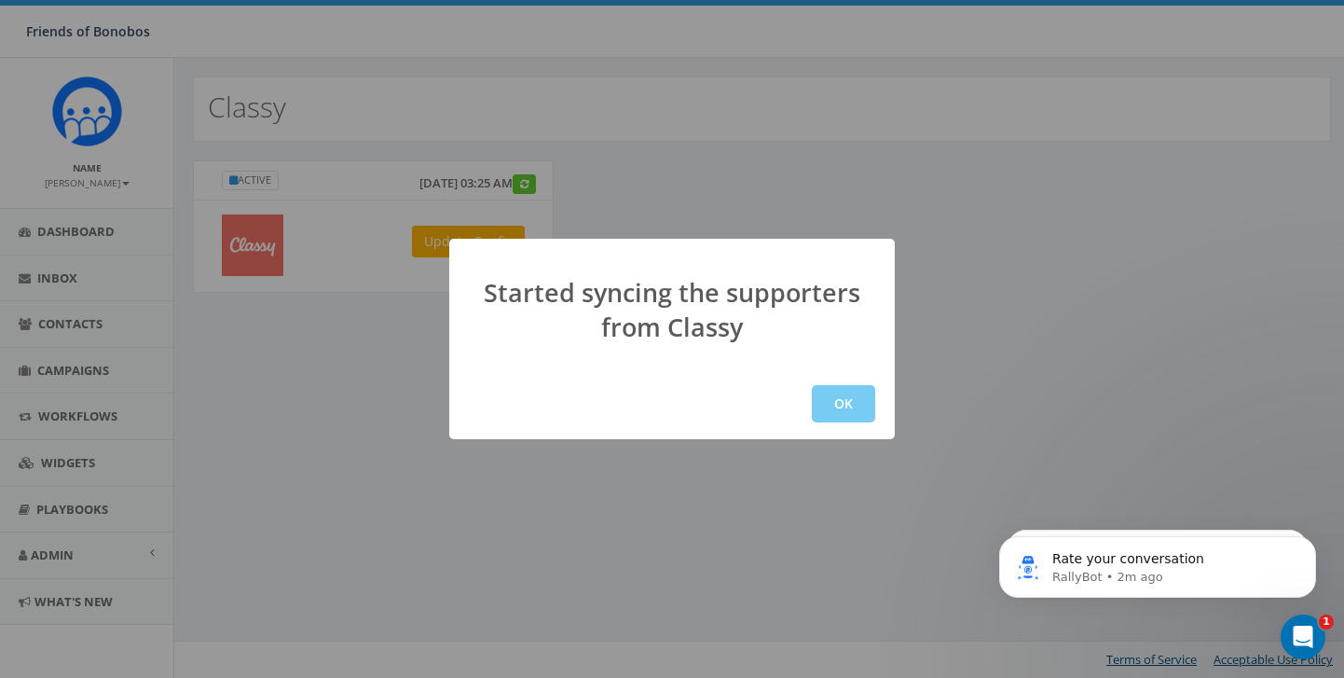
click at [839, 405] on button "OK" at bounding box center [843, 403] width 63 height 37
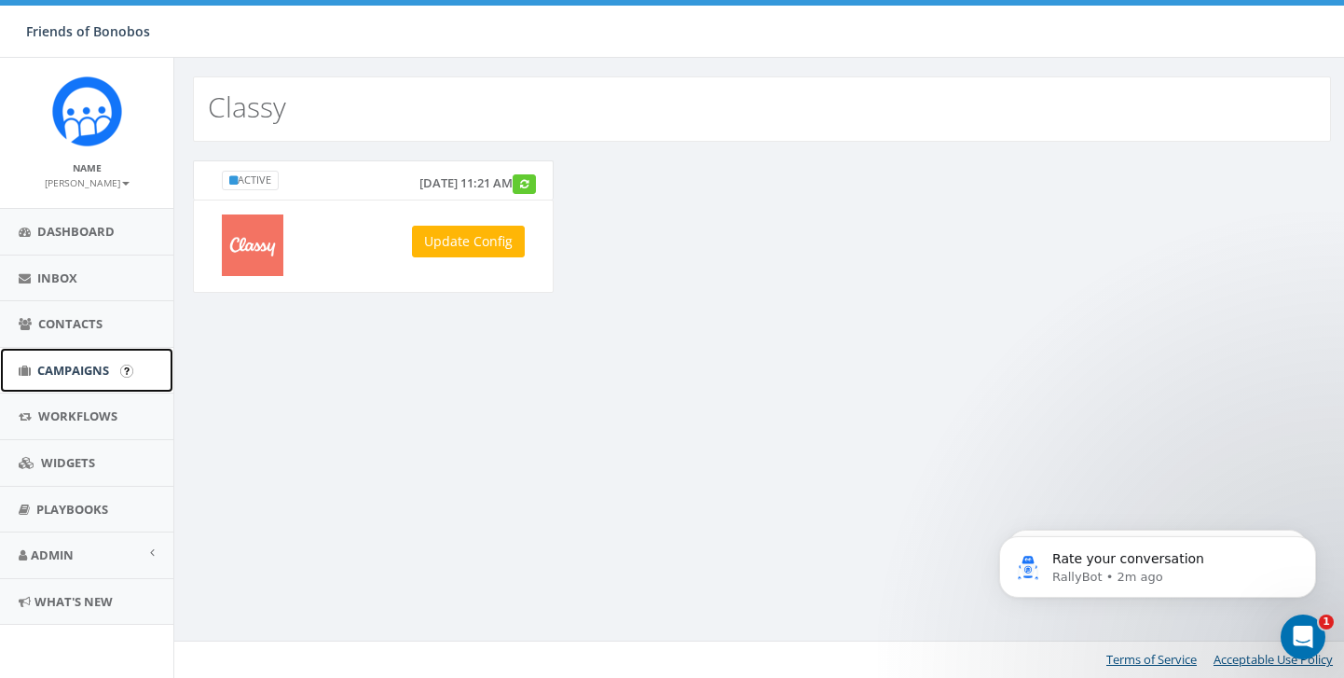
click at [70, 379] on link "Campaigns" at bounding box center [86, 371] width 173 height 46
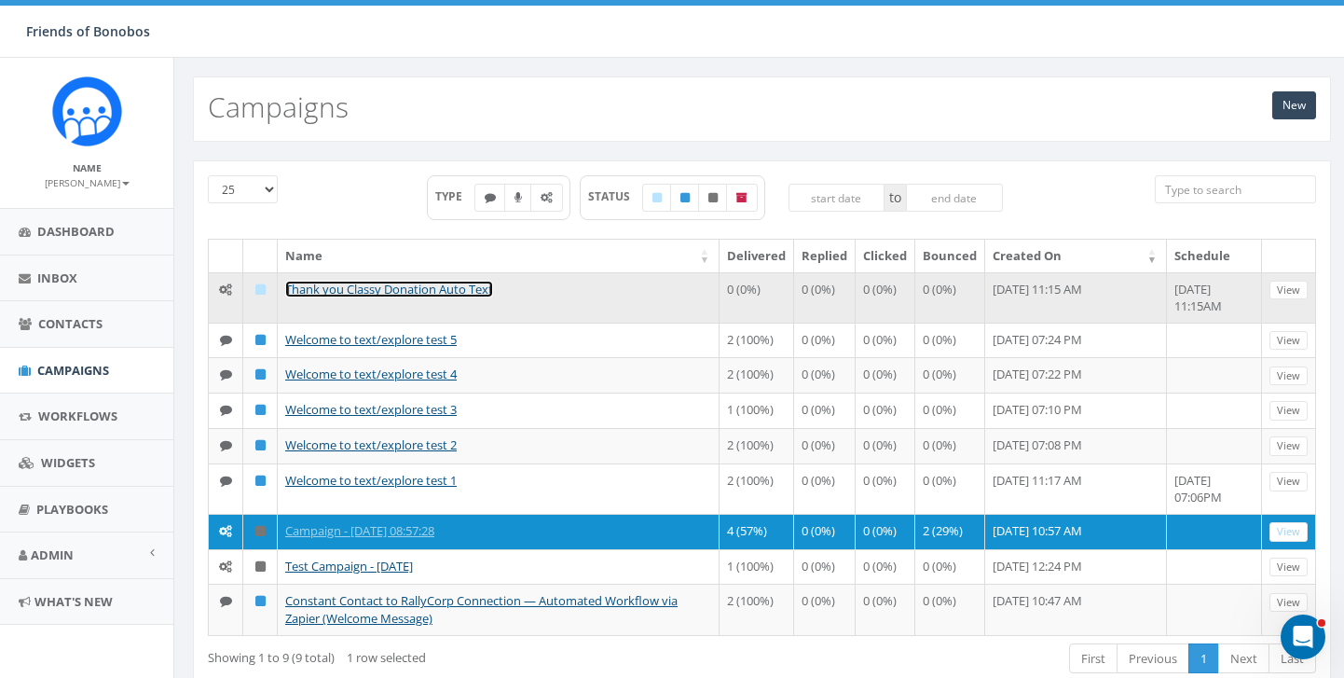
click at [402, 289] on link "Thank you Classy Donation Auto Text" at bounding box center [389, 289] width 208 height 17
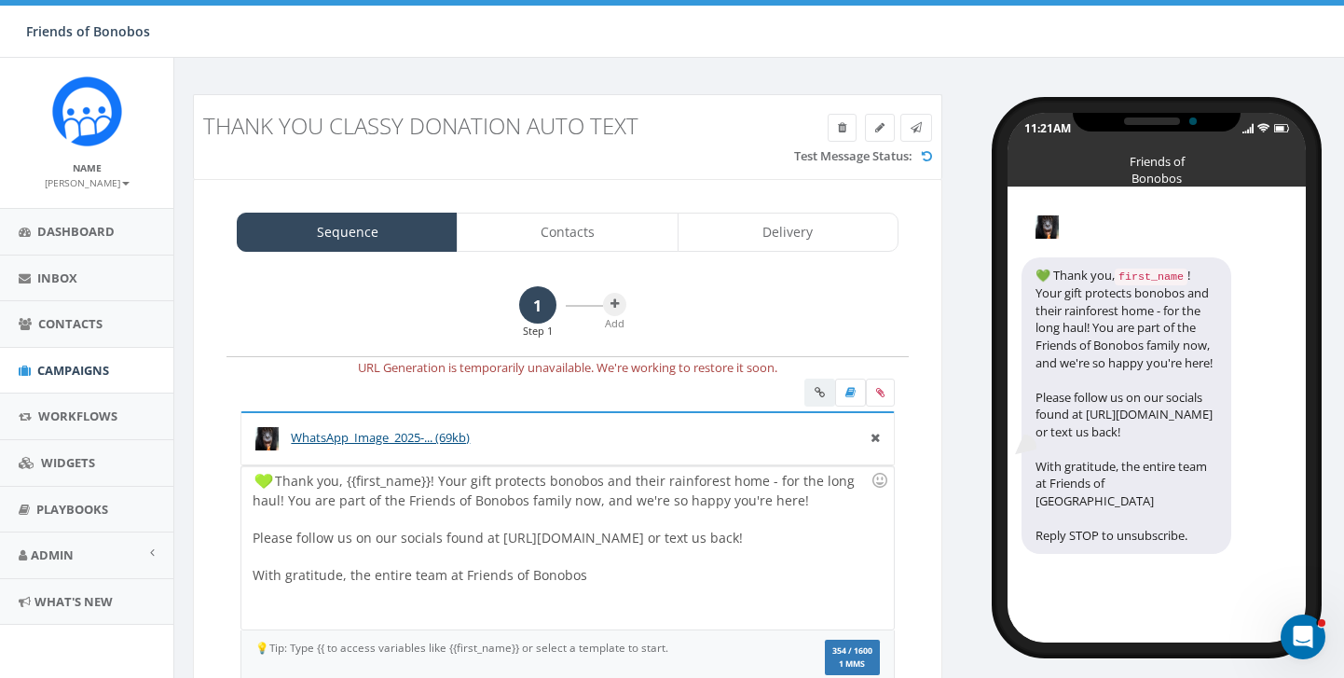
scroll to position [21, 0]
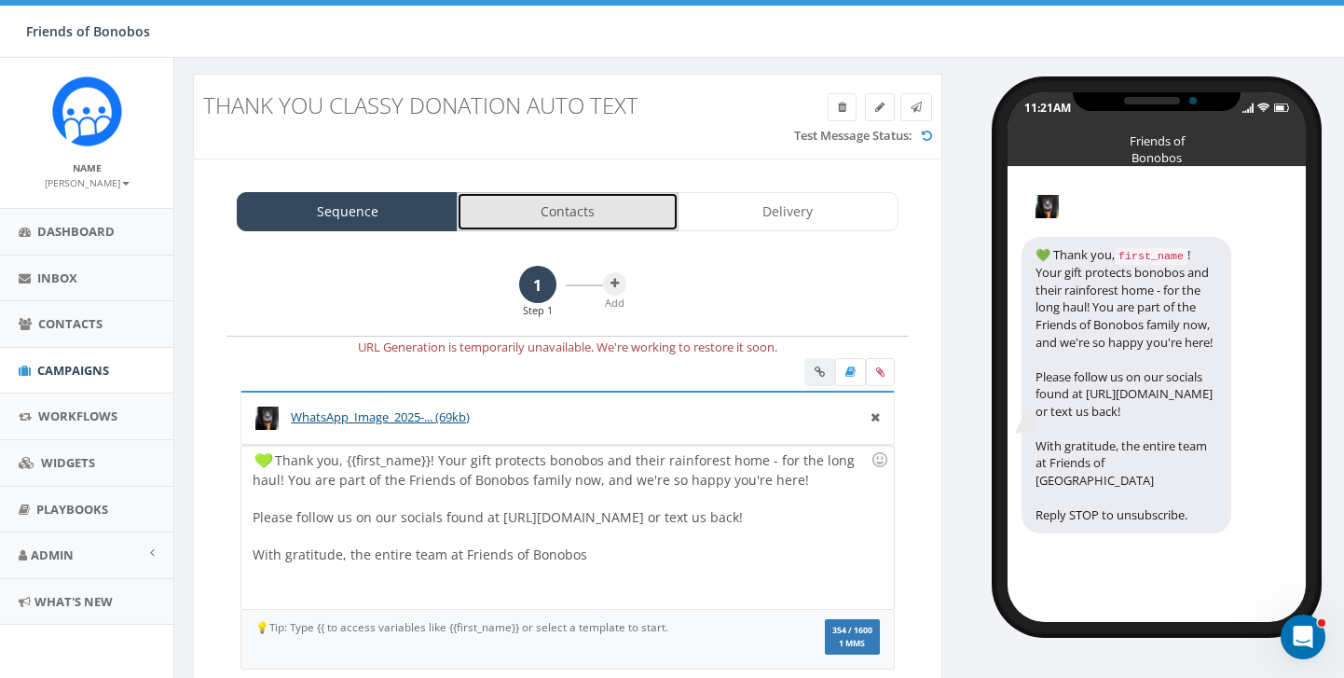
click at [567, 204] on link "Contacts" at bounding box center [567, 211] width 221 height 39
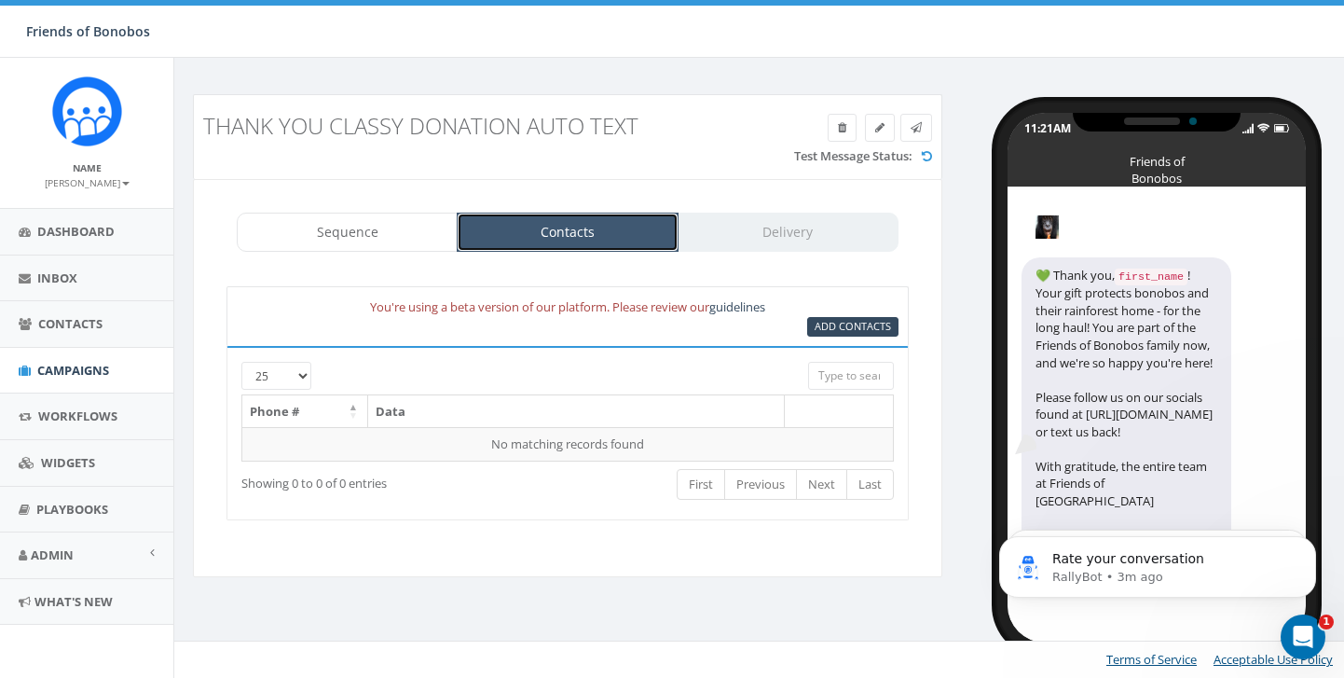
scroll to position [0, 0]
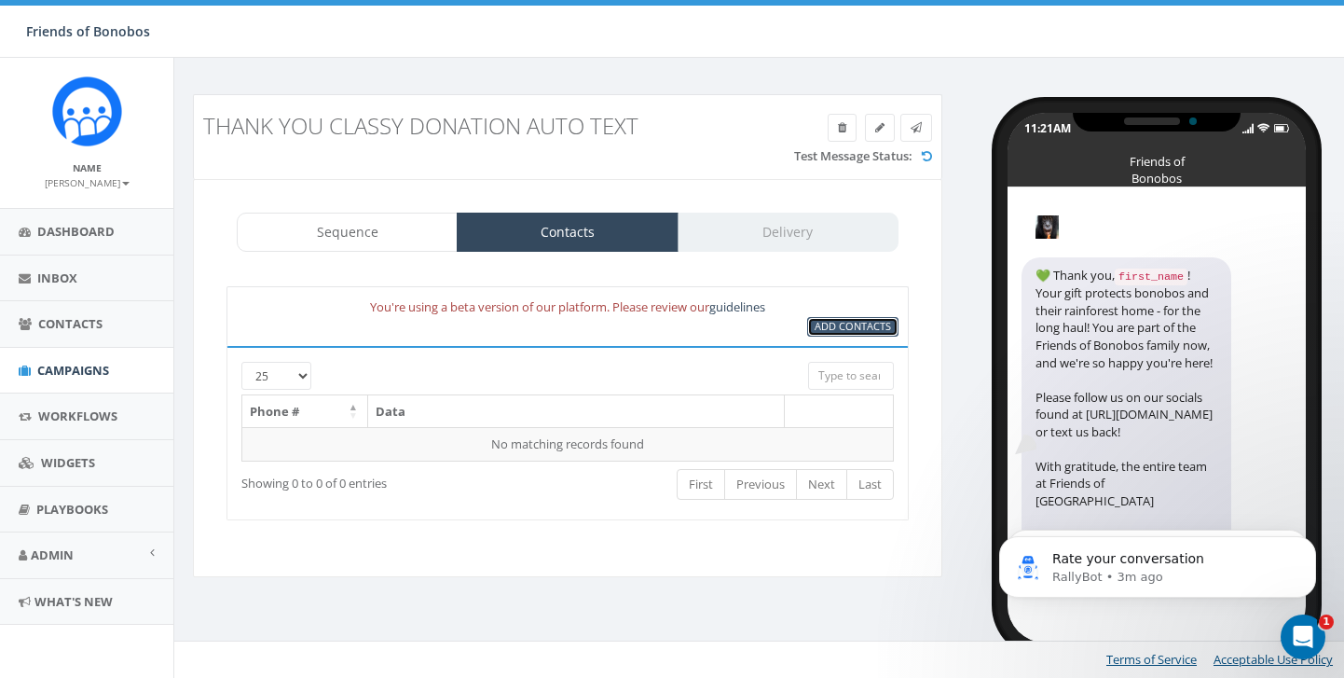
click at [863, 327] on span "Add Contacts" at bounding box center [853, 326] width 76 height 14
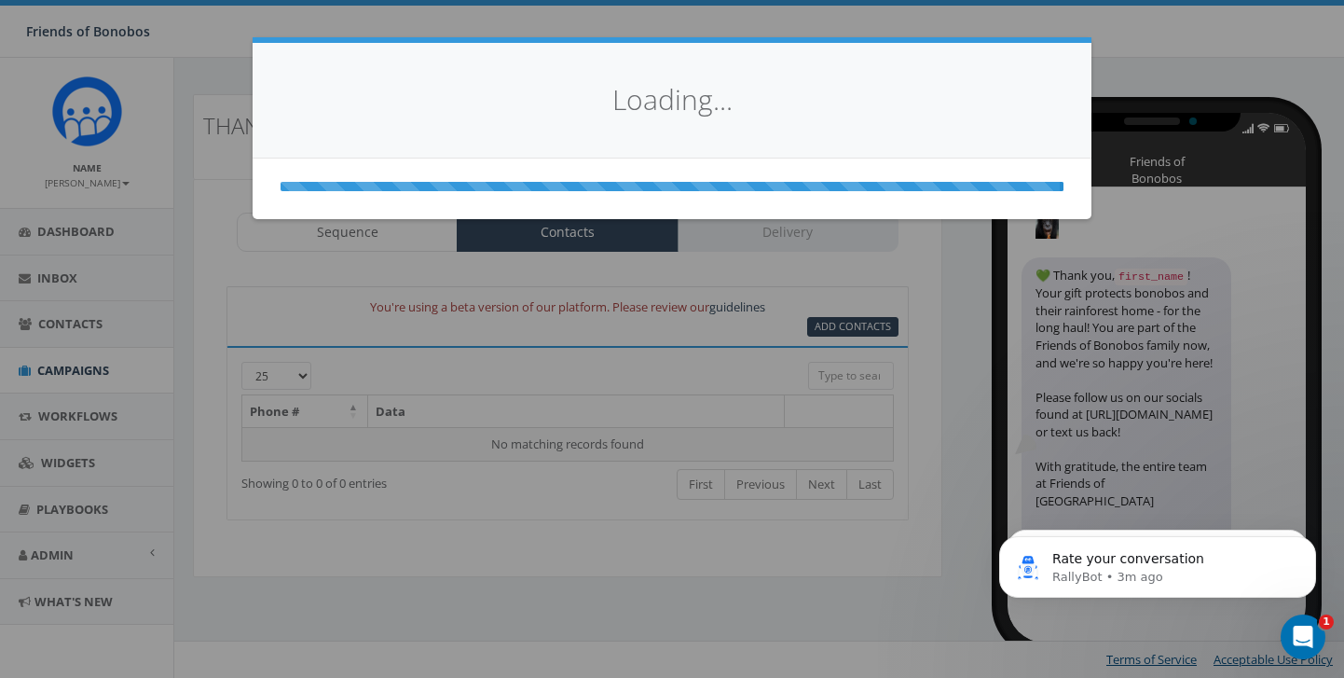
select select
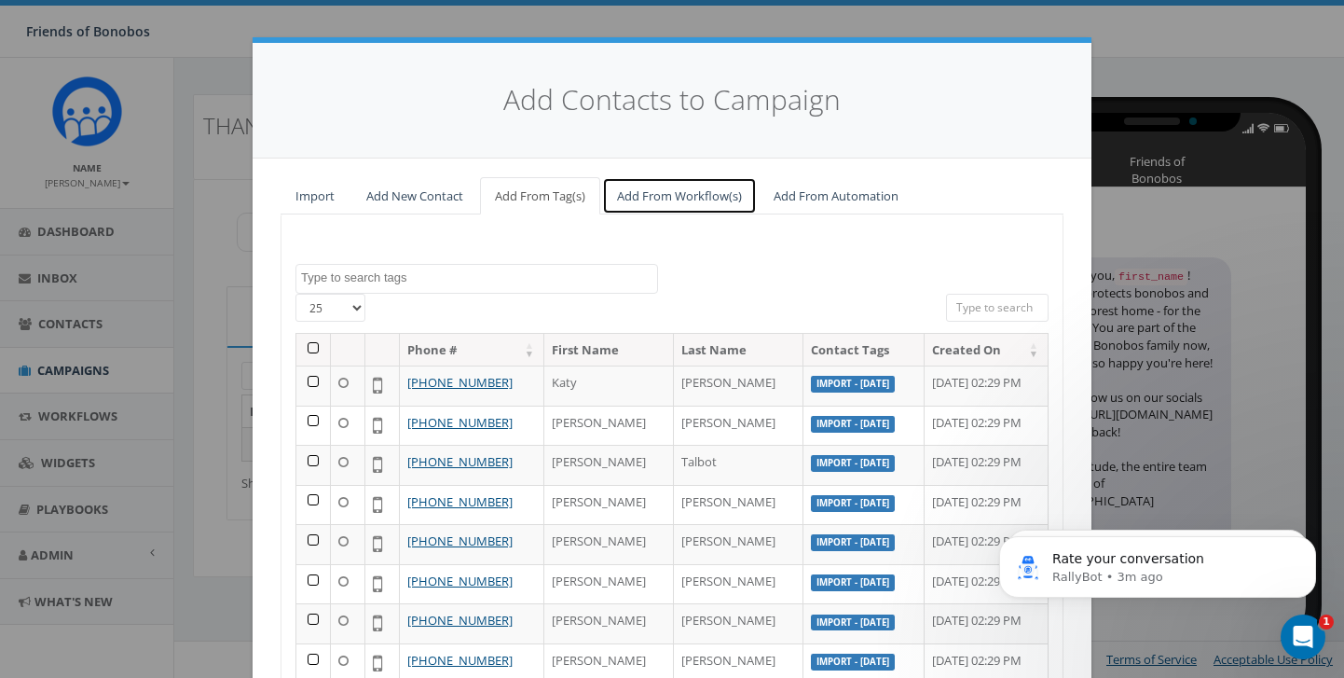
click at [720, 194] on link "Add From Workflow(s)" at bounding box center [679, 196] width 155 height 38
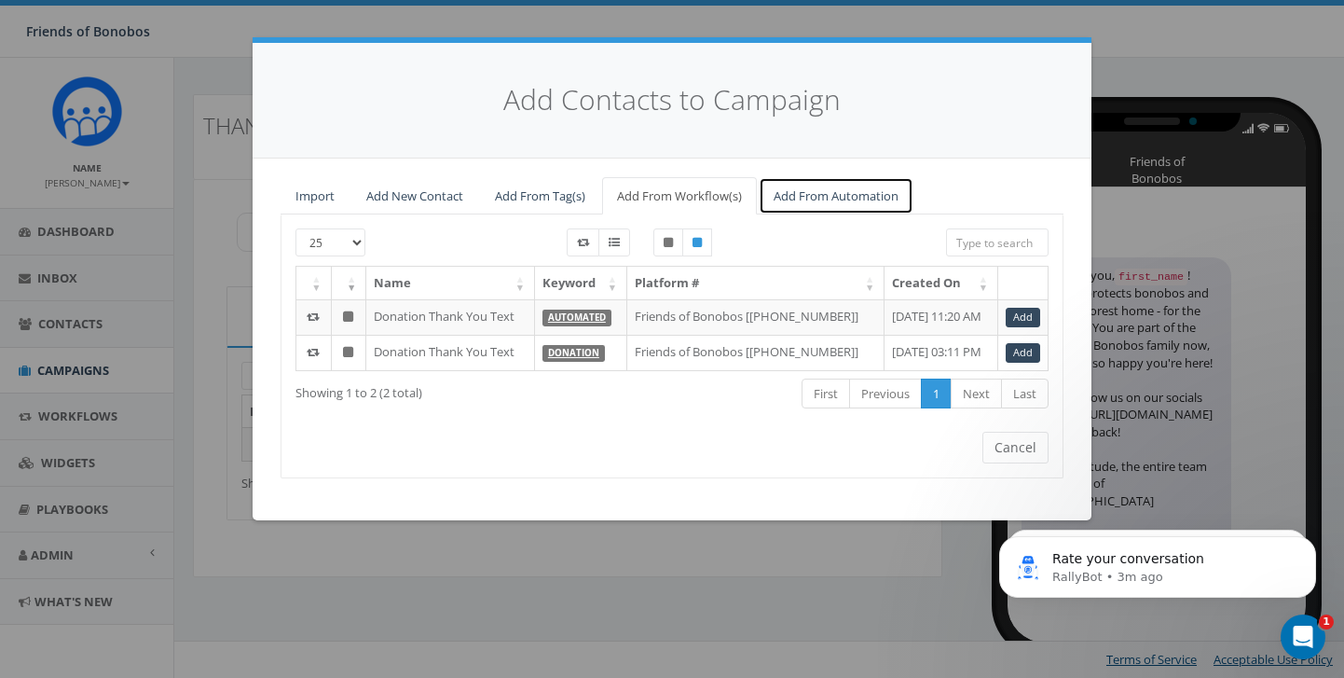
click at [798, 197] on link "Add From Automation" at bounding box center [836, 196] width 155 height 38
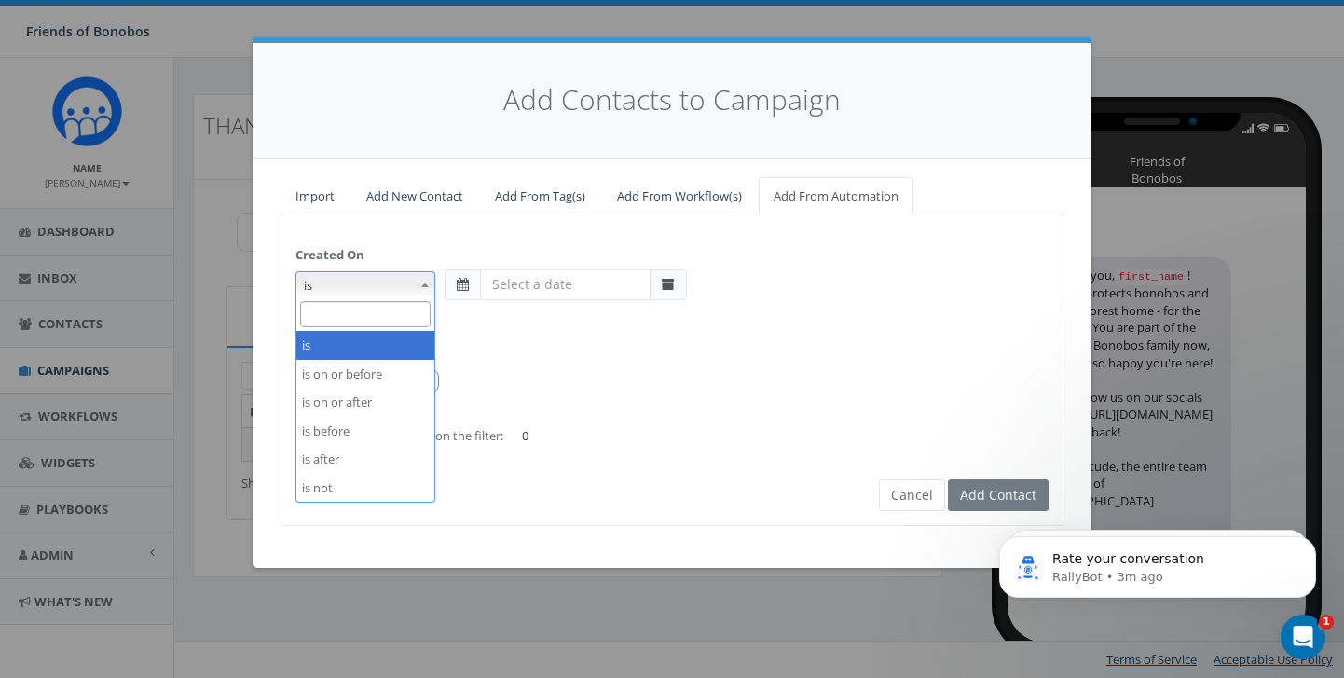
click at [423, 282] on b at bounding box center [424, 284] width 7 height 5
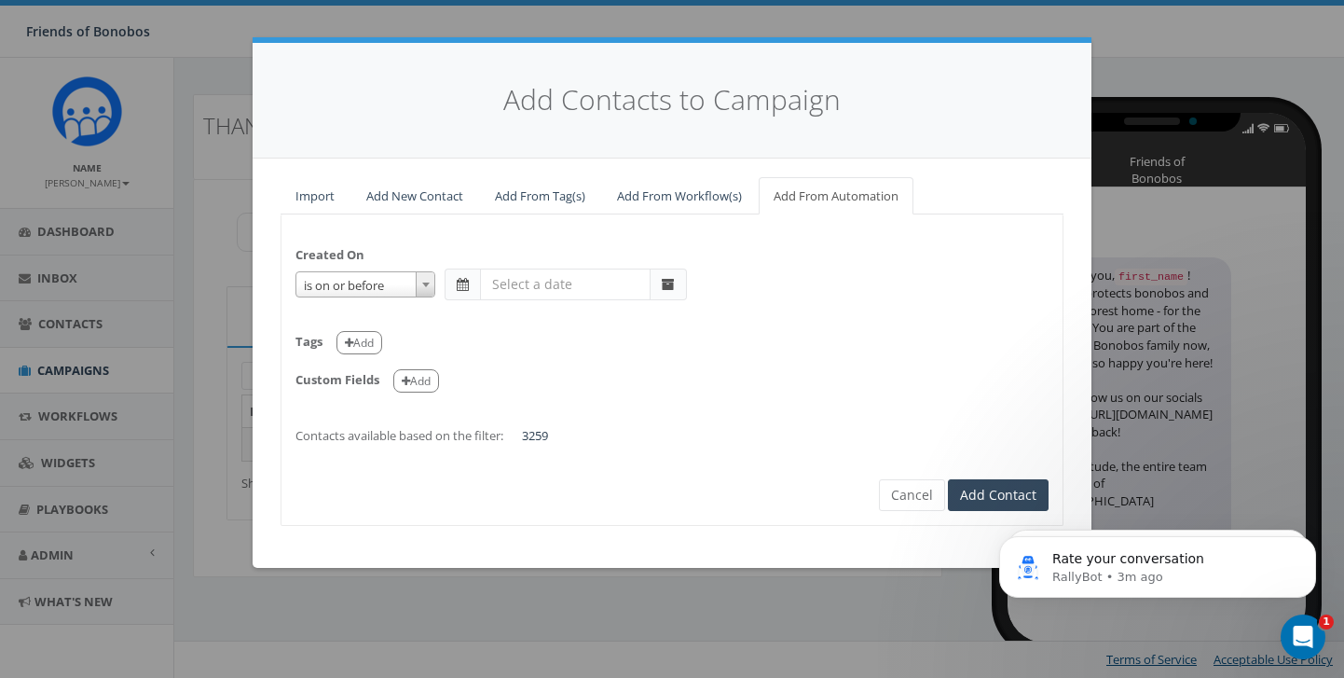
click at [421, 286] on span at bounding box center [425, 284] width 19 height 24
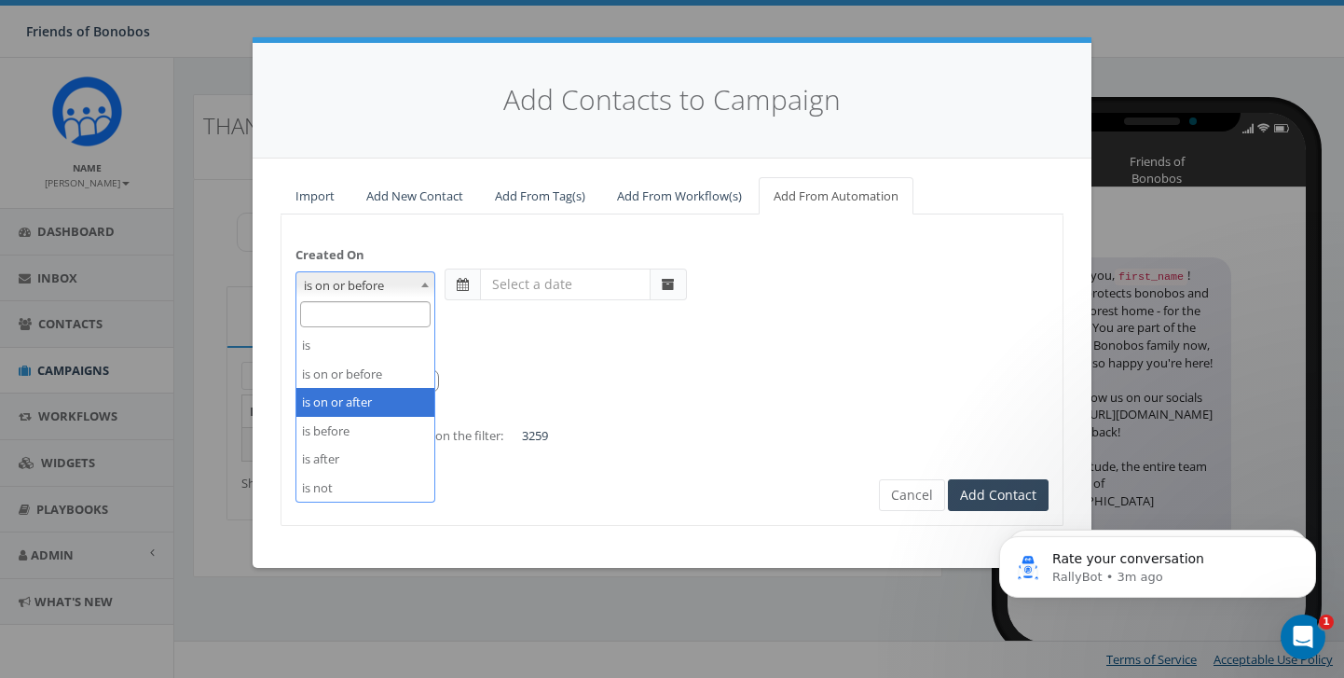
select select "is on or after"
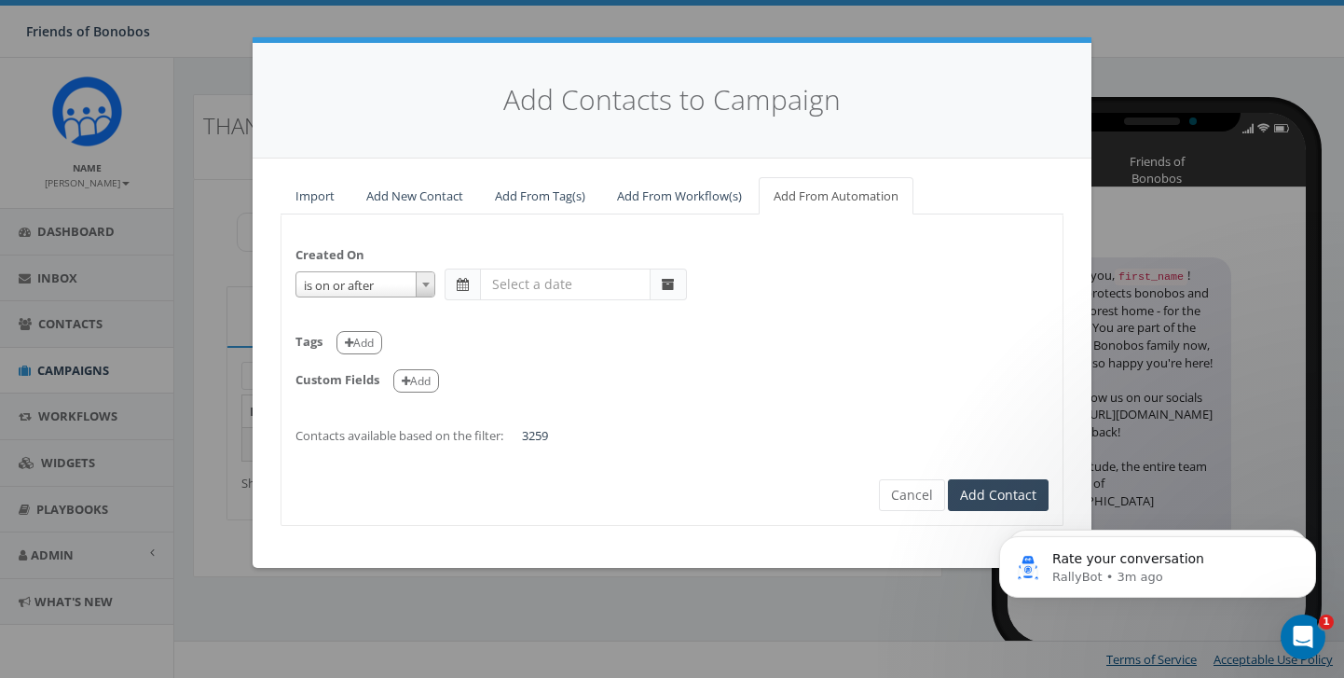
click at [672, 284] on span at bounding box center [668, 284] width 13 height 13
click at [528, 289] on input "text" at bounding box center [565, 284] width 171 height 32
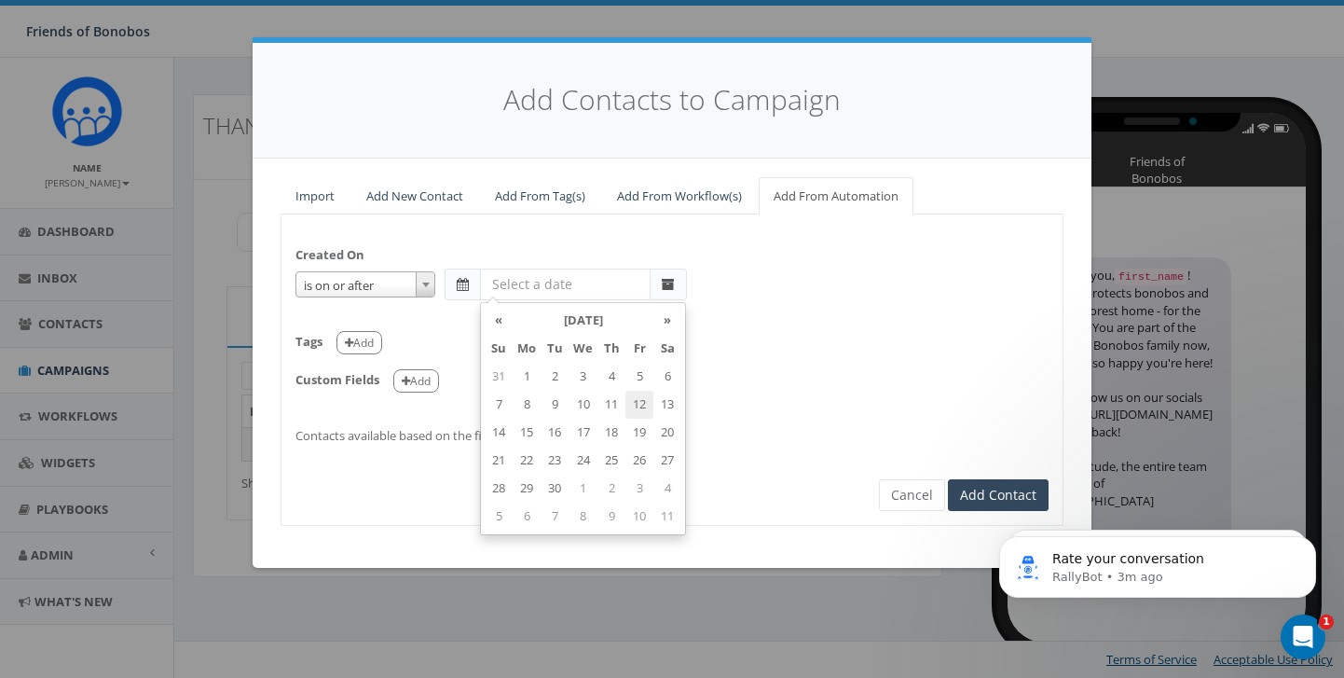
click at [650, 402] on td "12" at bounding box center [639, 405] width 28 height 28
click at [614, 403] on td "11" at bounding box center [611, 405] width 28 height 28
type input "2025-09-11"
click at [451, 329] on div "Tags Add" at bounding box center [671, 336] width 753 height 38
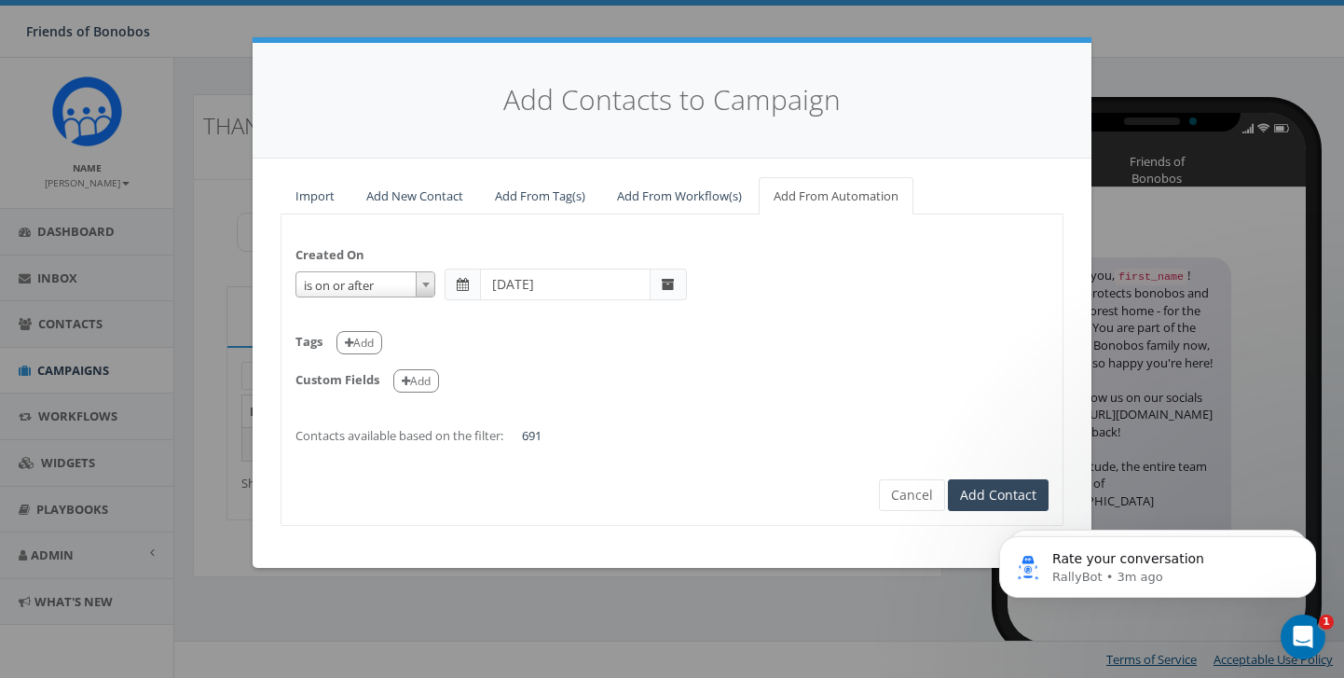
click at [662, 283] on span at bounding box center [668, 284] width 13 height 13
click at [467, 282] on span at bounding box center [463, 284] width 12 height 13
click at [577, 307] on div "Created On is is on or before is on or after is before is after is not is on or…" at bounding box center [671, 336] width 781 height 216
click at [570, 290] on input "text" at bounding box center [565, 284] width 171 height 32
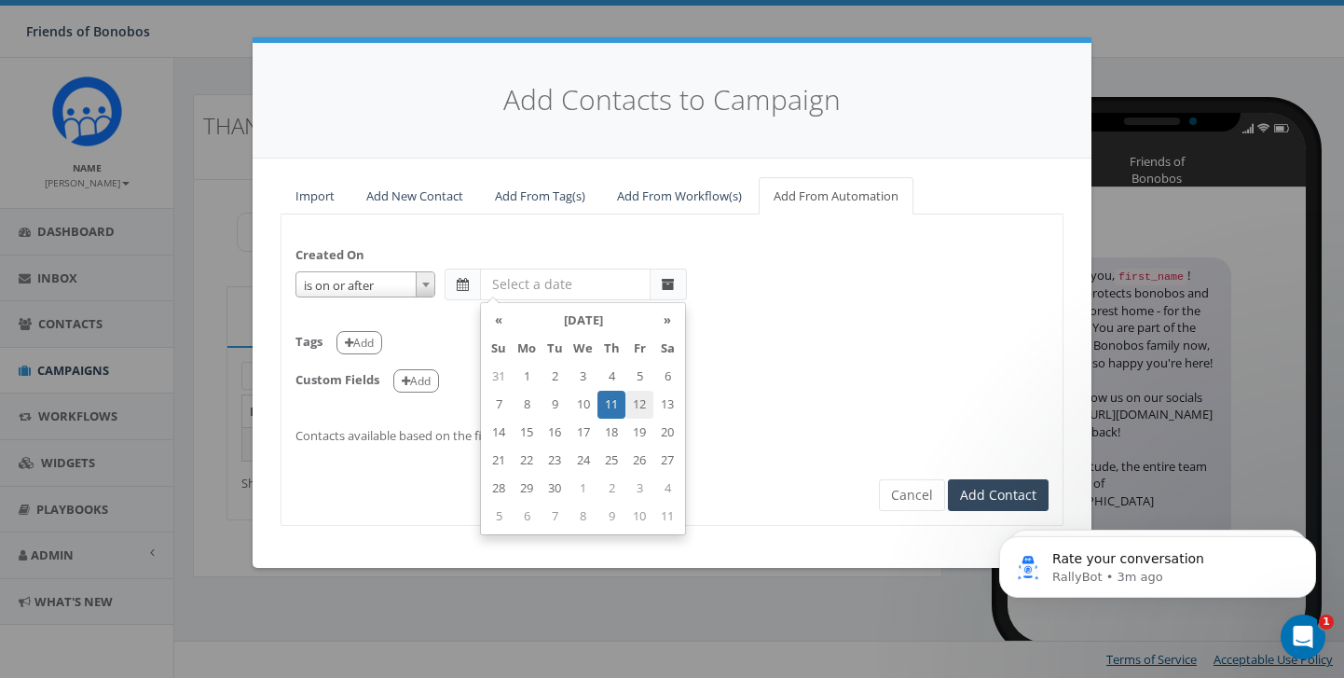
click at [637, 403] on td "12" at bounding box center [639, 405] width 28 height 28
type input "[DATE]"
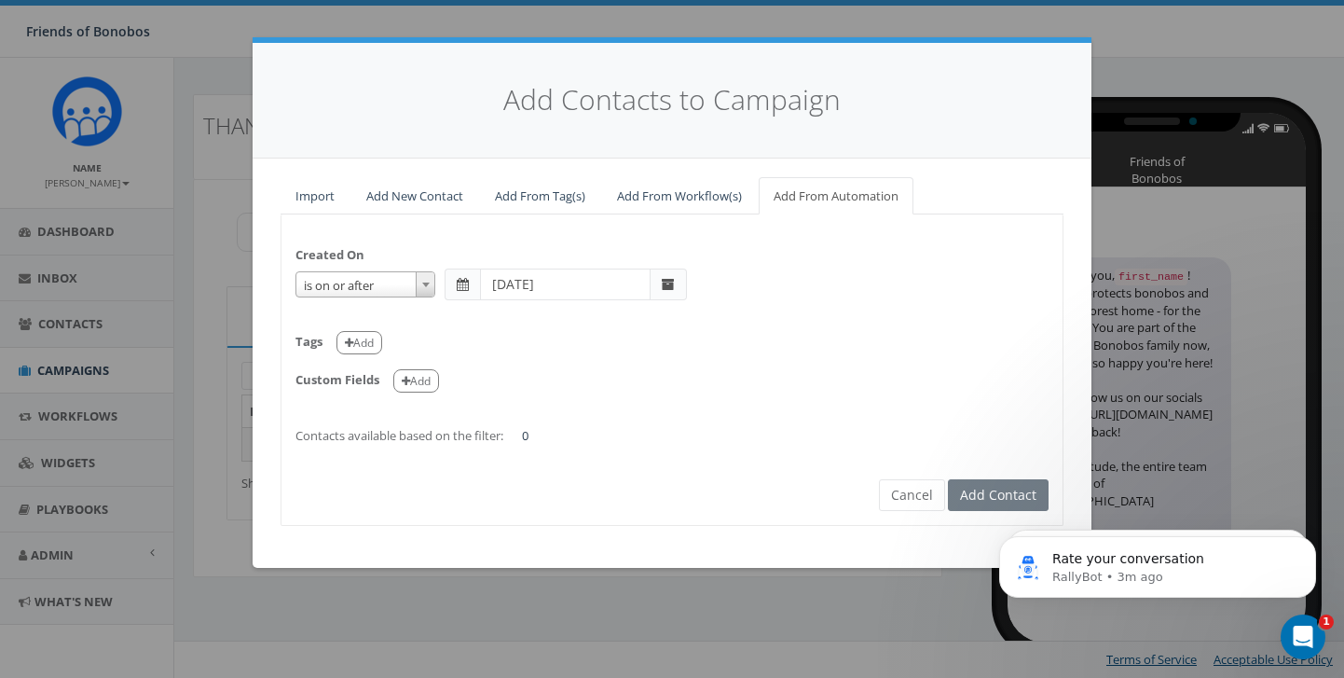
click at [686, 249] on div "Created On is is on or before is on or after is before is after is not is on or…" at bounding box center [671, 336] width 781 height 216
click at [924, 500] on button "Cancel" at bounding box center [912, 495] width 66 height 32
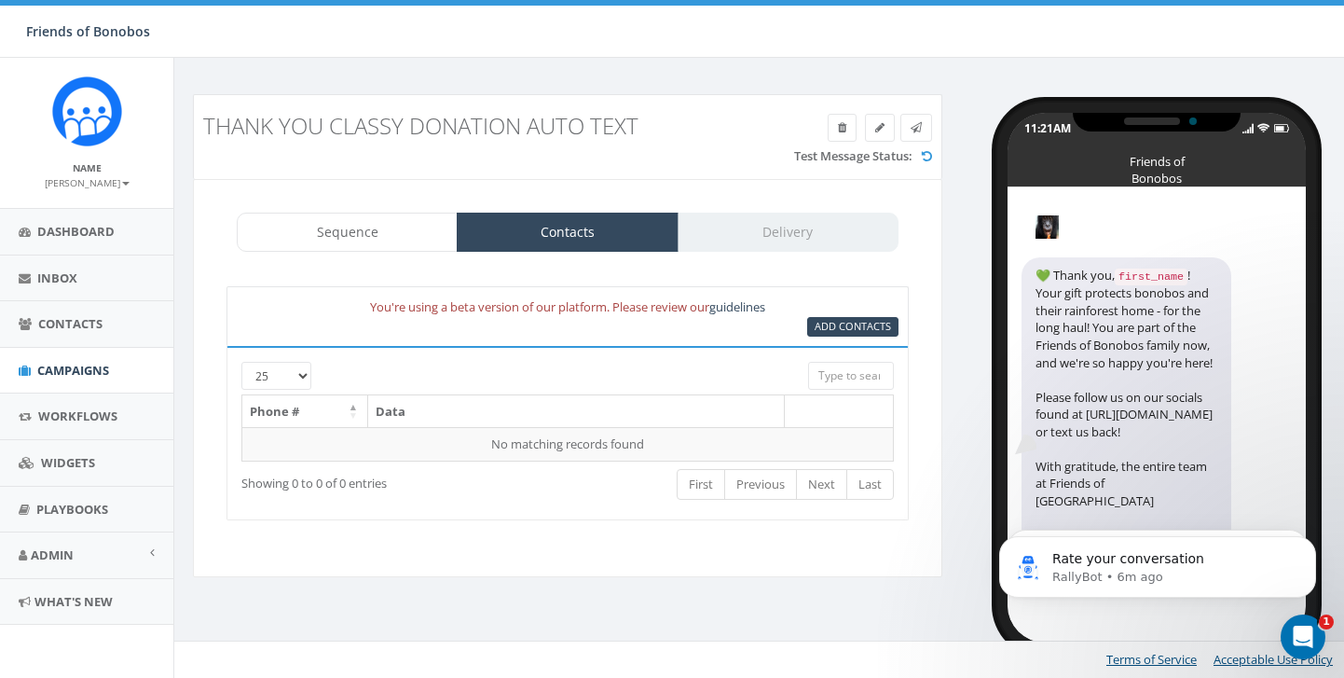
click at [949, 62] on div "Thank you Classy Donation Auto Text Test Message Status: Sequence Contacts Deli…" at bounding box center [761, 359] width 1175 height 603
